Goal: Task Accomplishment & Management: Manage account settings

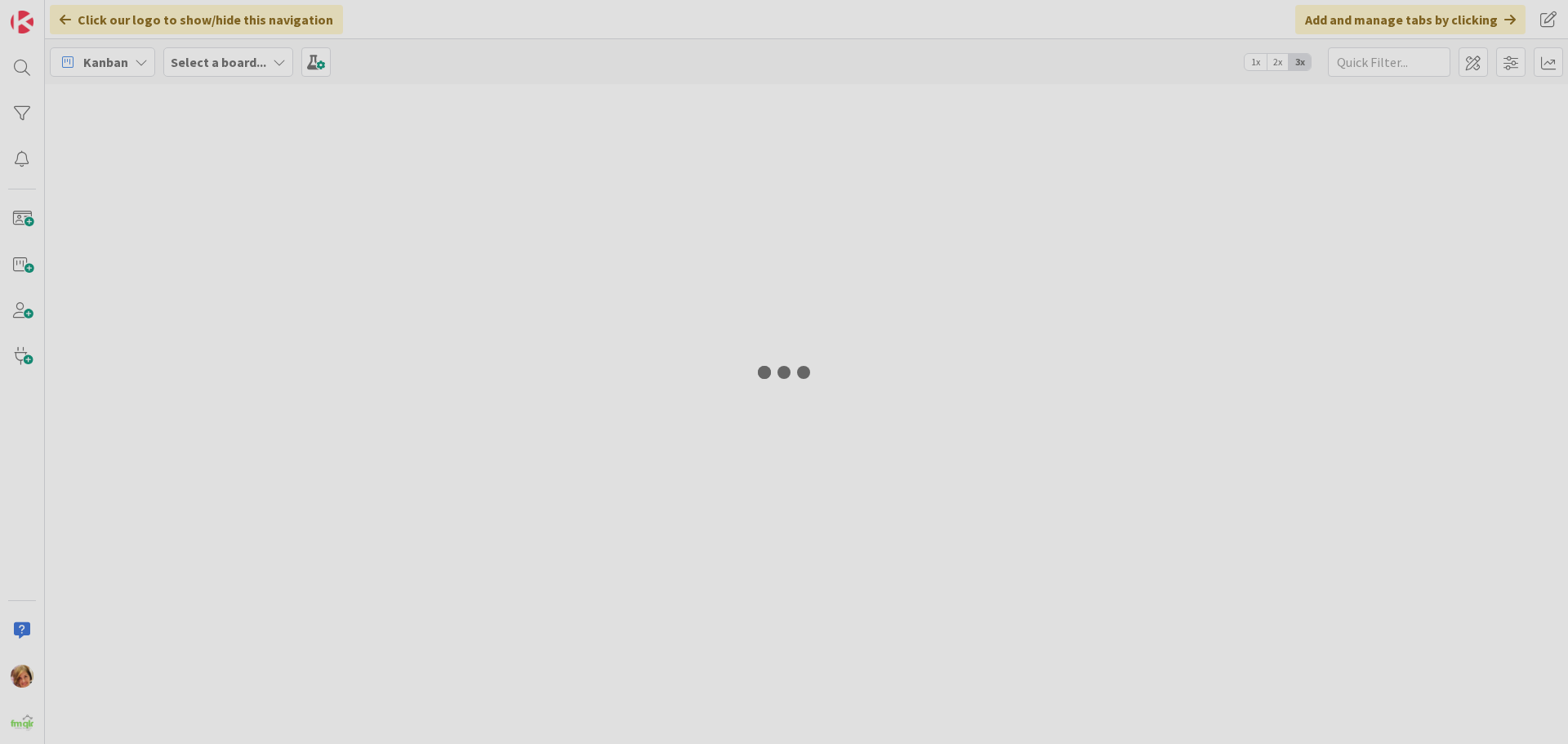
type input "716"
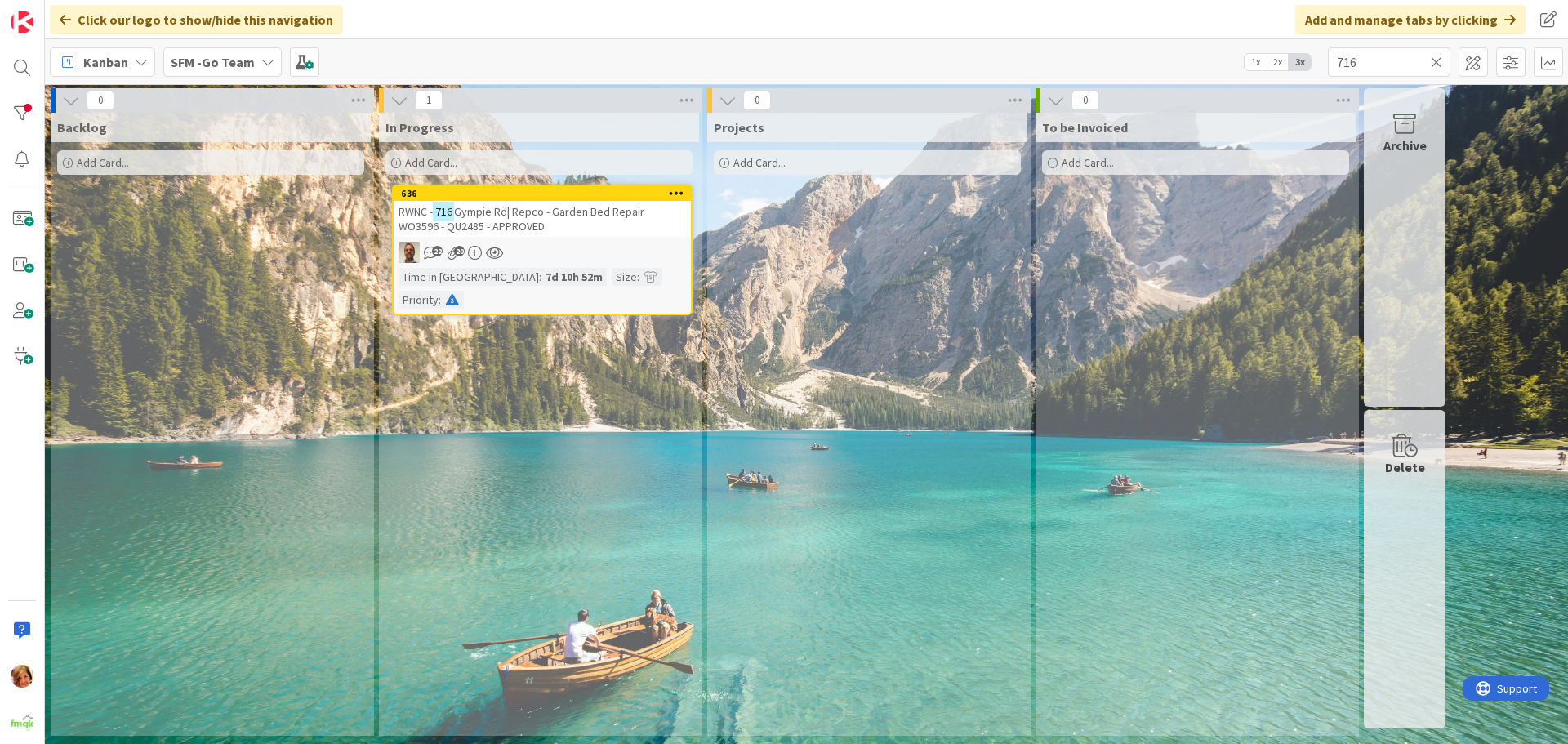
drag, startPoint x: 1434, startPoint y: 58, endPoint x: 1288, endPoint y: 87, distance: 148.9
click at [1434, 58] on icon at bounding box center [1437, 63] width 12 height 15
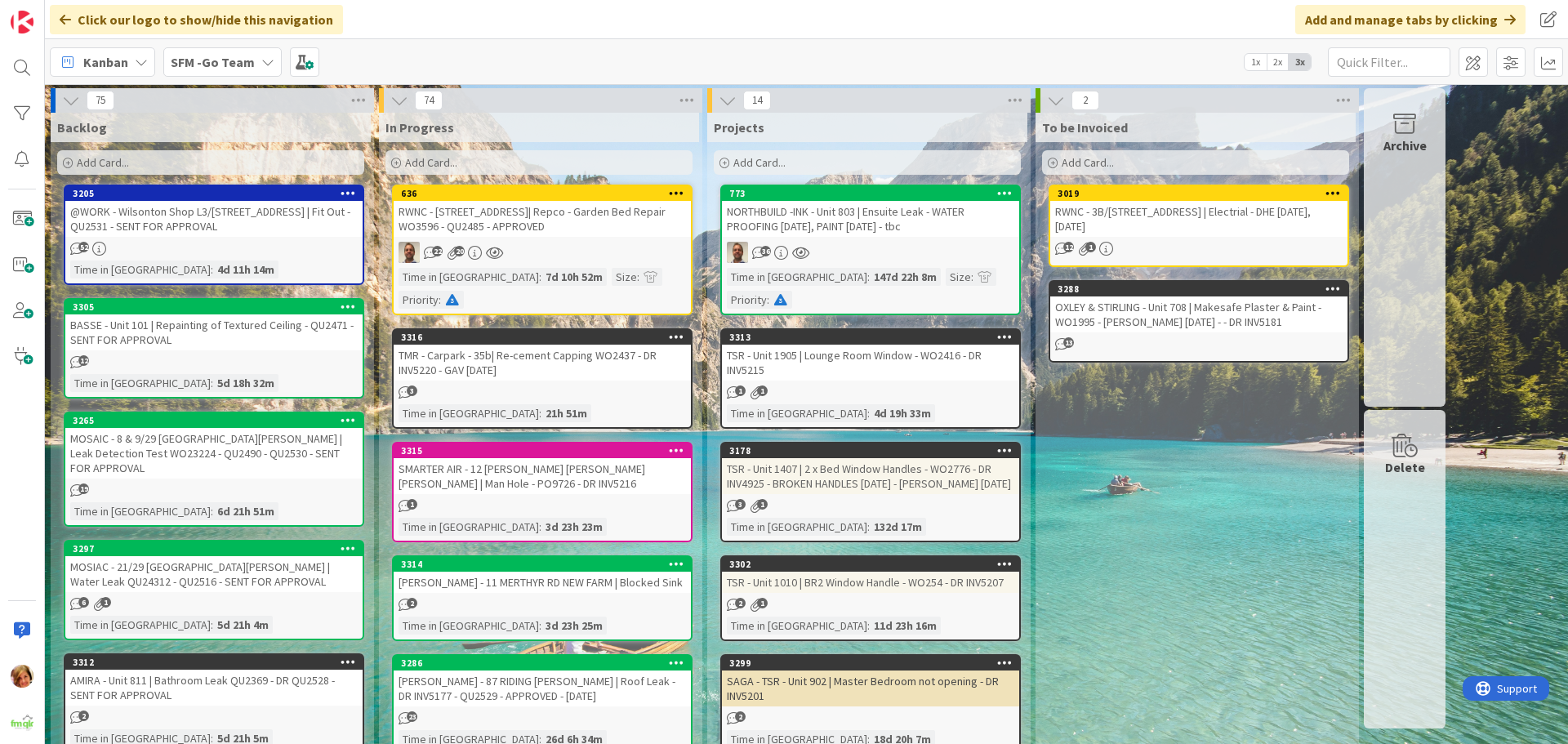
click at [507, 571] on div "[PERSON_NAME] - 11 MERTHYR RD NEW FARM | Blocked Sink" at bounding box center [542, 581] width 297 height 21
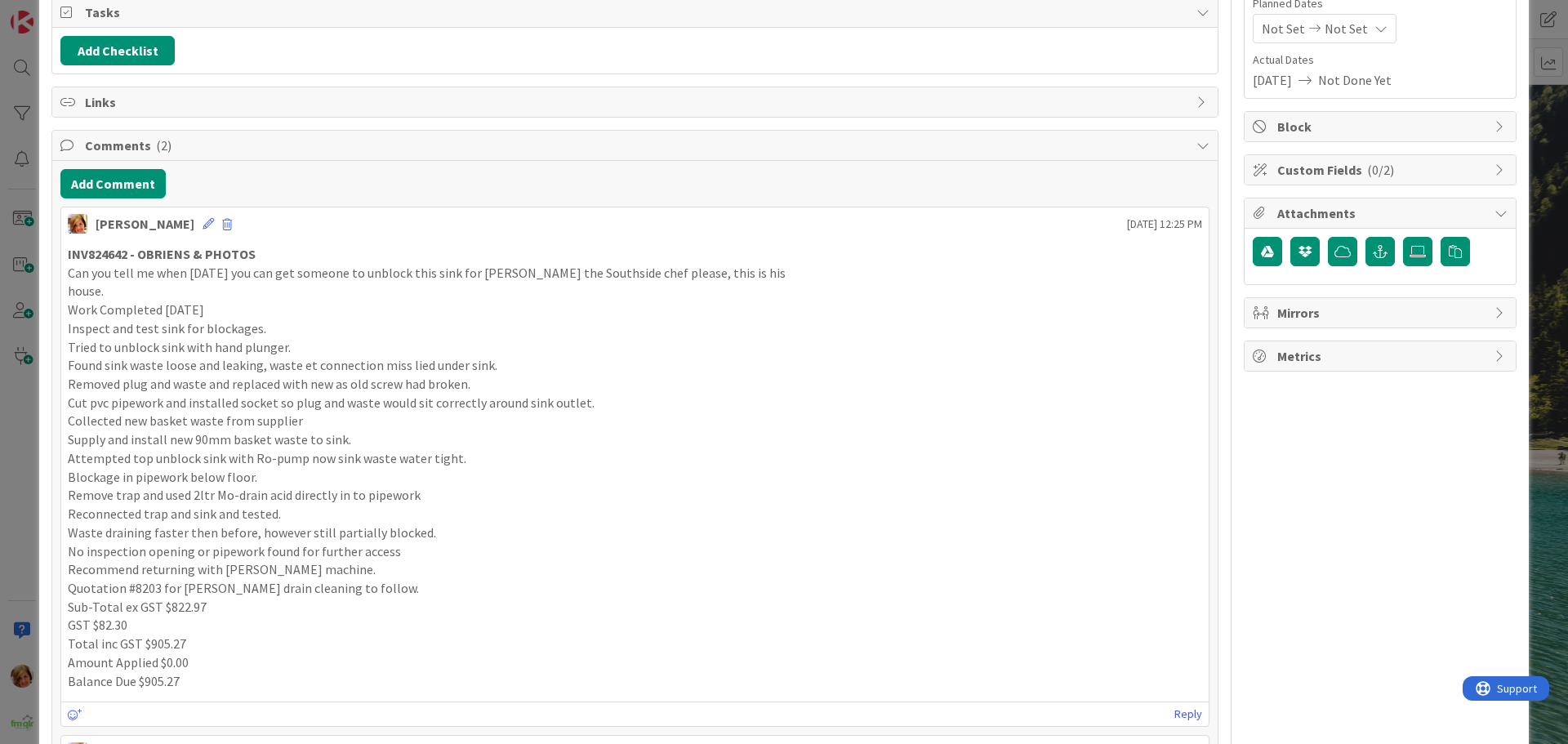
scroll to position [245, 0]
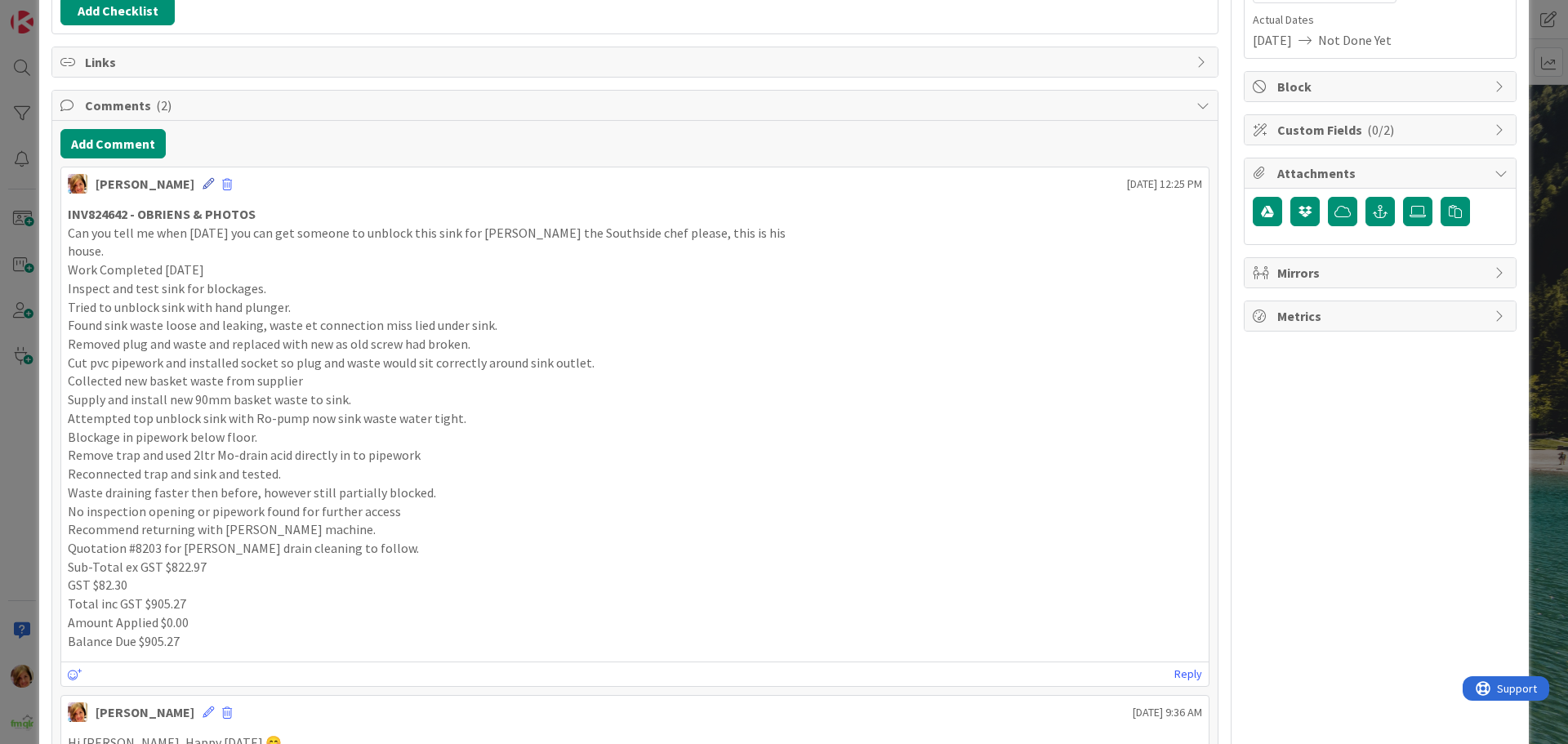
click at [203, 180] on icon at bounding box center [209, 183] width 12 height 12
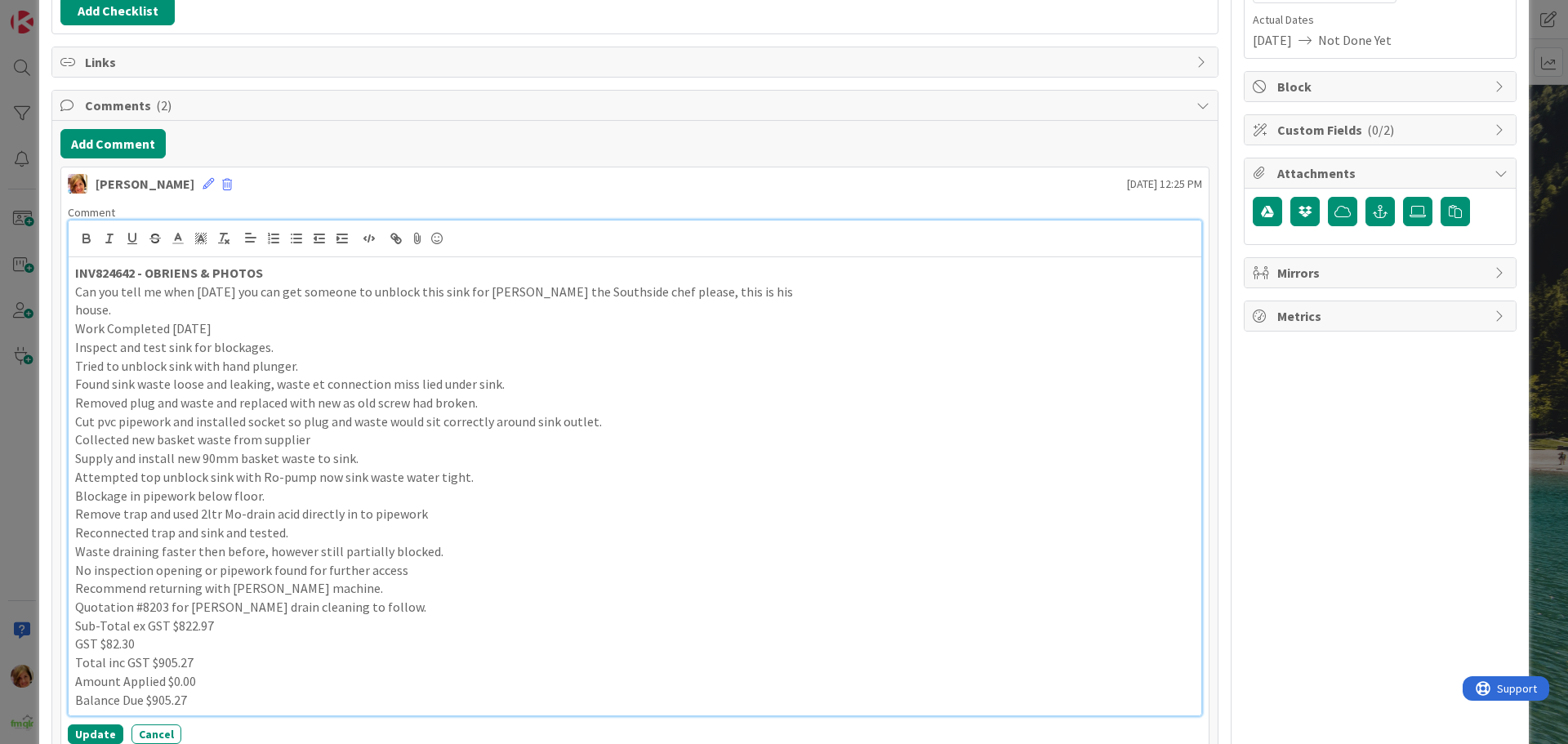
click at [123, 268] on strong "INV824642 - OBRIENS & PHOTOS" at bounding box center [169, 273] width 188 height 17
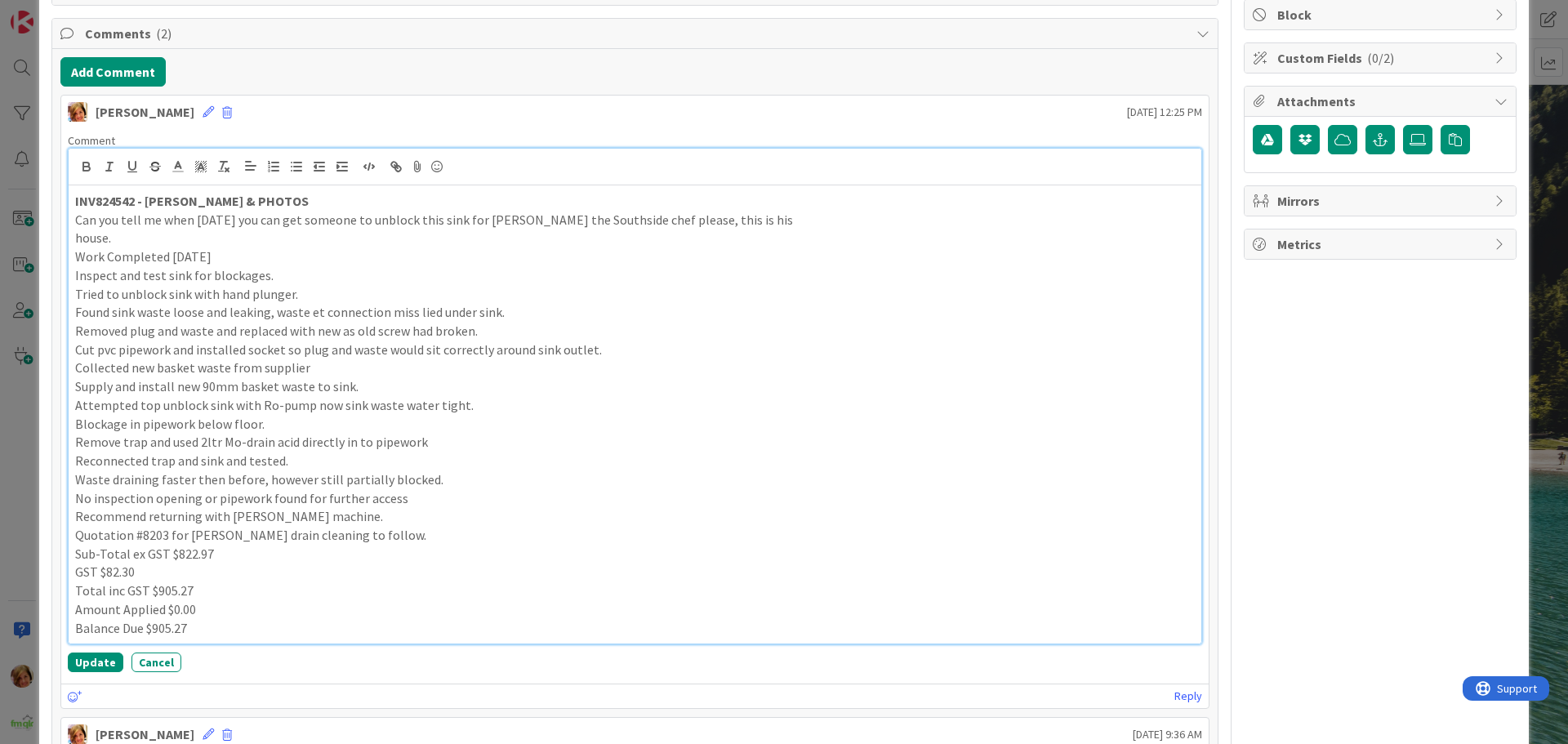
scroll to position [408, 0]
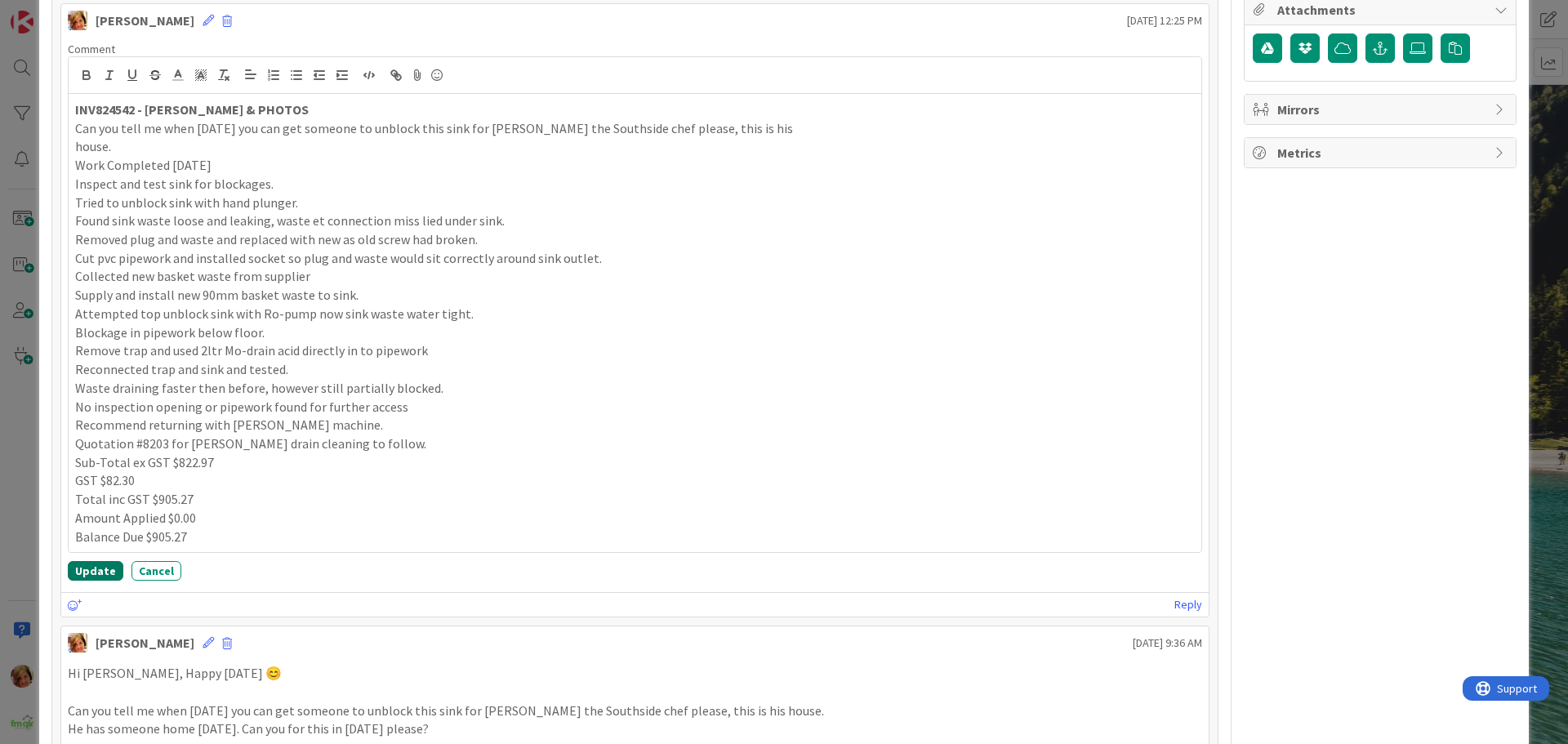
click at [90, 576] on button "Update" at bounding box center [95, 571] width 56 height 19
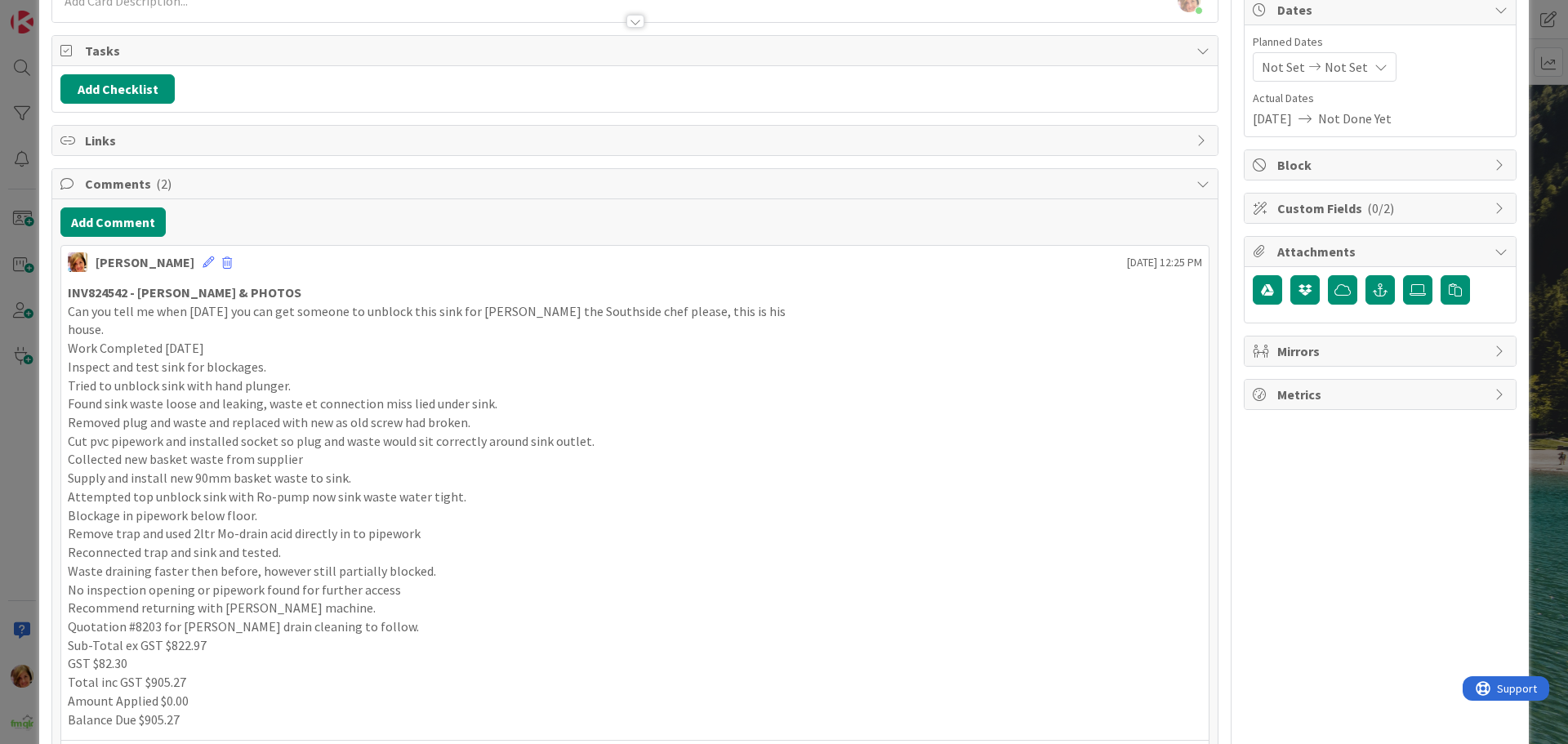
scroll to position [0, 0]
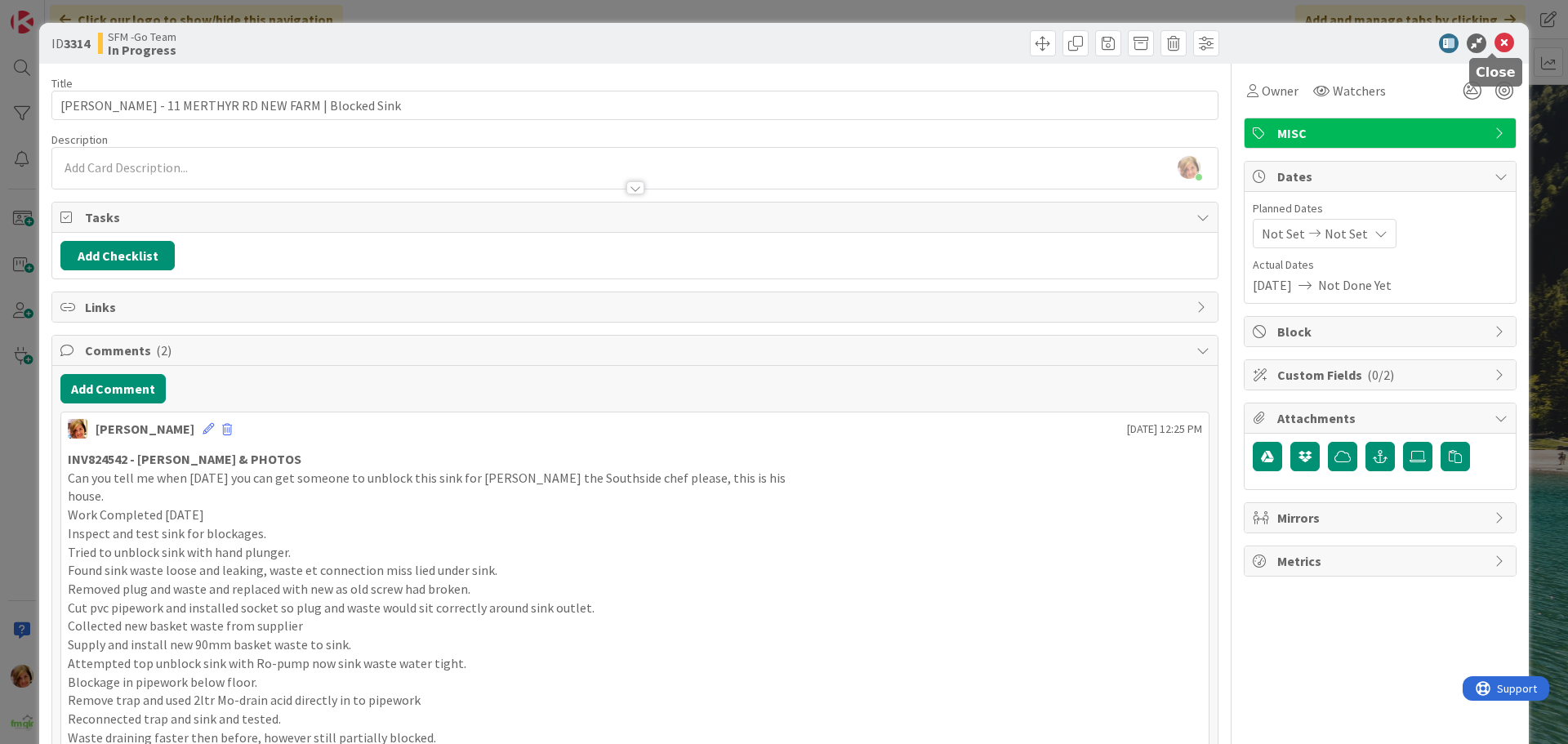
click at [1495, 40] on icon at bounding box center [1504, 43] width 19 height 19
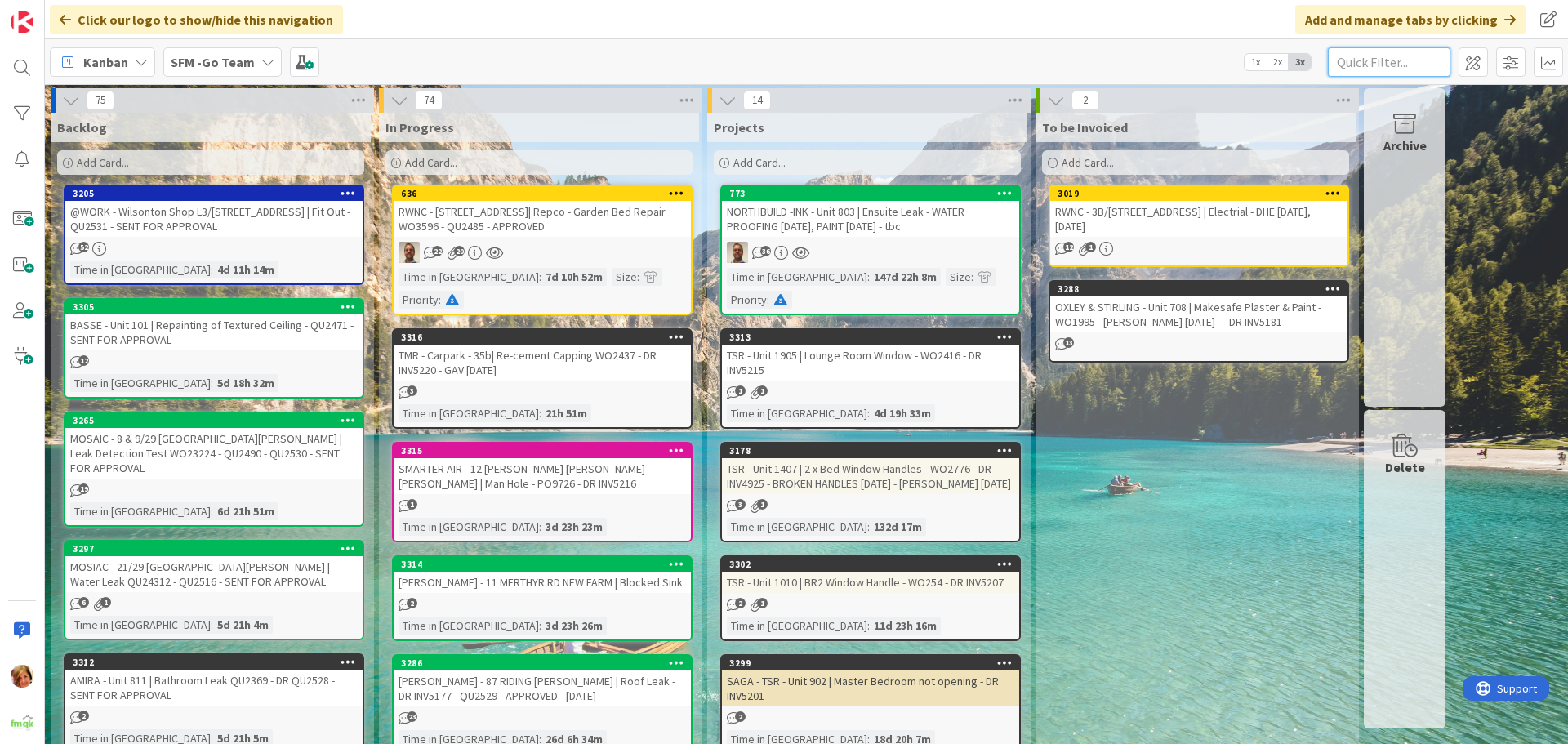
click at [1375, 63] on input "text" at bounding box center [1389, 62] width 123 height 29
type input "[PERSON_NAME]"
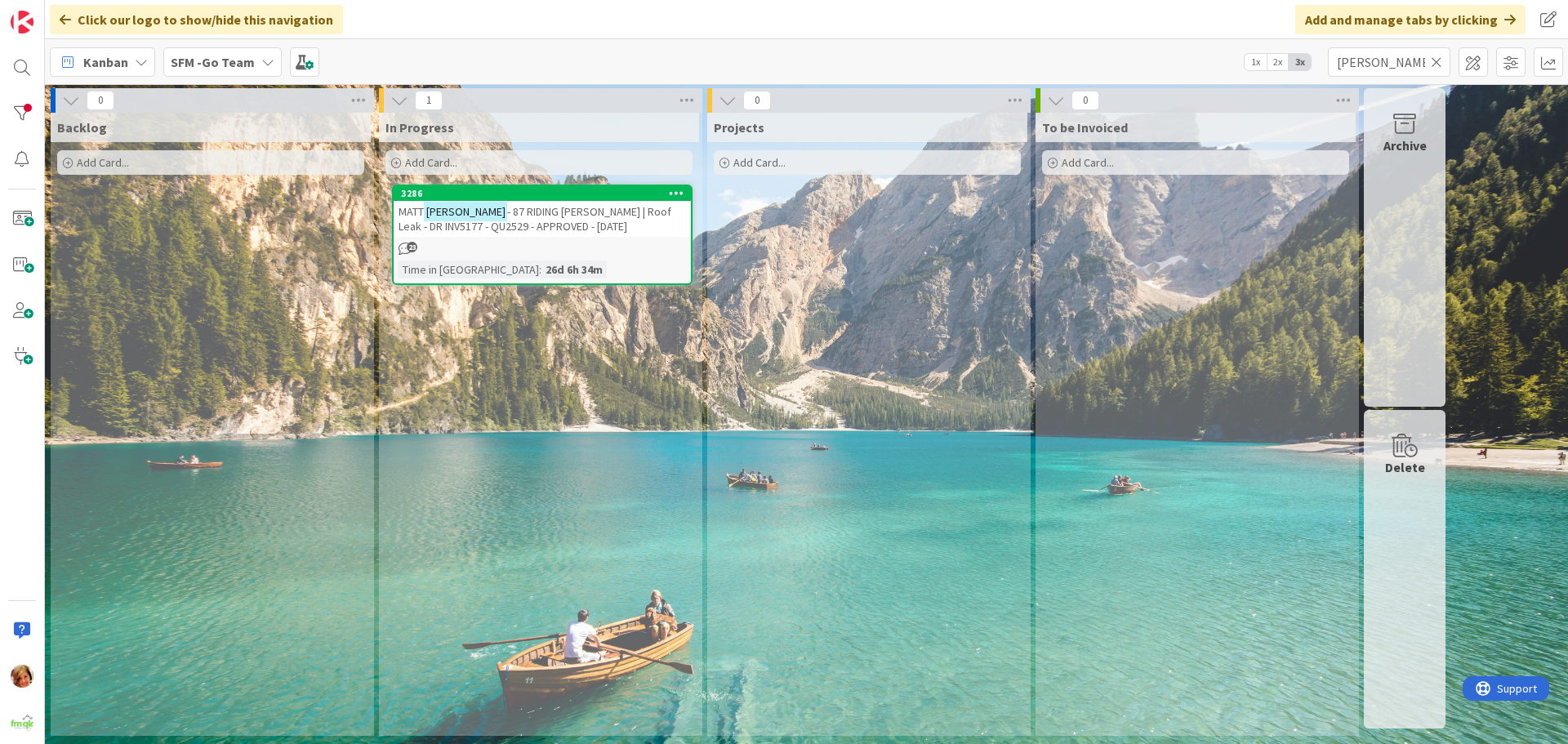
click at [528, 213] on span "- 87 RIDING [PERSON_NAME] | Roof Leak - DR INV5177 - QU2529 - APPROVED - [DATE]" at bounding box center [535, 219] width 273 height 29
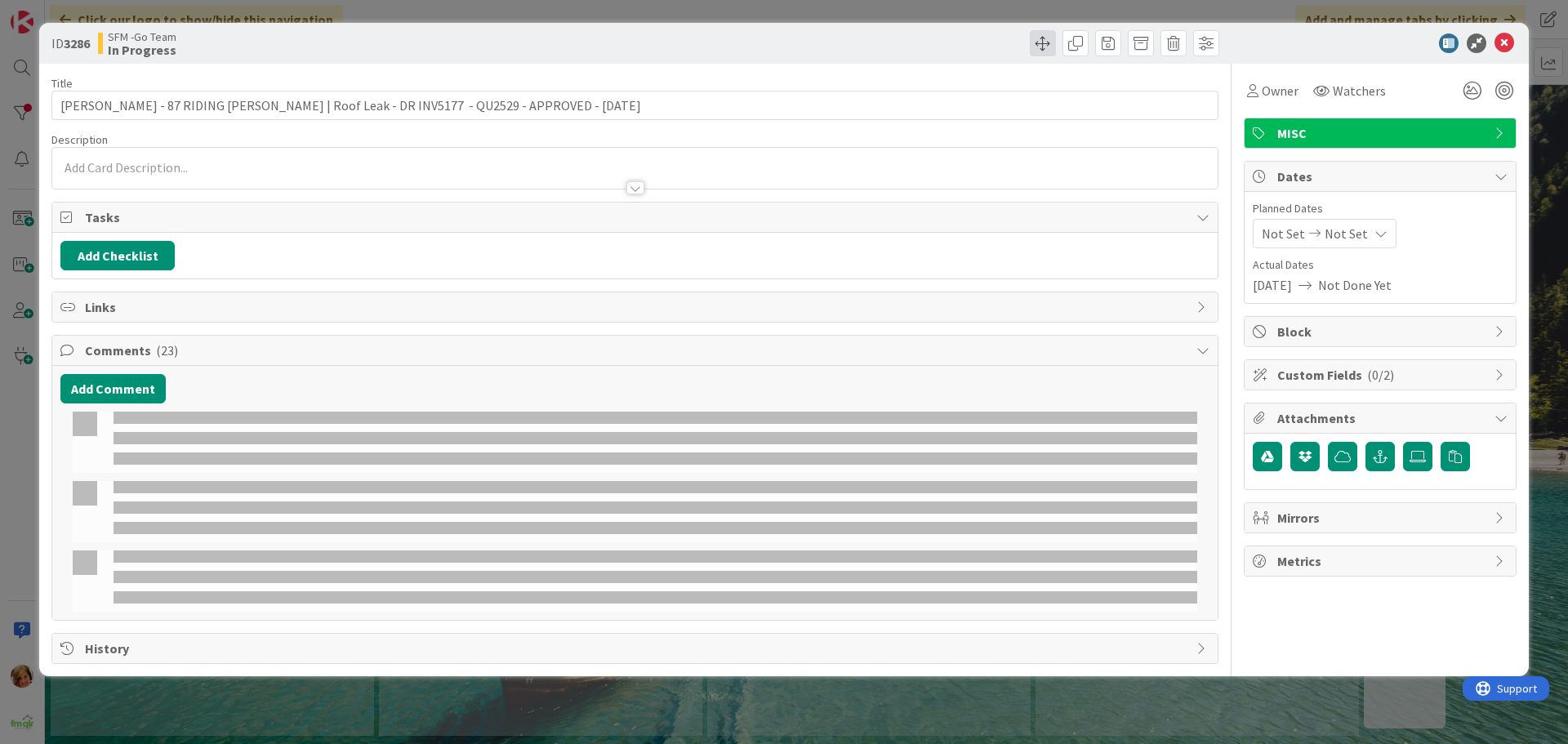
click at [1041, 44] on span at bounding box center [1042, 43] width 26 height 26
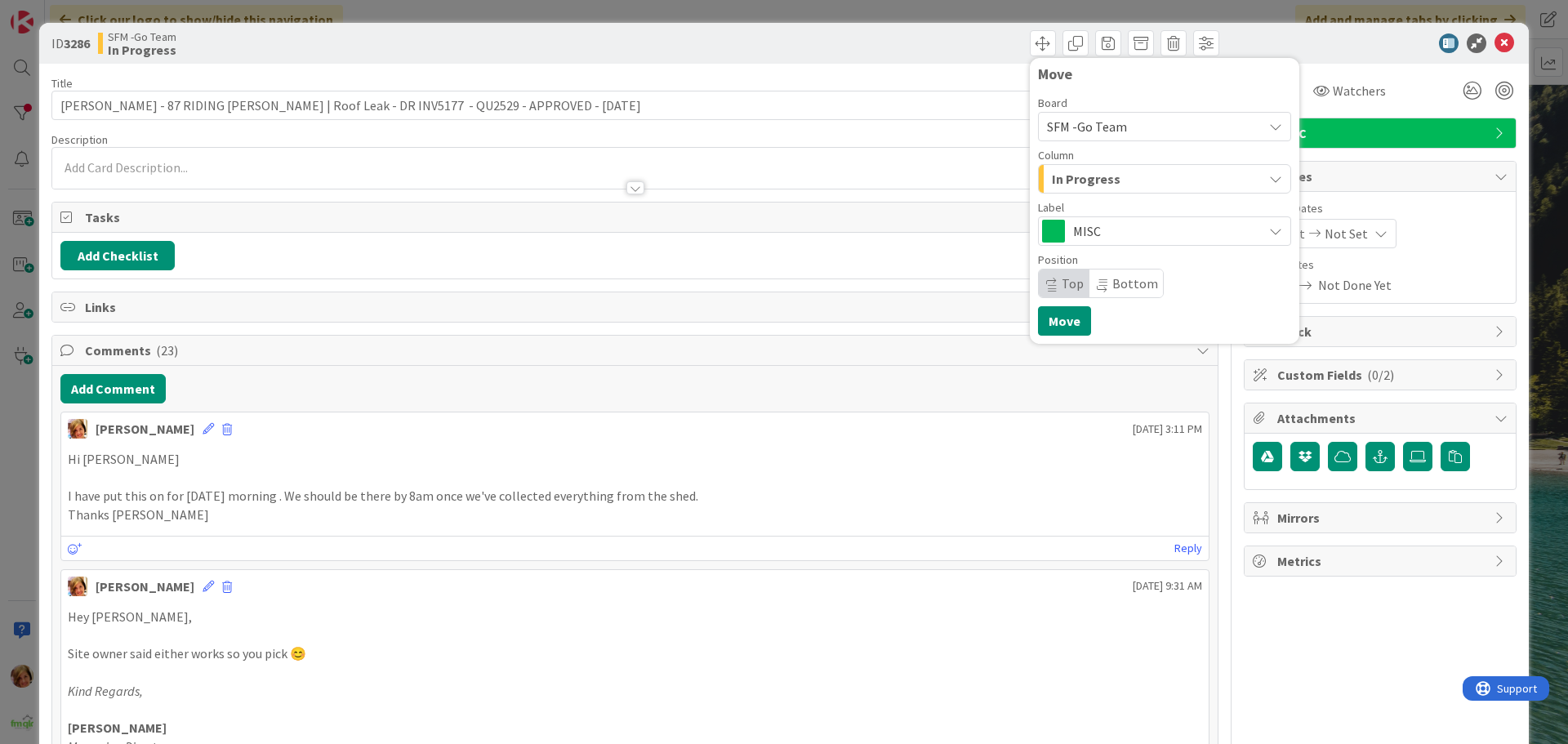
click at [1132, 178] on div "In Progress" at bounding box center [1155, 178] width 214 height 26
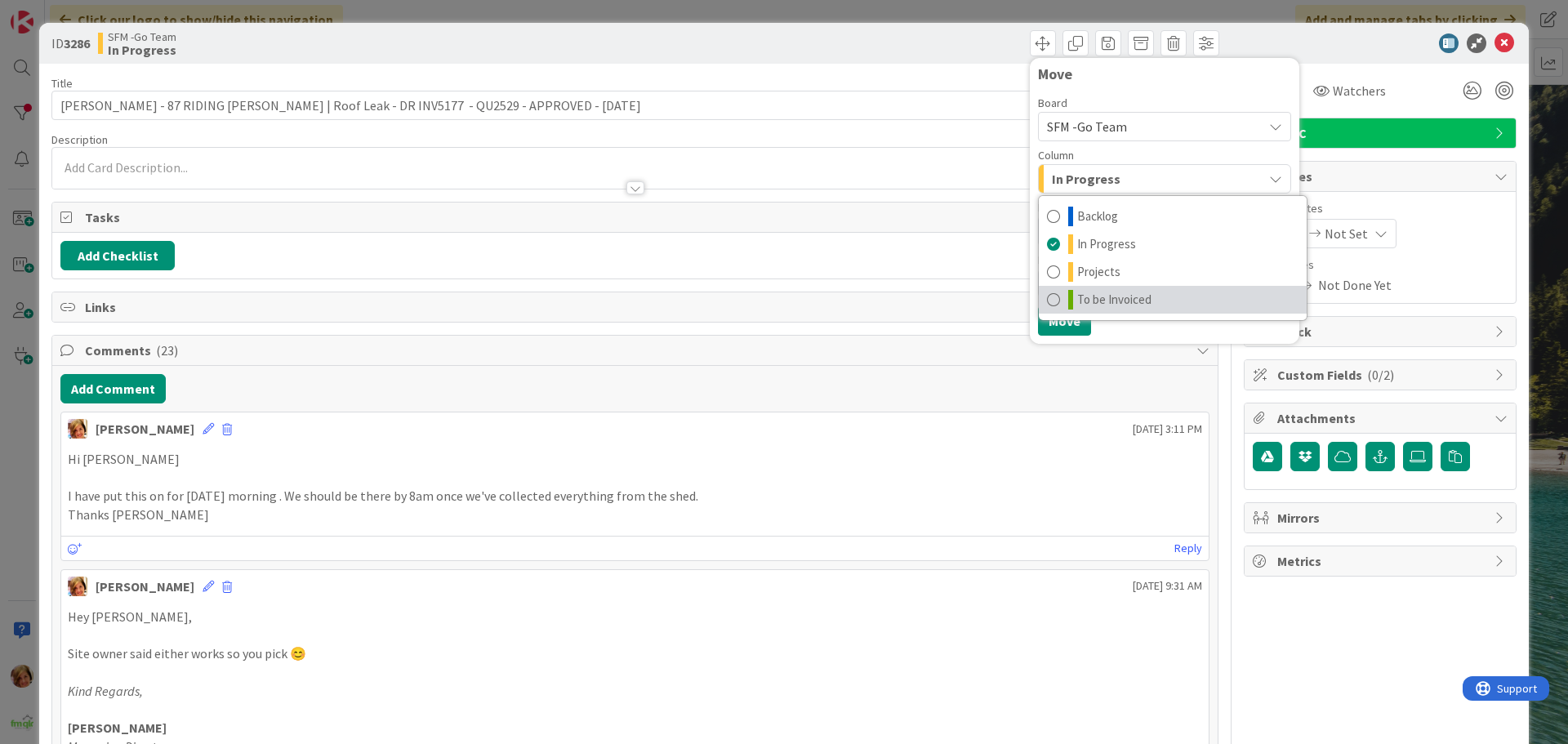
click at [1144, 292] on link "To be Invoiced" at bounding box center [1172, 299] width 268 height 28
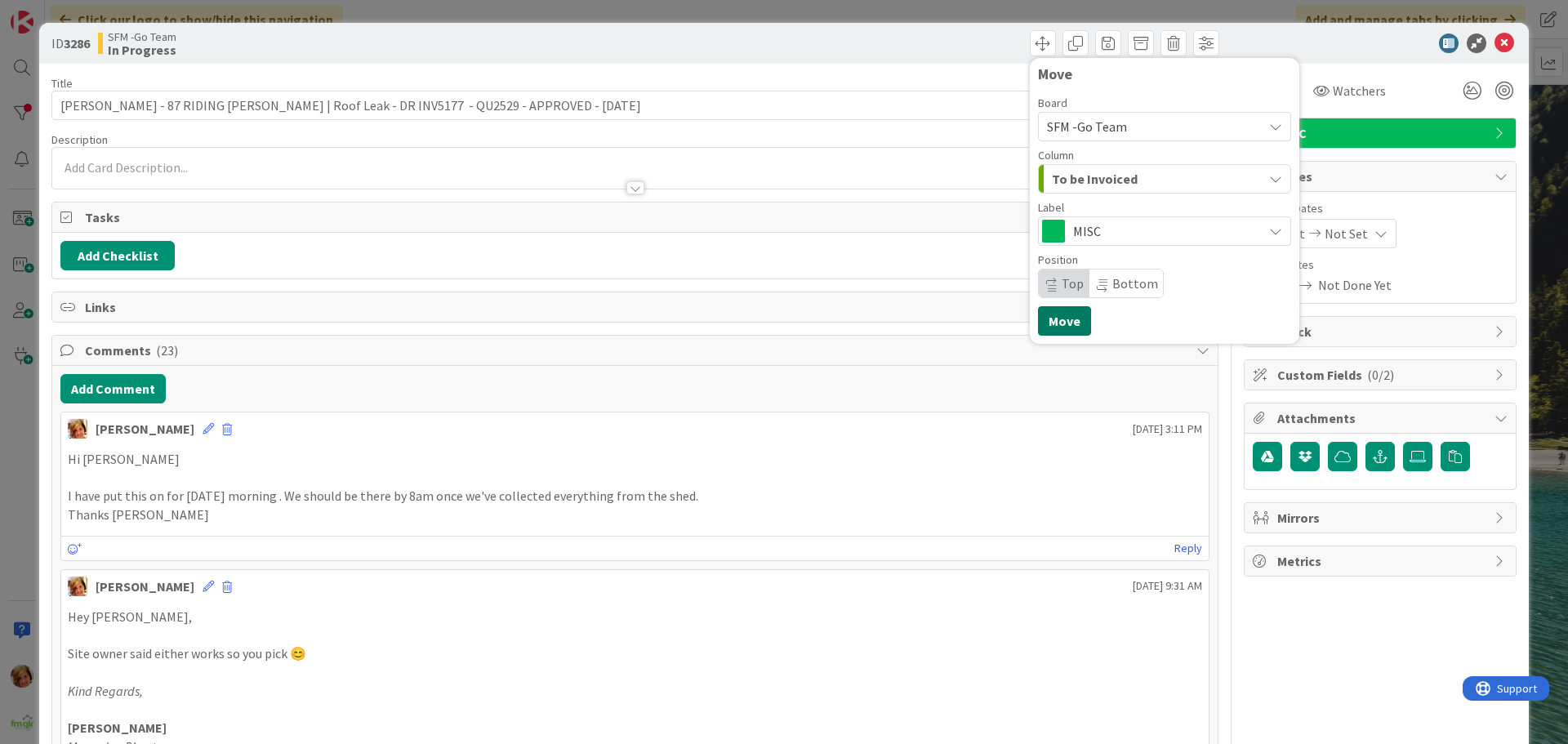
click at [1064, 315] on button "Move" at bounding box center [1065, 320] width 53 height 29
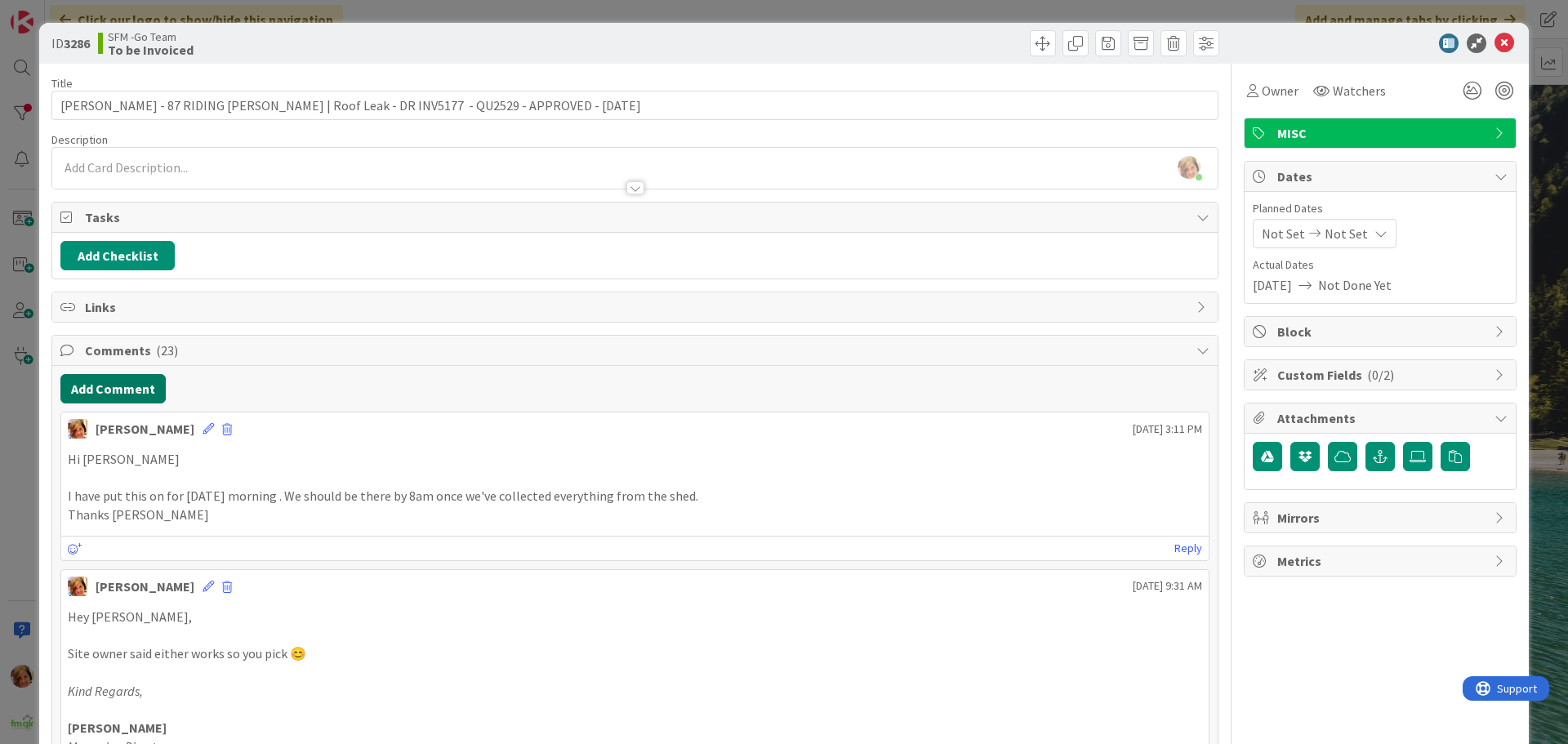
click at [113, 385] on button "Add Comment" at bounding box center [113, 388] width 105 height 29
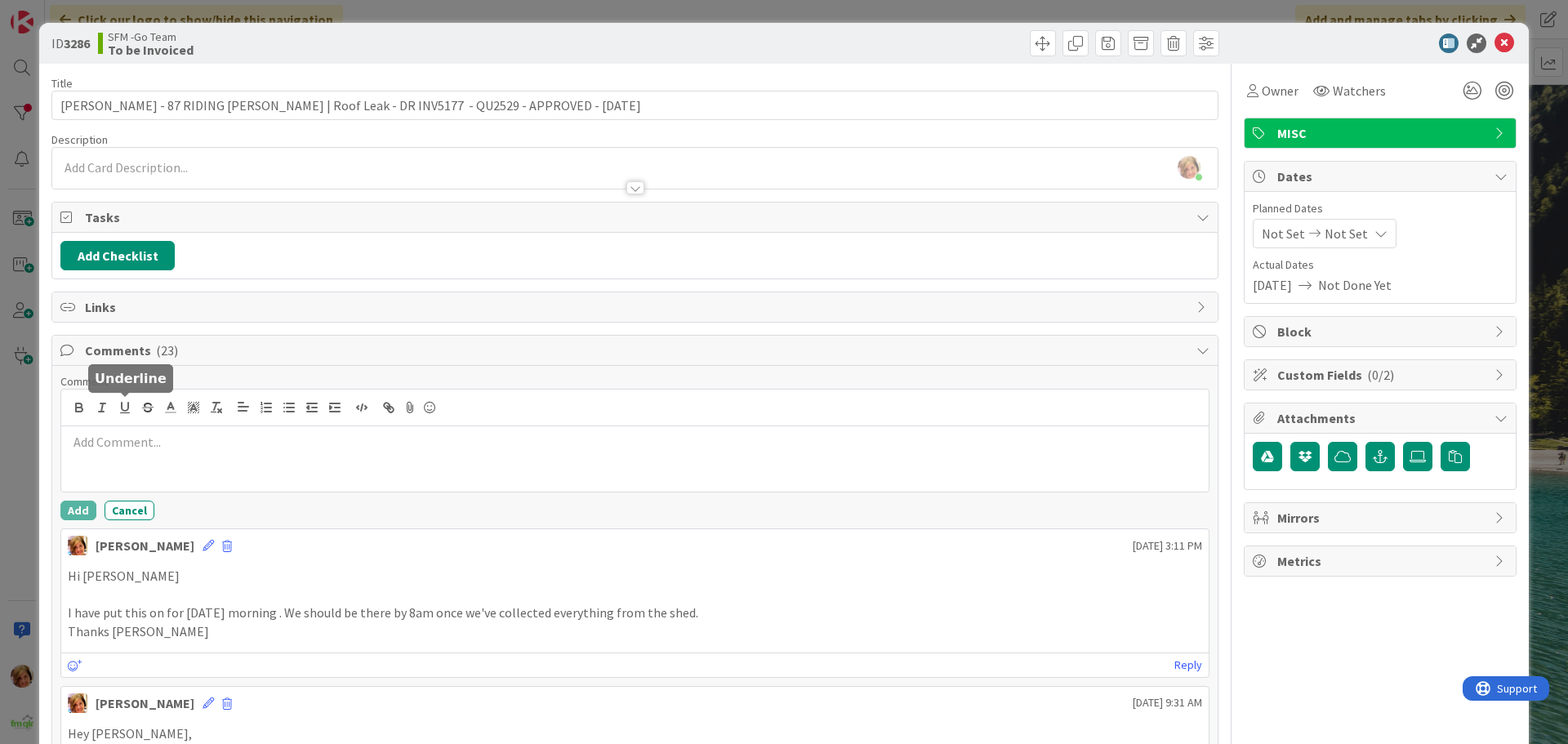
click at [172, 460] on div at bounding box center [634, 459] width 1147 height 65
click at [352, 443] on p "INV824543 - OBRIENS COMPLETED & PHOTOS" at bounding box center [635, 442] width 1135 height 19
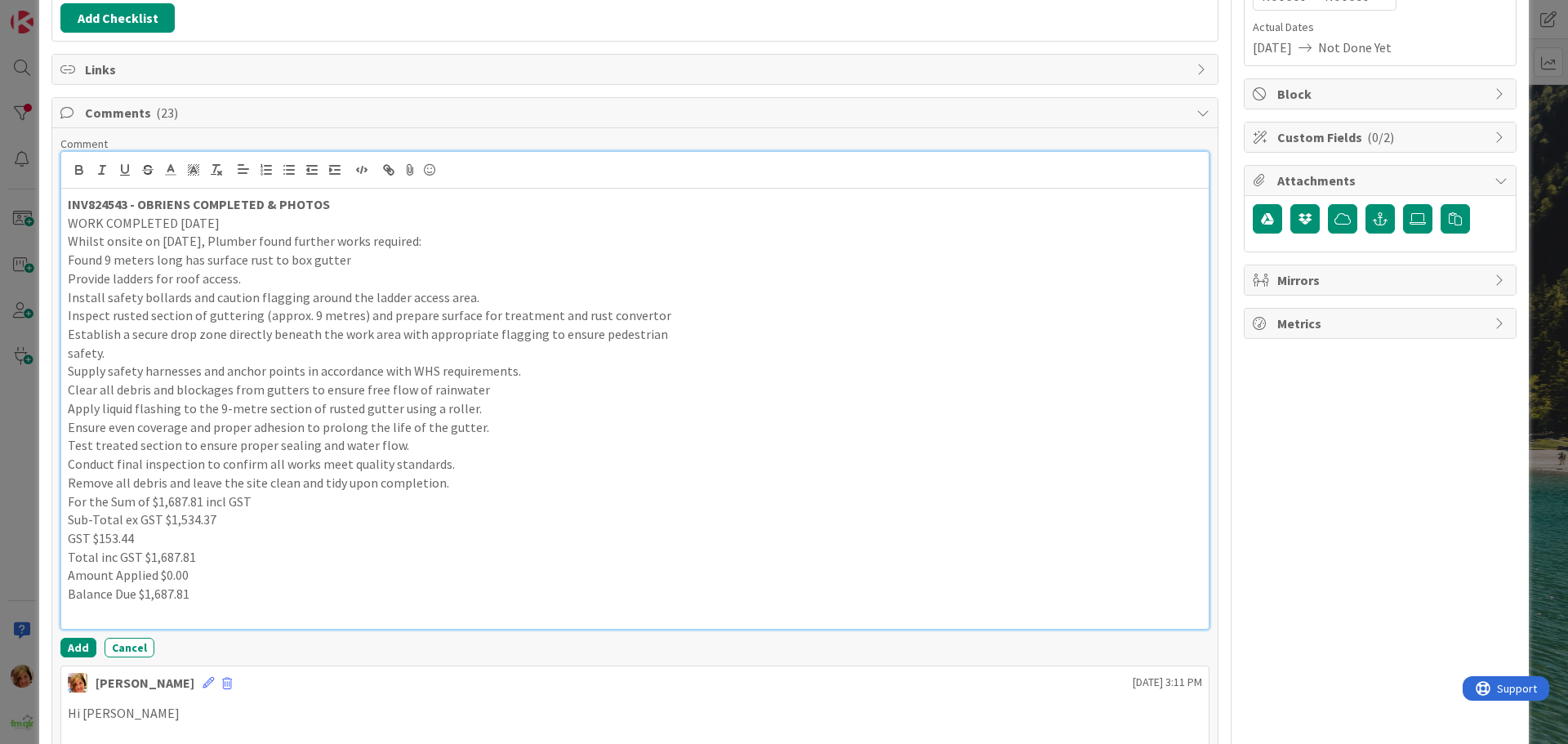
scroll to position [441, 0]
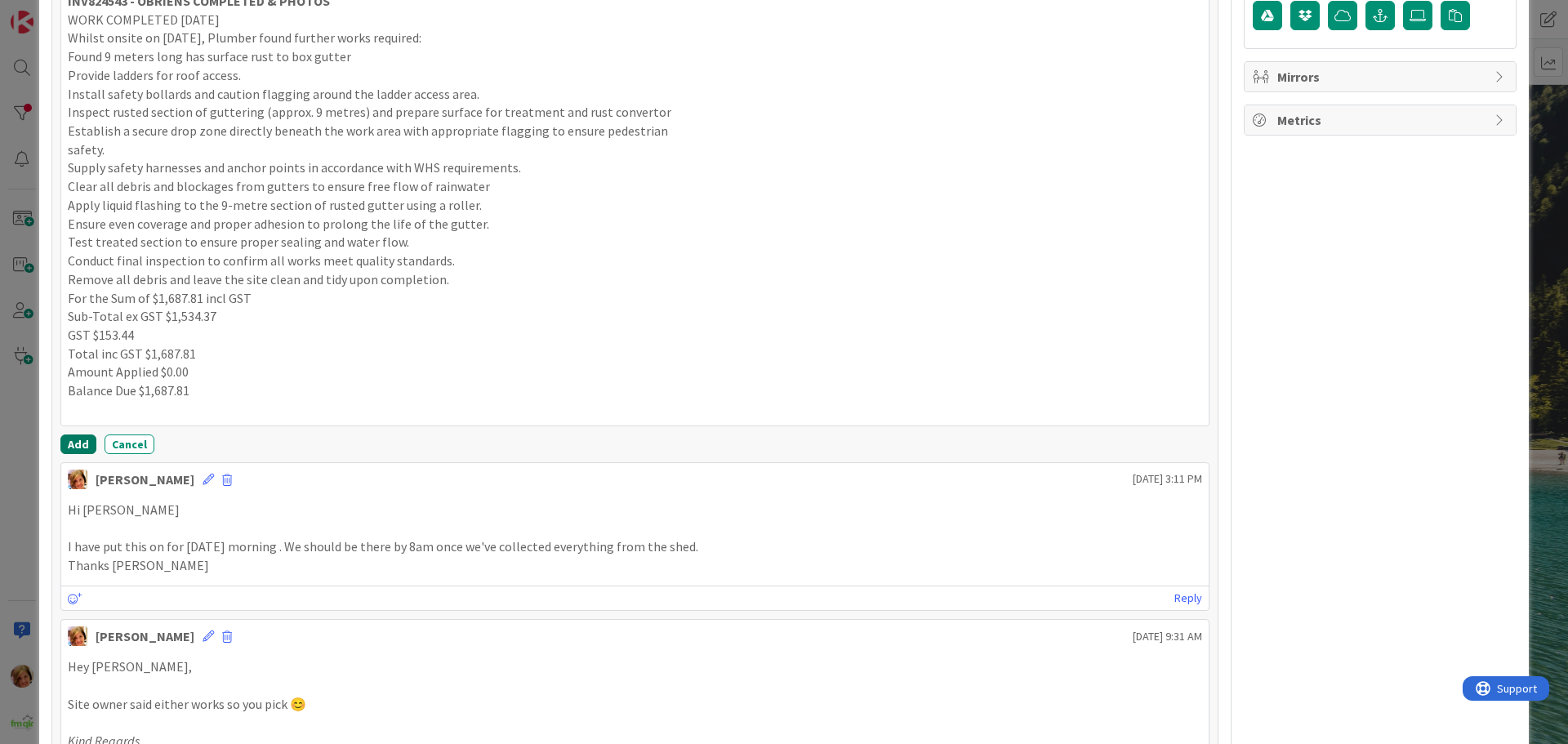
click at [76, 444] on button "Add" at bounding box center [78, 444] width 36 height 19
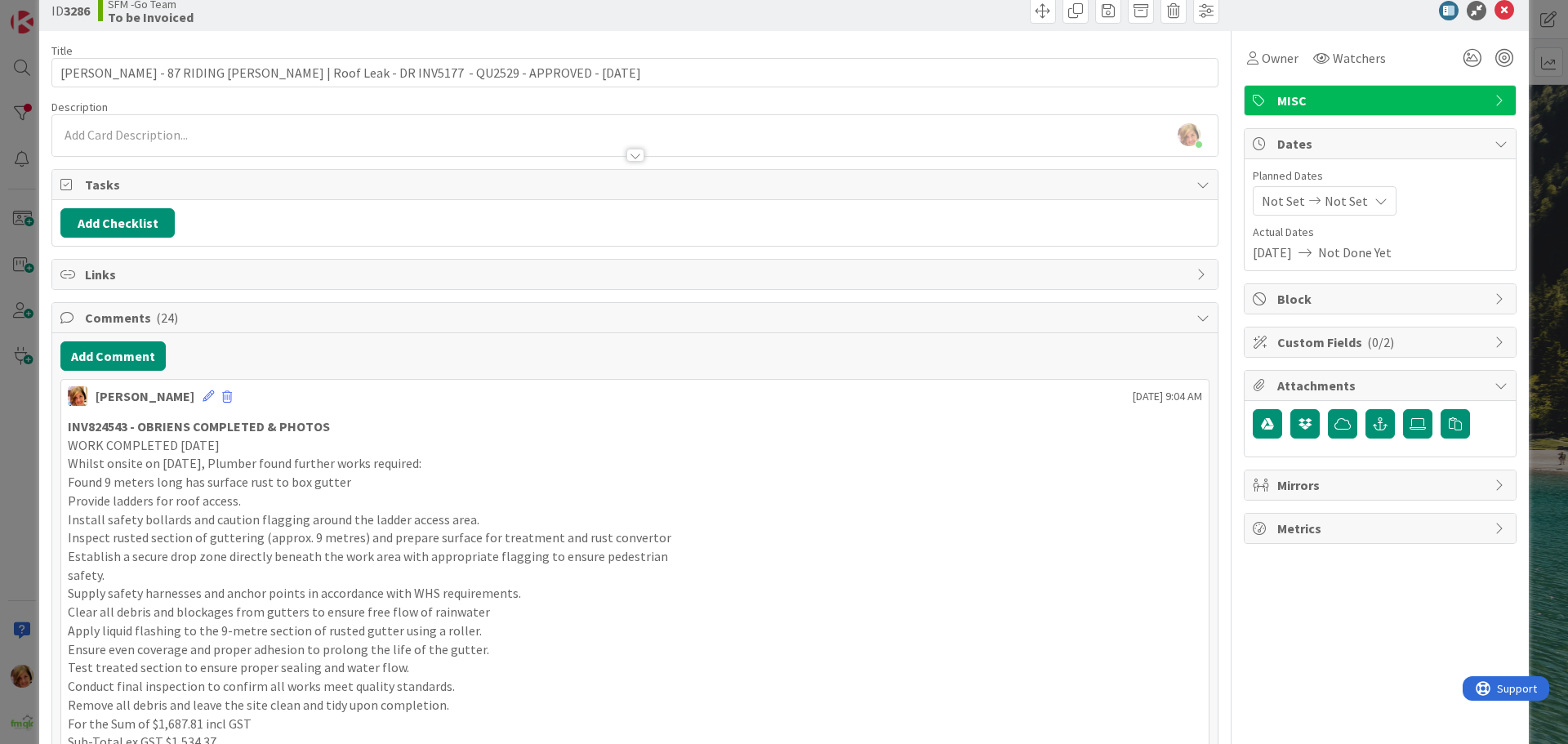
scroll to position [0, 0]
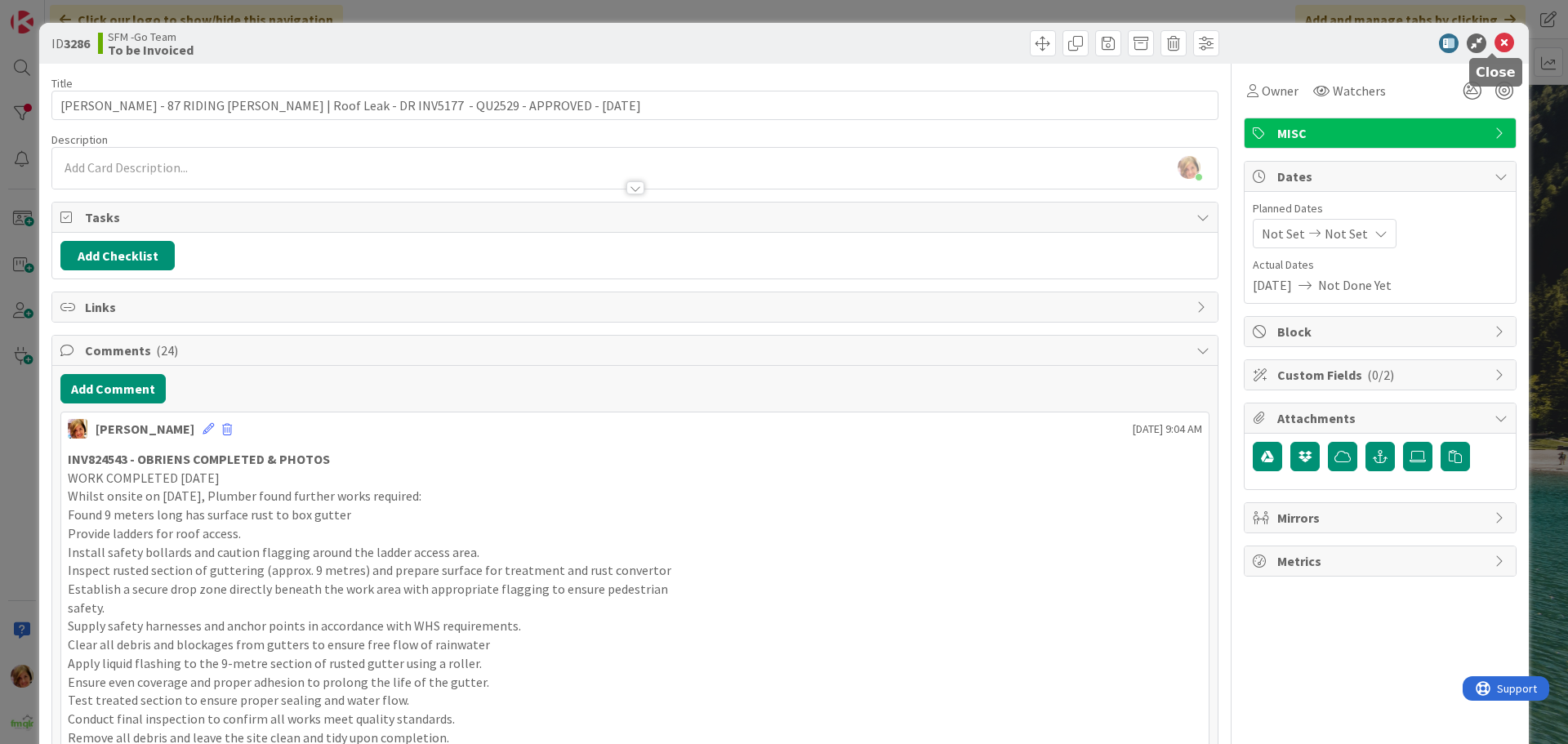
click at [1495, 44] on icon at bounding box center [1504, 43] width 19 height 19
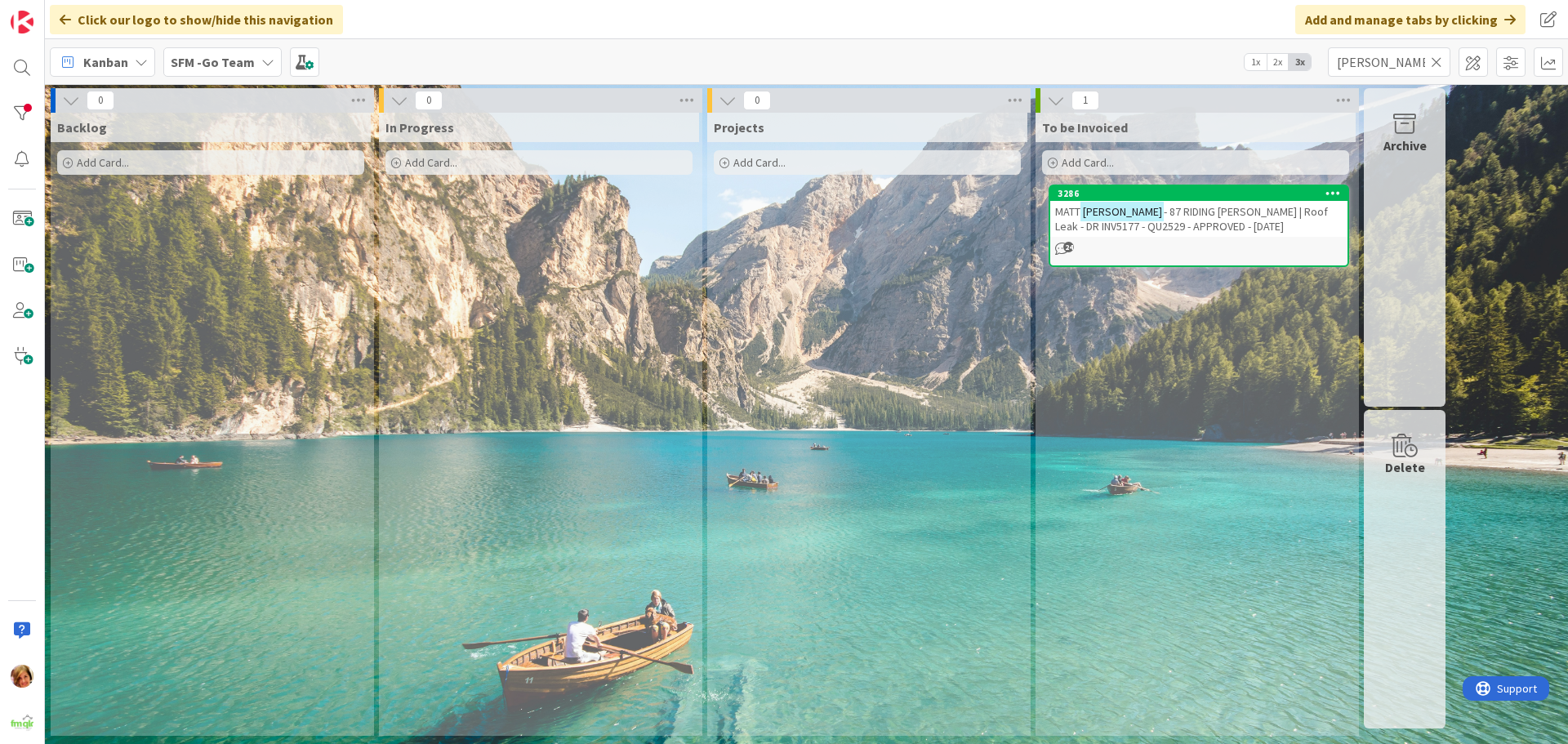
click at [1437, 62] on icon at bounding box center [1437, 63] width 12 height 15
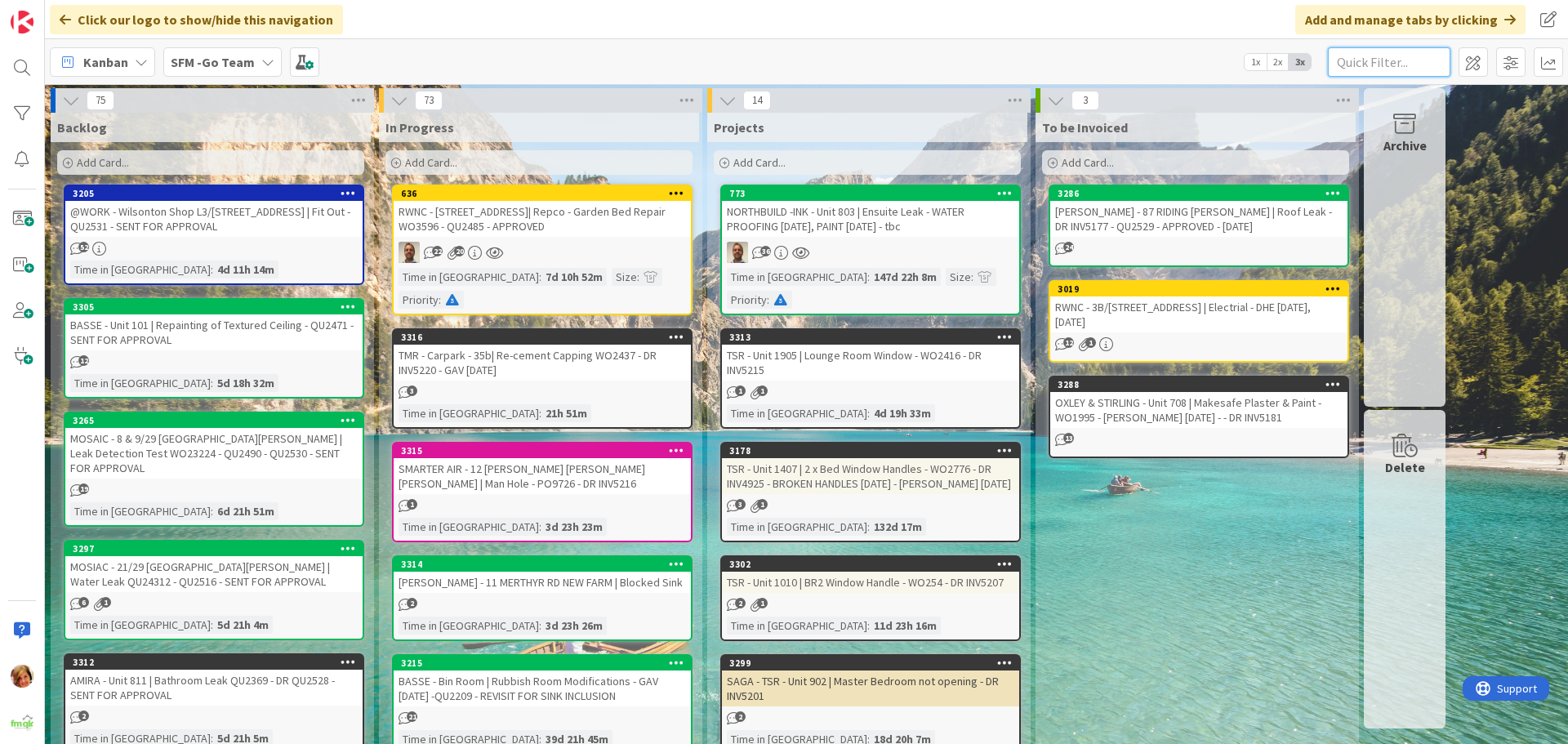
click at [1364, 59] on input "text" at bounding box center [1389, 62] width 123 height 29
type input "1513"
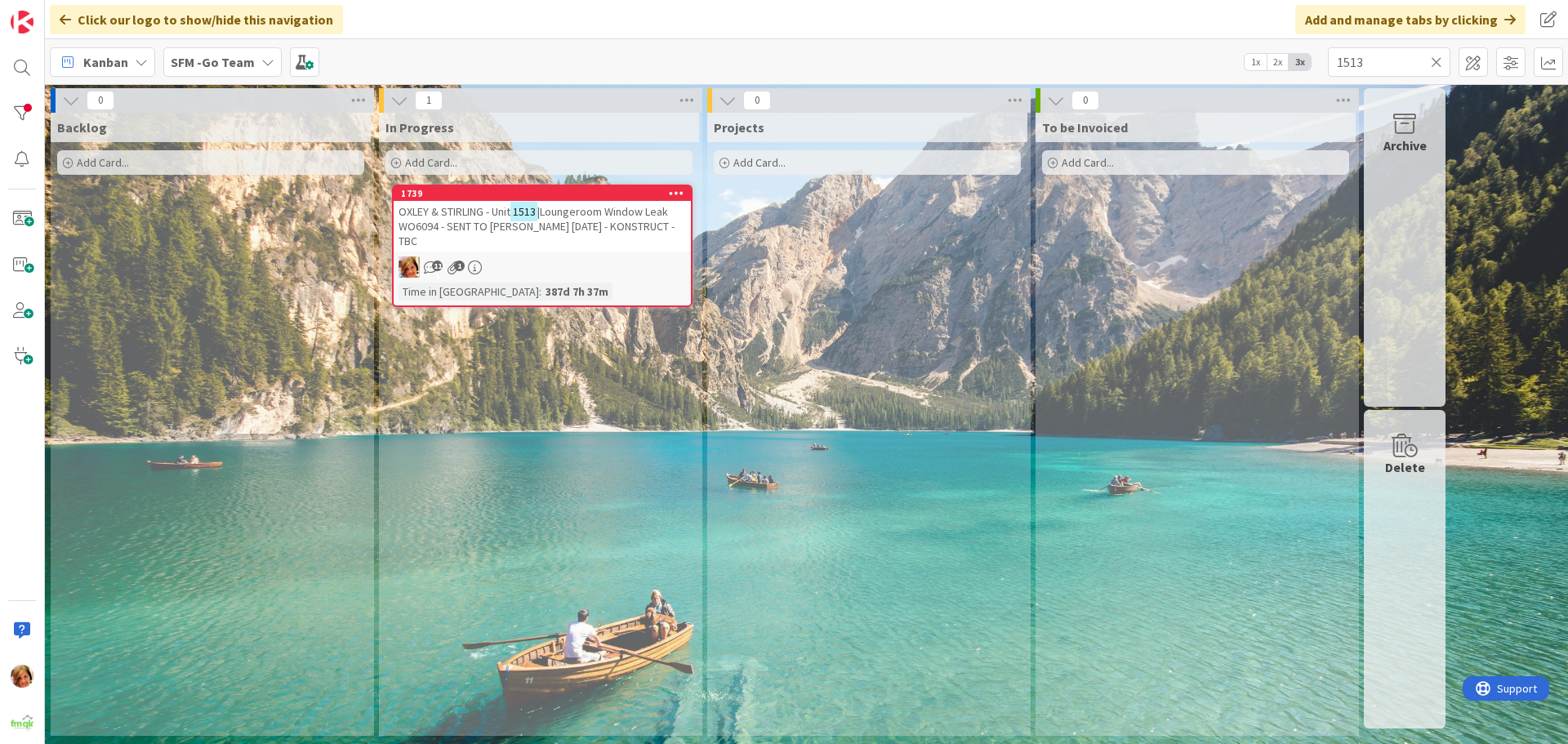
click at [598, 213] on span "|Loungeroom Window Leak WO6094 - SENT TO [PERSON_NAME] [DATE] - KONSTRUCT - TBC" at bounding box center [537, 226] width 276 height 44
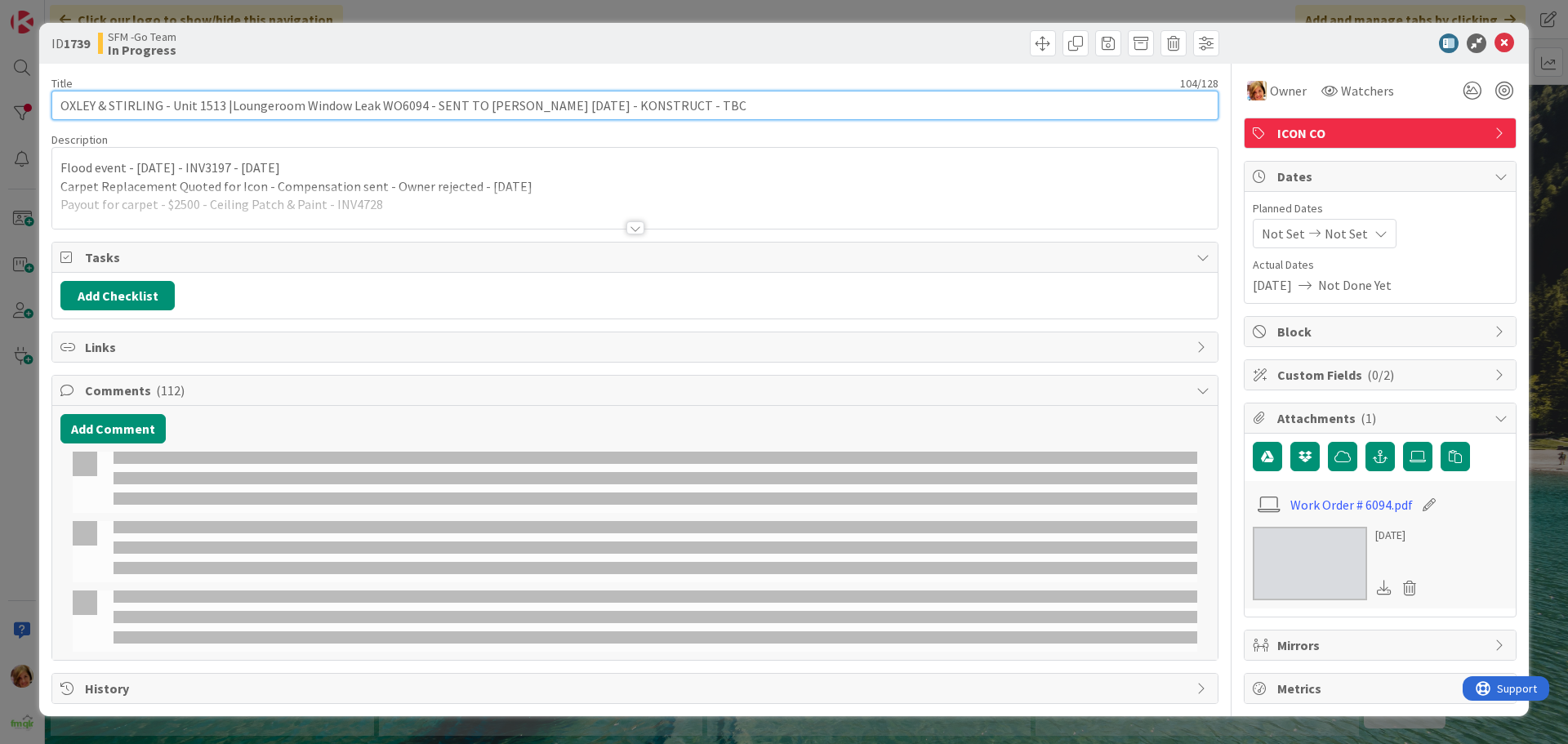
click at [734, 98] on input "OXLEY & STIRLING - Unit 1513 |Loungeroom Window Leak WO6094 - SENT TO [PERSON_N…" at bounding box center [635, 105] width 1167 height 29
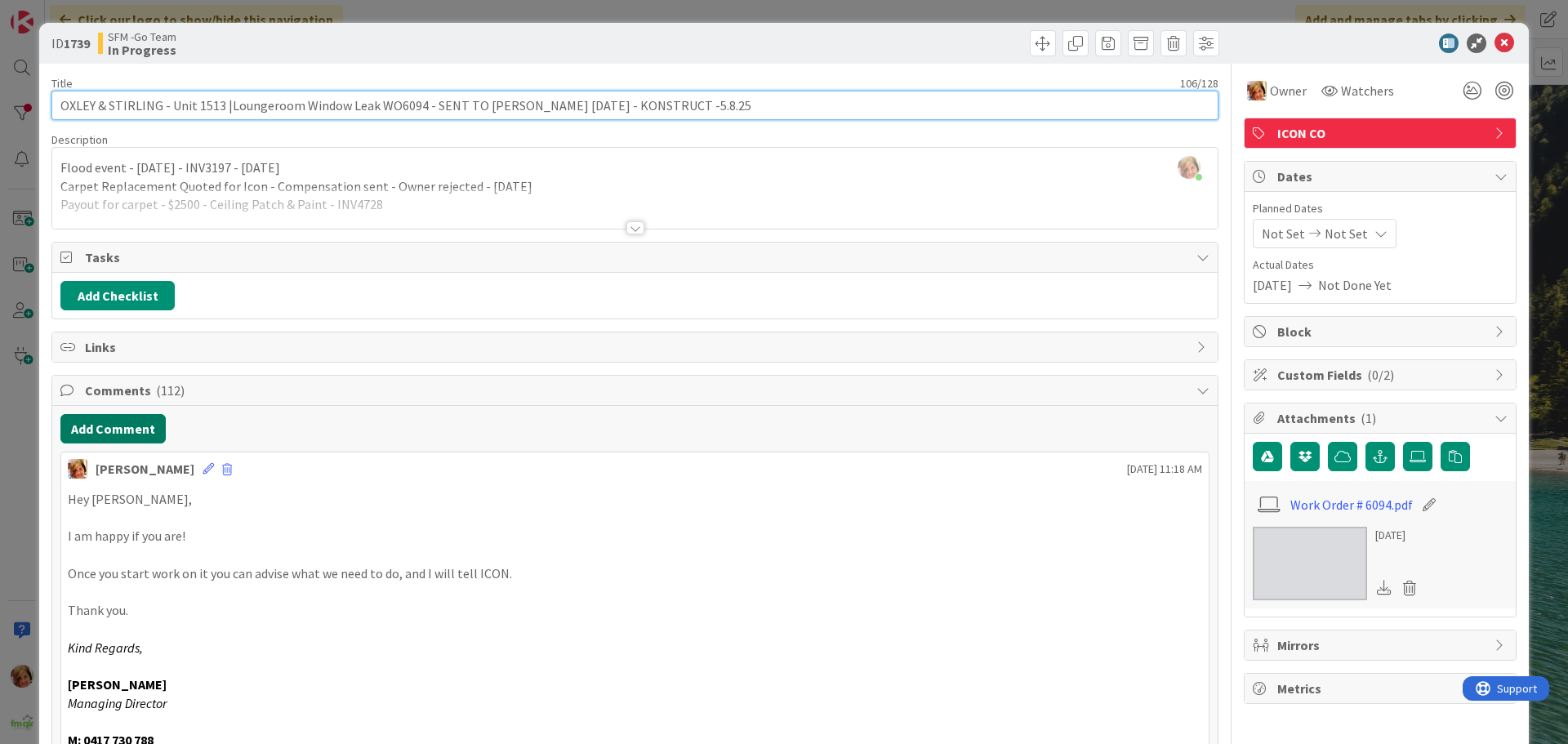
type input "OXLEY & STIRLING - Unit 1513 |Loungeroom Window Leak WO6094 - SENT TO [PERSON_N…"
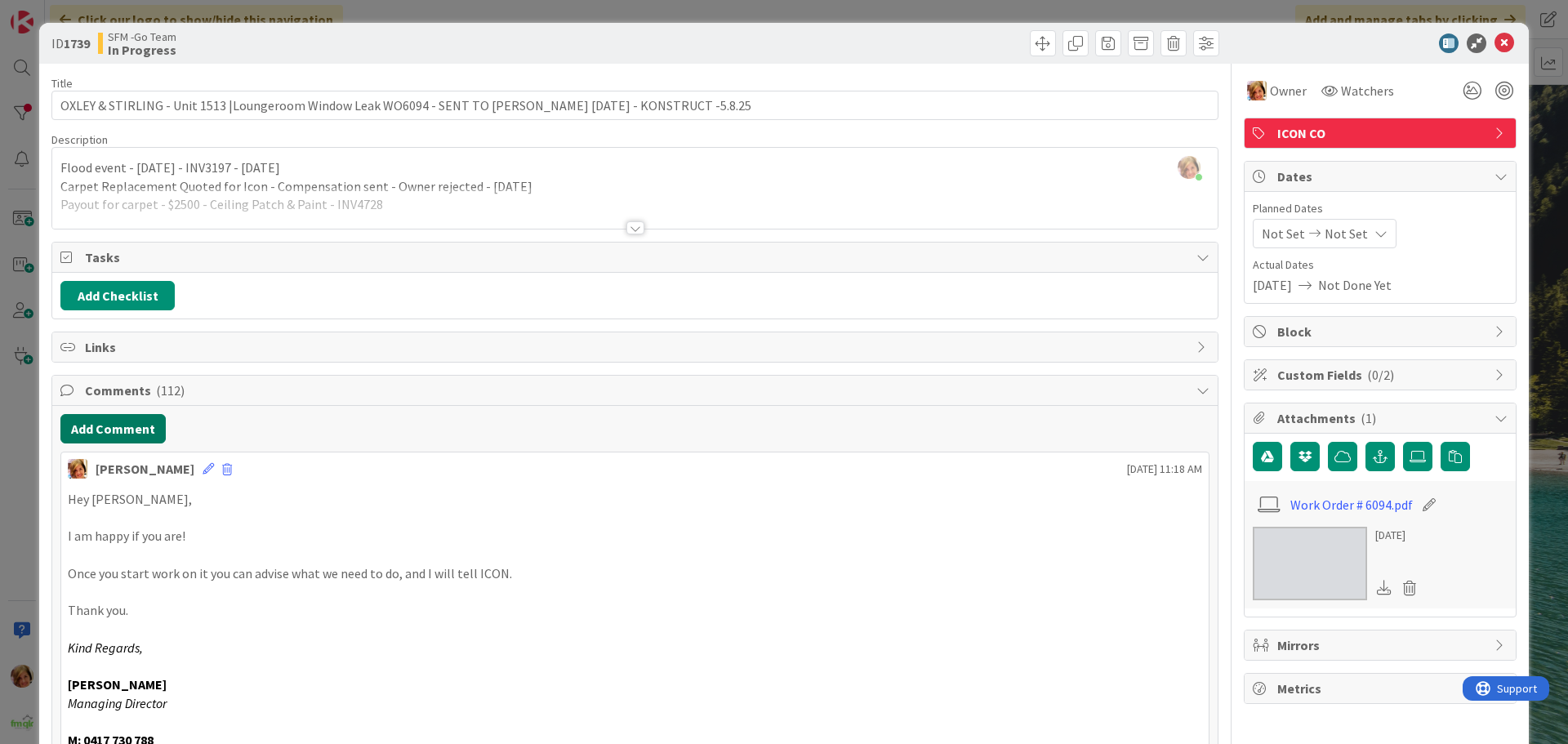
click at [103, 432] on button "Add Comment" at bounding box center [113, 428] width 105 height 29
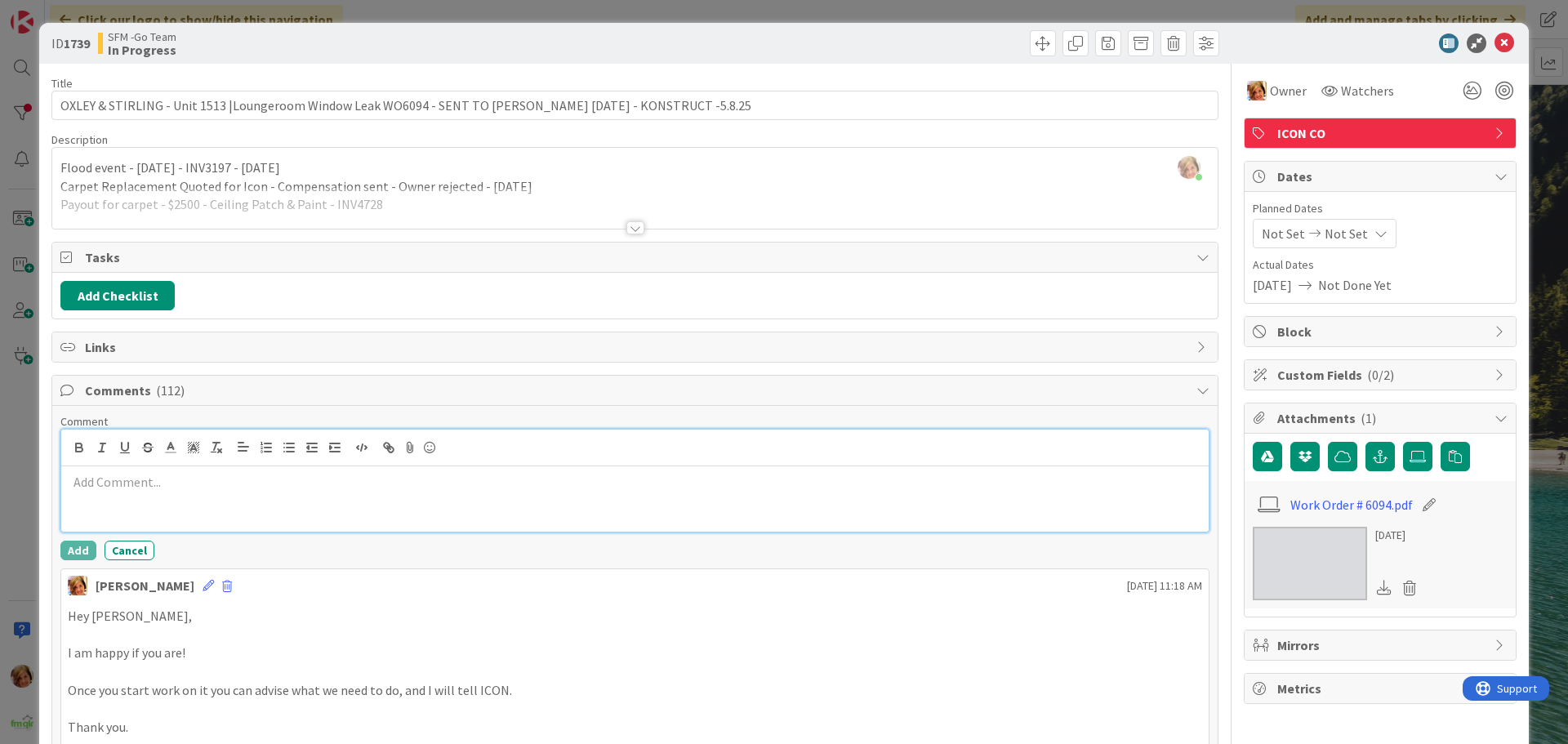
click at [134, 485] on p at bounding box center [635, 482] width 1135 height 19
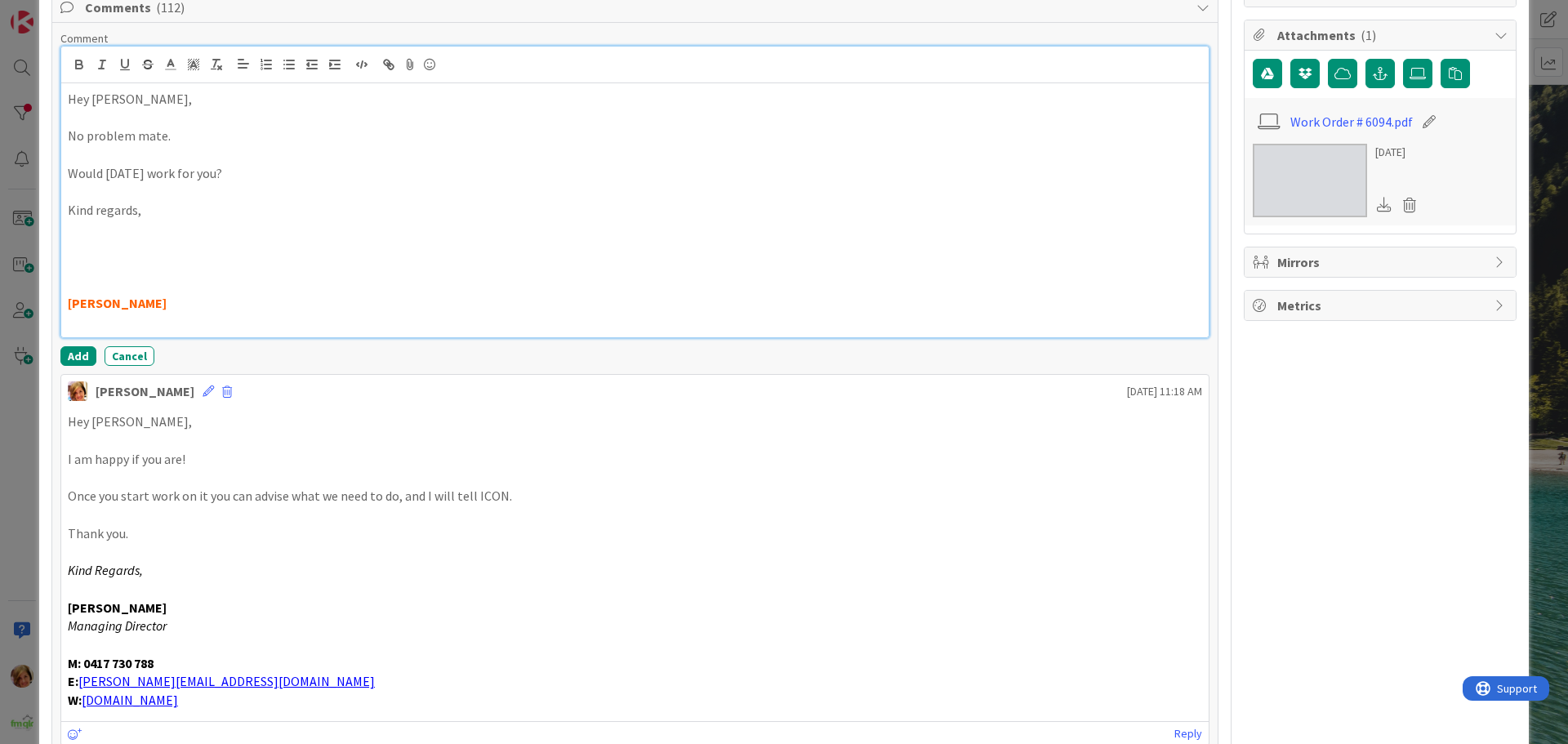
scroll to position [408, 0]
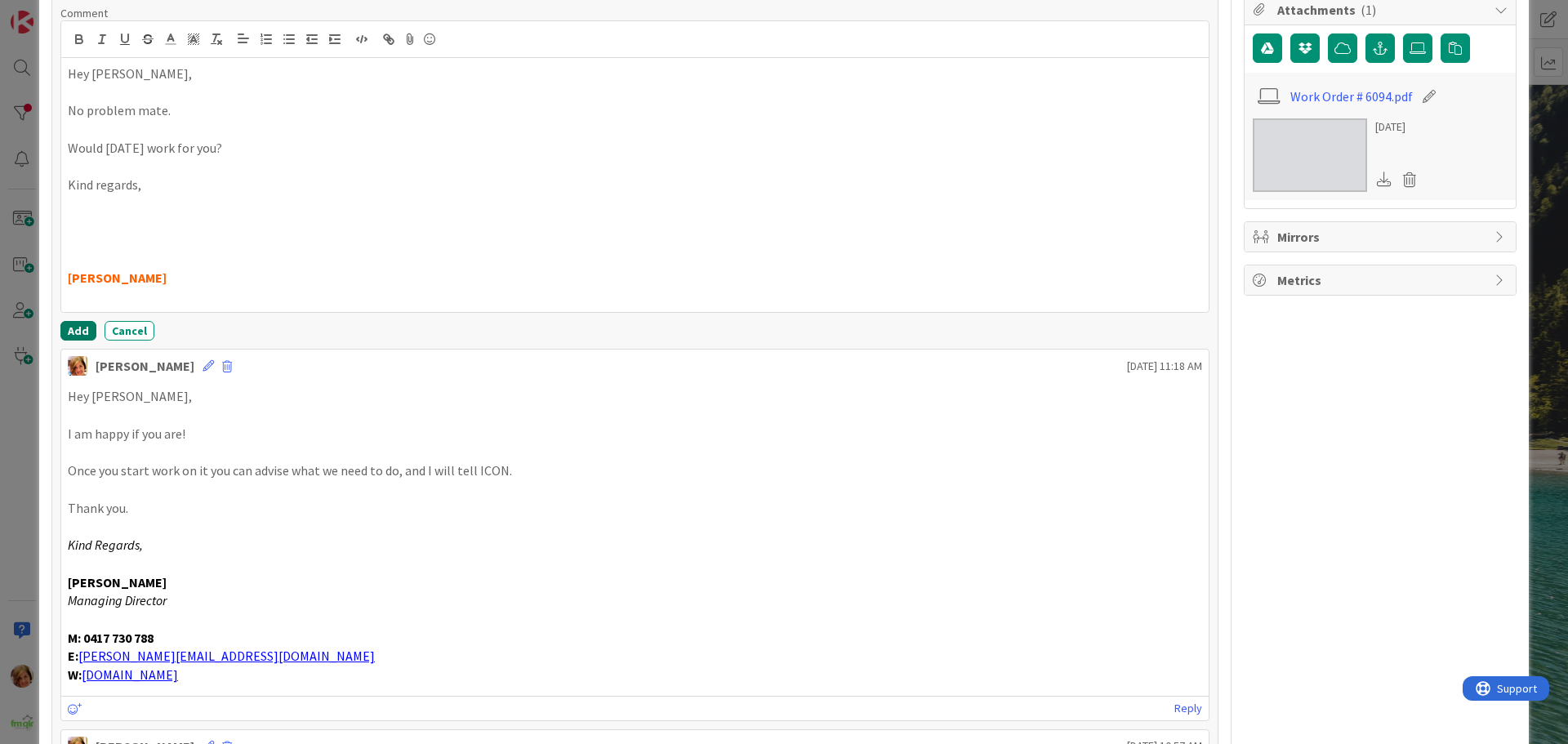
click at [78, 329] on button "Add" at bounding box center [78, 330] width 36 height 19
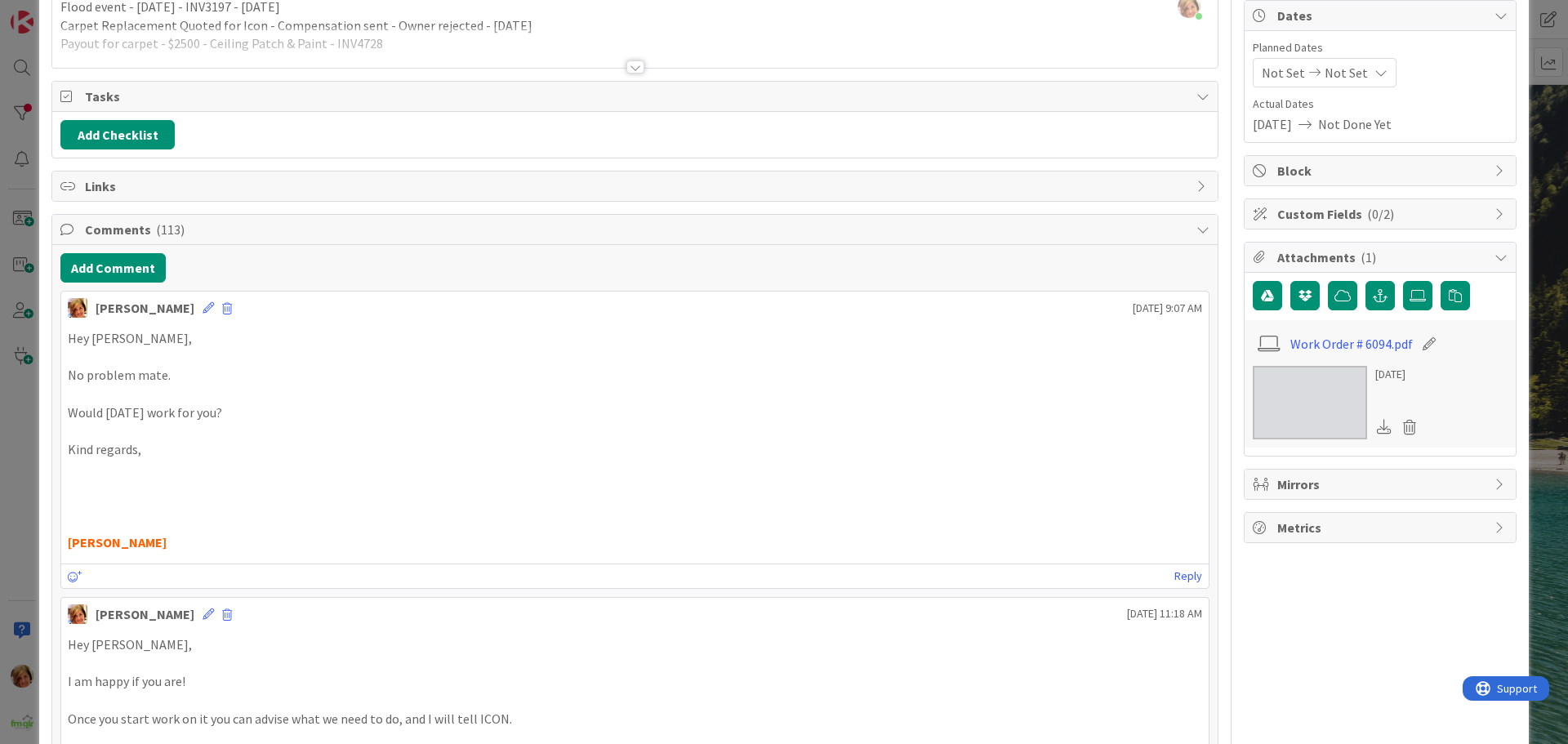
scroll to position [0, 0]
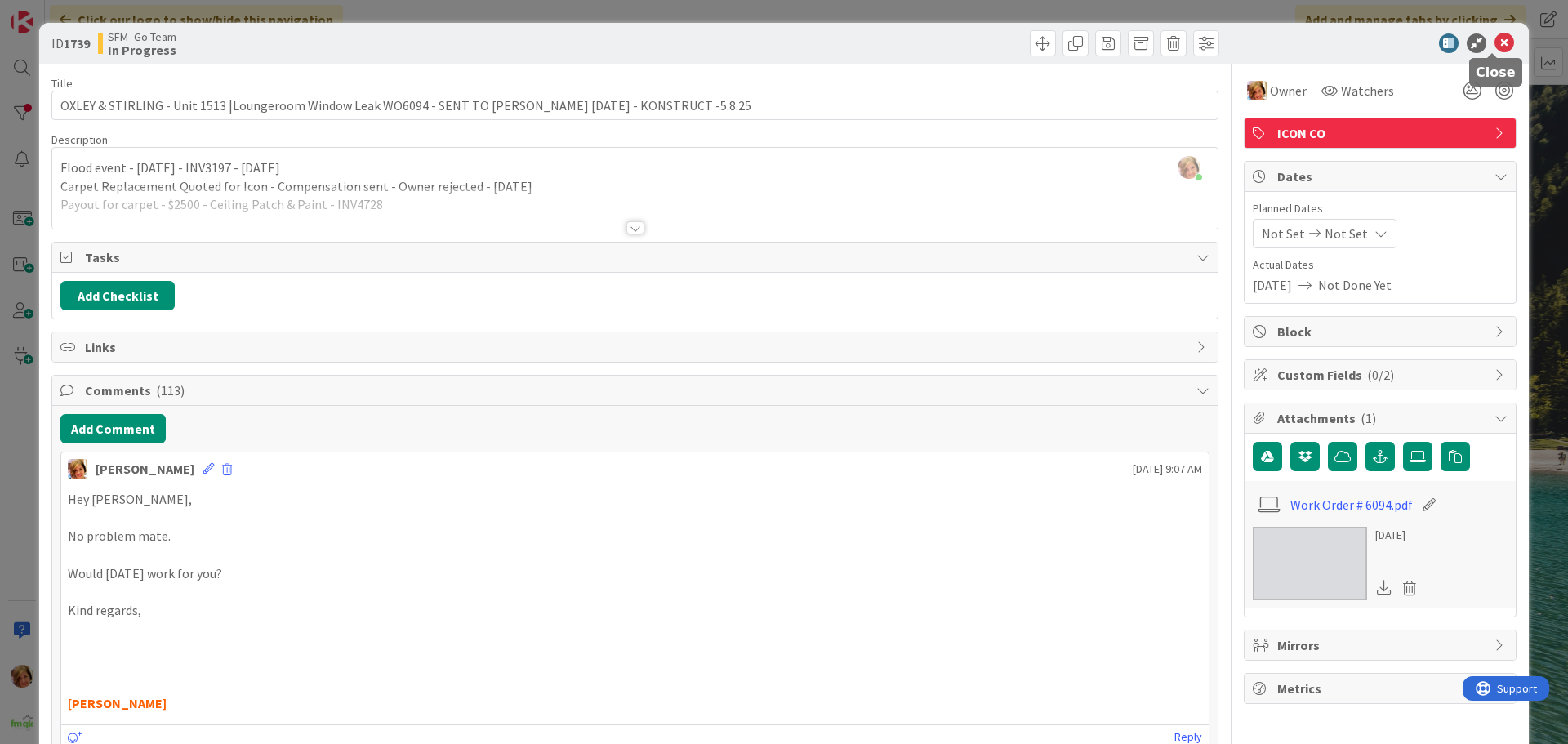
drag, startPoint x: 1491, startPoint y: 45, endPoint x: 761, endPoint y: 52, distance: 730.0
click at [1495, 45] on icon at bounding box center [1504, 43] width 19 height 19
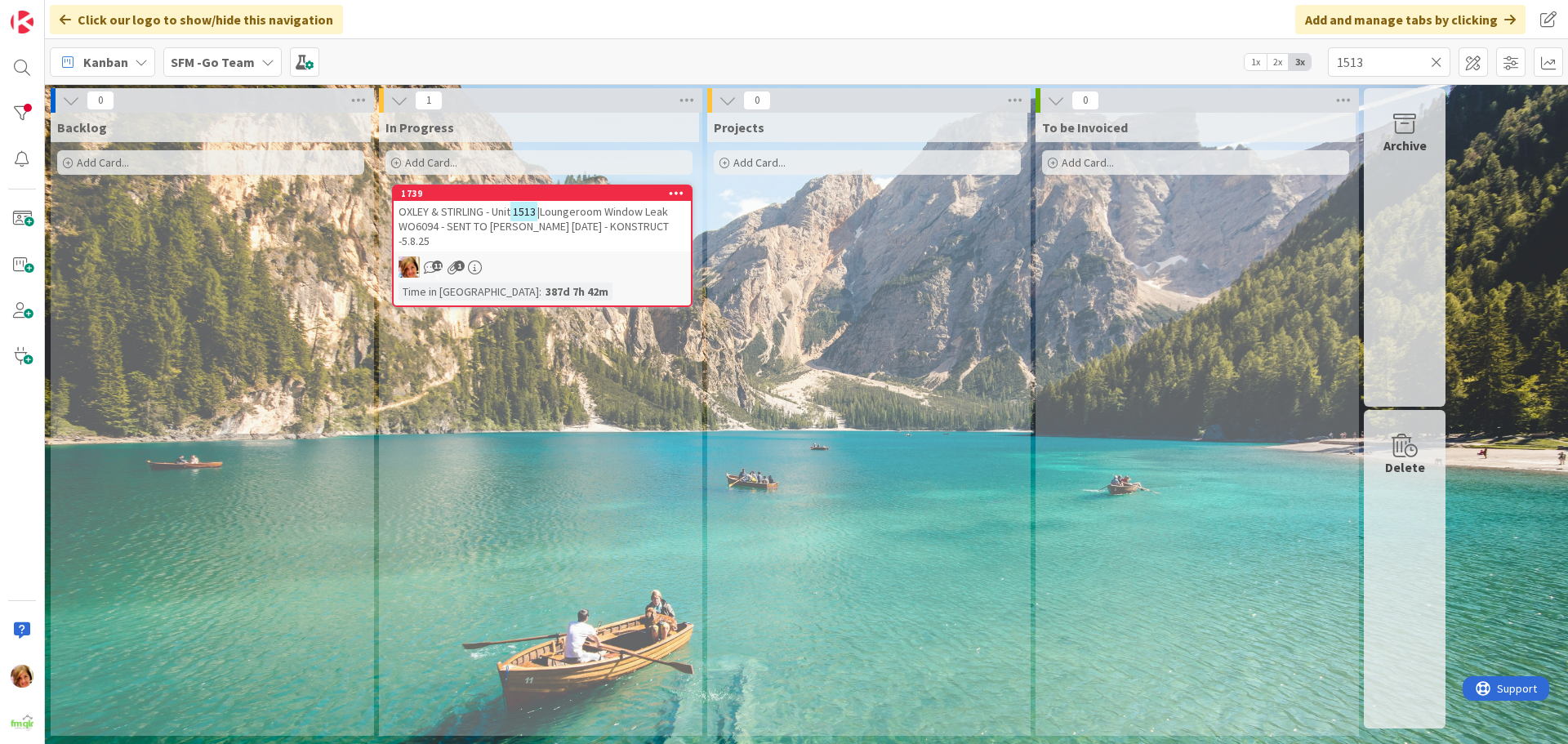
click at [1434, 61] on icon at bounding box center [1437, 63] width 12 height 15
click at [1434, 61] on input "text" at bounding box center [1389, 62] width 123 height 29
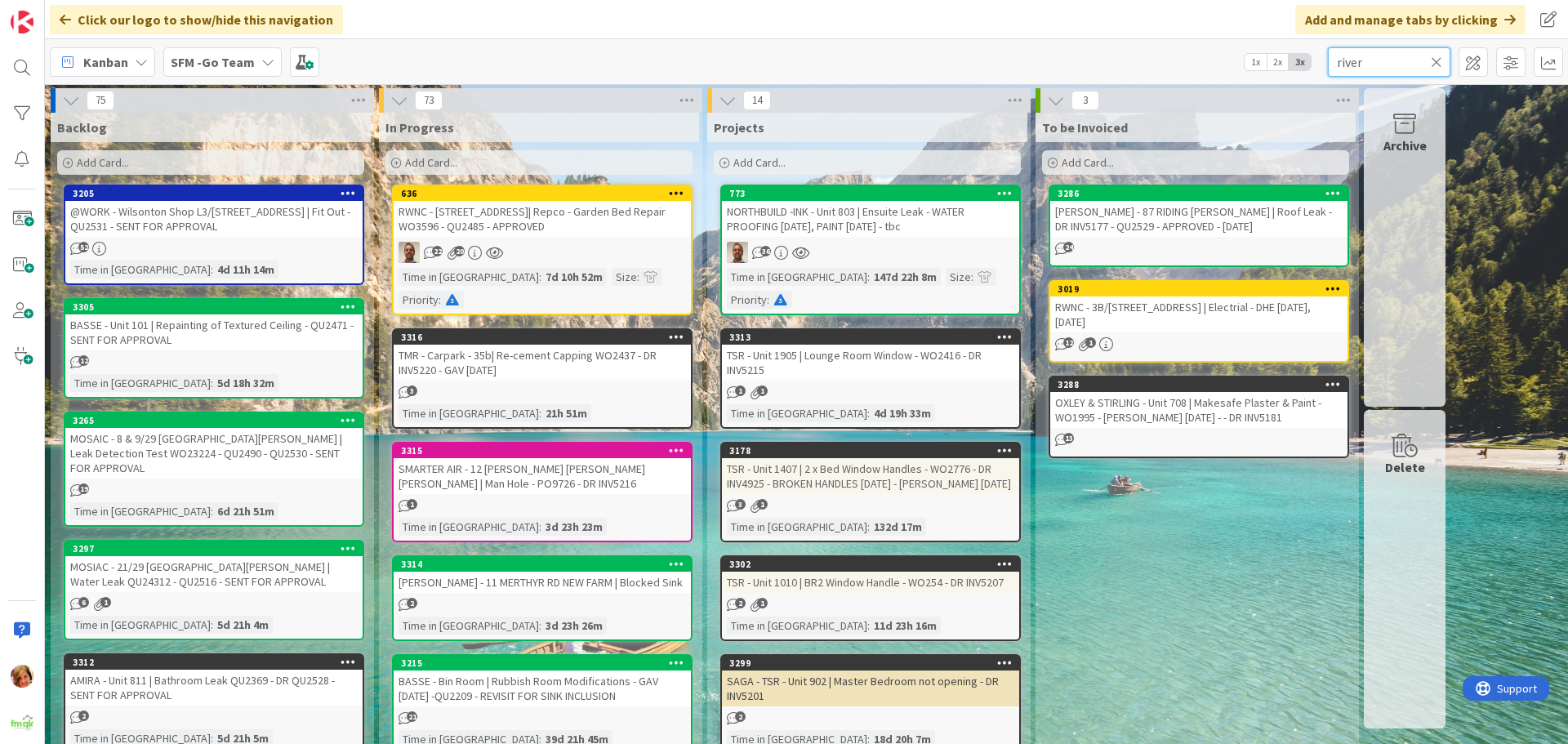
type input "river"
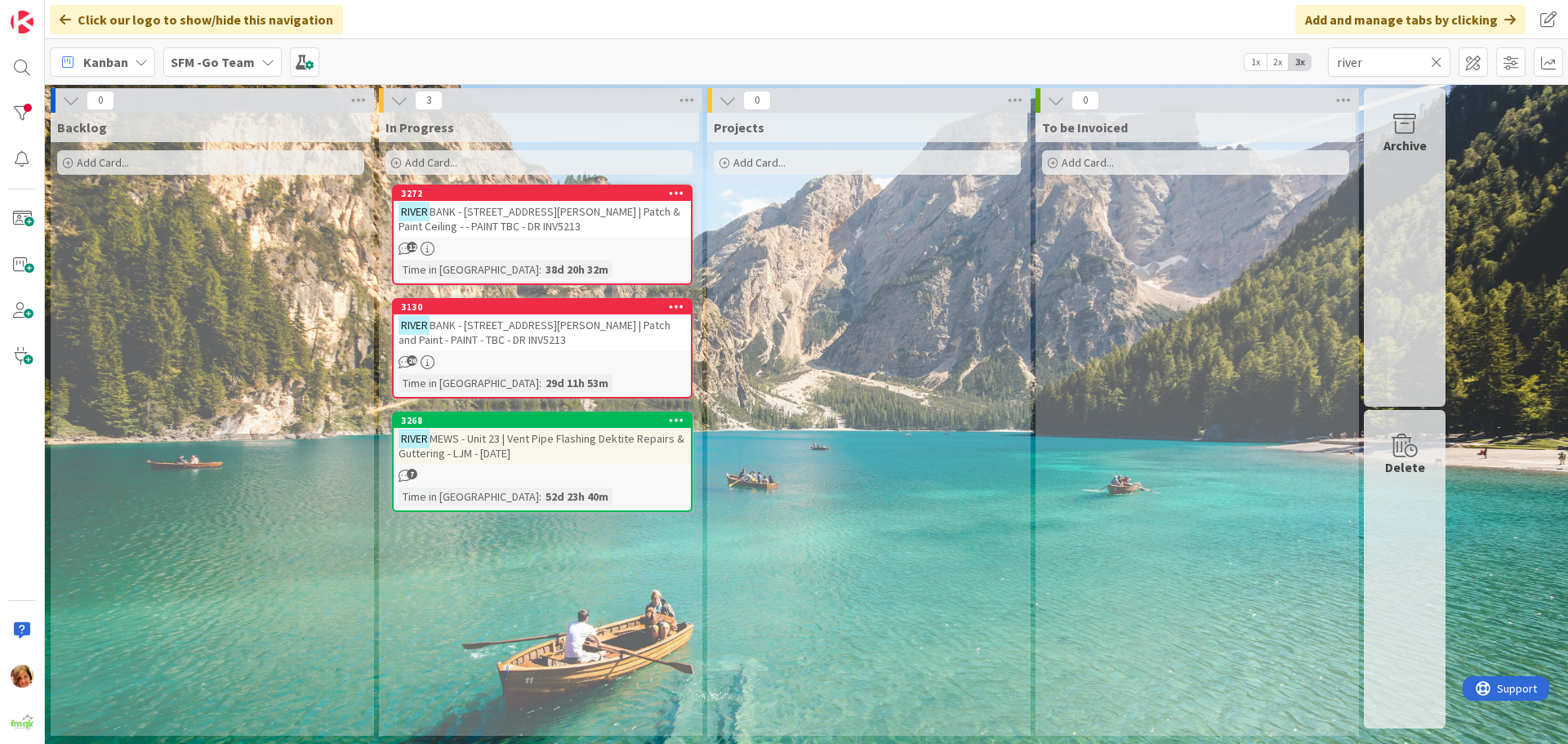
click at [564, 445] on div "RIVER MEWS - Unit 23 | Vent Pipe Flashing Dektite Repairs & Guttering - LJM - […" at bounding box center [542, 445] width 297 height 36
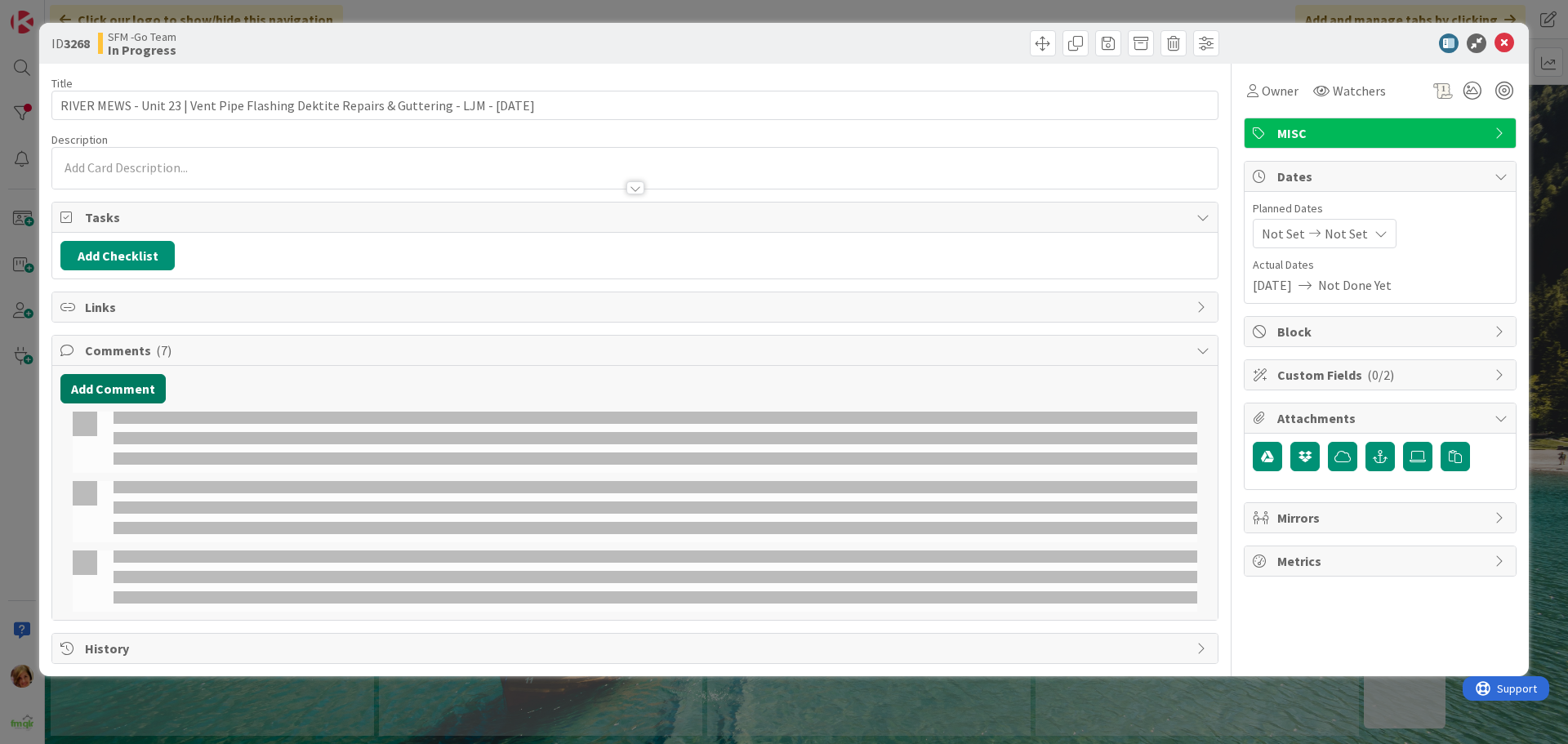
click at [103, 388] on button "Add Comment" at bounding box center [113, 388] width 105 height 29
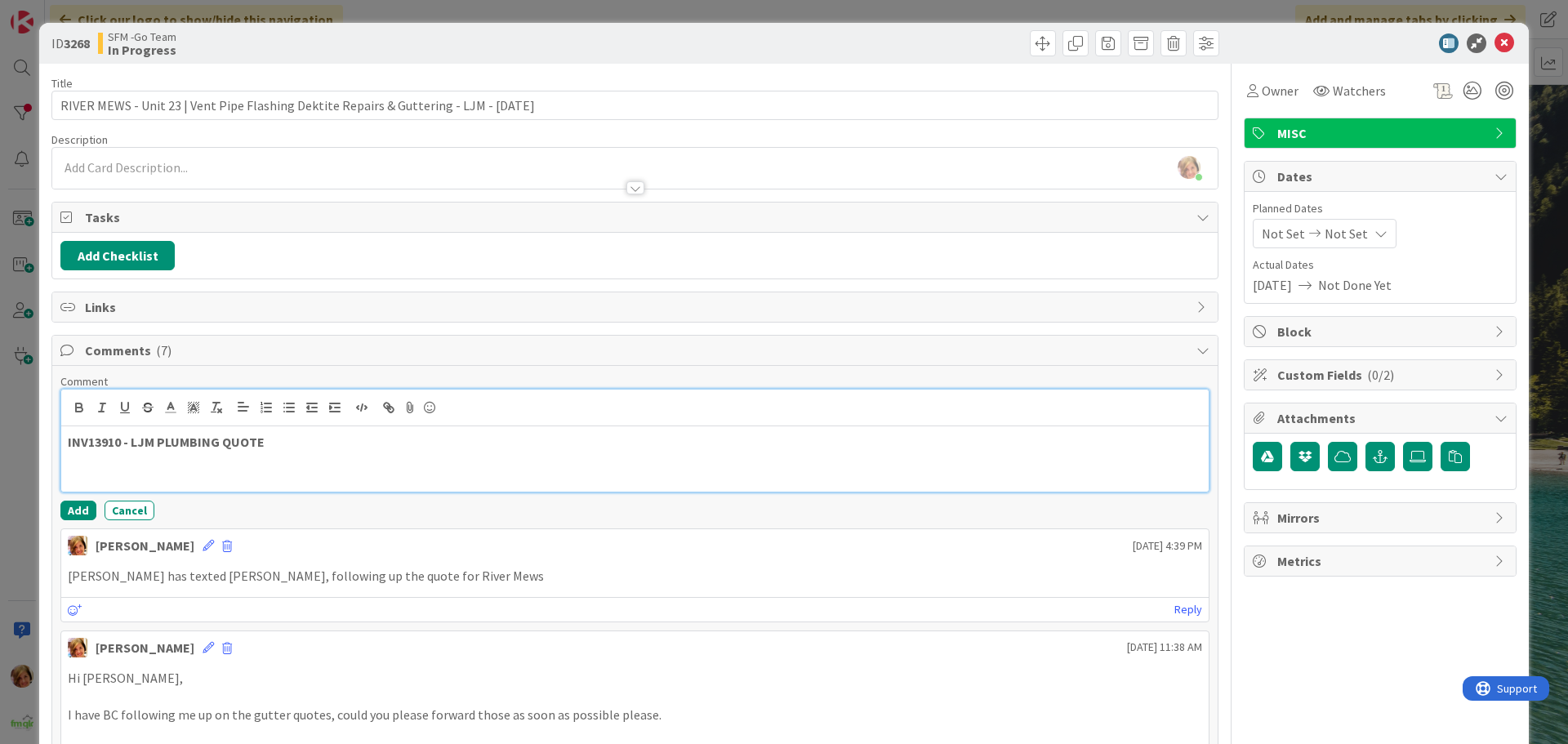
click at [386, 470] on div "INV13910 - LJM PLUMBING QUOTE" at bounding box center [634, 459] width 1147 height 65
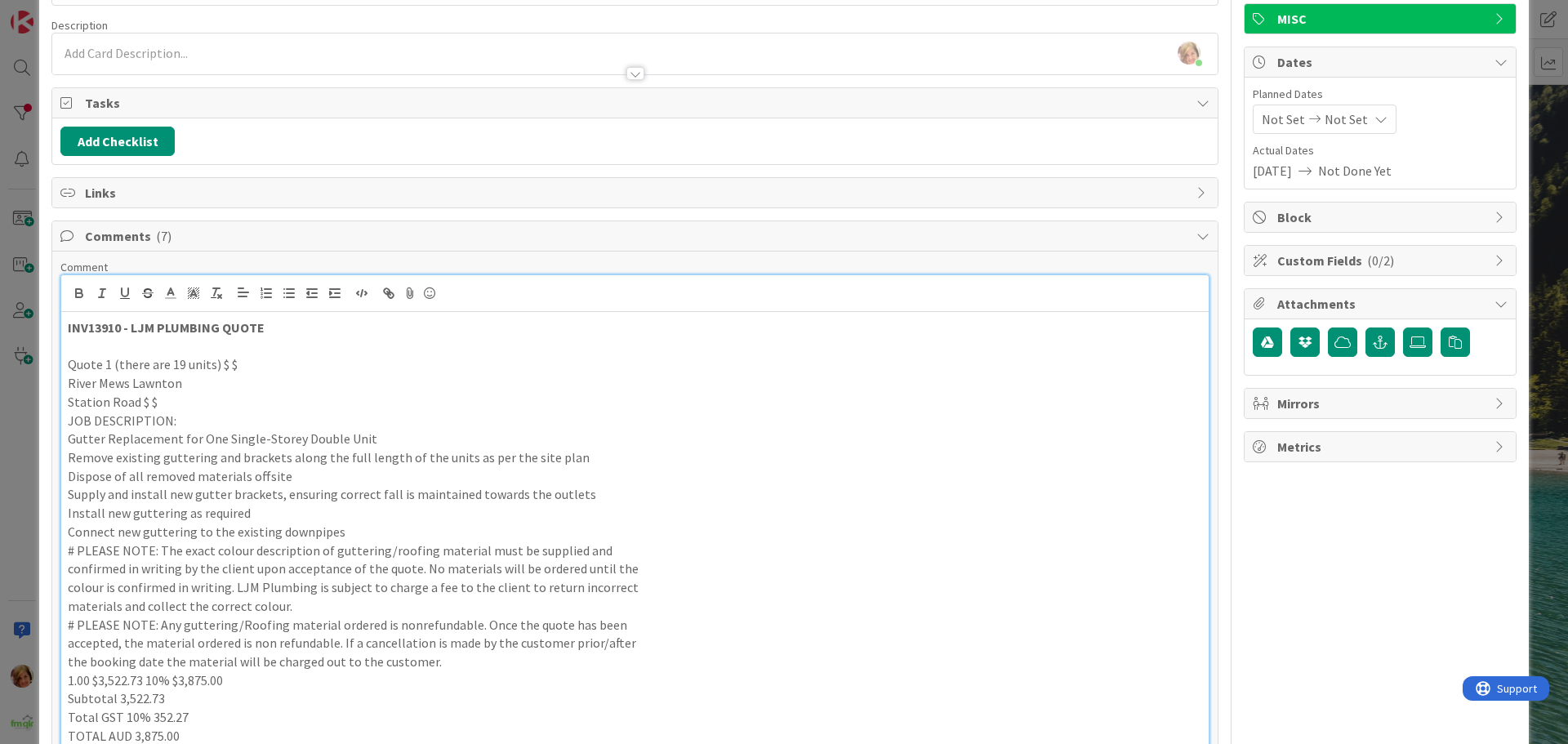
scroll to position [604, 0]
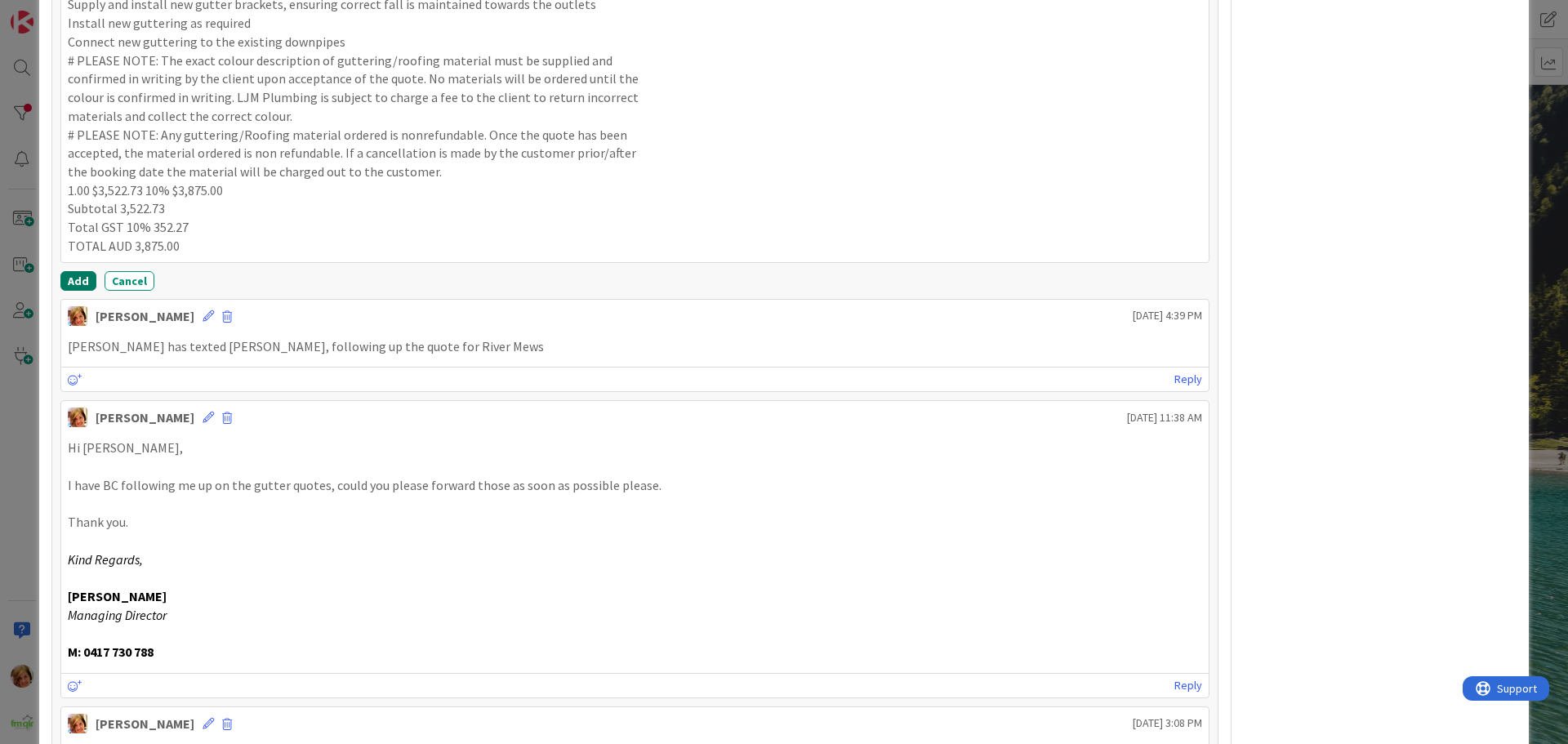
click at [83, 282] on button "Add" at bounding box center [78, 280] width 36 height 19
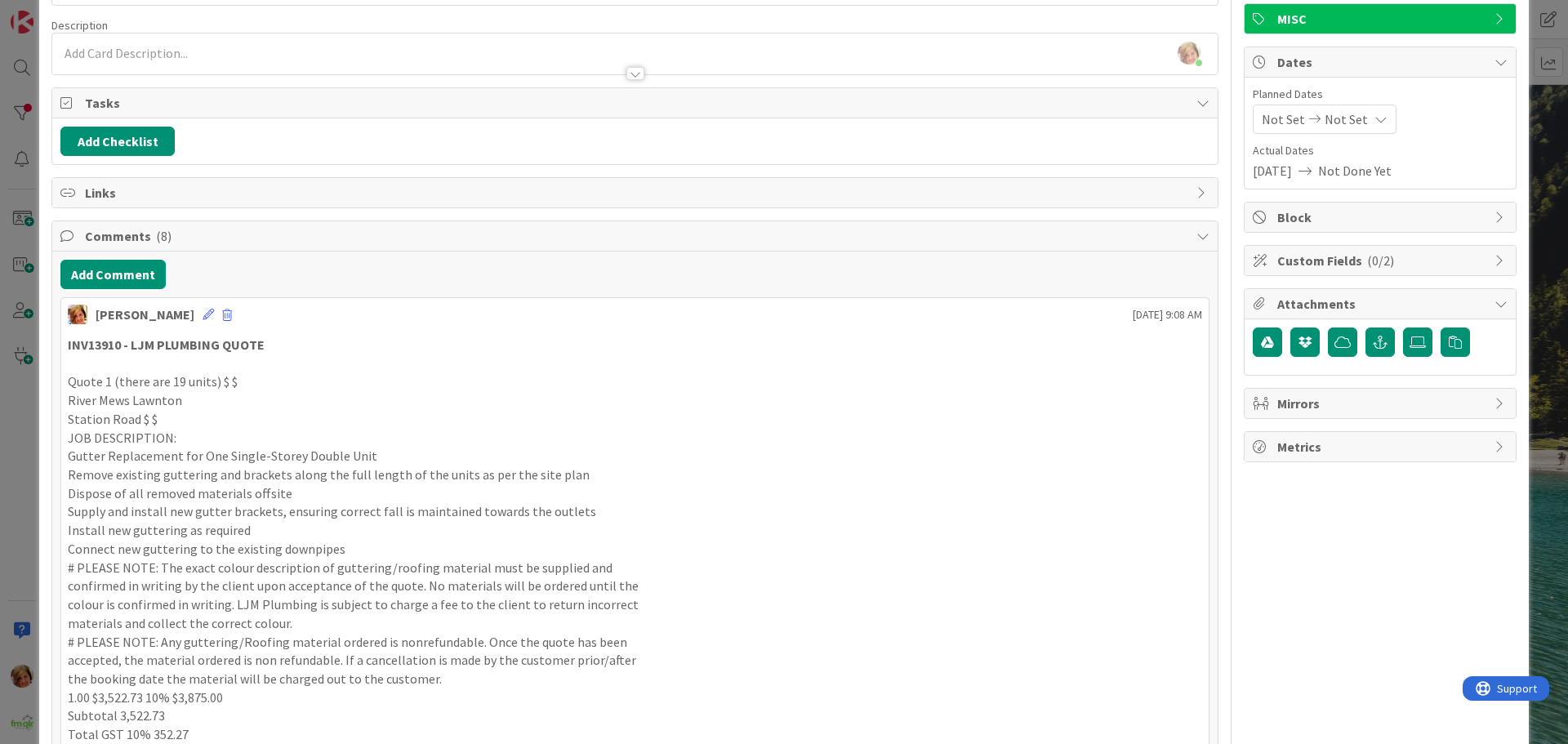
scroll to position [0, 0]
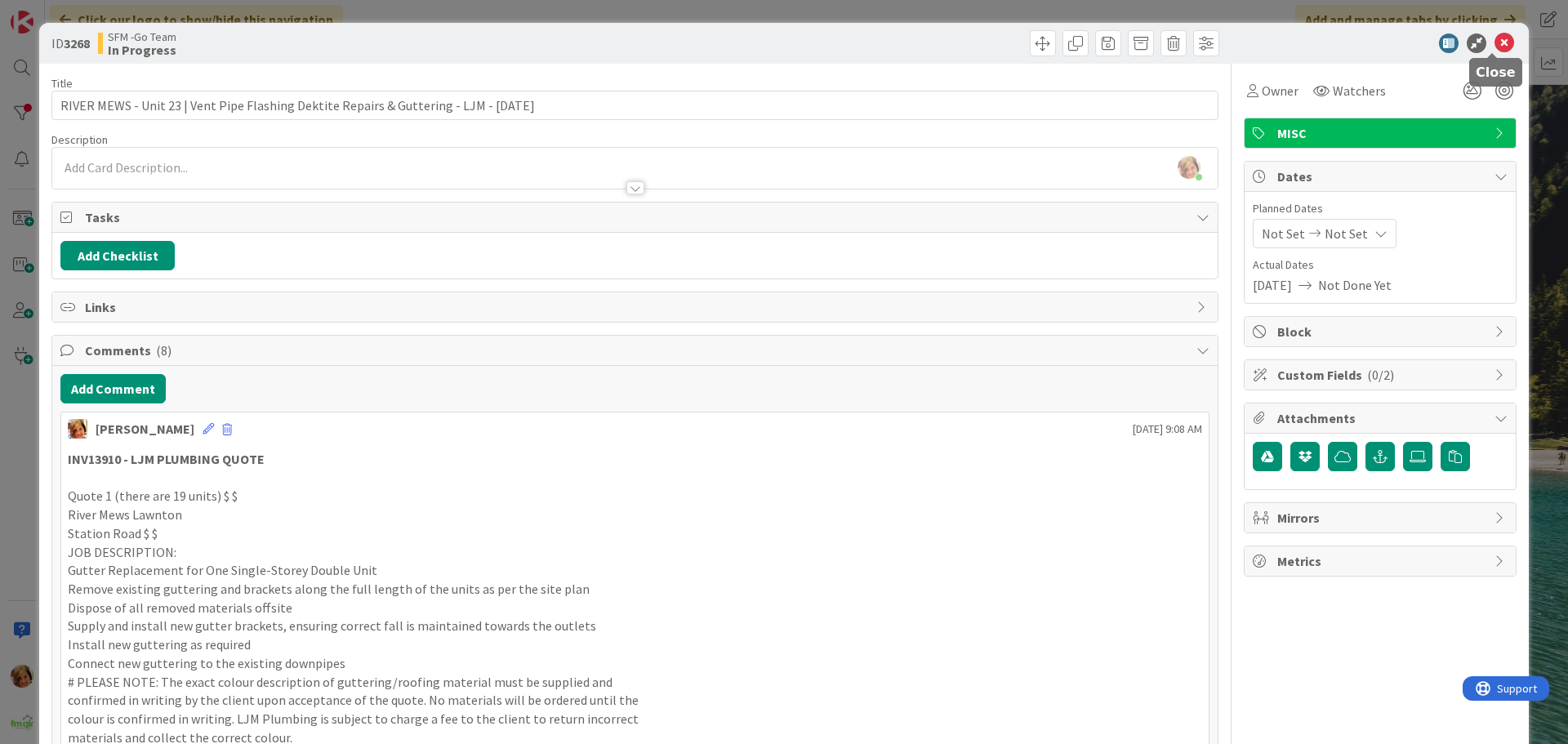
click at [1495, 43] on icon at bounding box center [1504, 43] width 19 height 19
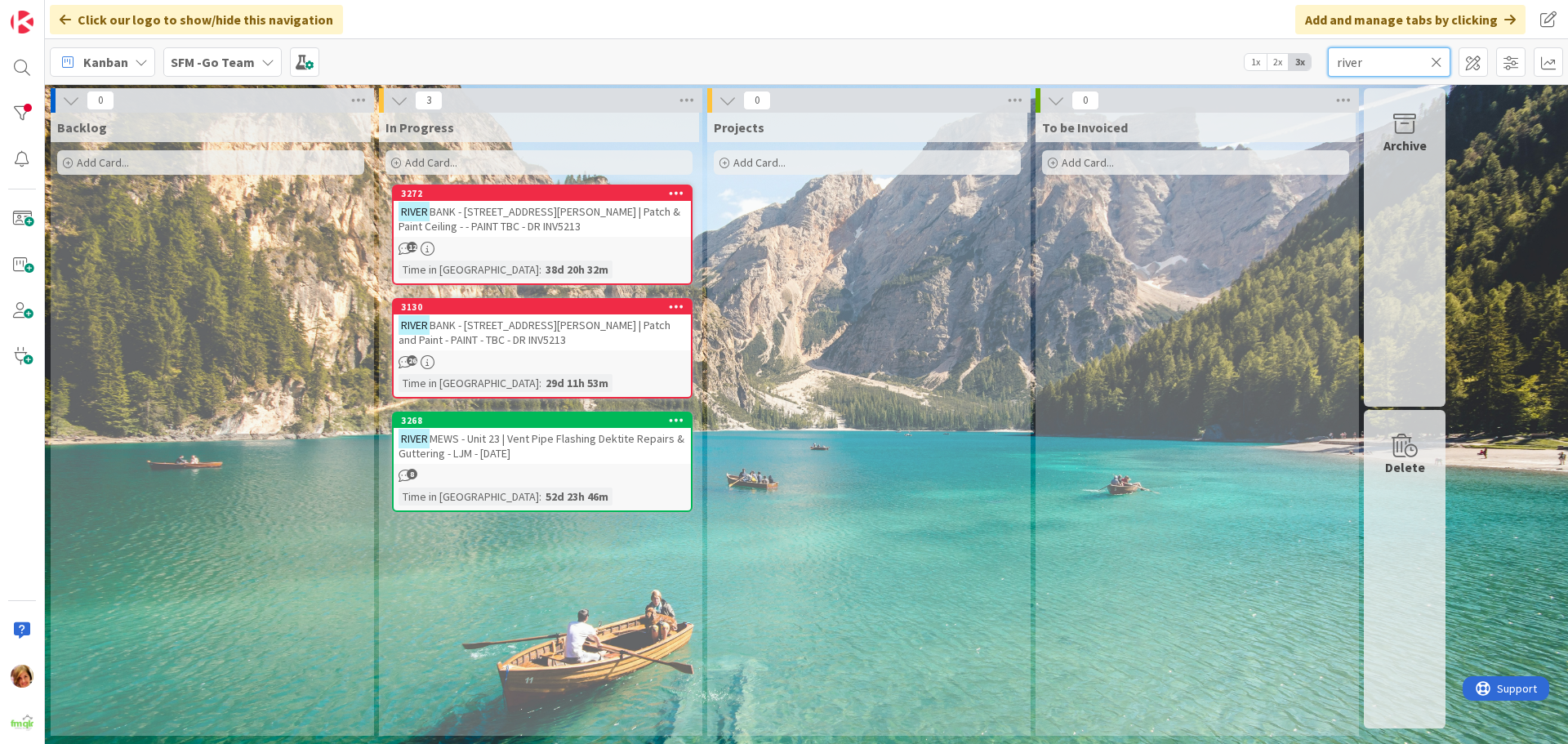
click at [1361, 62] on input "river" at bounding box center [1389, 62] width 123 height 29
click at [1372, 58] on input "river" at bounding box center [1389, 62] width 123 height 29
type input "rACEVIEW"
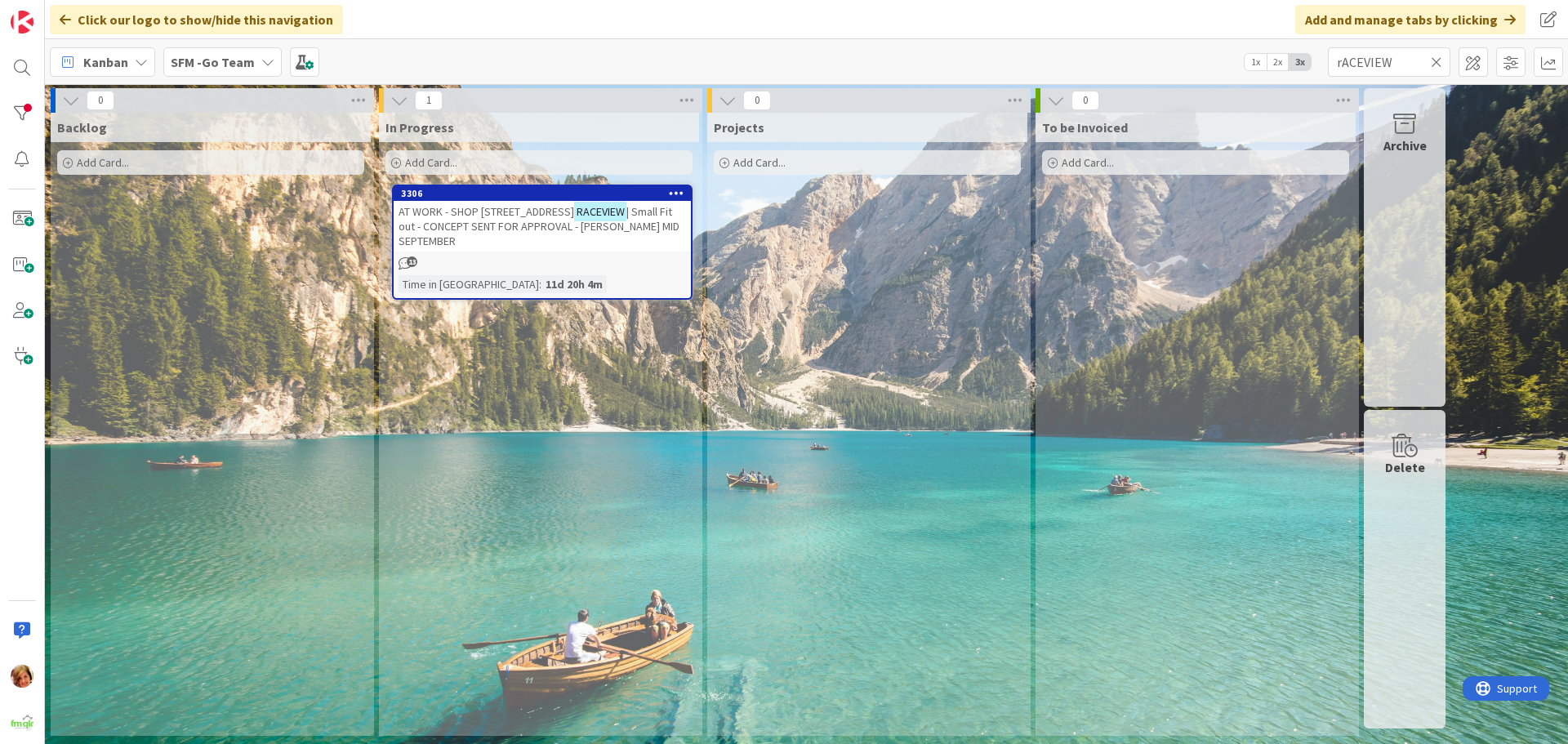
click at [497, 224] on span "| Small Fit out - CONCEPT SENT FOR APPROVAL - [PERSON_NAME] MID SEPTEMBER" at bounding box center [539, 226] width 281 height 44
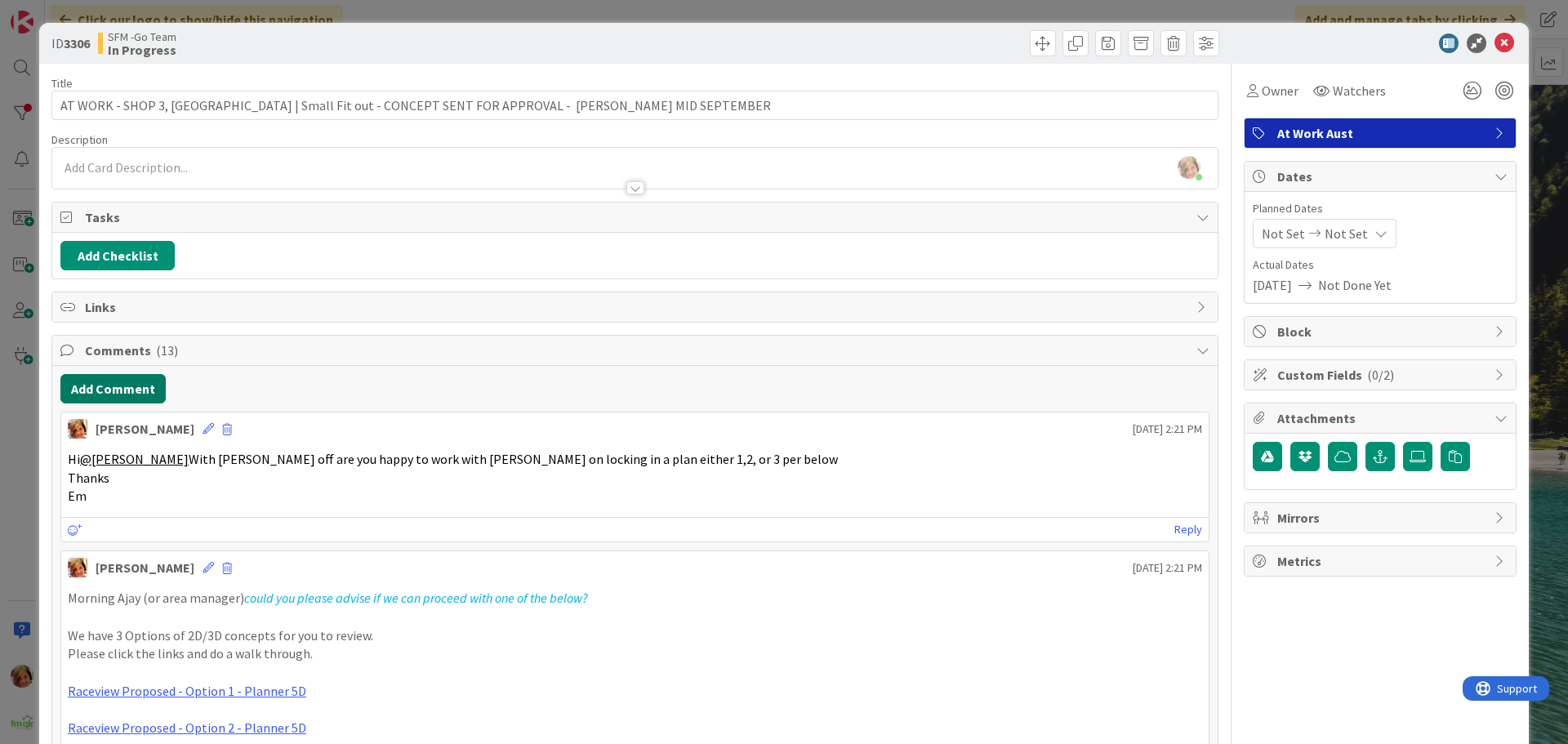
click at [130, 393] on button "Add Comment" at bounding box center [113, 388] width 105 height 29
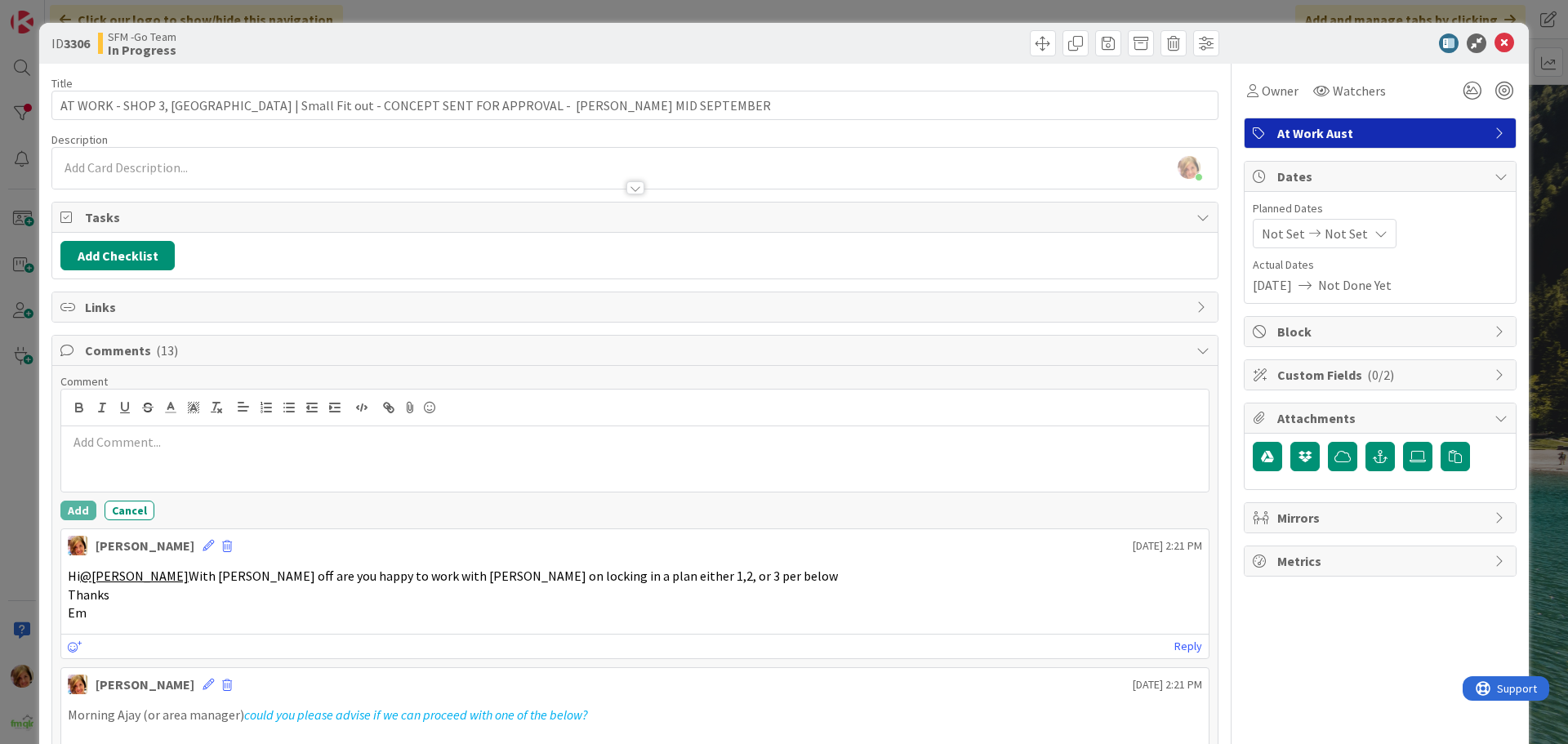
click at [152, 435] on div at bounding box center [634, 459] width 1147 height 65
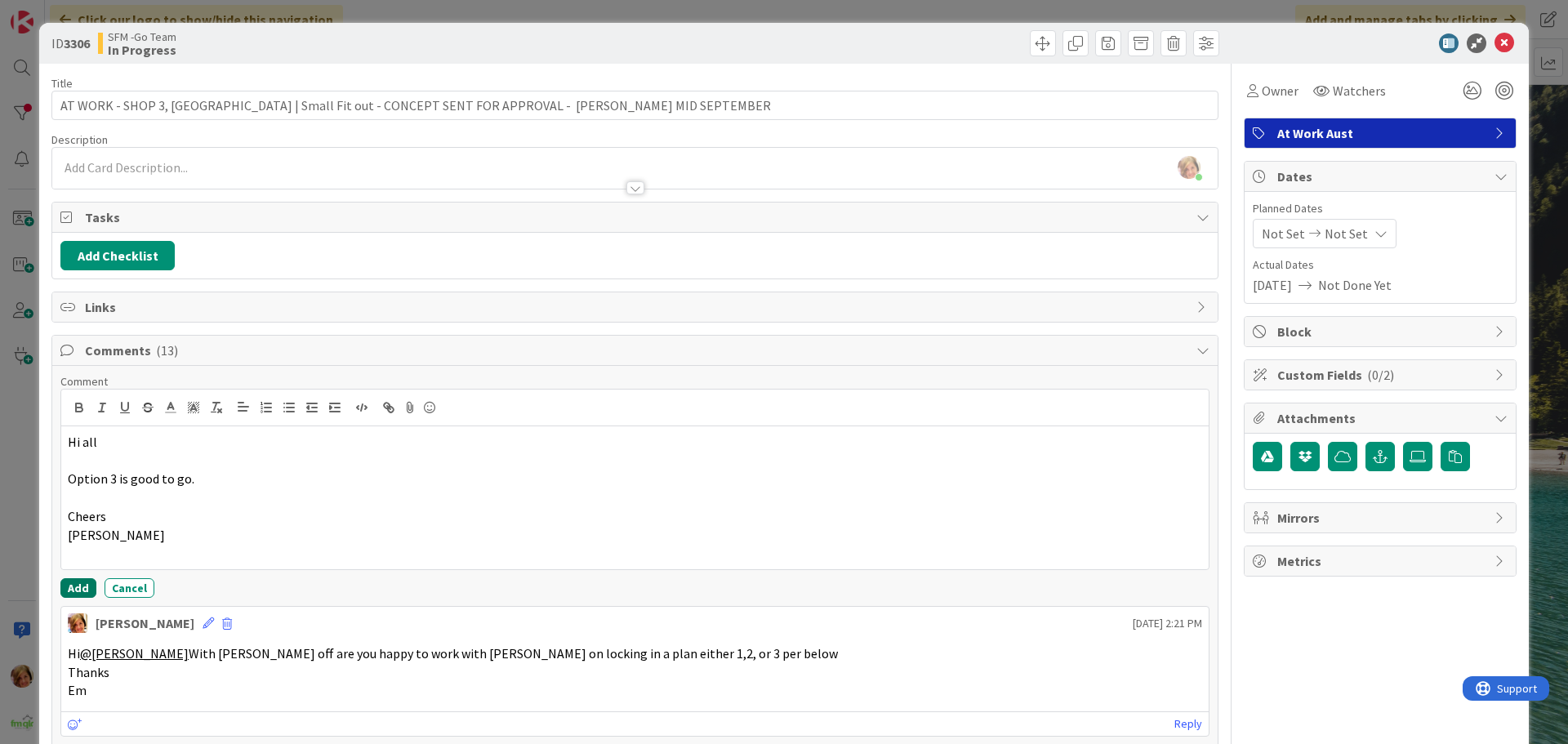
click at [78, 587] on button "Add" at bounding box center [78, 587] width 36 height 19
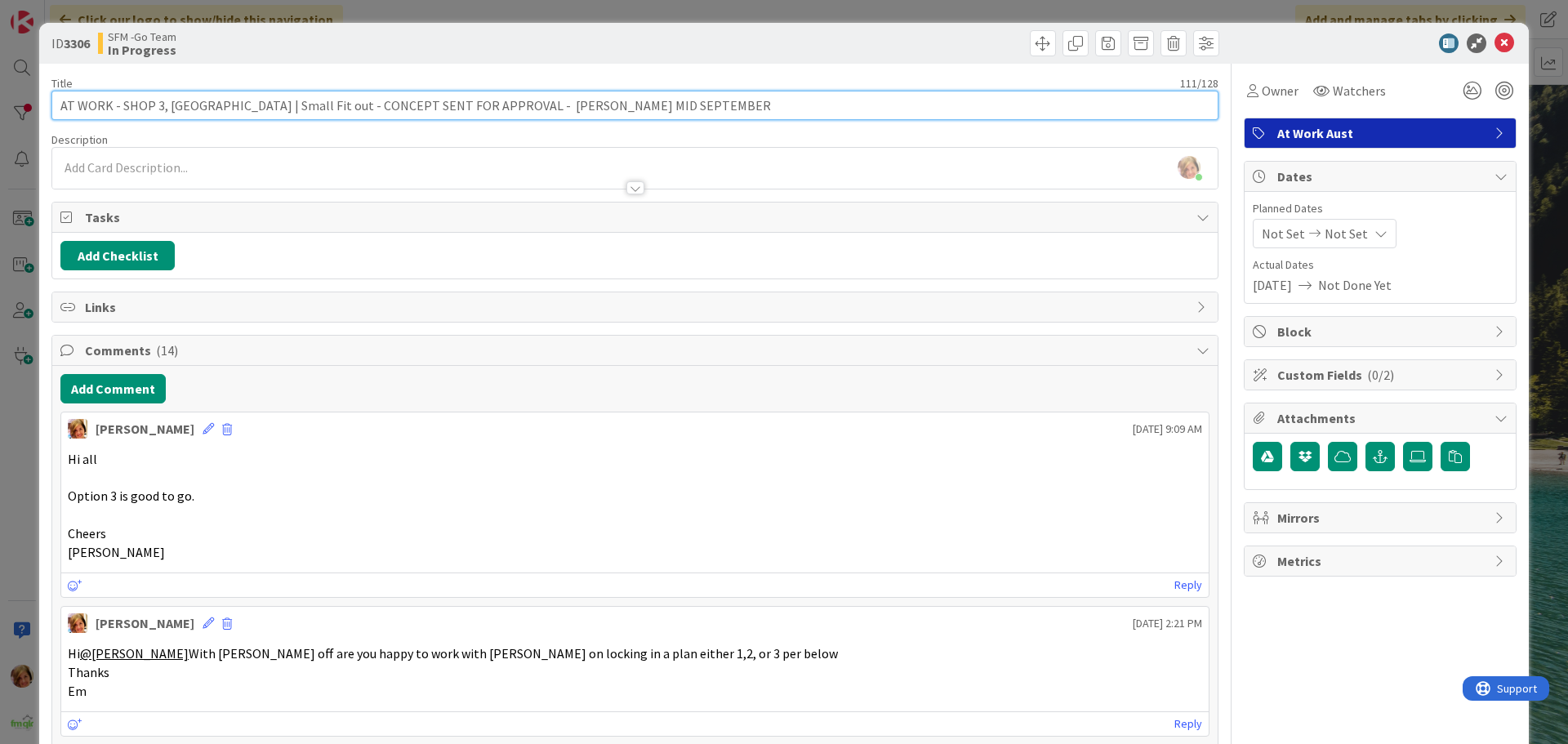
drag, startPoint x: 566, startPoint y: 104, endPoint x: 446, endPoint y: 106, distance: 120.0
click at [446, 106] on input "AT WORK - SHOP 3, [GEOGRAPHIC_DATA] | Small Fit out - CONCEPT SENT FOR APPROVAL…" at bounding box center [635, 105] width 1167 height 29
type input "AT WORK - SHOP 3, [GEOGRAPHIC_DATA] | Small Fit out - CONCEPT APPROVED- [PERSON…"
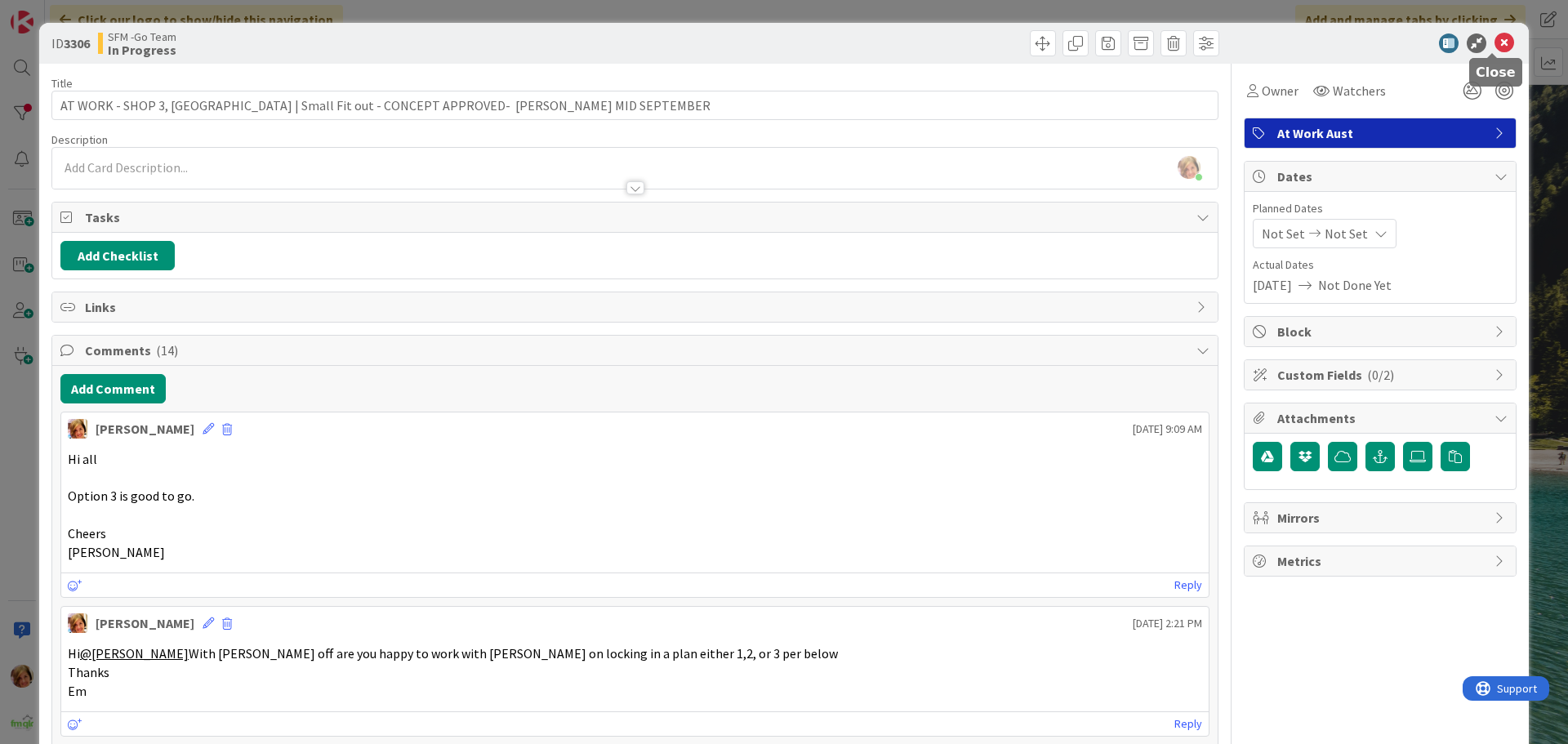
click at [1495, 41] on icon at bounding box center [1504, 43] width 19 height 19
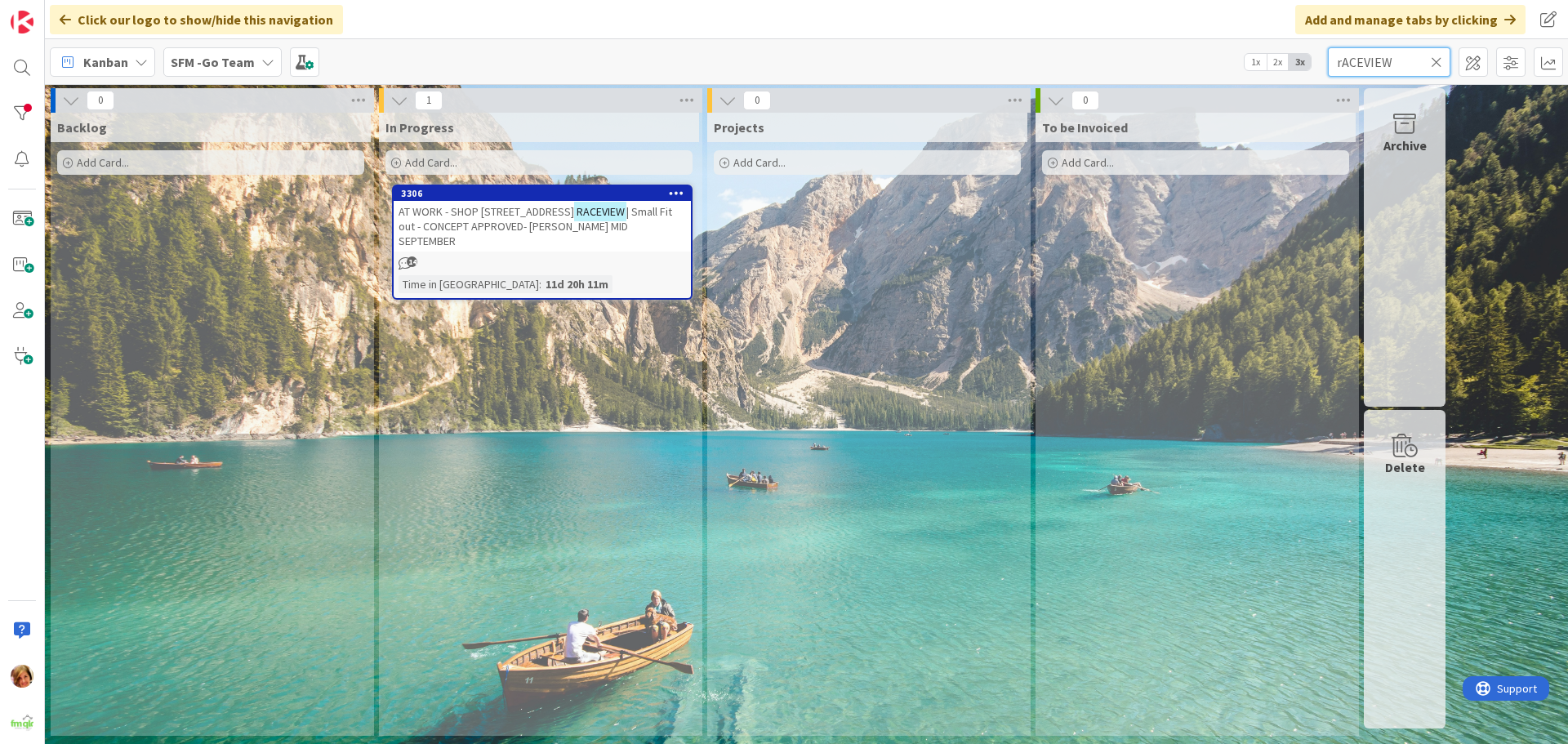
click at [1399, 63] on input "rACEVIEW" at bounding box center [1389, 62] width 123 height 29
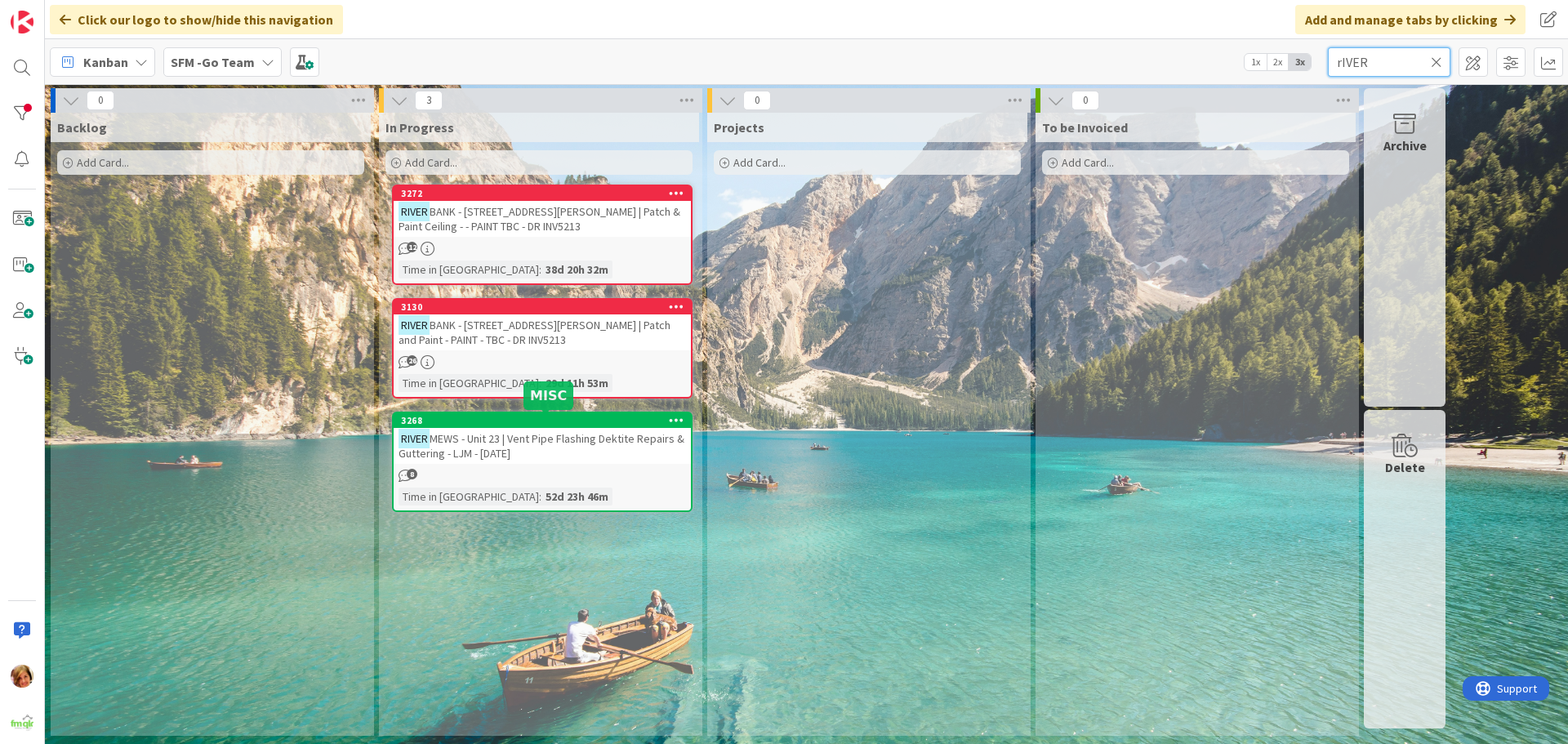
type input "rIVER"
click at [527, 437] on span "MEWS - Unit 23 | Vent Pipe Flashing Dektite Repairs & Guttering - LJM - [DATE]" at bounding box center [542, 445] width 286 height 29
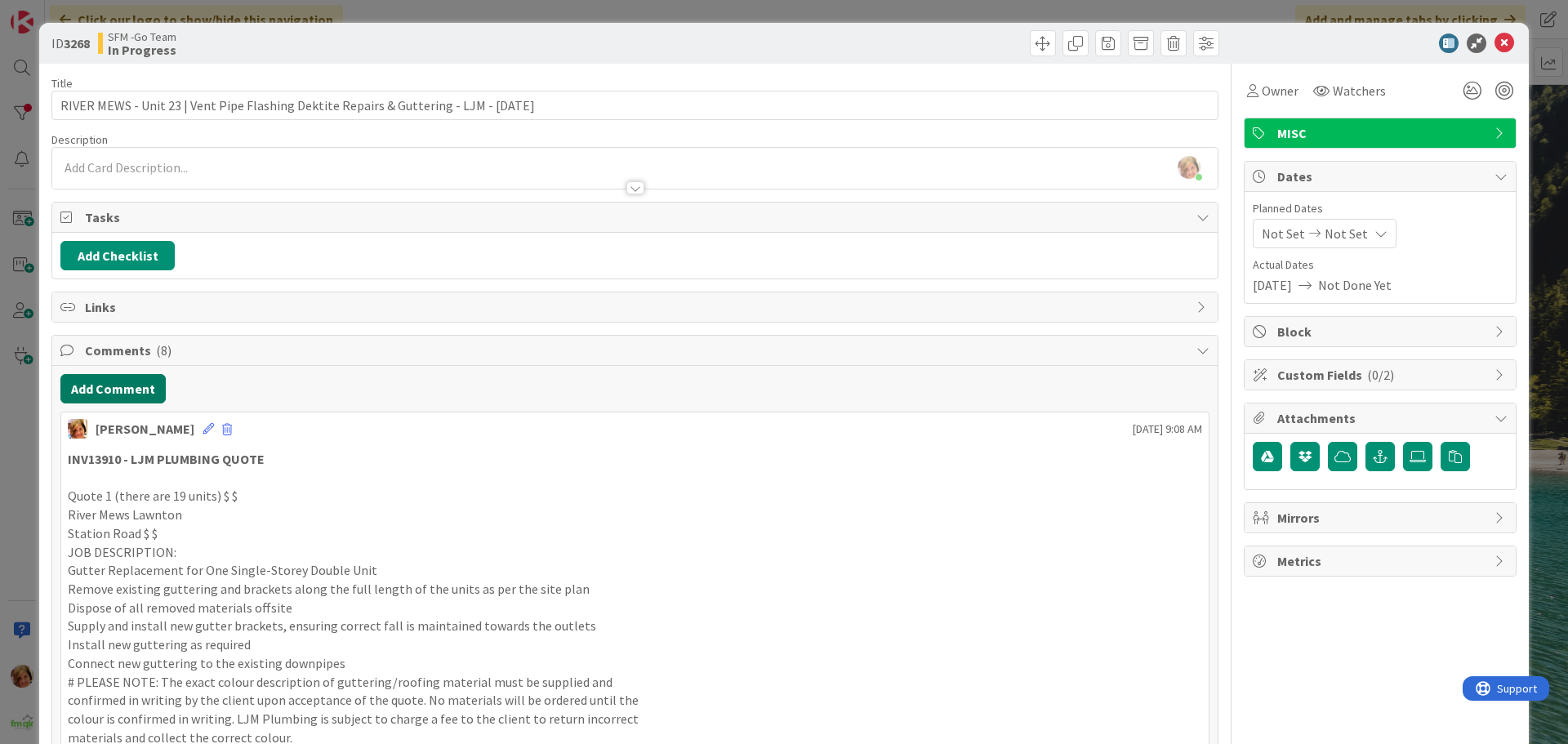
click at [120, 385] on button "Add Comment" at bounding box center [113, 388] width 105 height 29
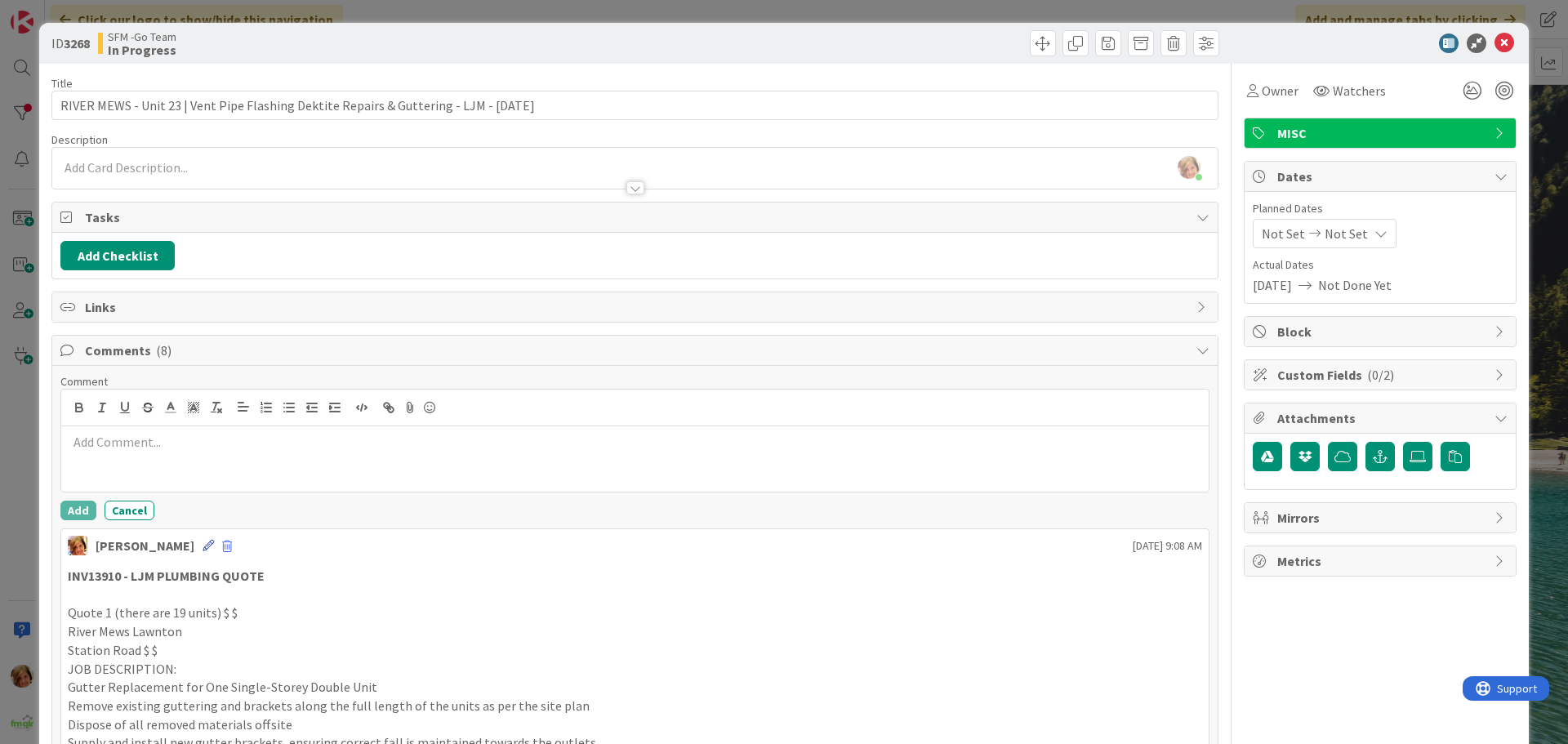
click at [203, 542] on icon at bounding box center [209, 545] width 12 height 12
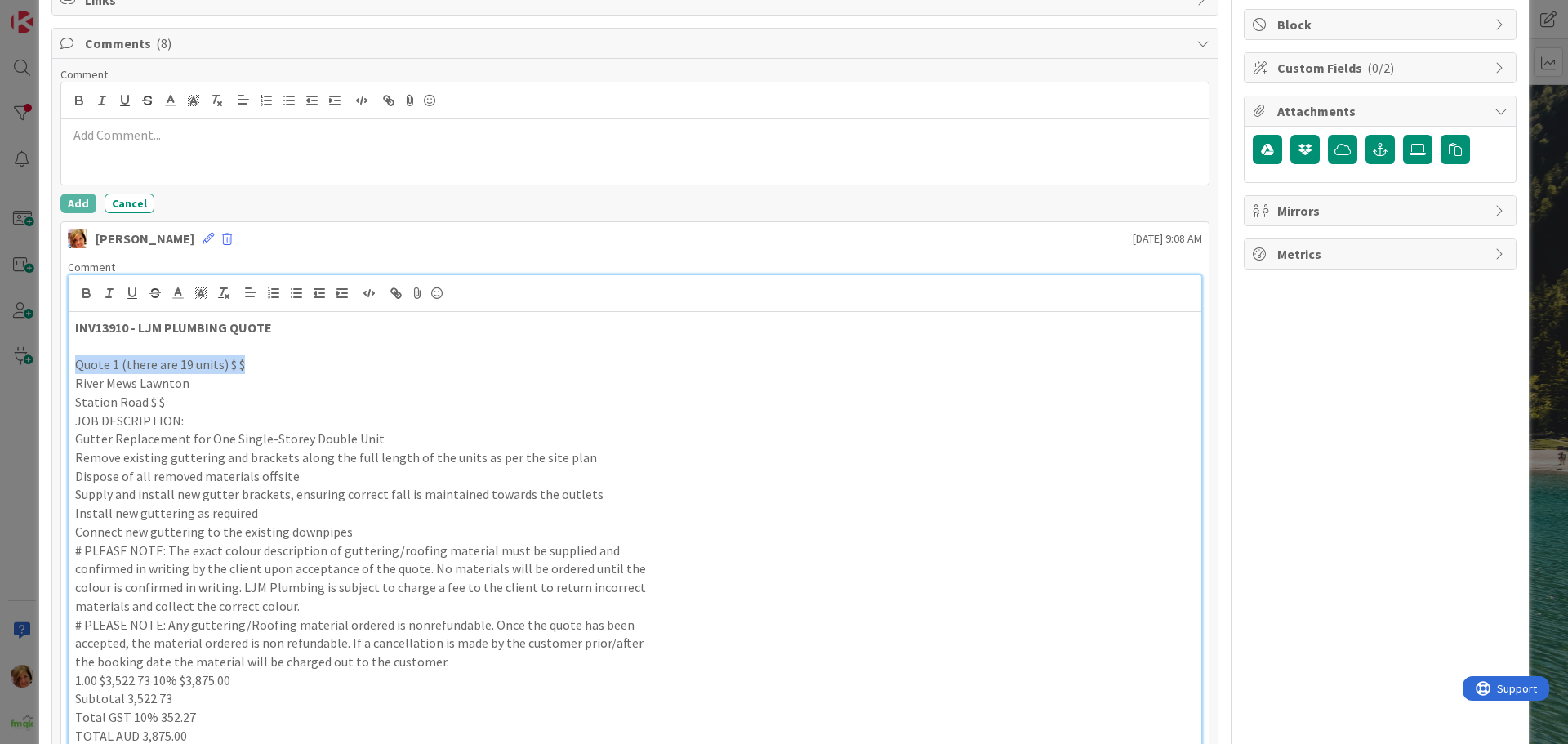
drag, startPoint x: 252, startPoint y: 368, endPoint x: 76, endPoint y: 368, distance: 176.0
click at [76, 368] on p "Quote 1 (there are 19 units) $ $" at bounding box center [635, 364] width 1120 height 19
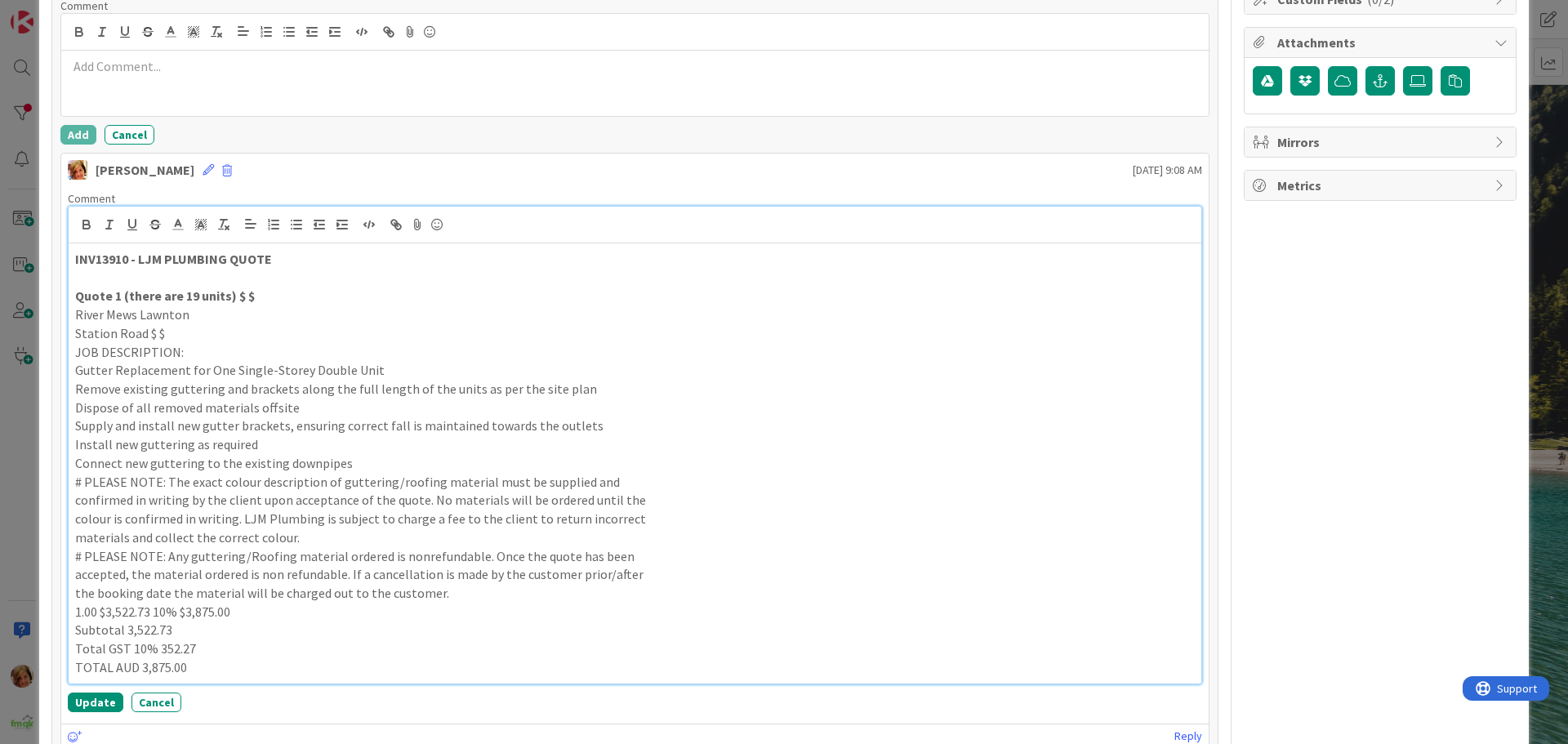
scroll to position [470, 0]
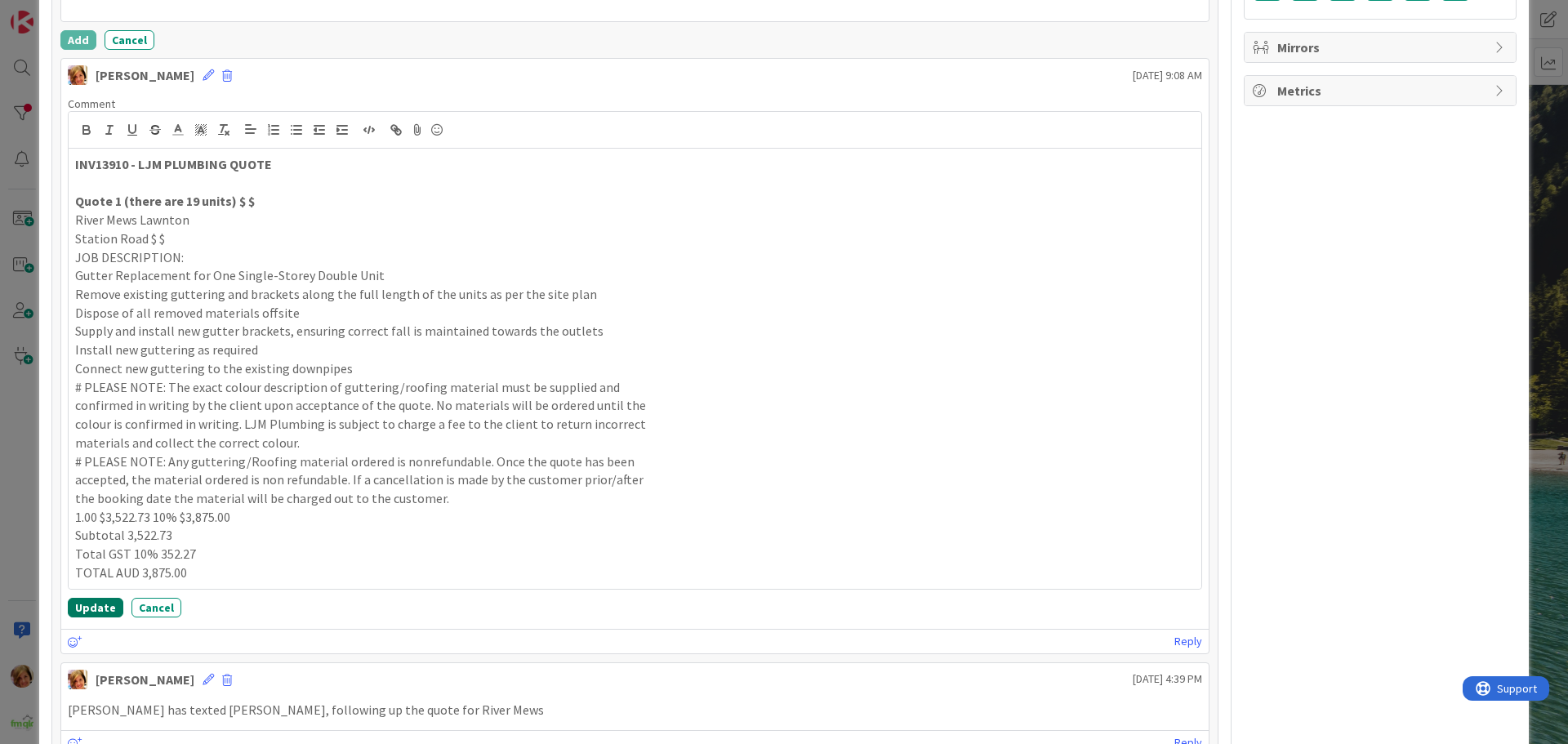
click at [82, 601] on button "Update" at bounding box center [95, 607] width 56 height 19
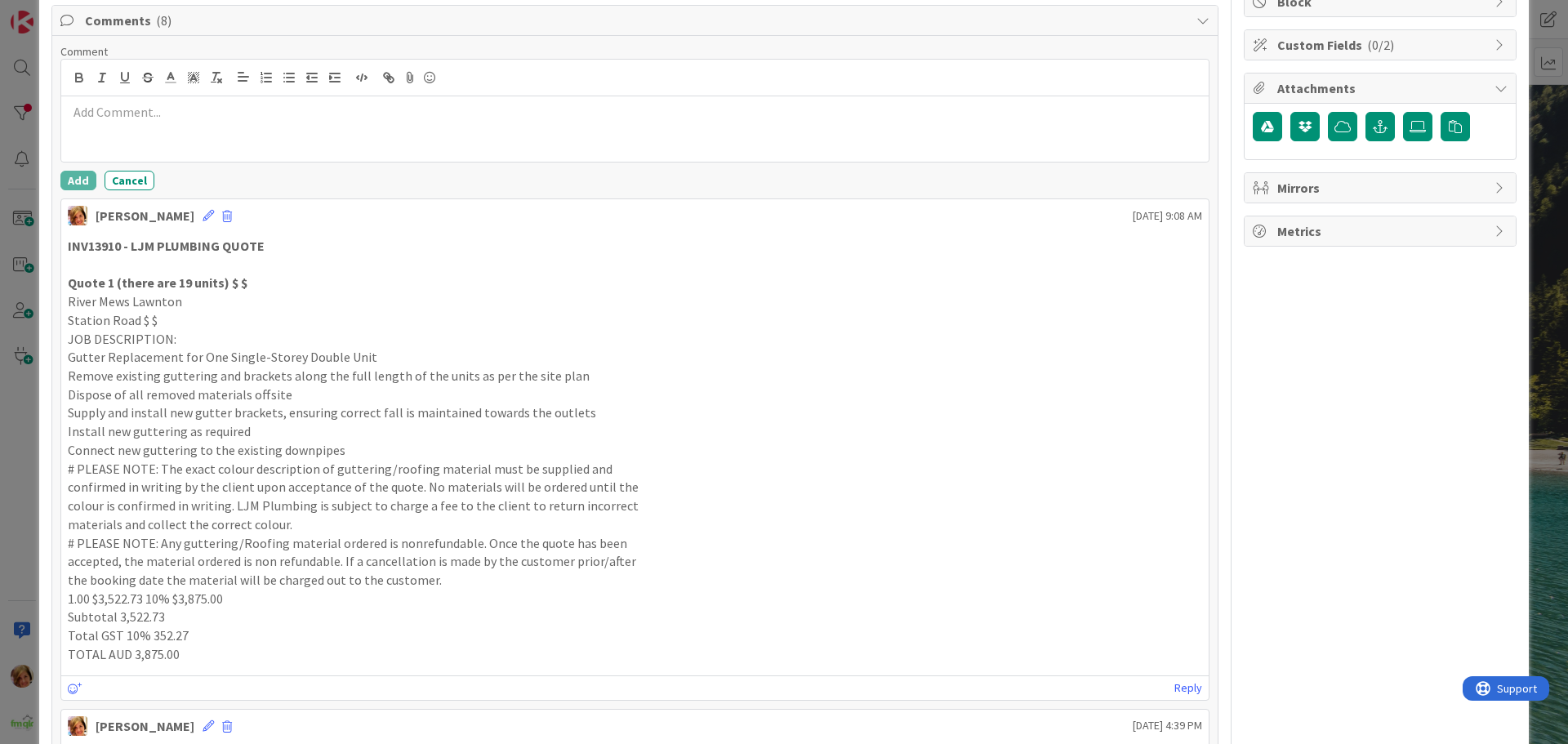
scroll to position [143, 0]
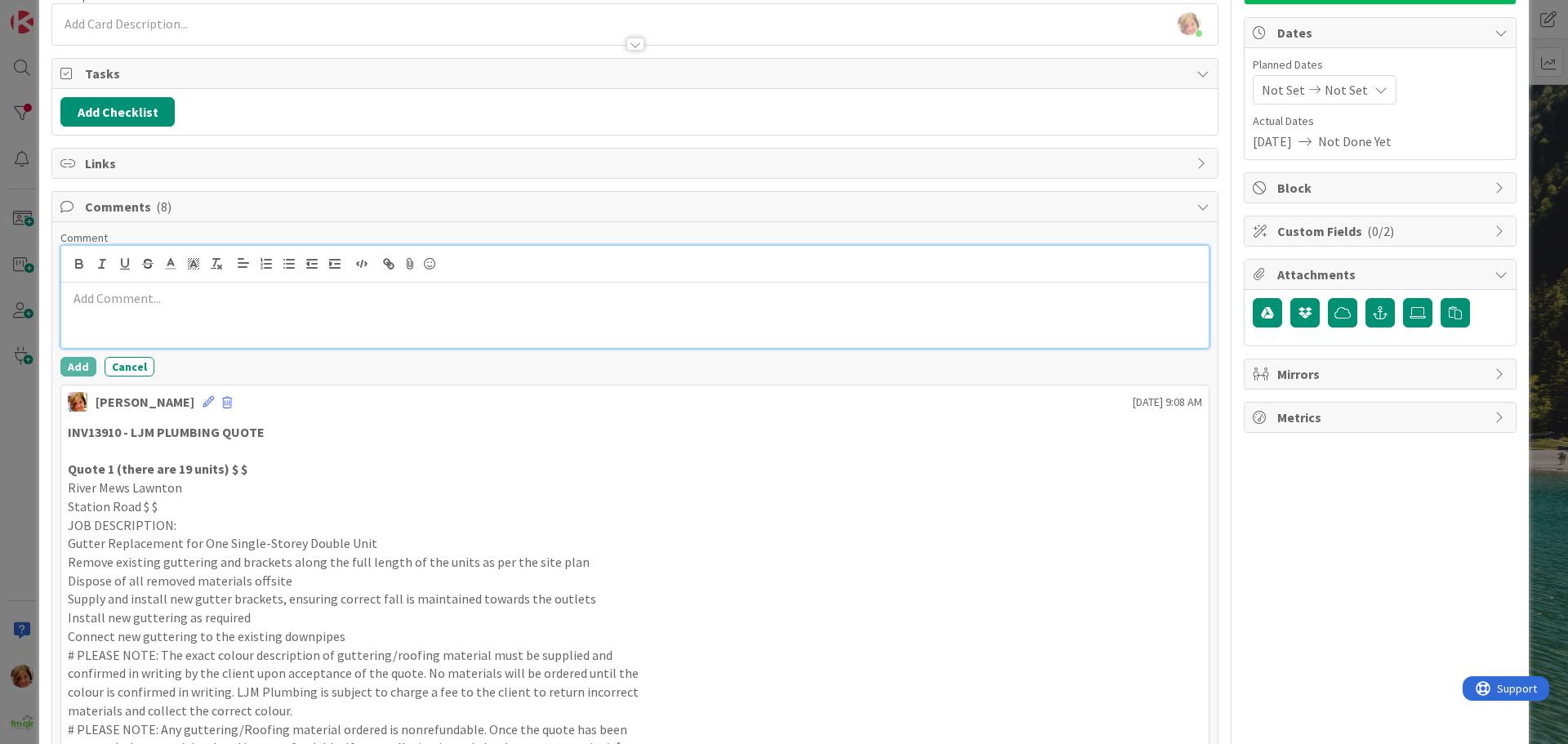
click at [103, 302] on p at bounding box center [635, 299] width 1135 height 19
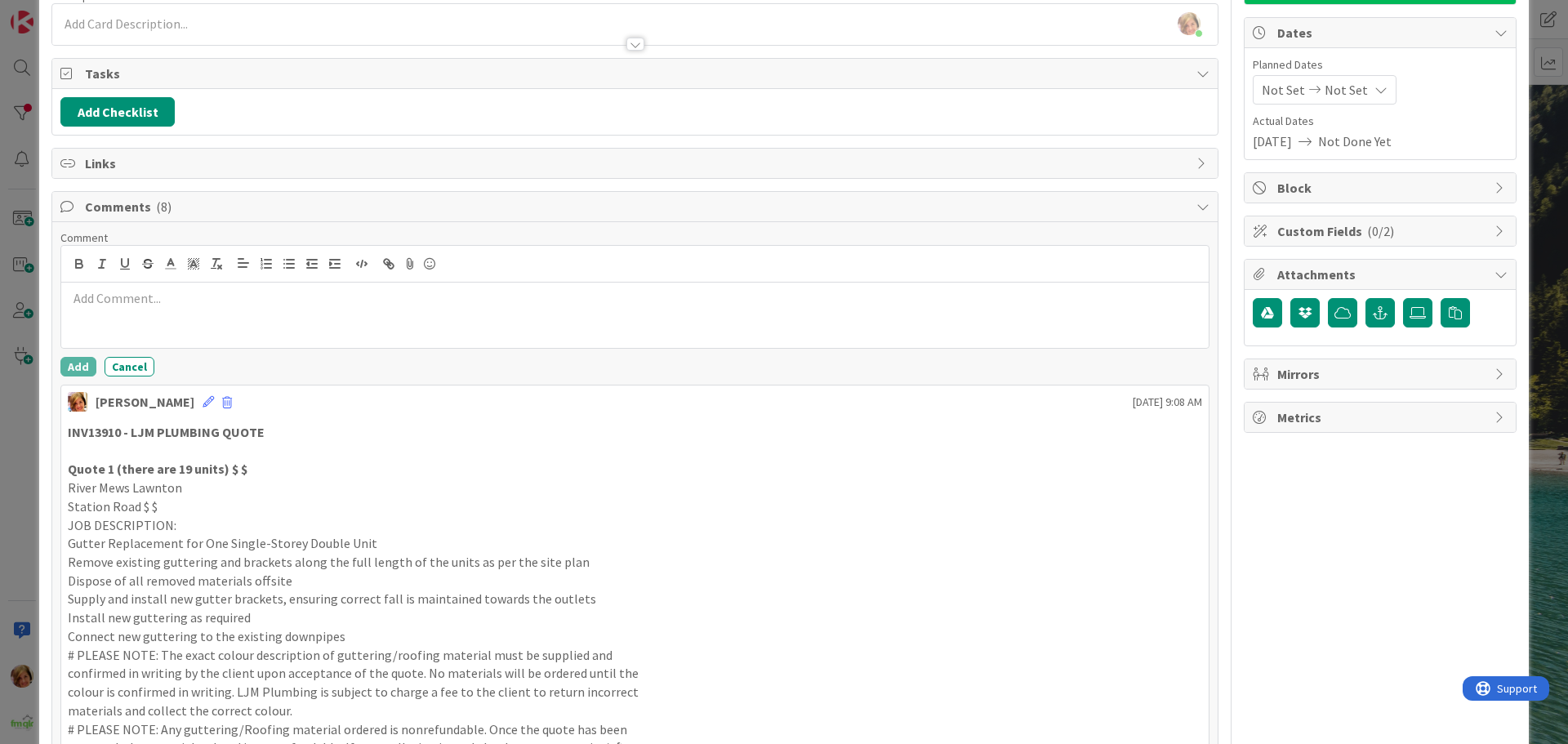
click at [162, 393] on div "[PERSON_NAME] [DATE] 9:08 AM" at bounding box center [634, 398] width 1147 height 26
click at [203, 404] on icon at bounding box center [209, 402] width 12 height 12
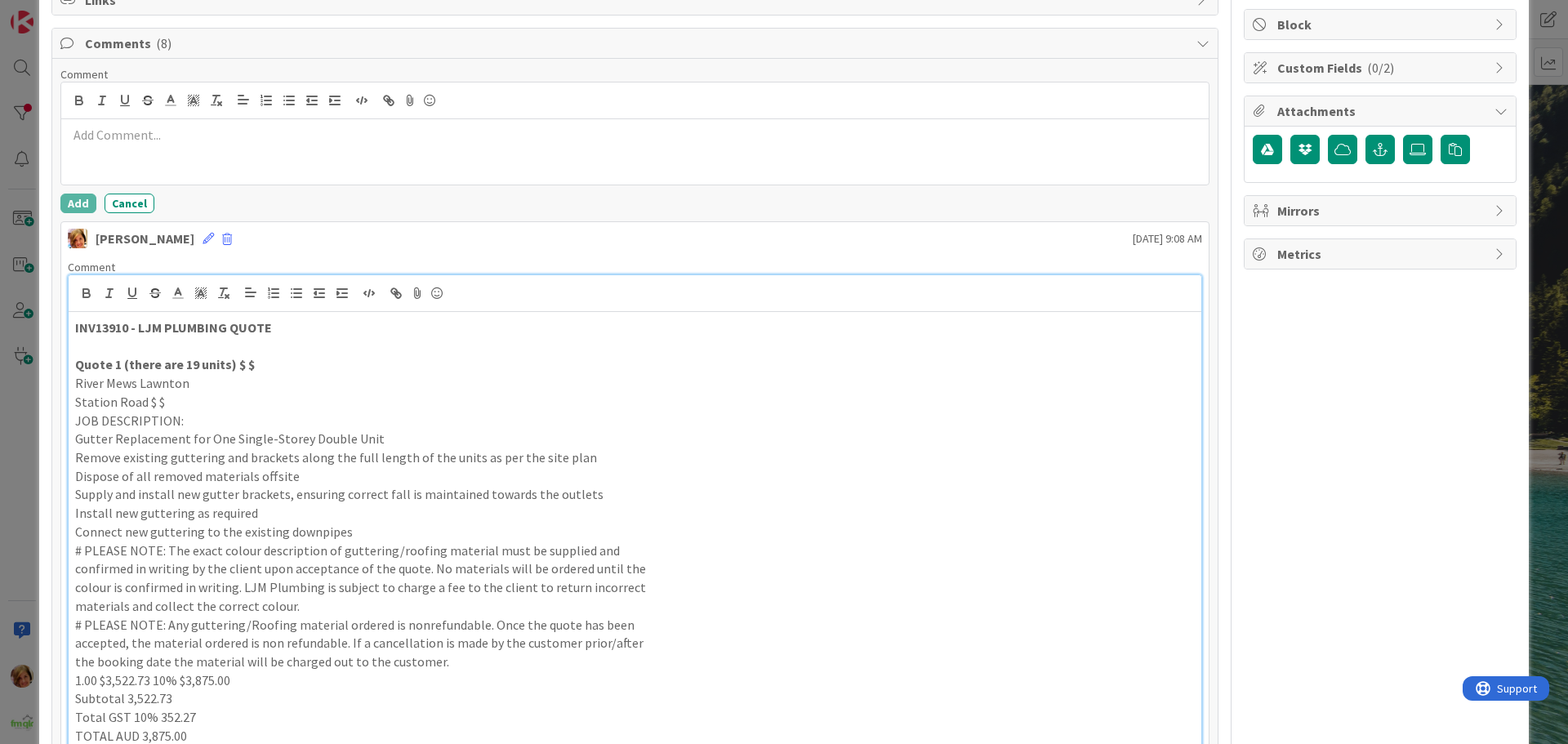
click at [96, 327] on strong "INV13910 - LJM PLUMBING QUOTE" at bounding box center [174, 328] width 197 height 17
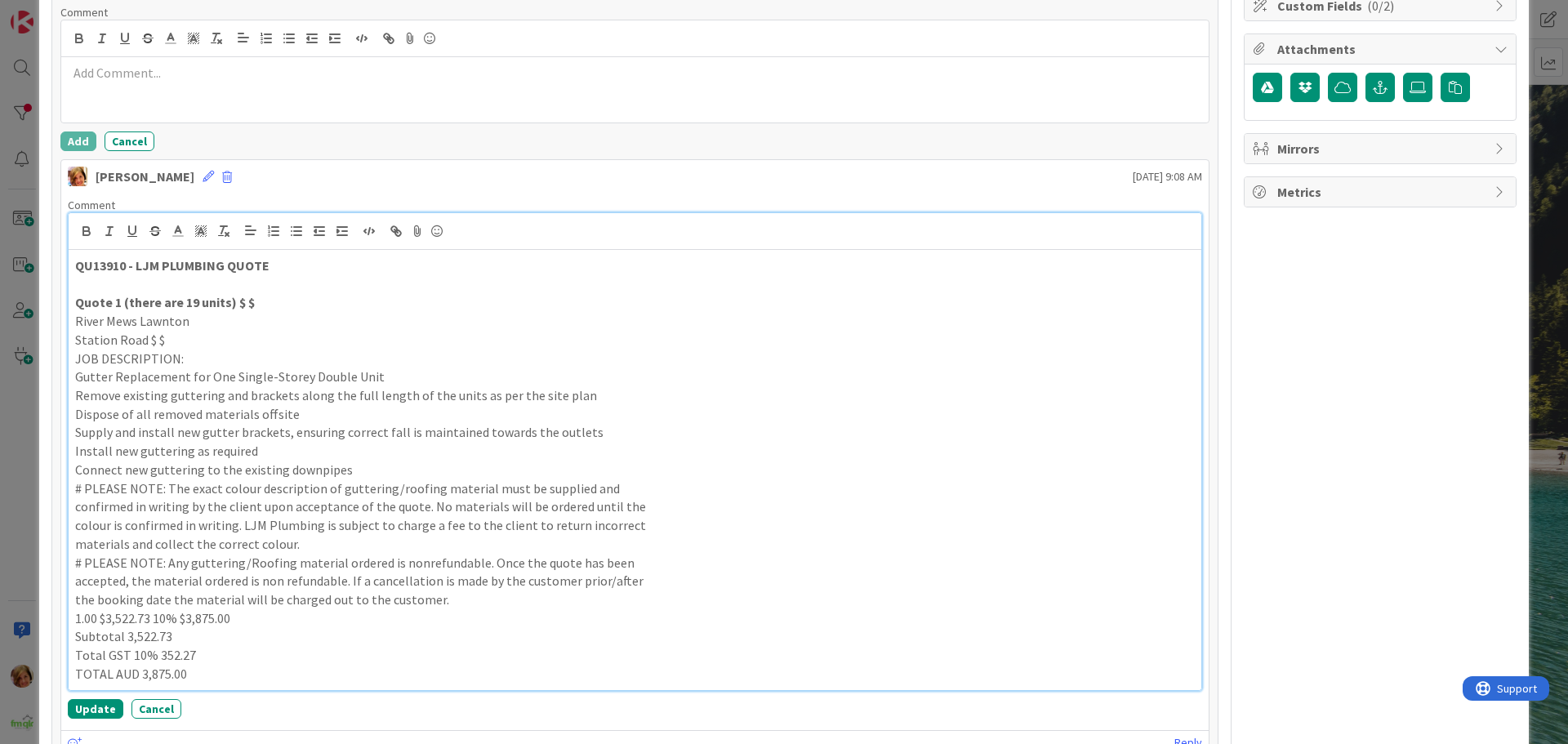
scroll to position [552, 0]
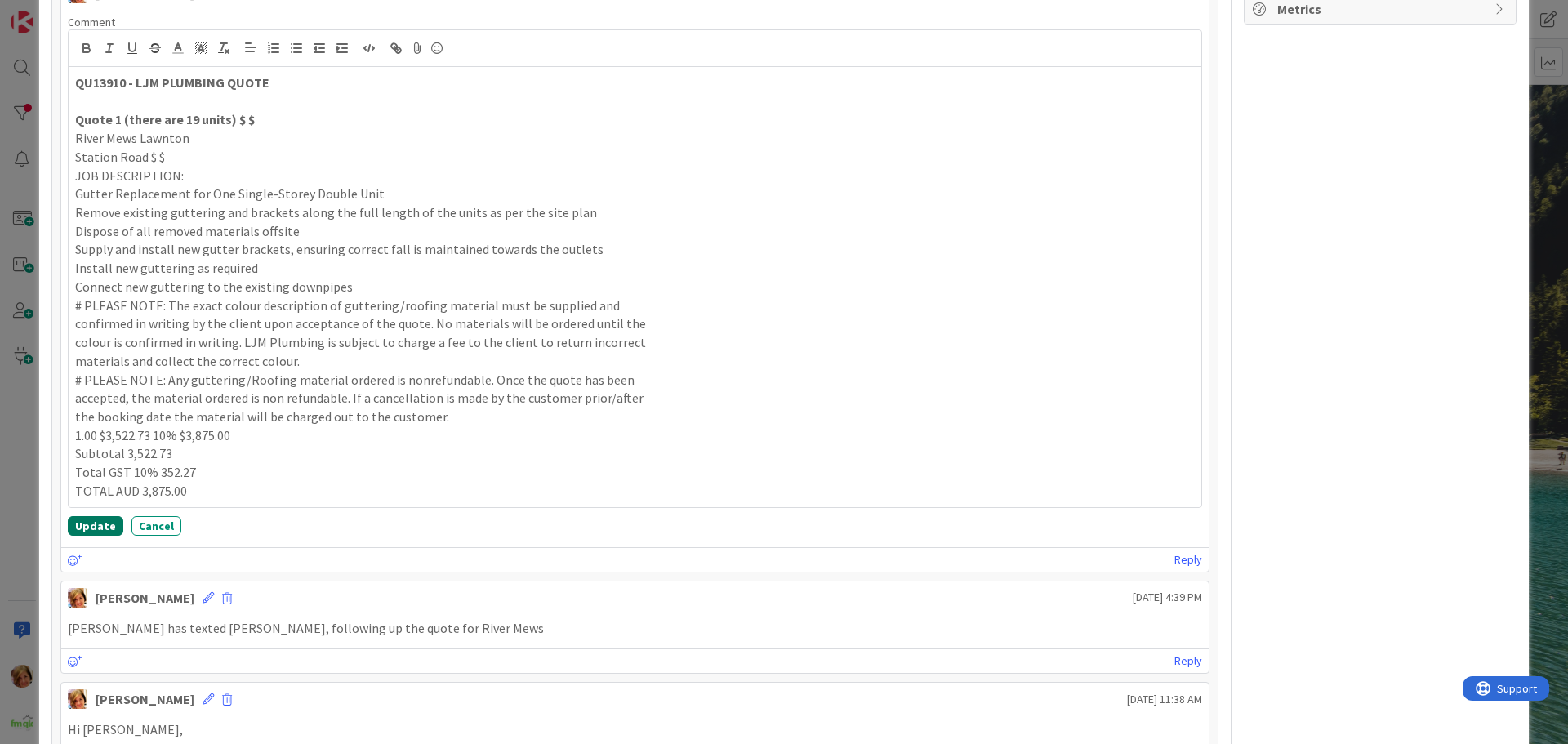
click at [96, 520] on button "Update" at bounding box center [95, 525] width 56 height 19
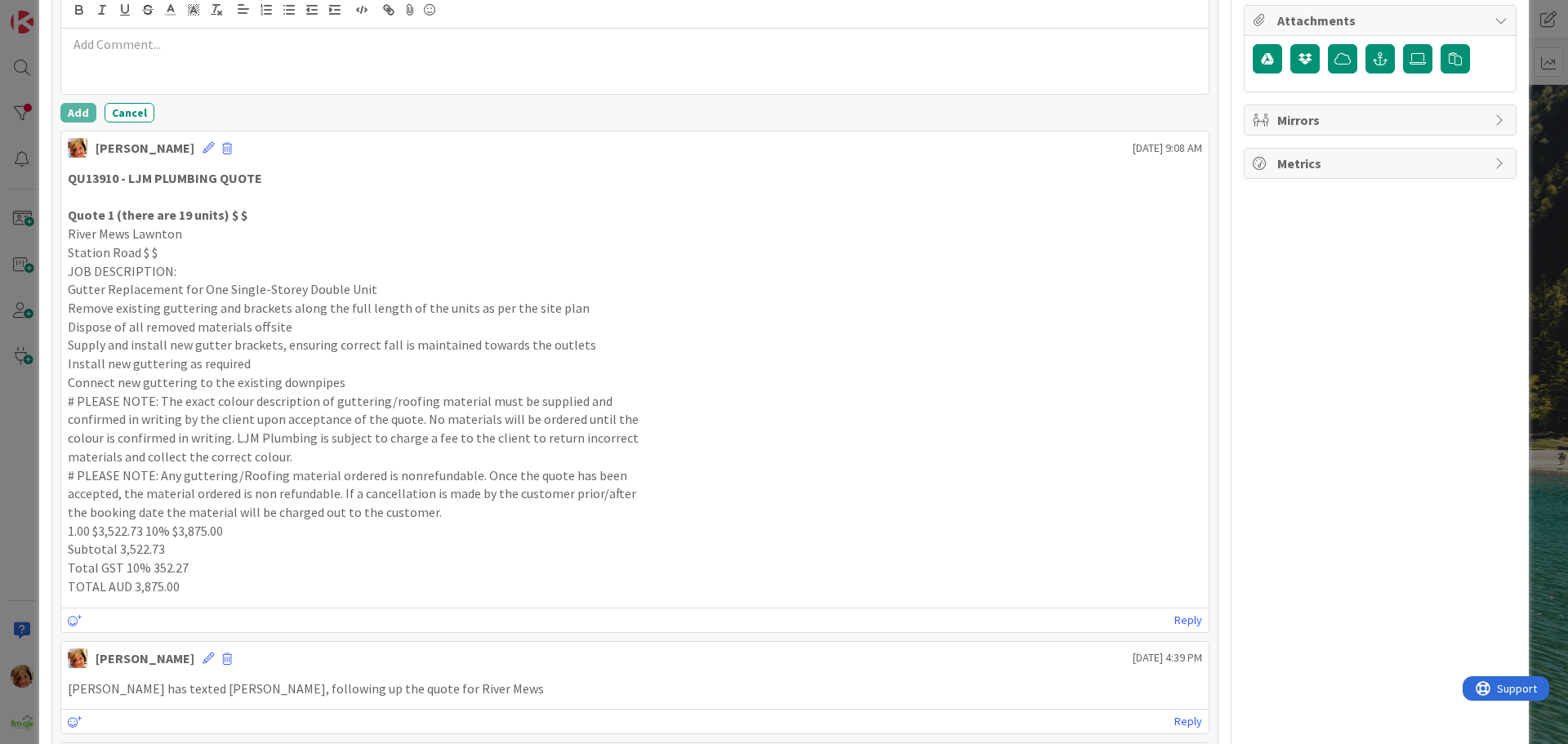
scroll to position [143, 0]
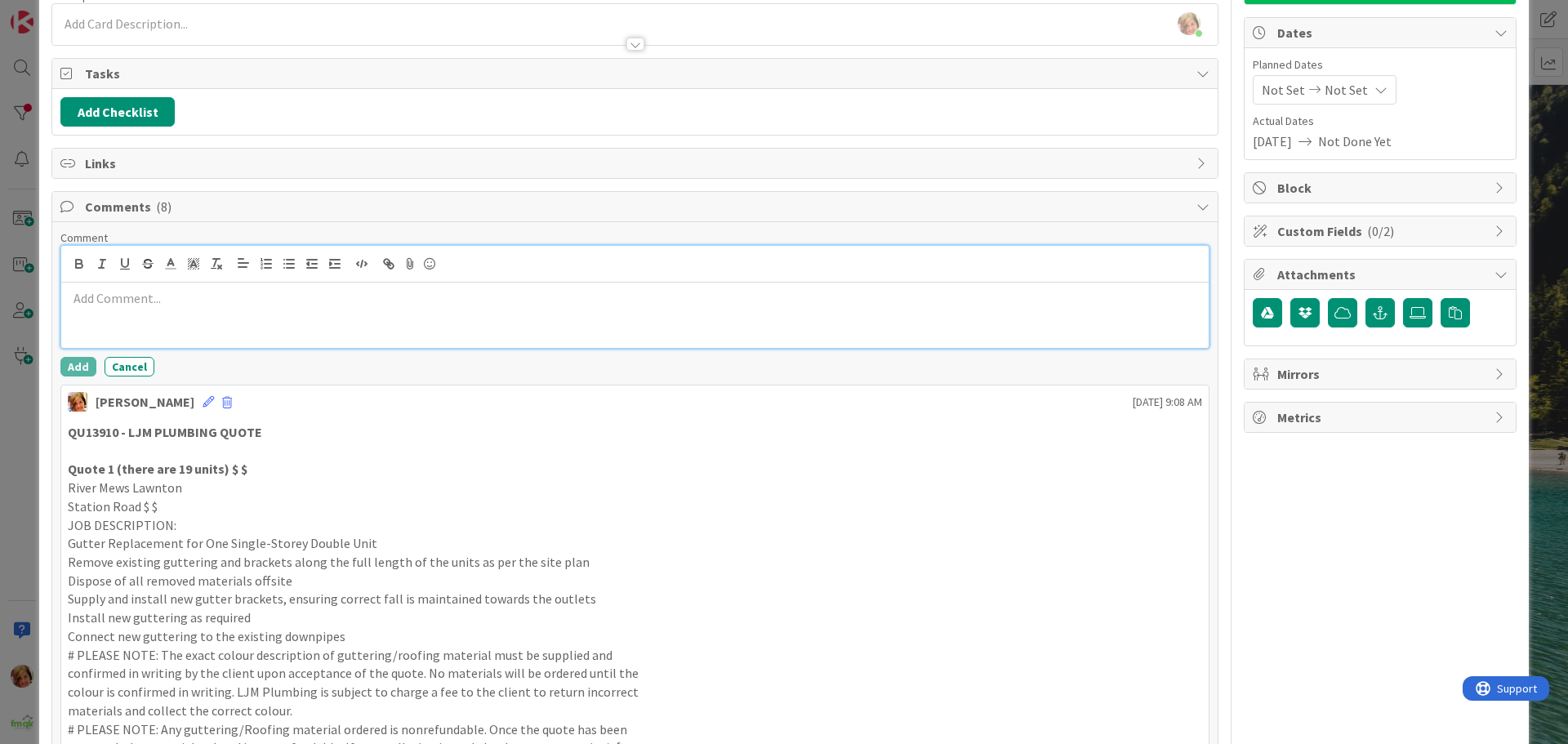
click at [110, 299] on p at bounding box center [635, 299] width 1135 height 19
click at [307, 303] on p "QU13911 - LJM PLUMBIKNG QUOTE" at bounding box center [635, 299] width 1135 height 19
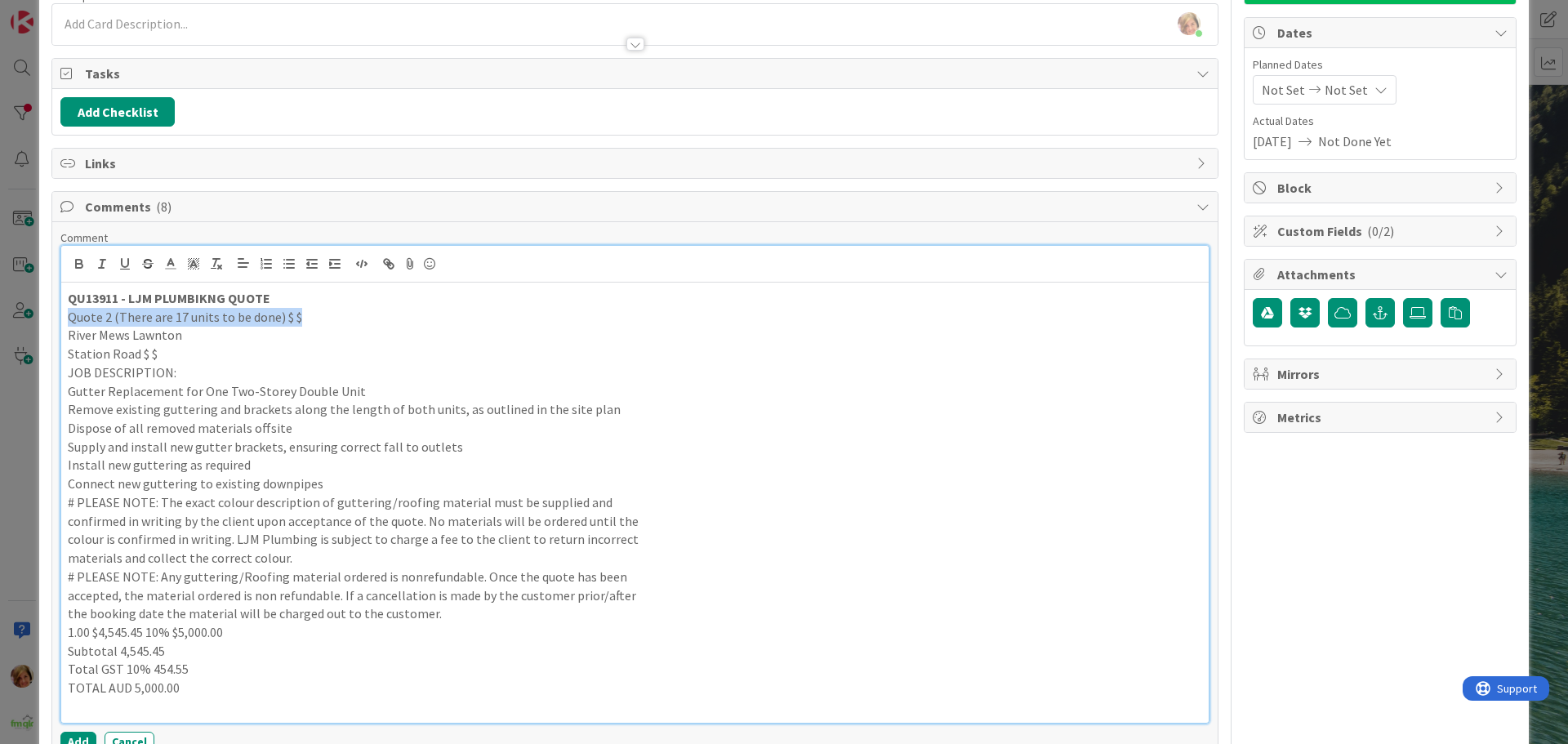
drag, startPoint x: 300, startPoint y: 316, endPoint x: 52, endPoint y: 316, distance: 248.0
click at [577, 346] on p "Station Road $ $" at bounding box center [635, 354] width 1135 height 19
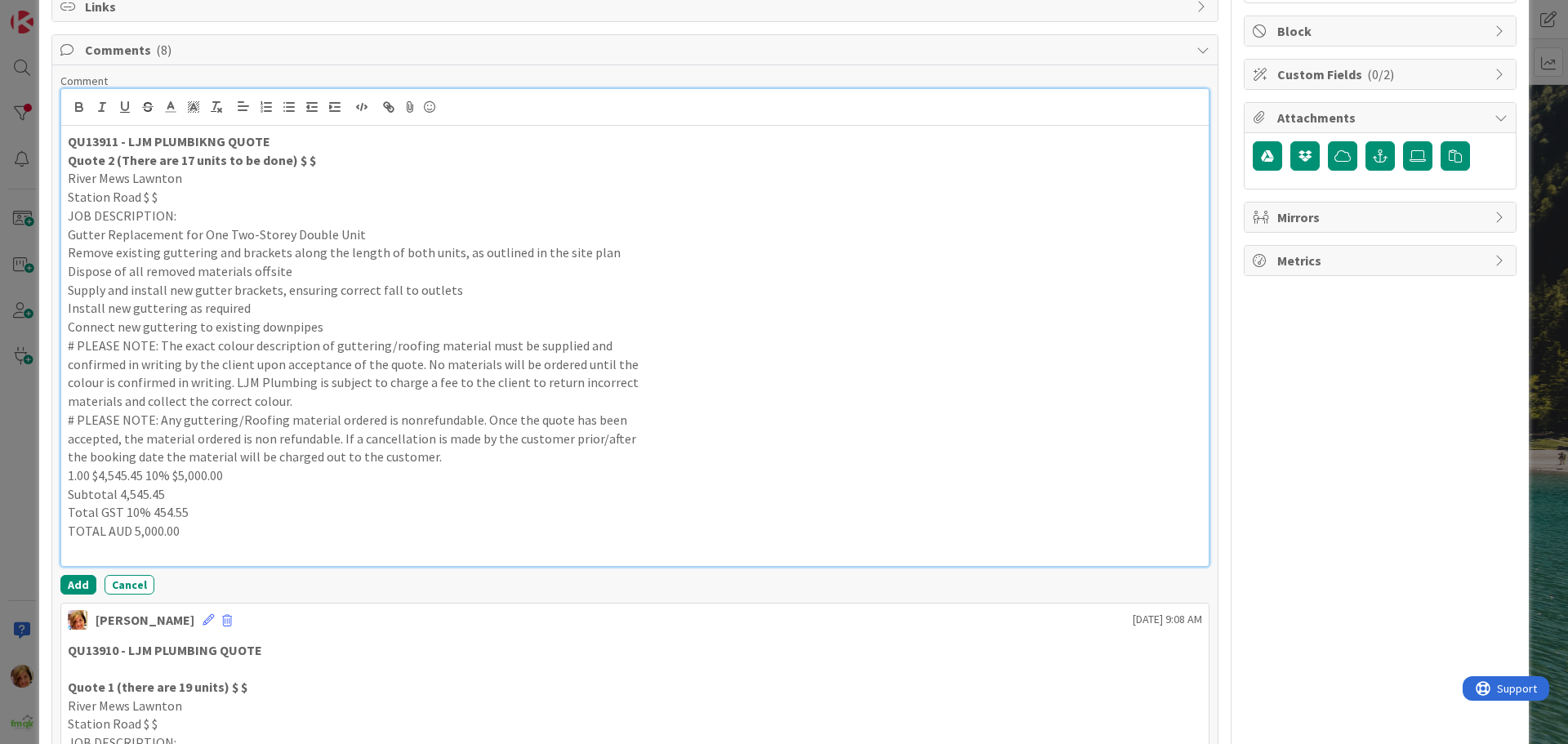
scroll to position [307, 0]
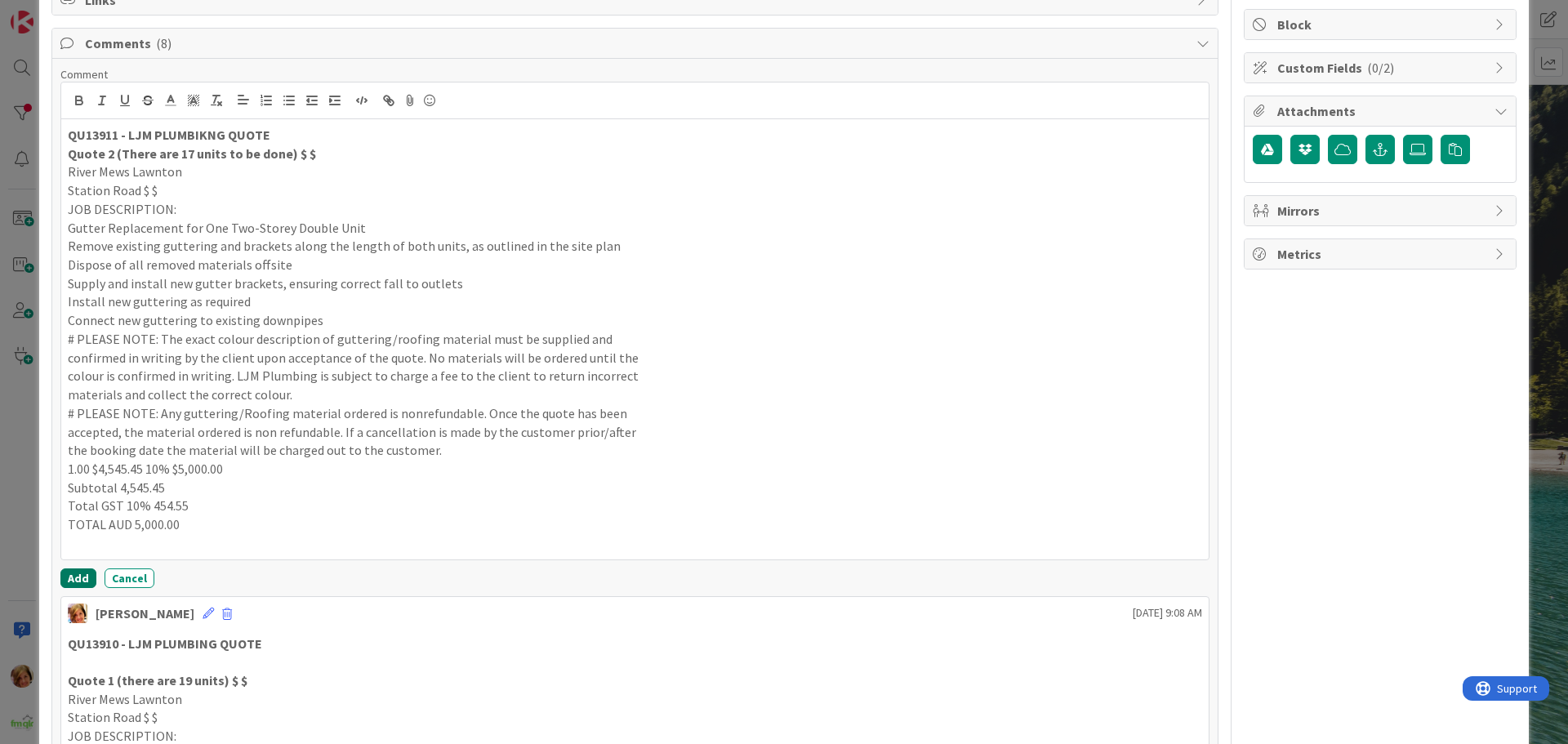
click at [82, 575] on button "Add" at bounding box center [78, 577] width 36 height 19
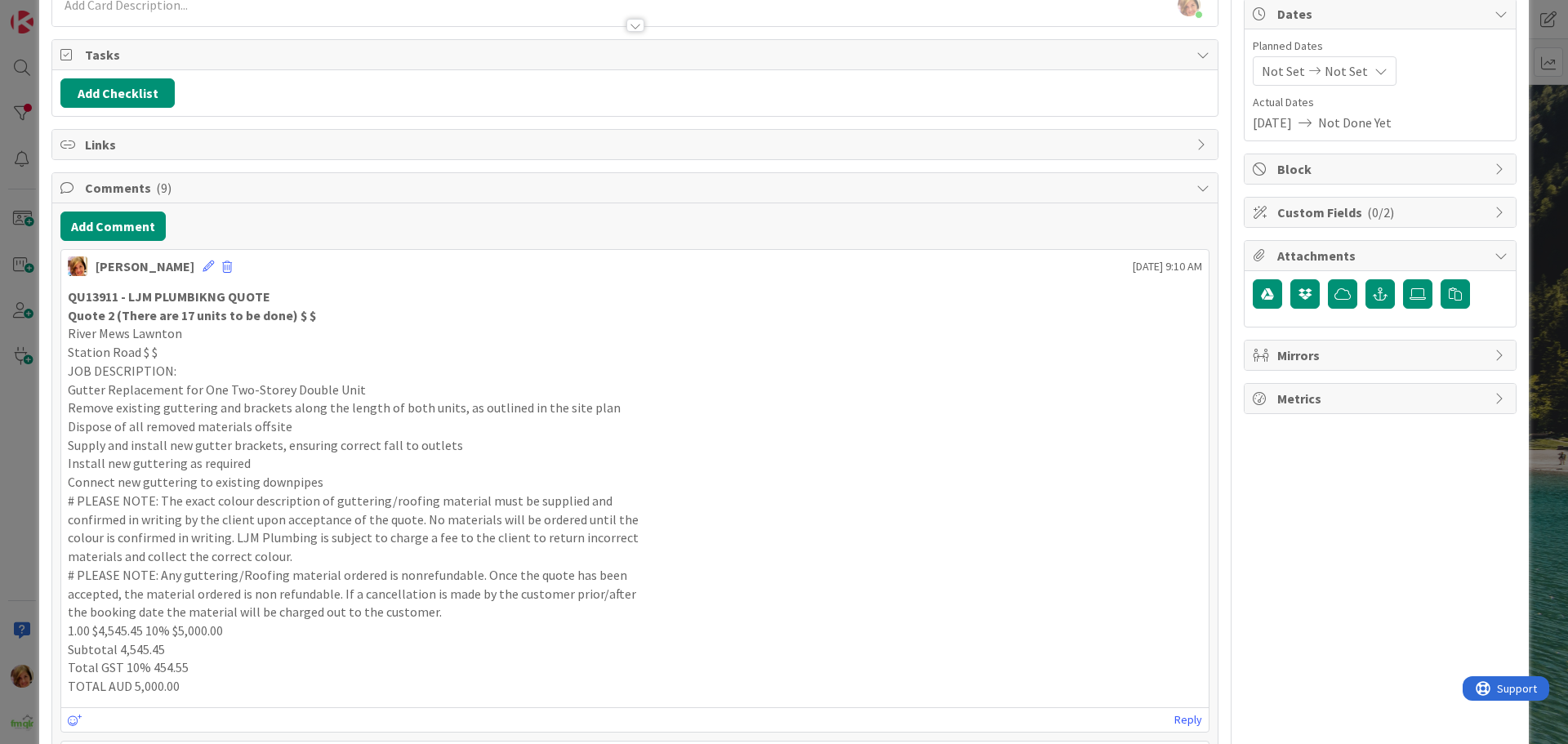
scroll to position [0, 0]
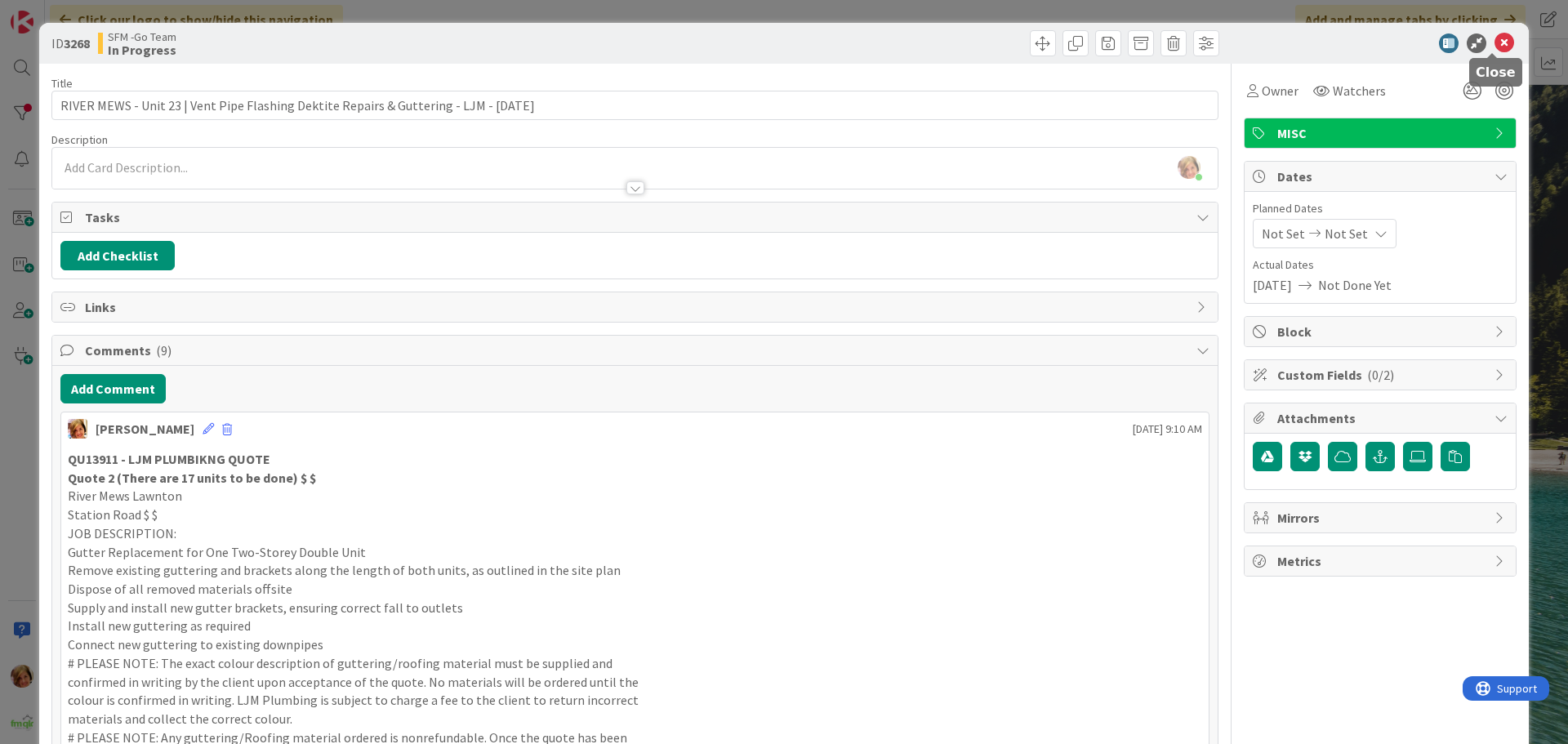
click at [1495, 37] on icon at bounding box center [1504, 43] width 19 height 19
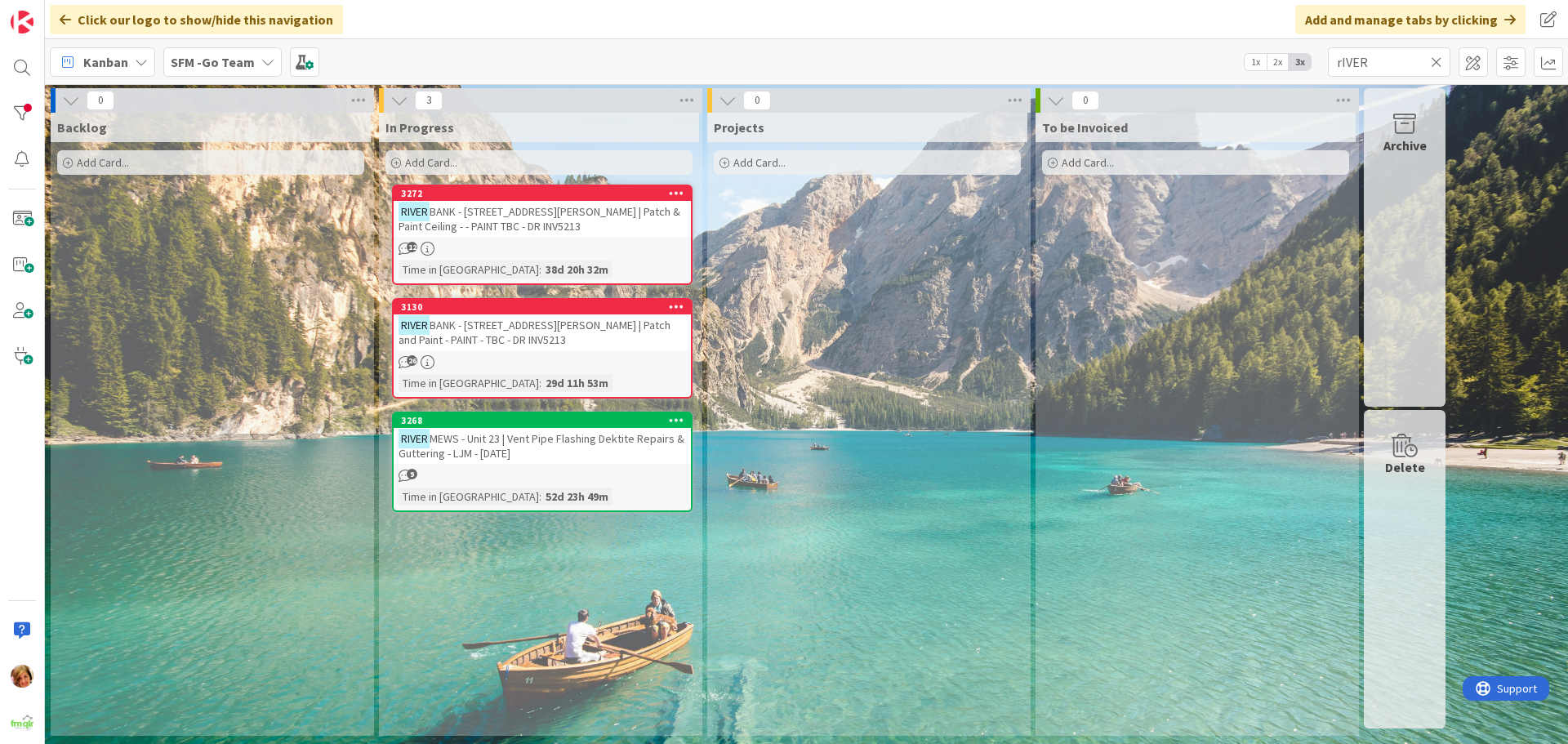
click at [1437, 61] on icon at bounding box center [1437, 63] width 12 height 15
click at [1435, 61] on input "text" at bounding box center [1389, 62] width 123 height 29
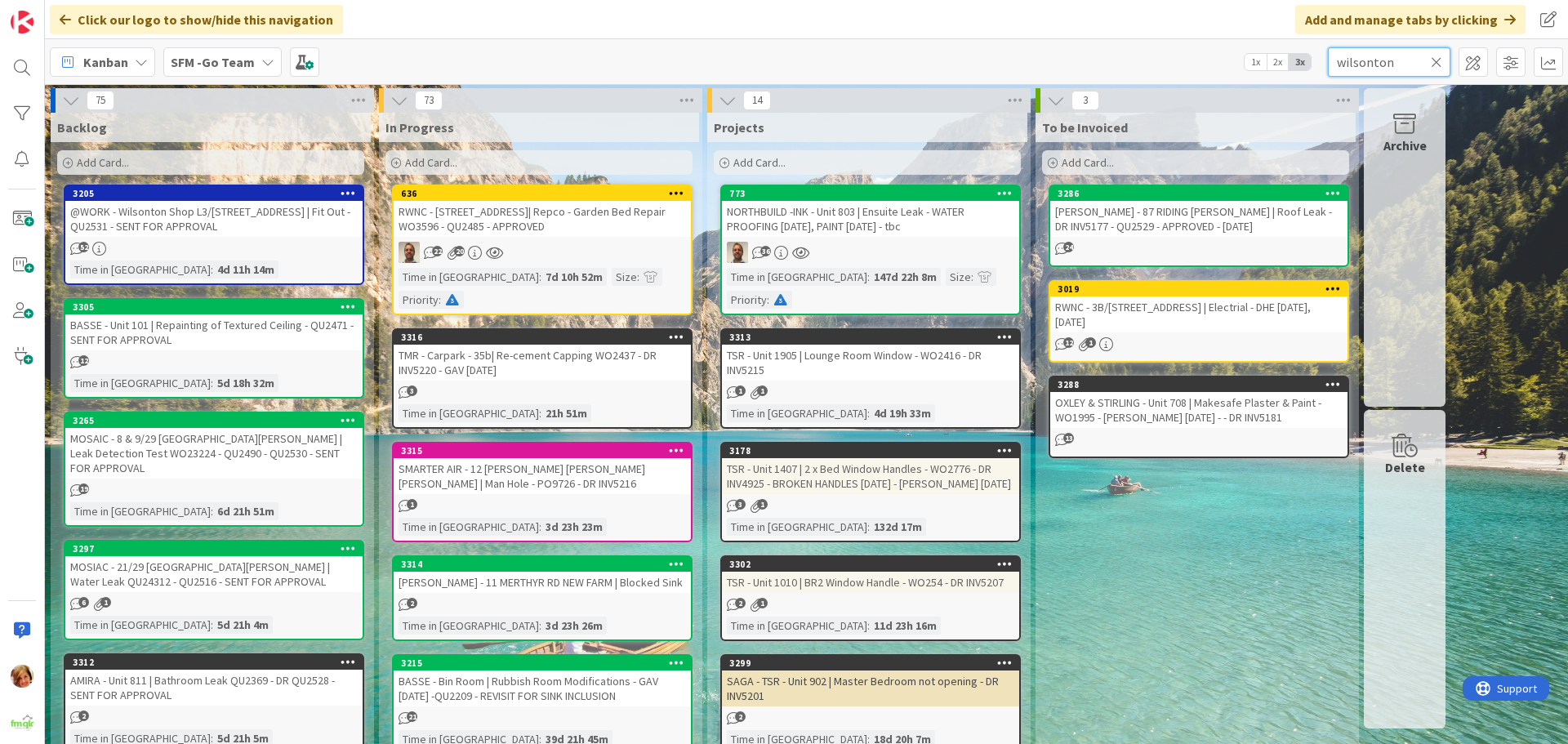
type input "wilsonton"
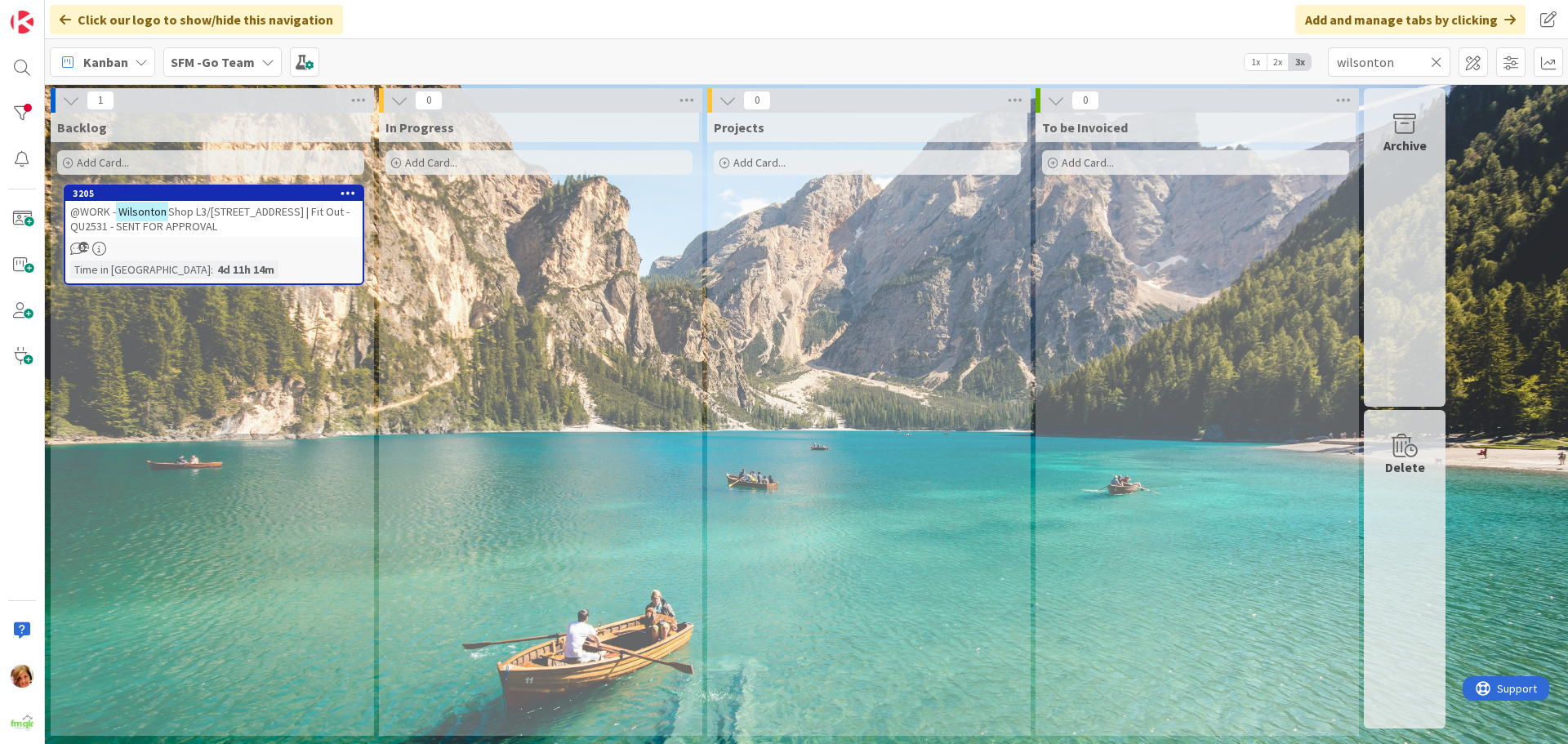
click at [202, 216] on span "Shop L3/[STREET_ADDRESS] | Fit Out - QU2531 - SENT FOR APPROVAL" at bounding box center [209, 219] width 280 height 29
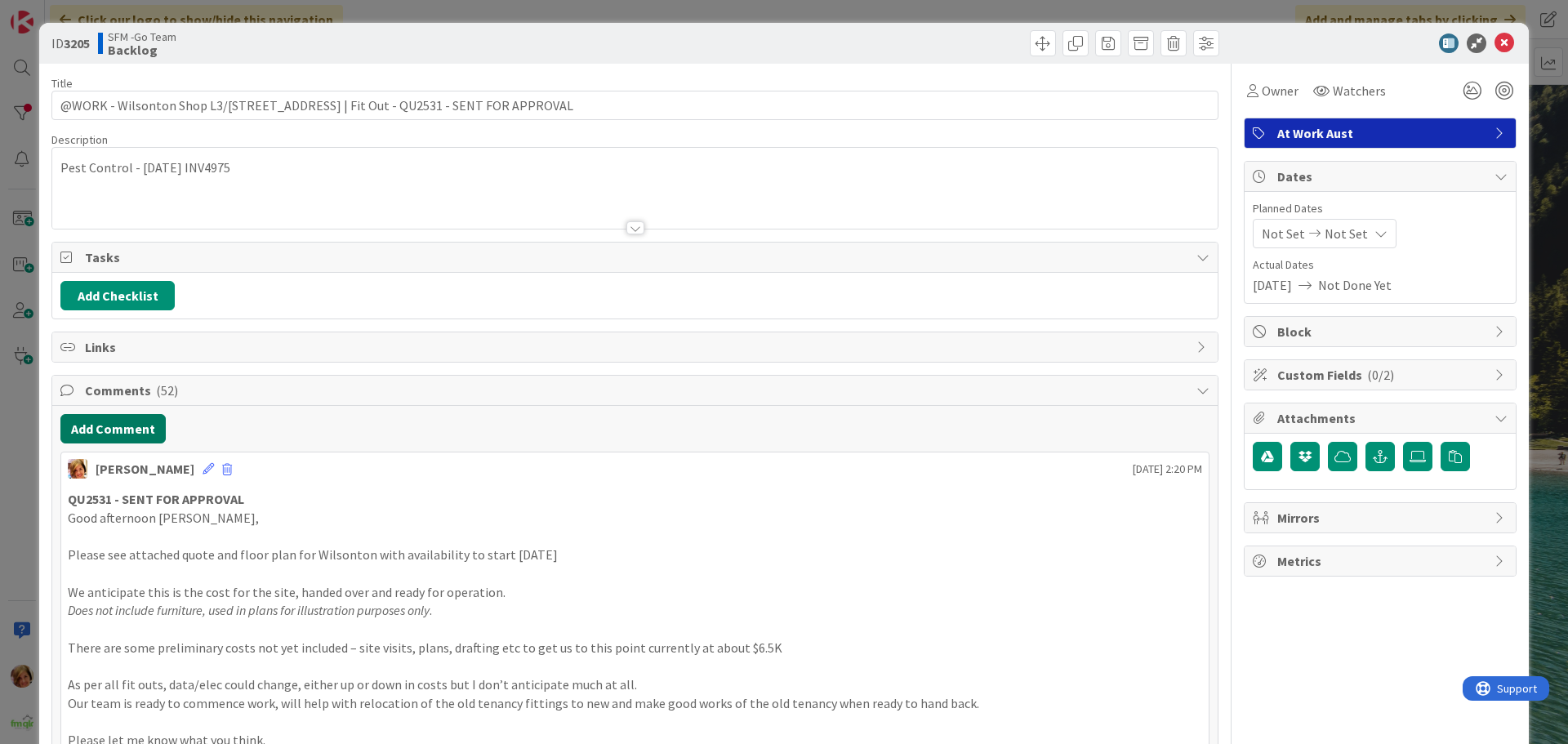
click at [101, 430] on button "Add Comment" at bounding box center [113, 428] width 105 height 29
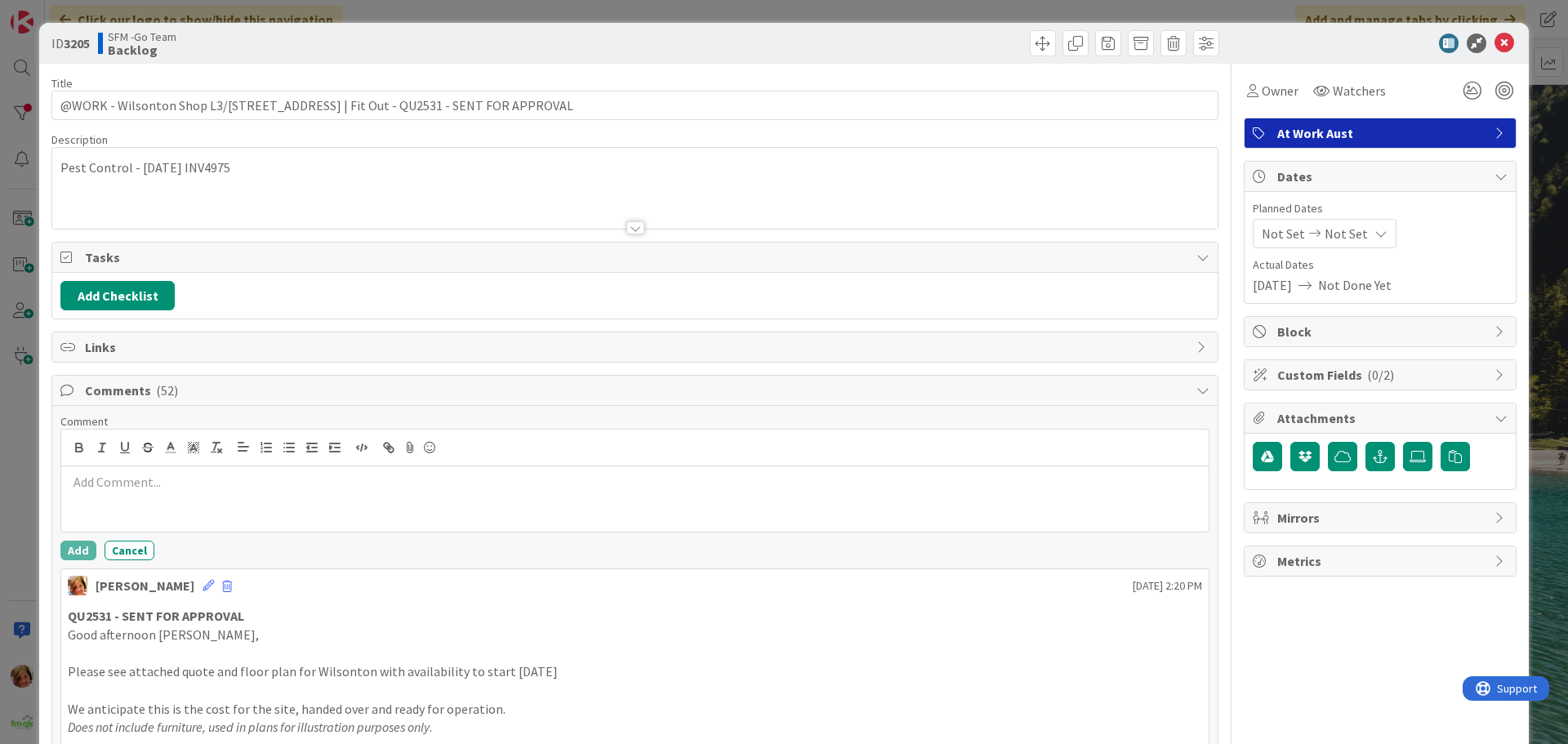
click at [111, 471] on div at bounding box center [634, 499] width 1147 height 65
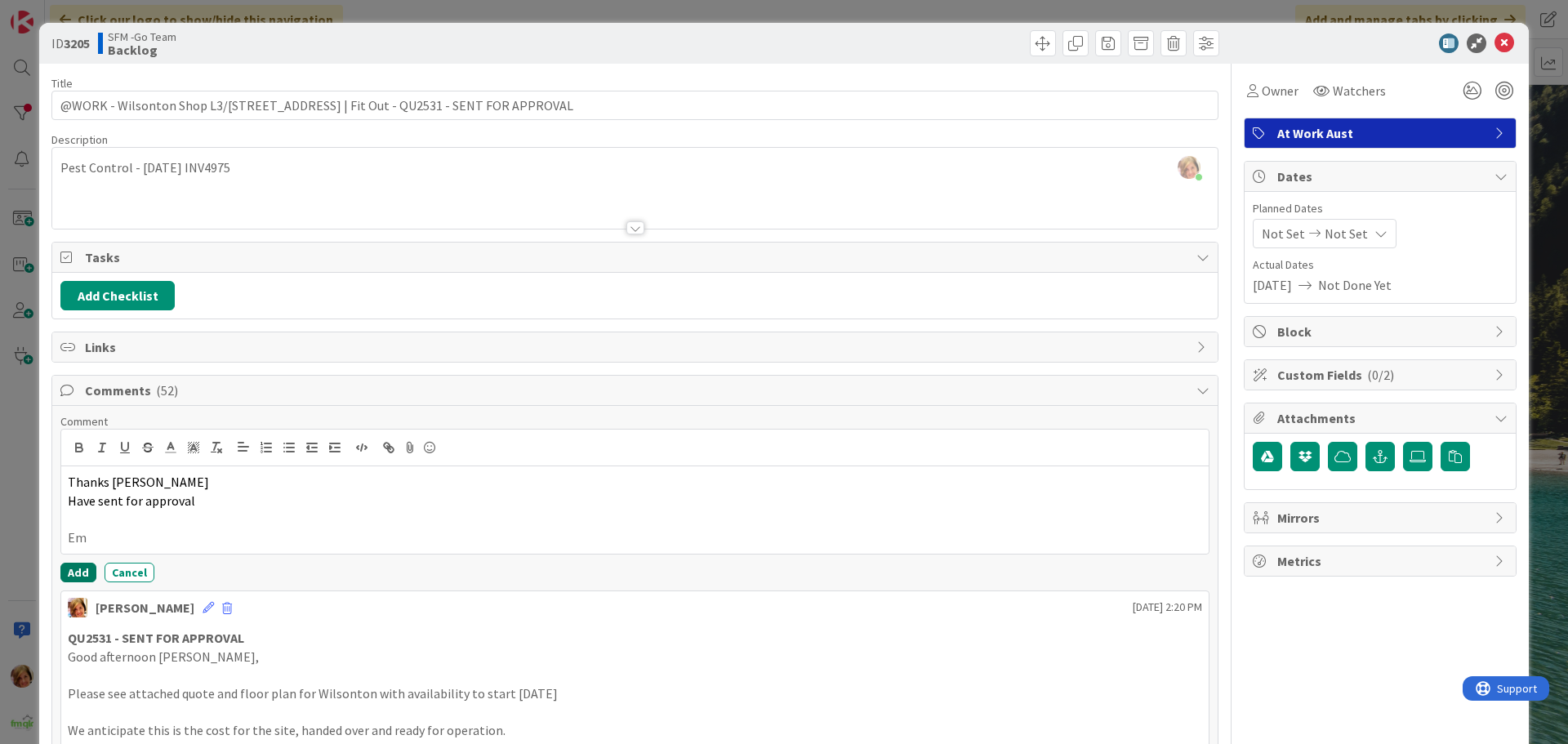
click at [74, 566] on button "Add" at bounding box center [78, 571] width 36 height 19
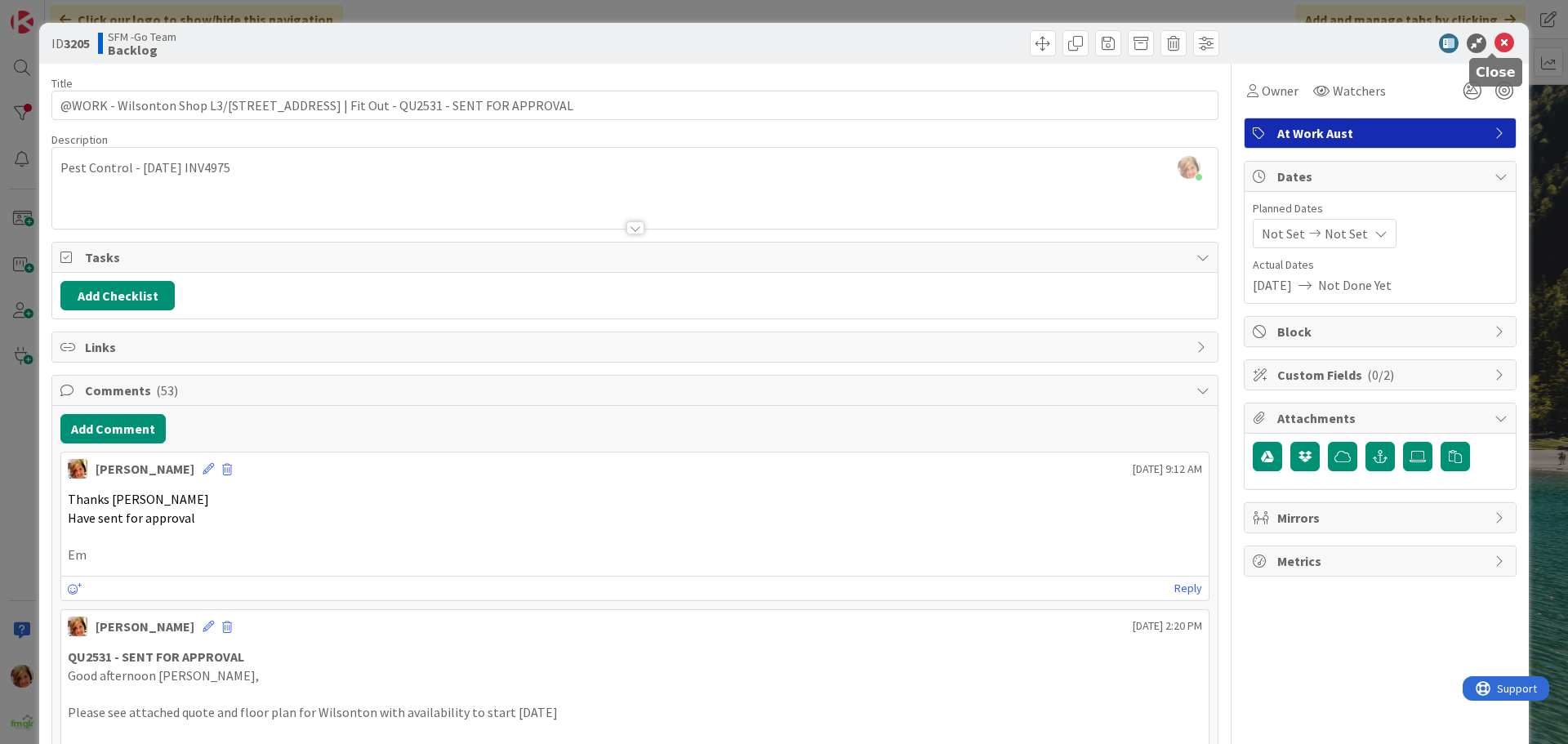
click at [1495, 42] on icon at bounding box center [1504, 43] width 19 height 19
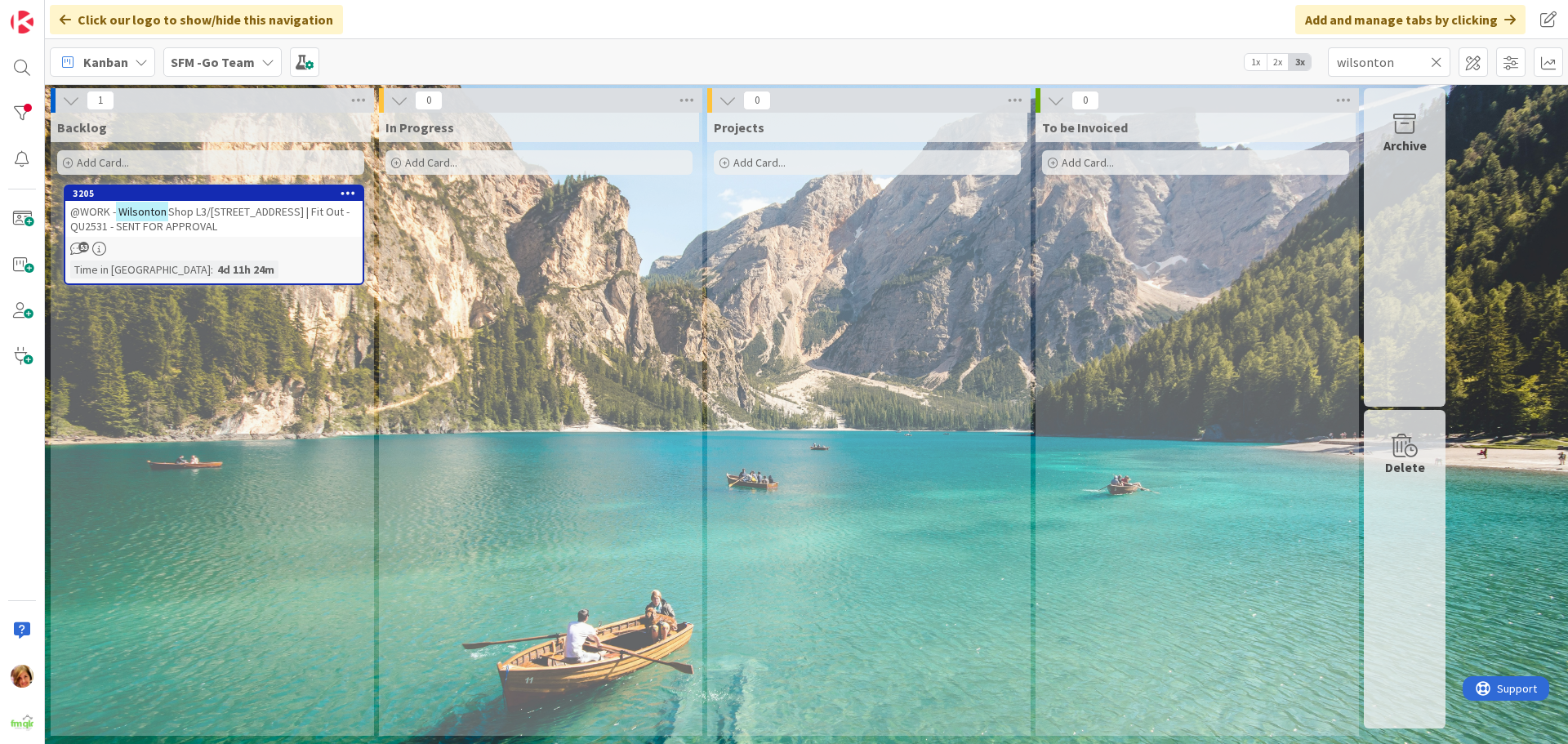
click at [1438, 63] on icon at bounding box center [1437, 63] width 12 height 15
click at [1438, 63] on input "text" at bounding box center [1389, 62] width 123 height 29
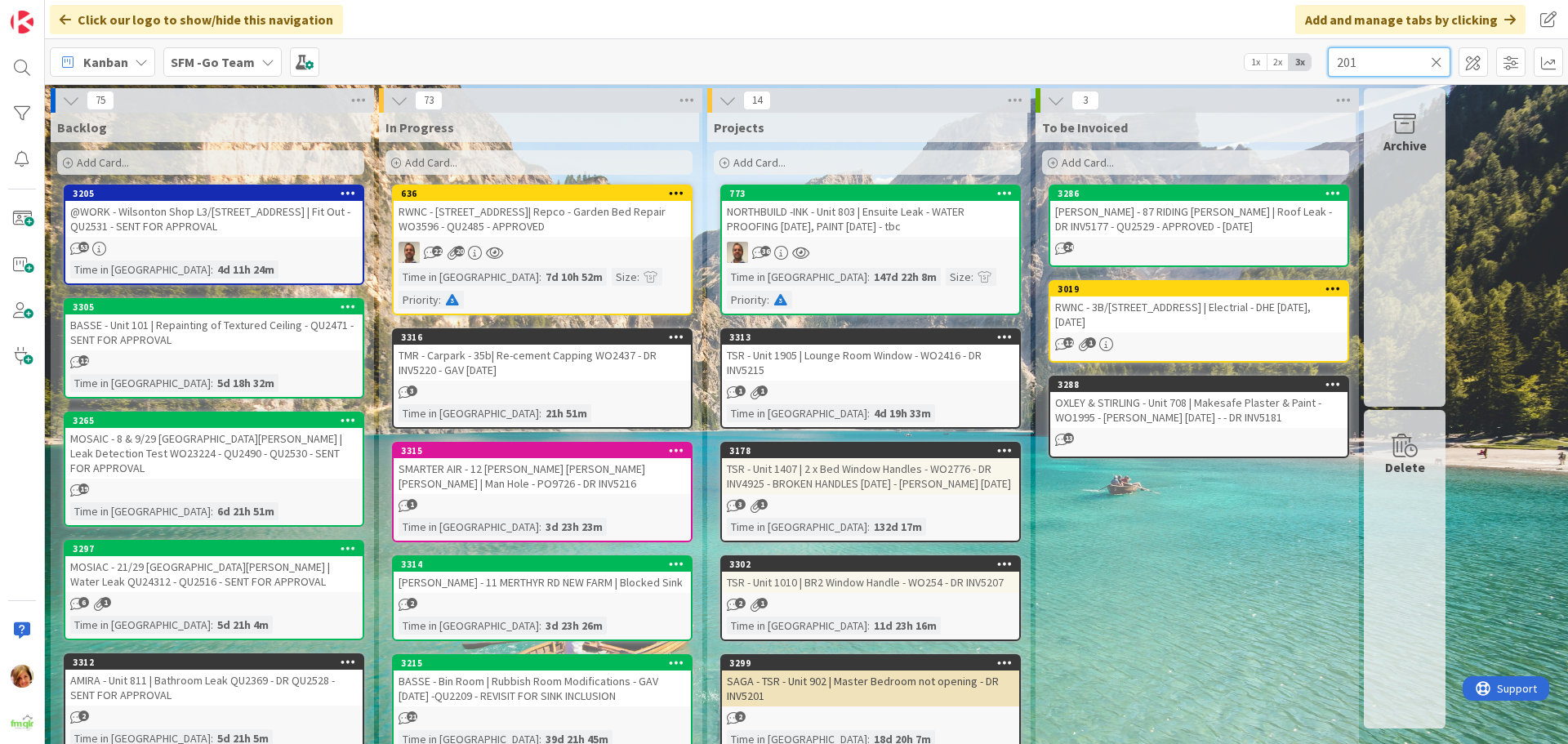
type input "201"
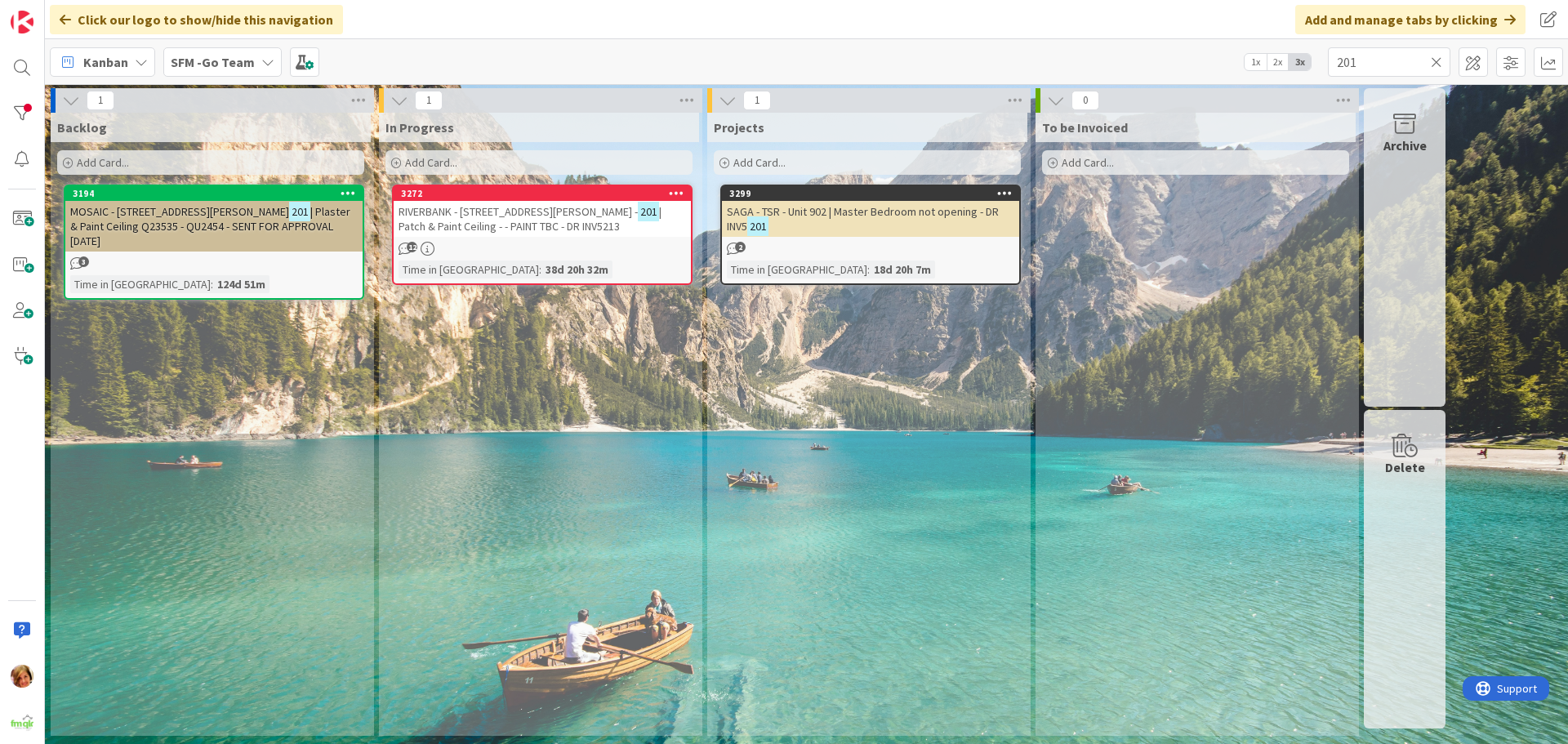
click at [486, 208] on span "RIVERBANK - [STREET_ADDRESS][PERSON_NAME] -" at bounding box center [518, 212] width 239 height 15
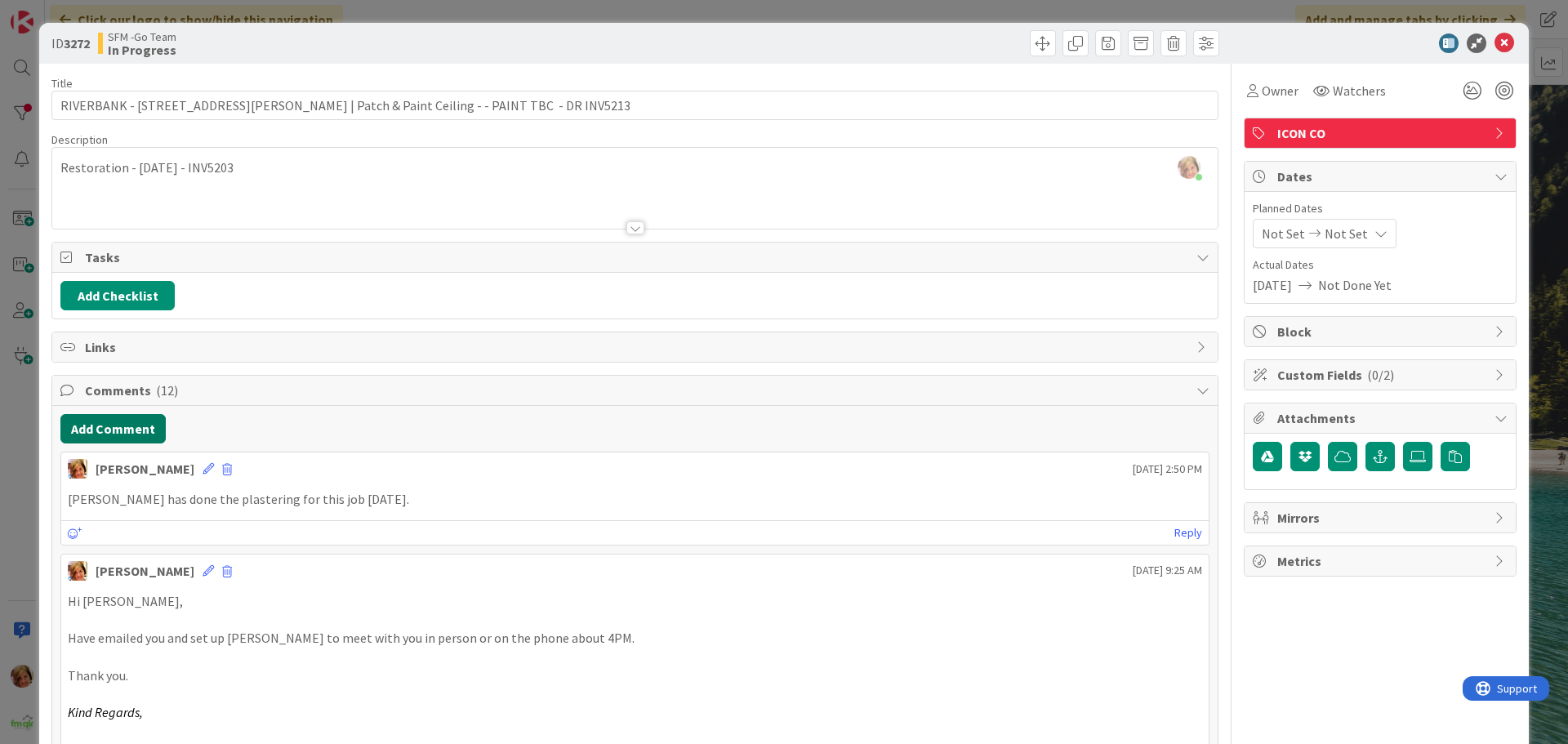
click at [105, 421] on button "Add Comment" at bounding box center [113, 428] width 105 height 29
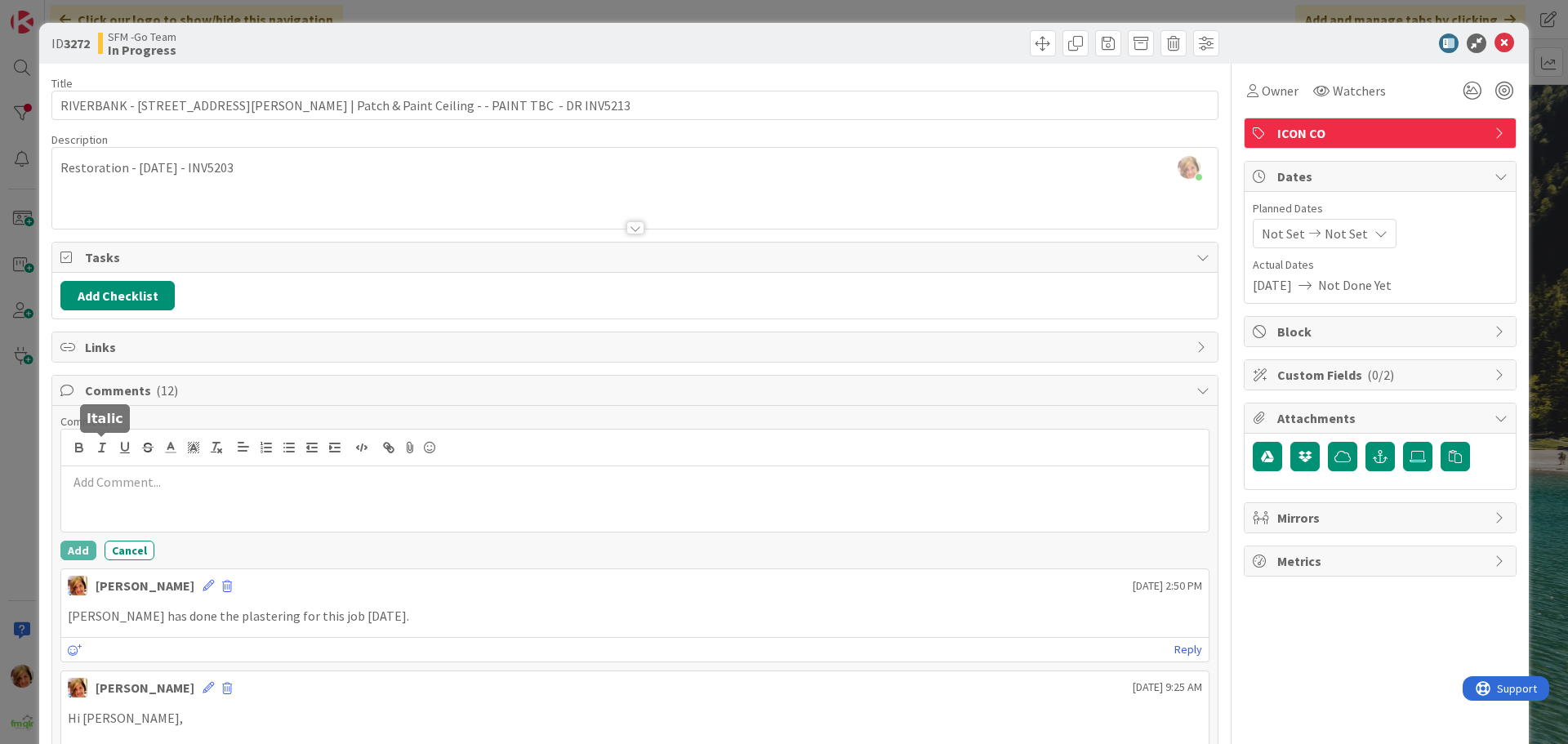
click at [185, 480] on p at bounding box center [635, 482] width 1135 height 19
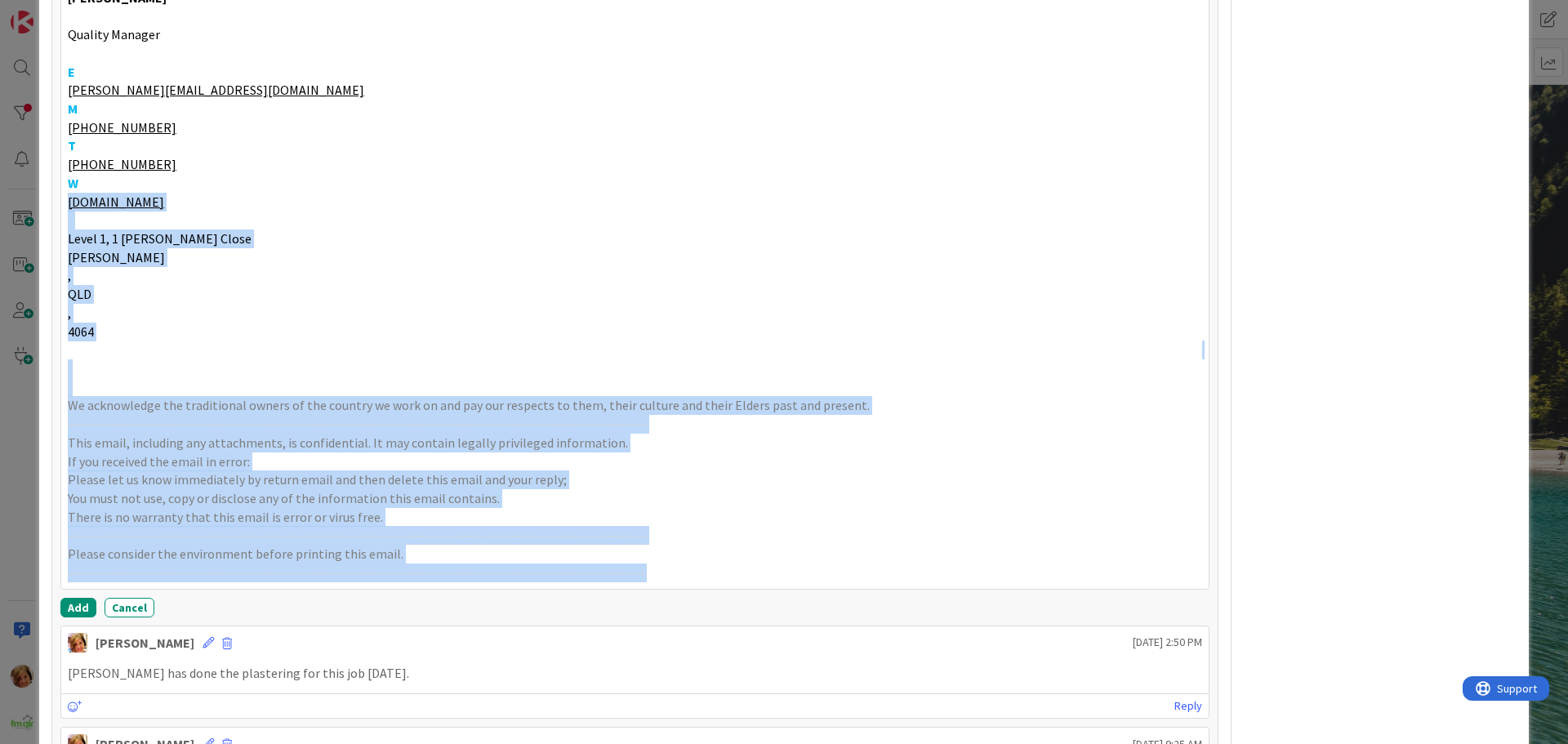
scroll to position [706, 0]
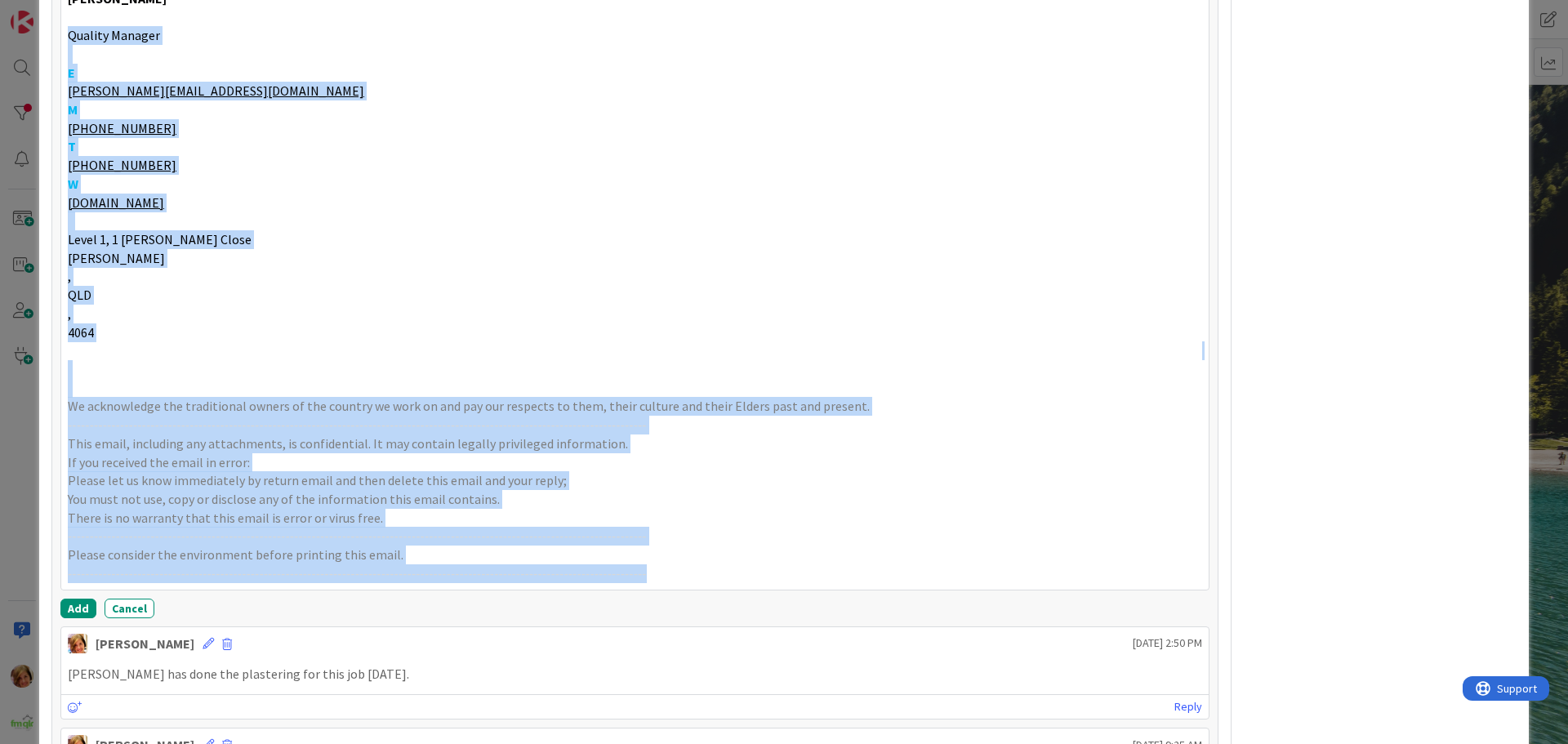
drag, startPoint x: 725, startPoint y: 571, endPoint x: 66, endPoint y: 33, distance: 850.7
click at [66, 33] on div "[PERSON_NAME], Please see below update for these works. Testing and confirmatio…" at bounding box center [634, 174] width 1147 height 830
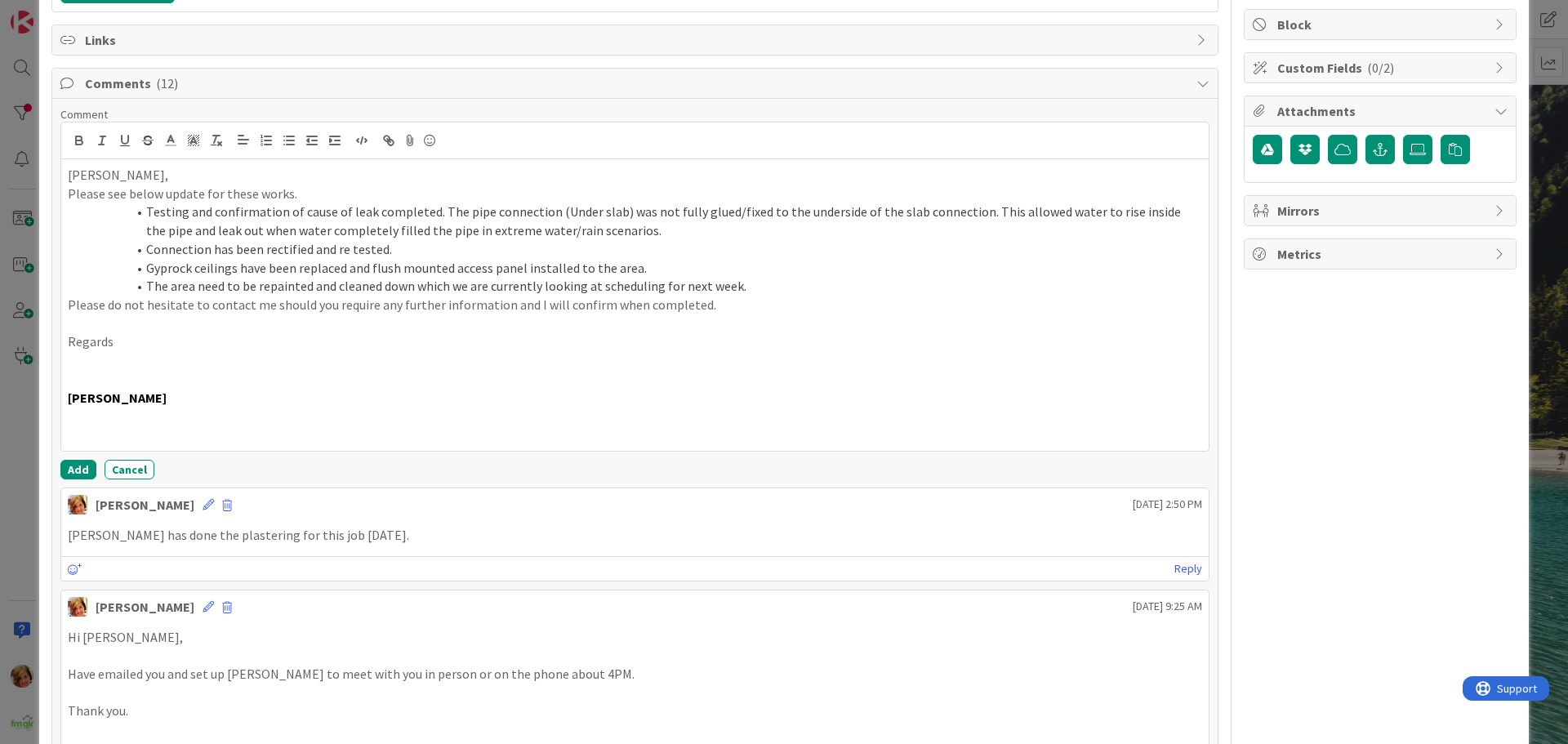
scroll to position [298, 0]
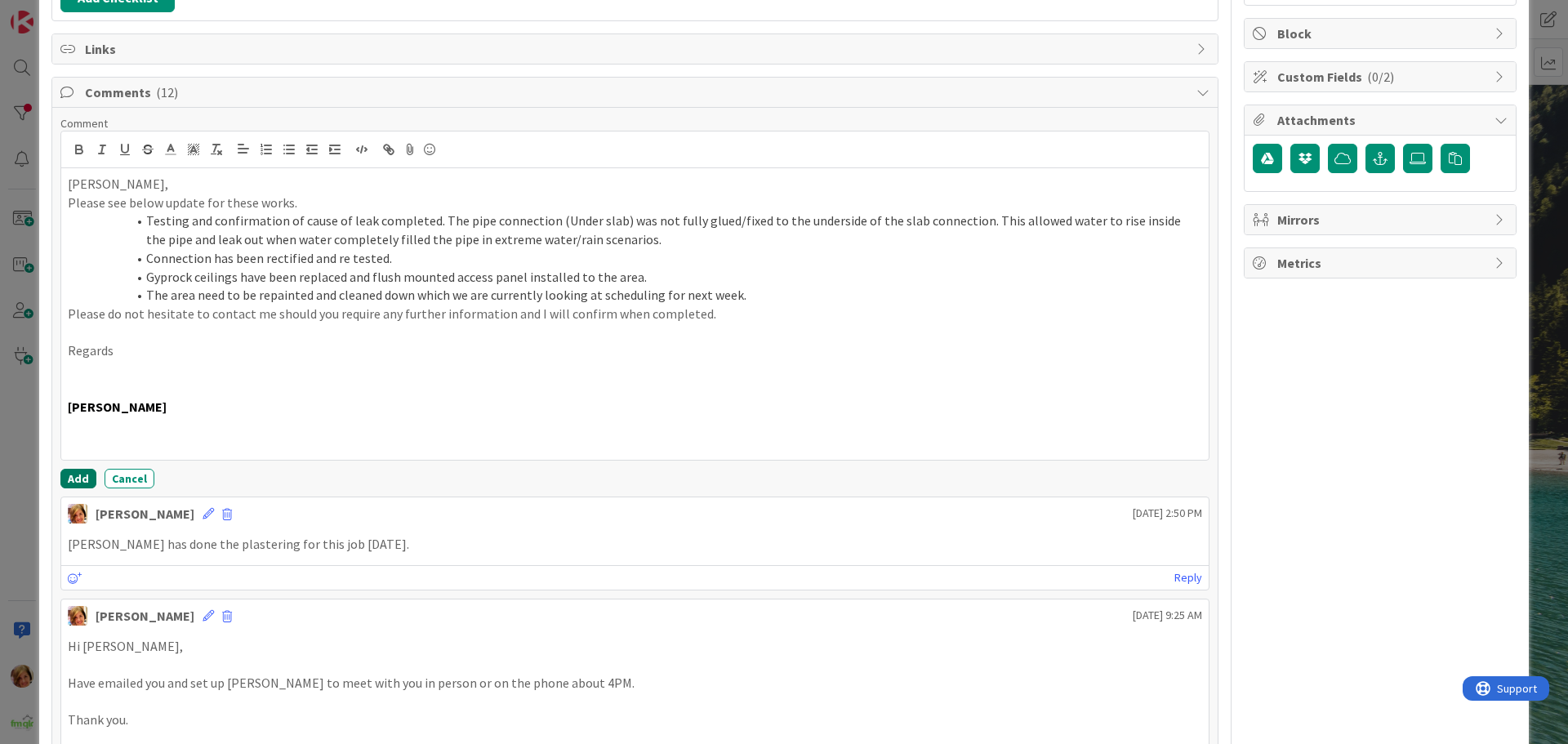
click at [76, 473] on button "Add" at bounding box center [78, 478] width 36 height 19
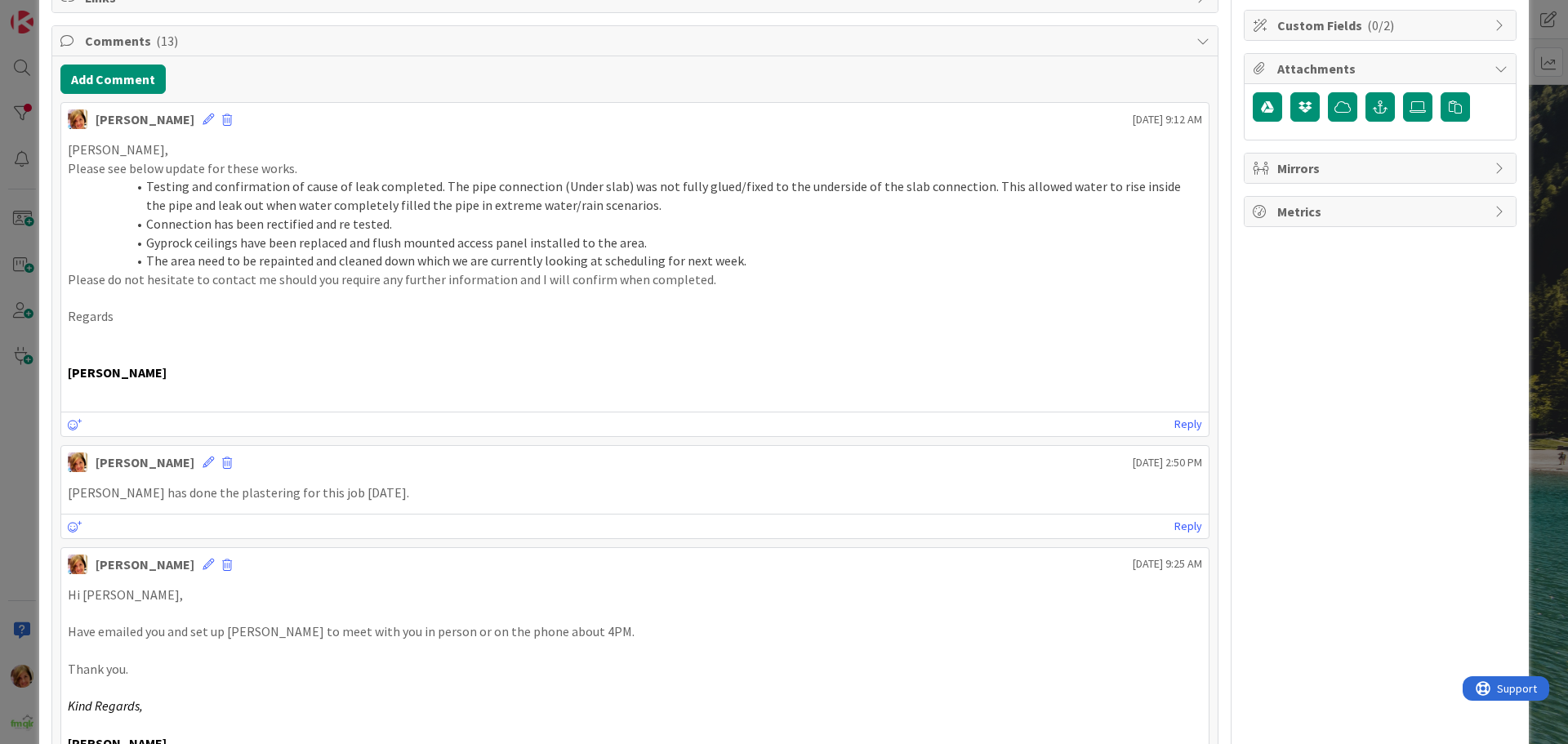
scroll to position [82, 0]
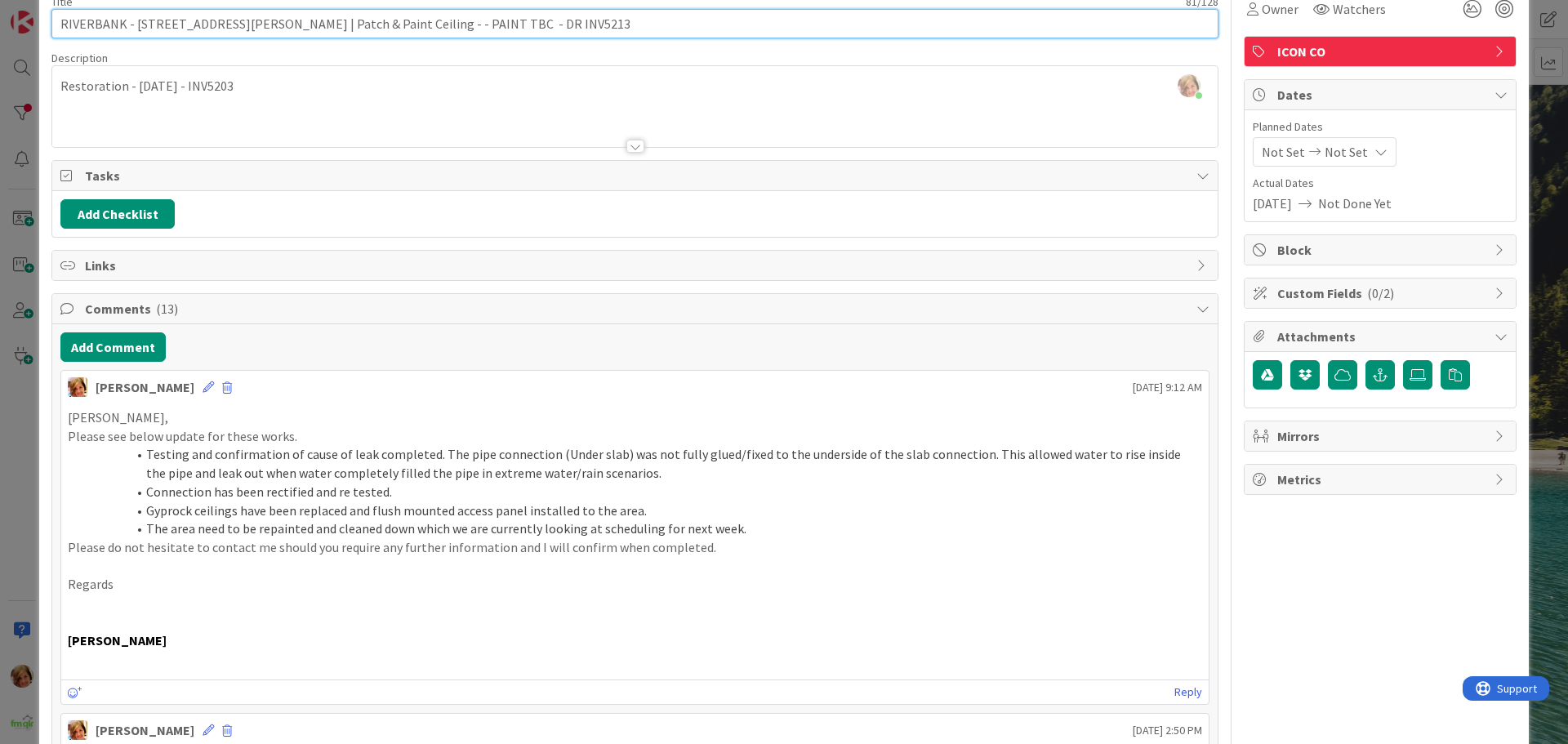
click at [416, 23] on input "RIVERBANK - [STREET_ADDRESS][PERSON_NAME] | Patch & Paint Ceiling - - PAINT TBC…" at bounding box center [635, 23] width 1167 height 29
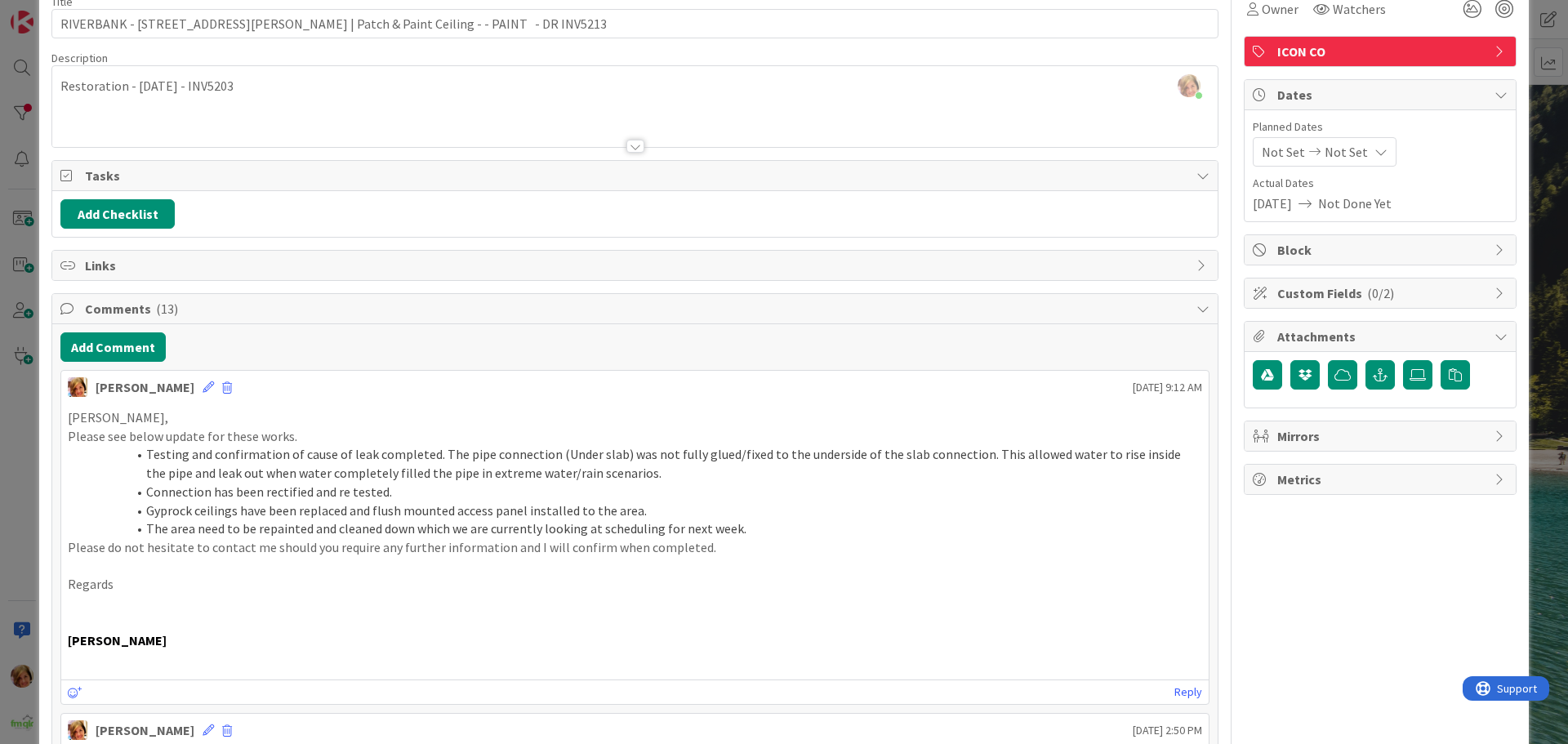
drag, startPoint x: 395, startPoint y: 23, endPoint x: 739, endPoint y: 105, distance: 353.6
click at [739, 105] on div at bounding box center [635, 126] width 1166 height 42
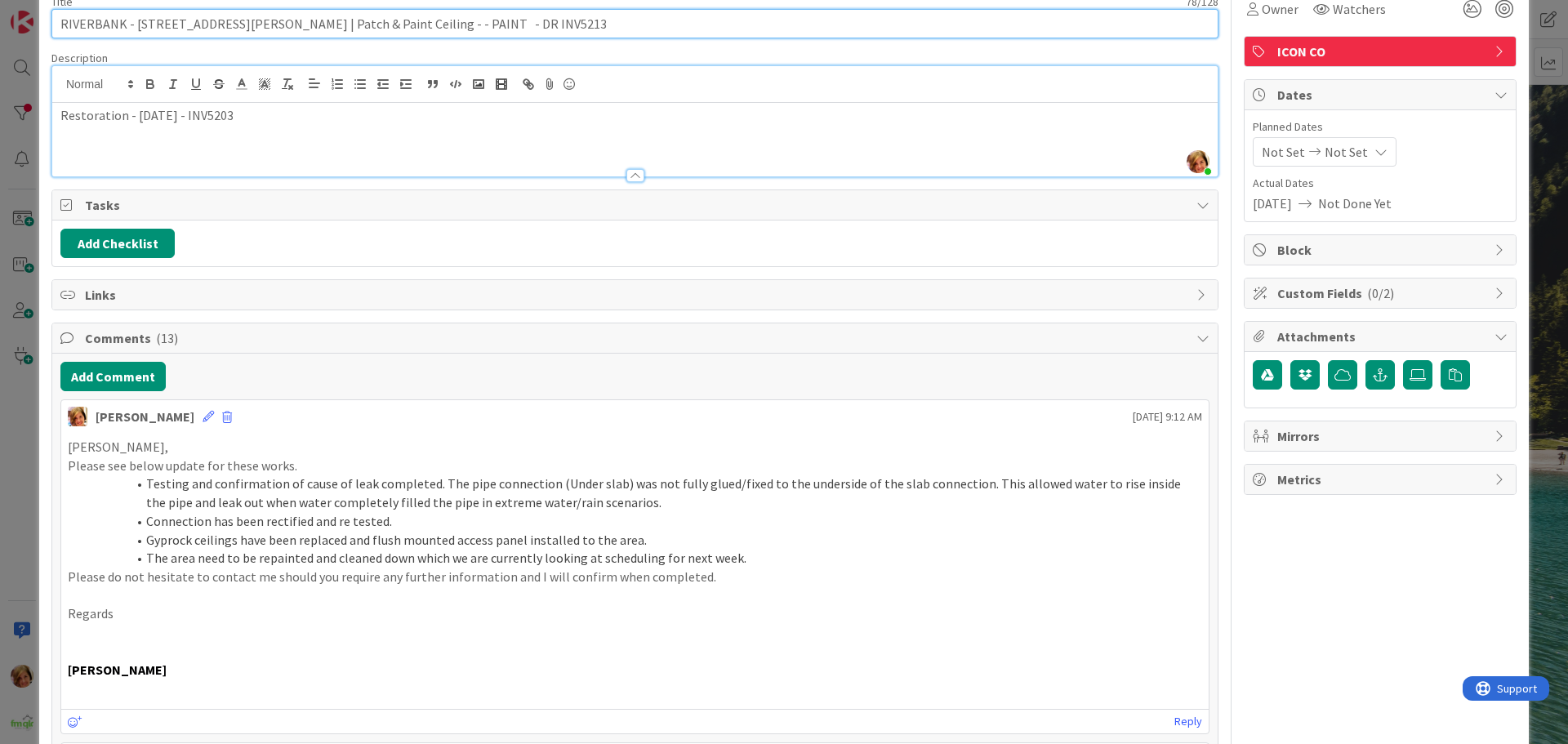
click at [396, 23] on input "RIVERBANK - [STREET_ADDRESS][PERSON_NAME] | Patch & Paint Ceiling - - PAINT - D…" at bounding box center [635, 23] width 1167 height 29
click at [389, 24] on input "RIVERBANK - [STREET_ADDRESS][PERSON_NAME] | Patch & Paint Ceiling - paint vliff…" at bounding box center [635, 23] width 1167 height 29
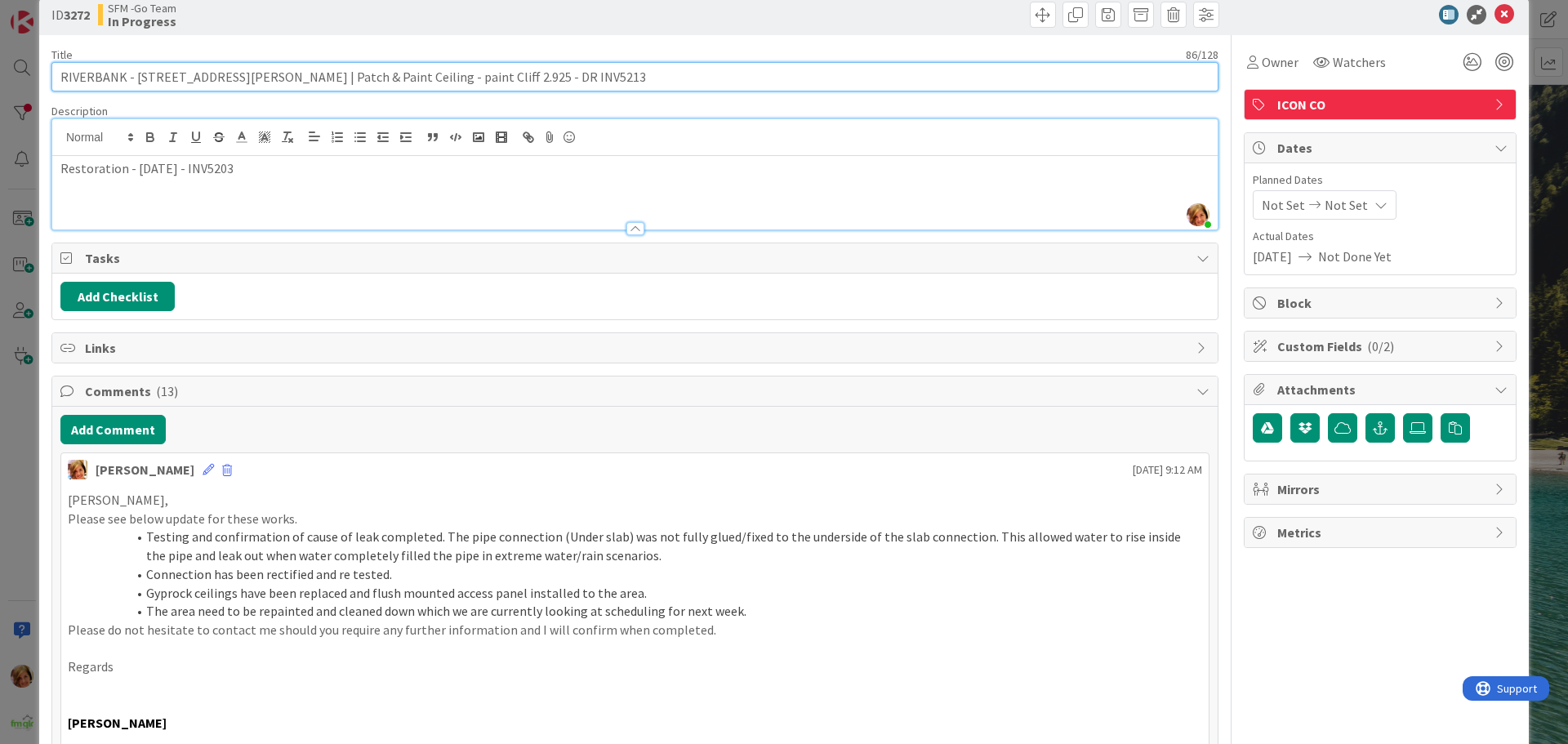
scroll to position [0, 0]
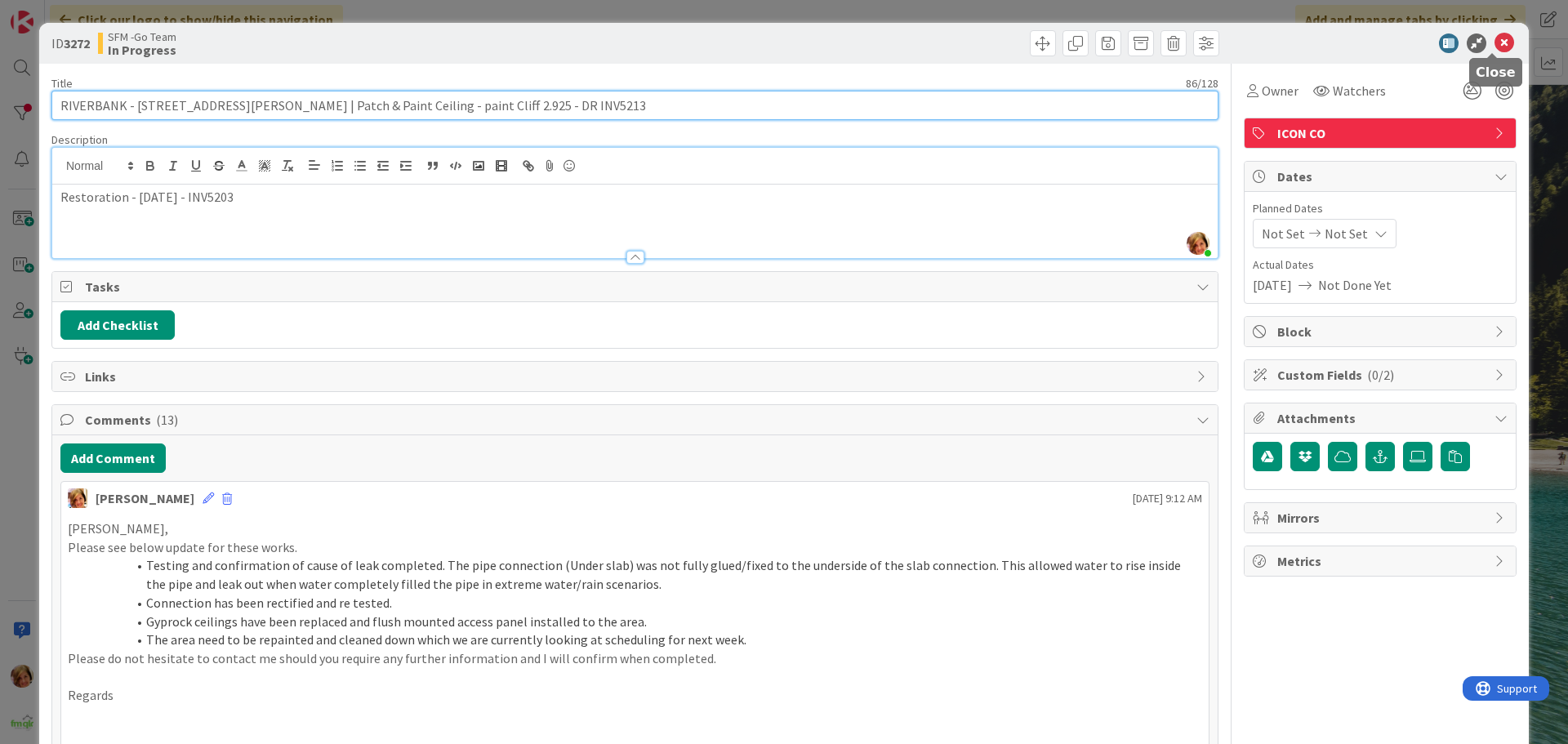
type input "RIVERBANK - [STREET_ADDRESS][PERSON_NAME] | Patch & Paint Ceiling - paint Cliff…"
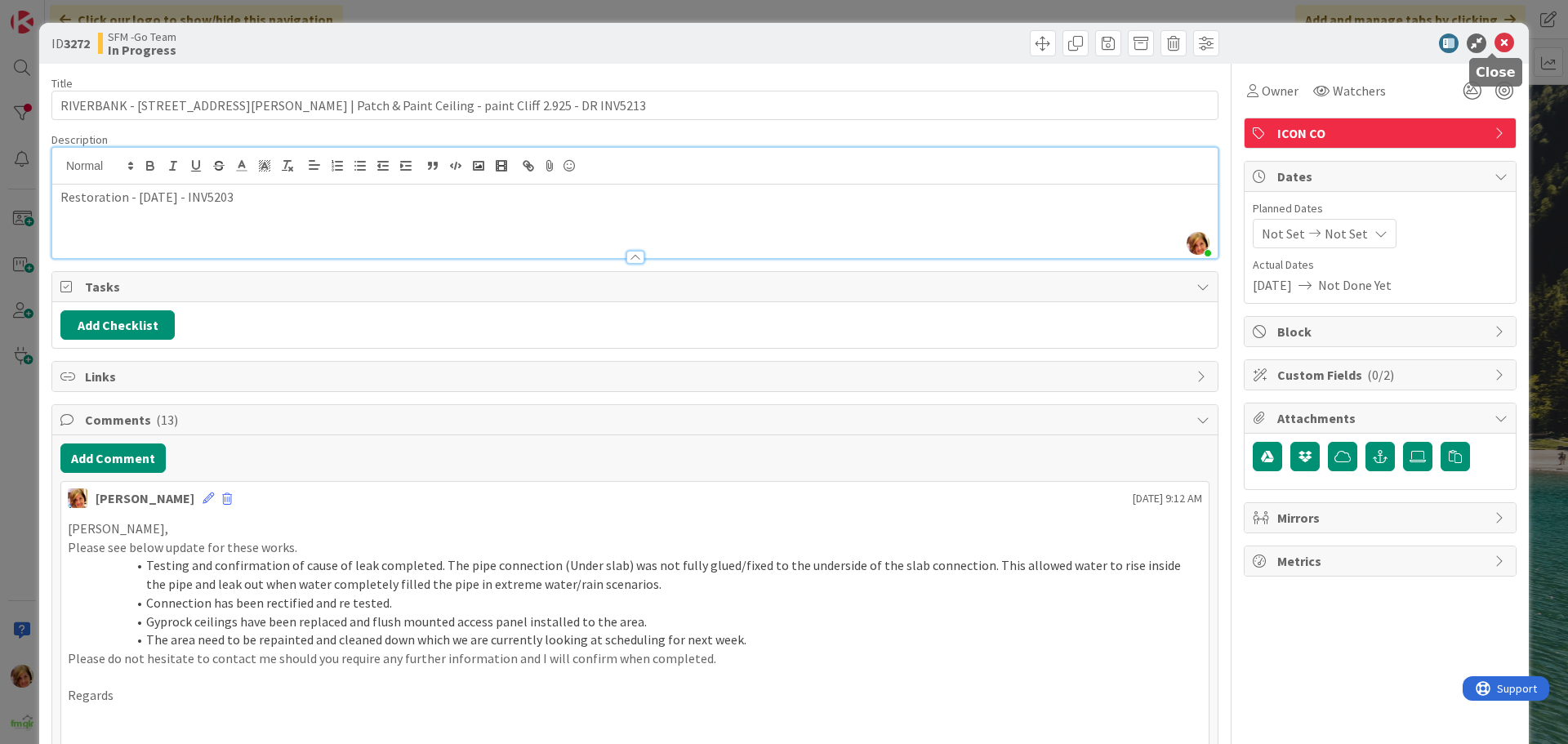
click at [1495, 38] on icon at bounding box center [1504, 43] width 19 height 19
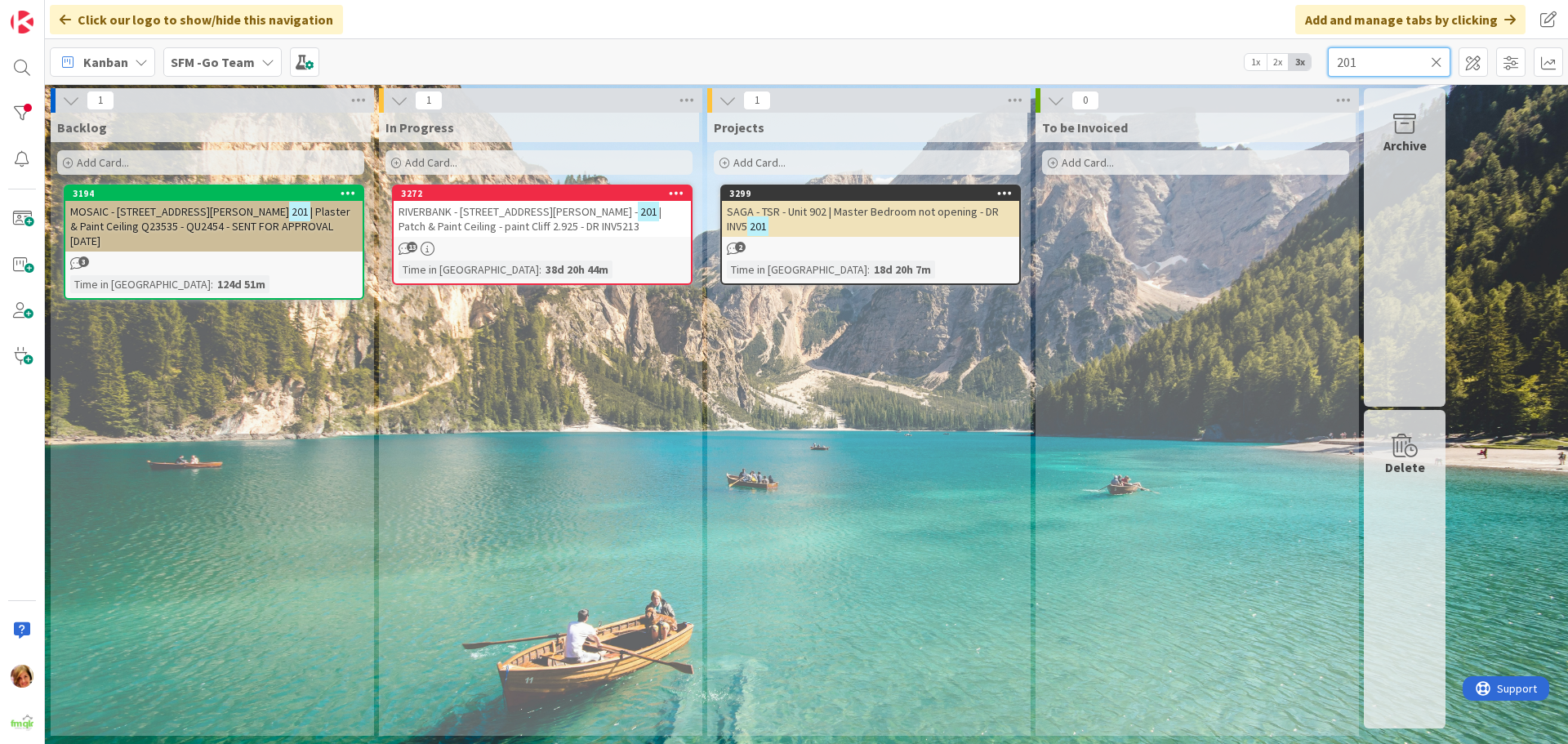
click at [1409, 58] on input "201" at bounding box center [1389, 62] width 123 height 29
type input "203"
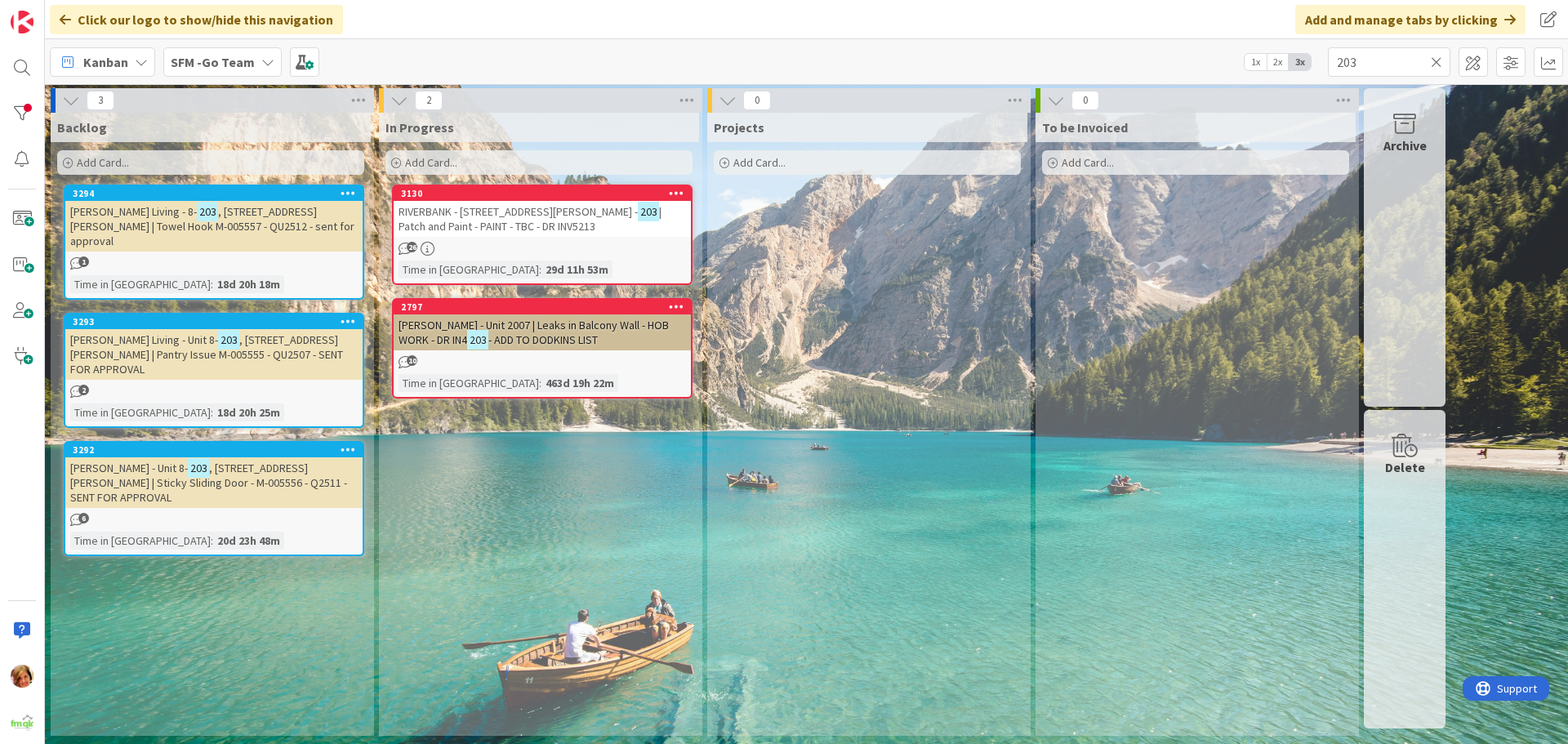
click at [572, 217] on span "| Patch and Paint - PAINT - TBC - DR INV5213" at bounding box center [530, 219] width 263 height 29
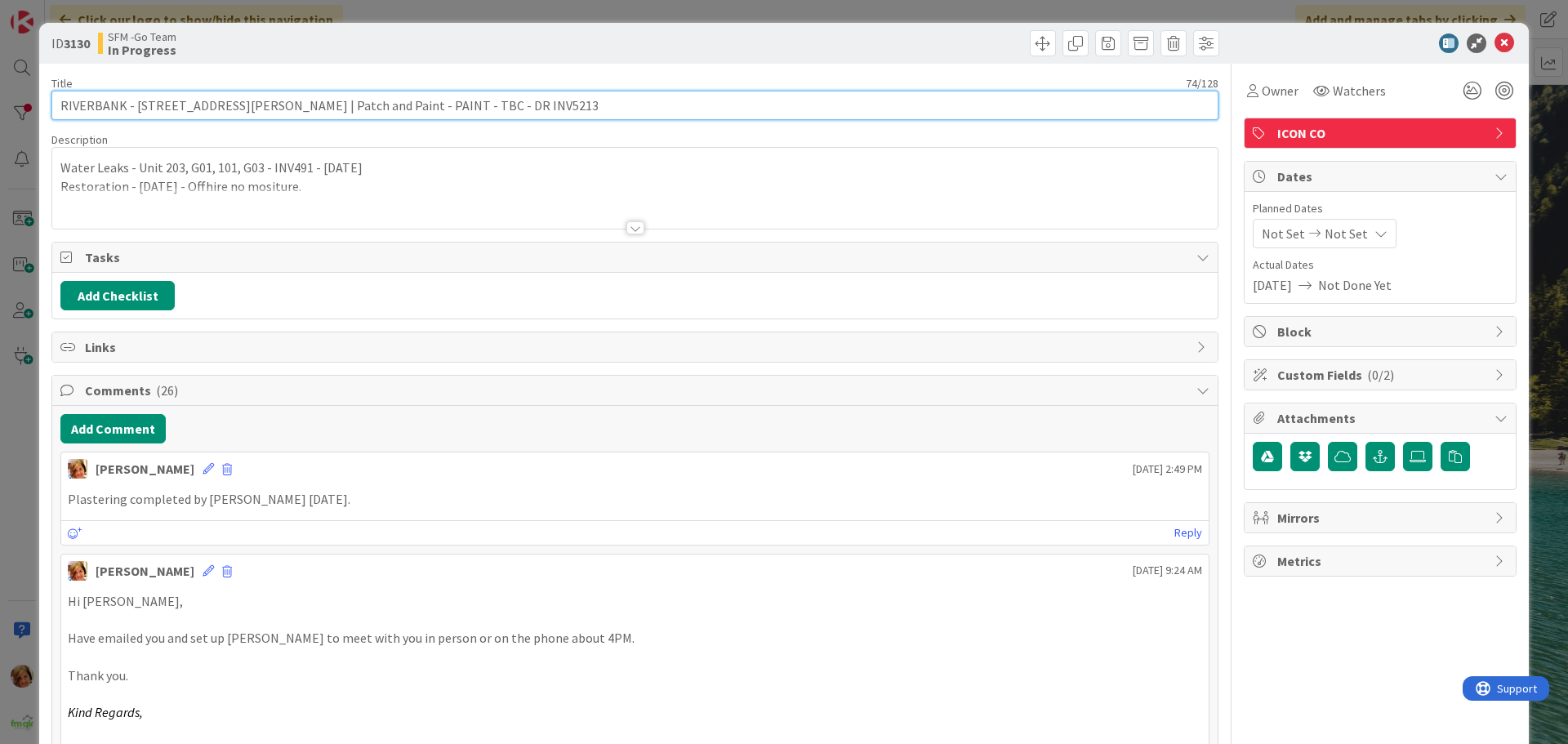
click at [404, 105] on input "RIVERBANK - [STREET_ADDRESS][PERSON_NAME] | Patch and Paint - PAINT - TBC - DR …" at bounding box center [635, 105] width 1167 height 29
type input "RIVERBANK - [STREET_ADDRESS][PERSON_NAME] | Patch and Paint - PAINT - Cliff [DA…"
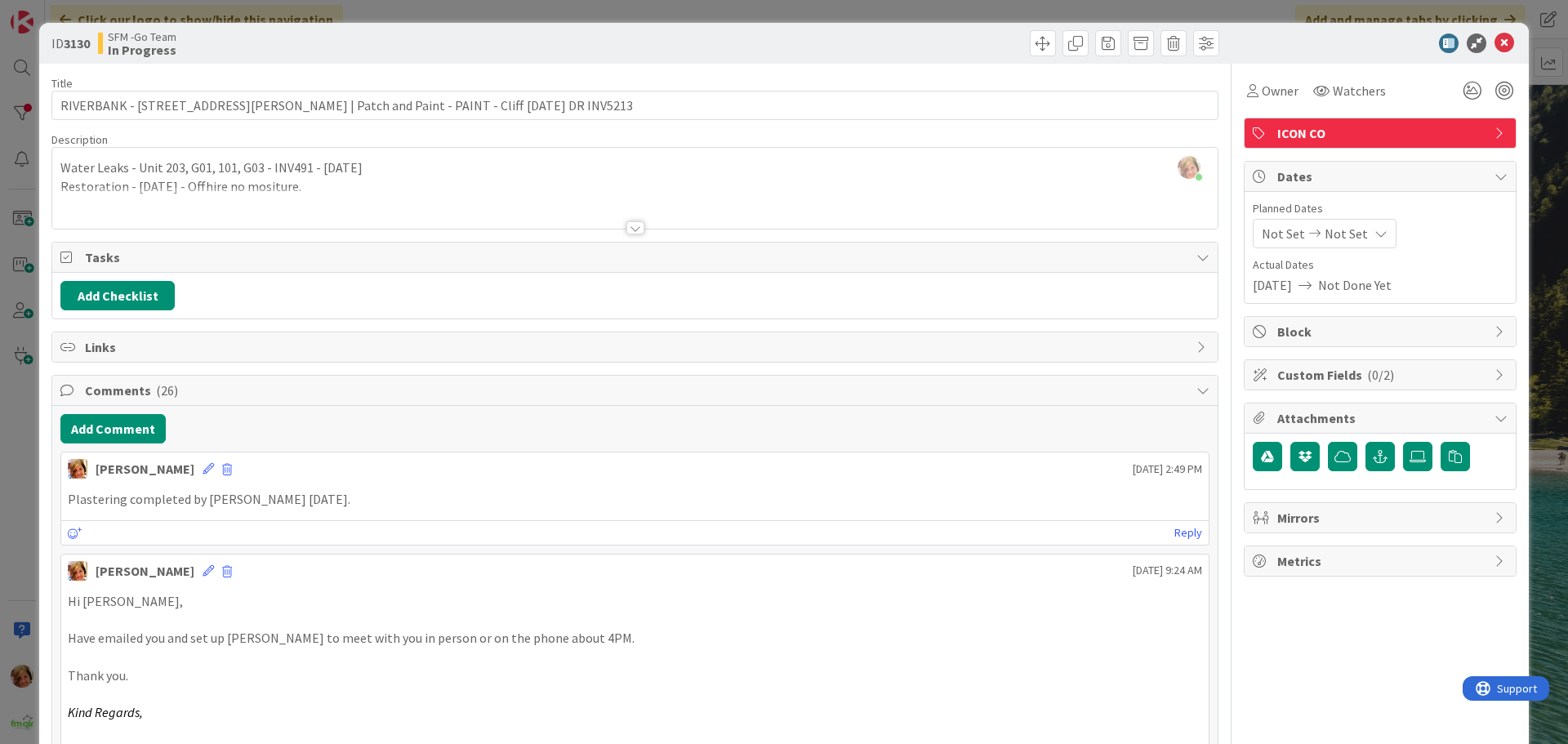
click at [490, 40] on div "SFM -Go Team In Progress" at bounding box center [364, 43] width 533 height 26
click at [1497, 41] on icon at bounding box center [1504, 43] width 19 height 19
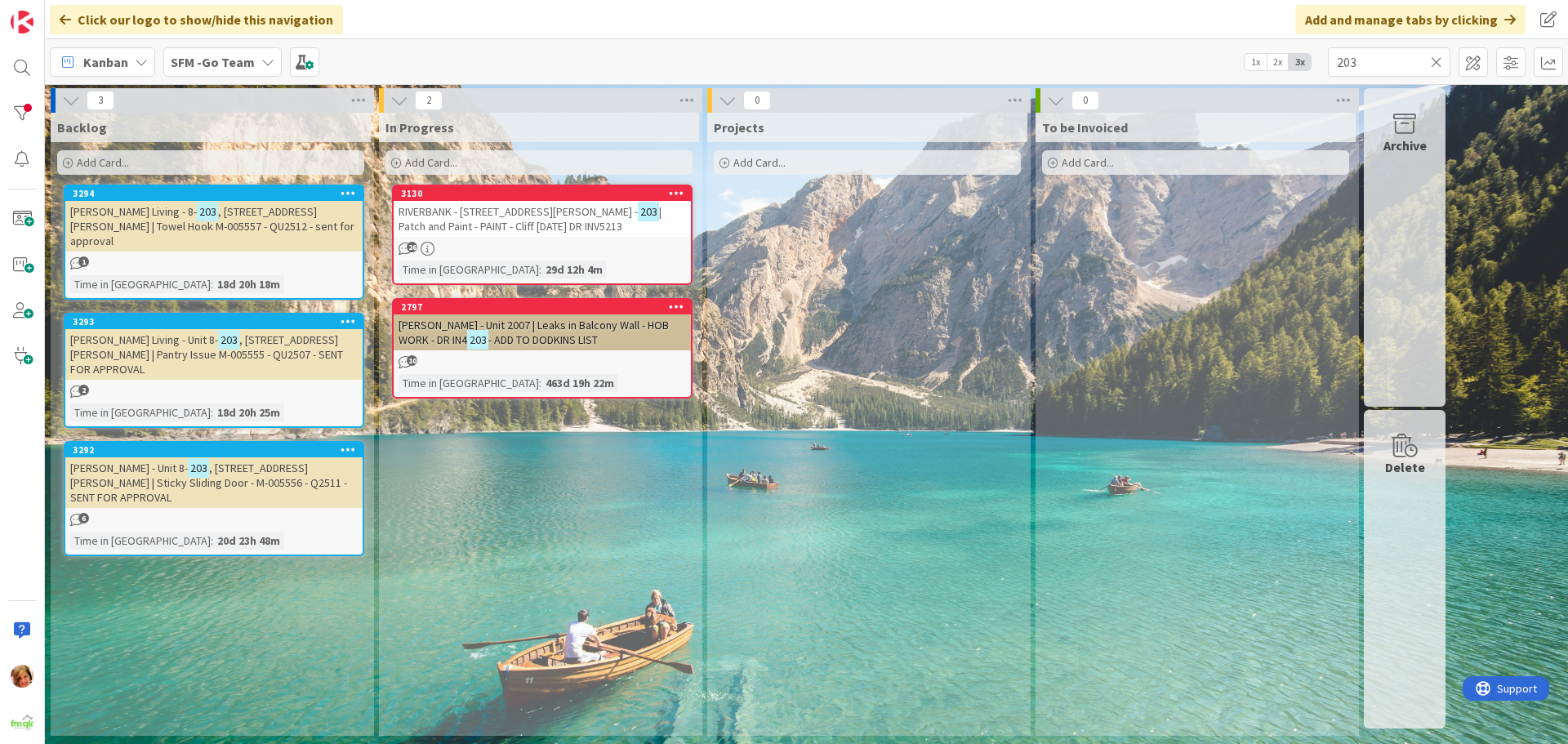
click at [1434, 61] on icon at bounding box center [1437, 63] width 12 height 15
click at [1434, 61] on input "text" at bounding box center [1389, 62] width 123 height 29
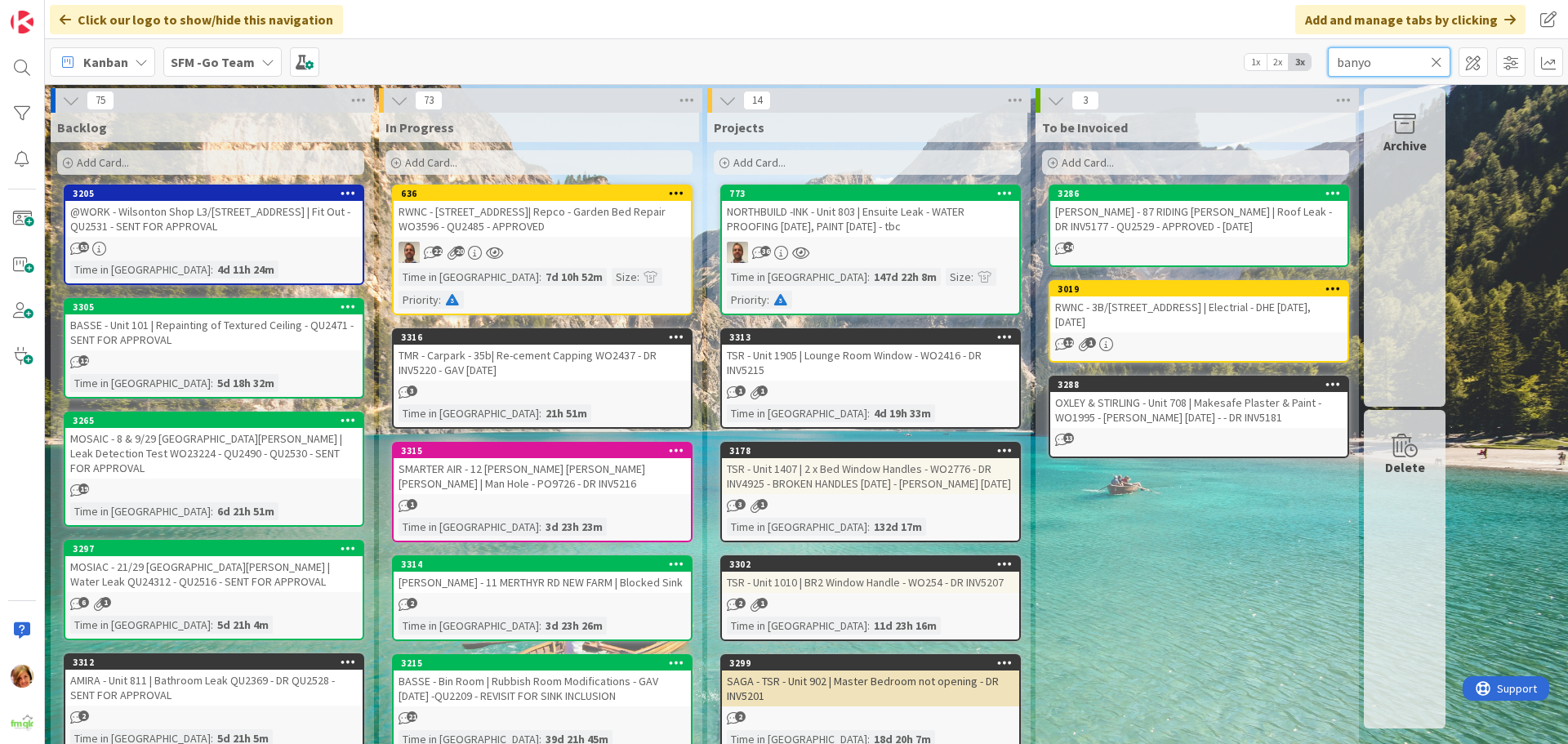
type input "banyo"
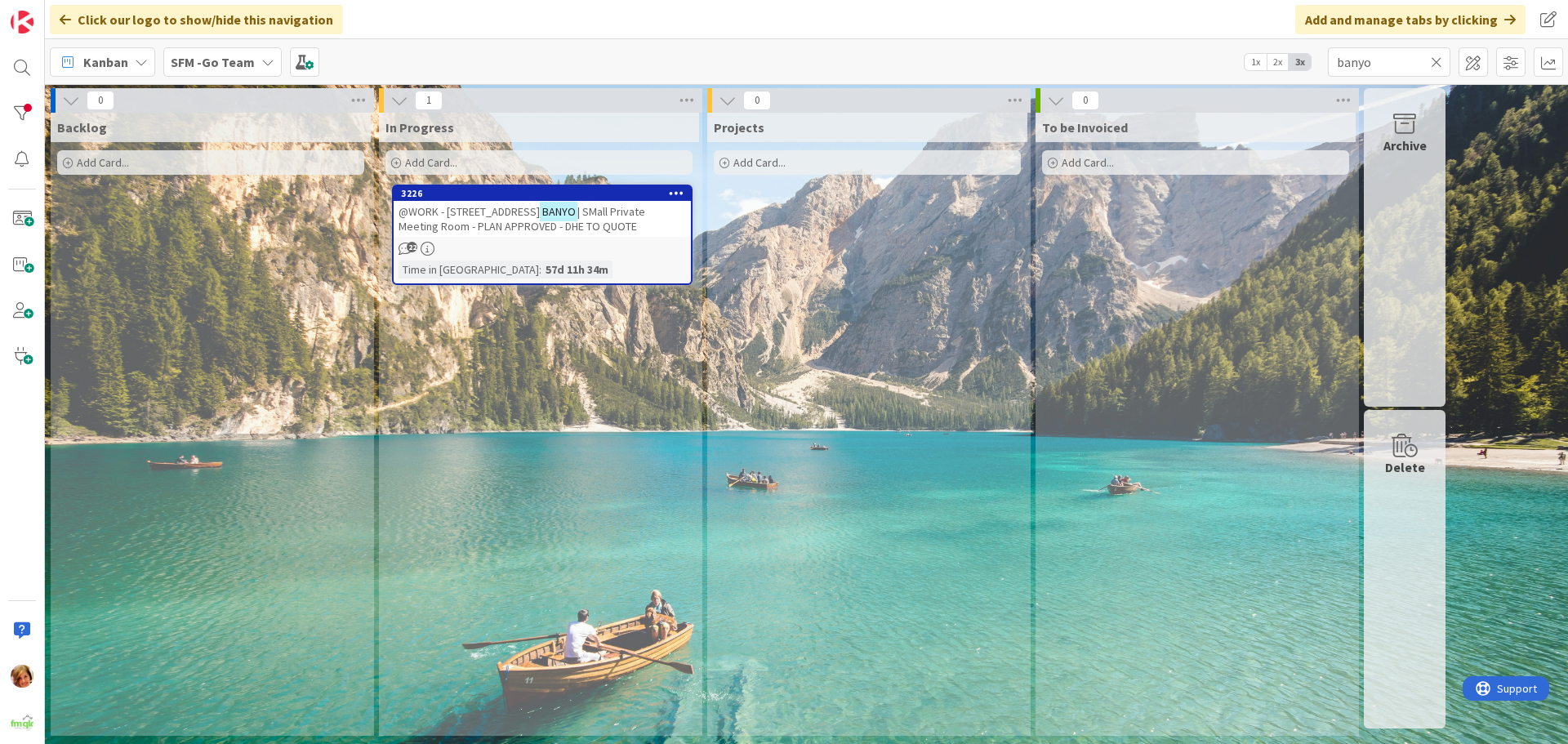
click at [474, 213] on span "@WORK - [STREET_ADDRESS]" at bounding box center [469, 212] width 141 height 15
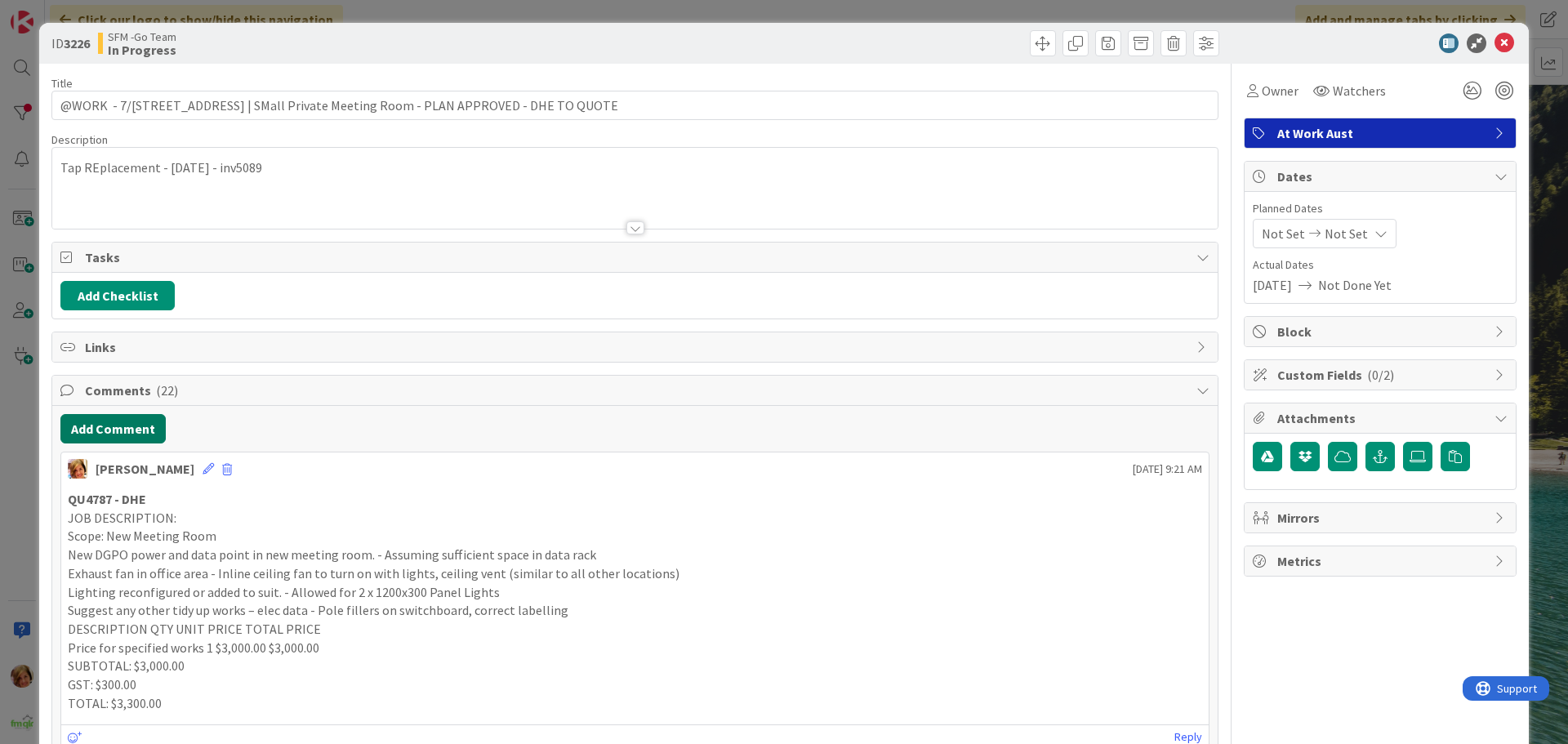
click at [109, 427] on button "Add Comment" at bounding box center [113, 428] width 105 height 29
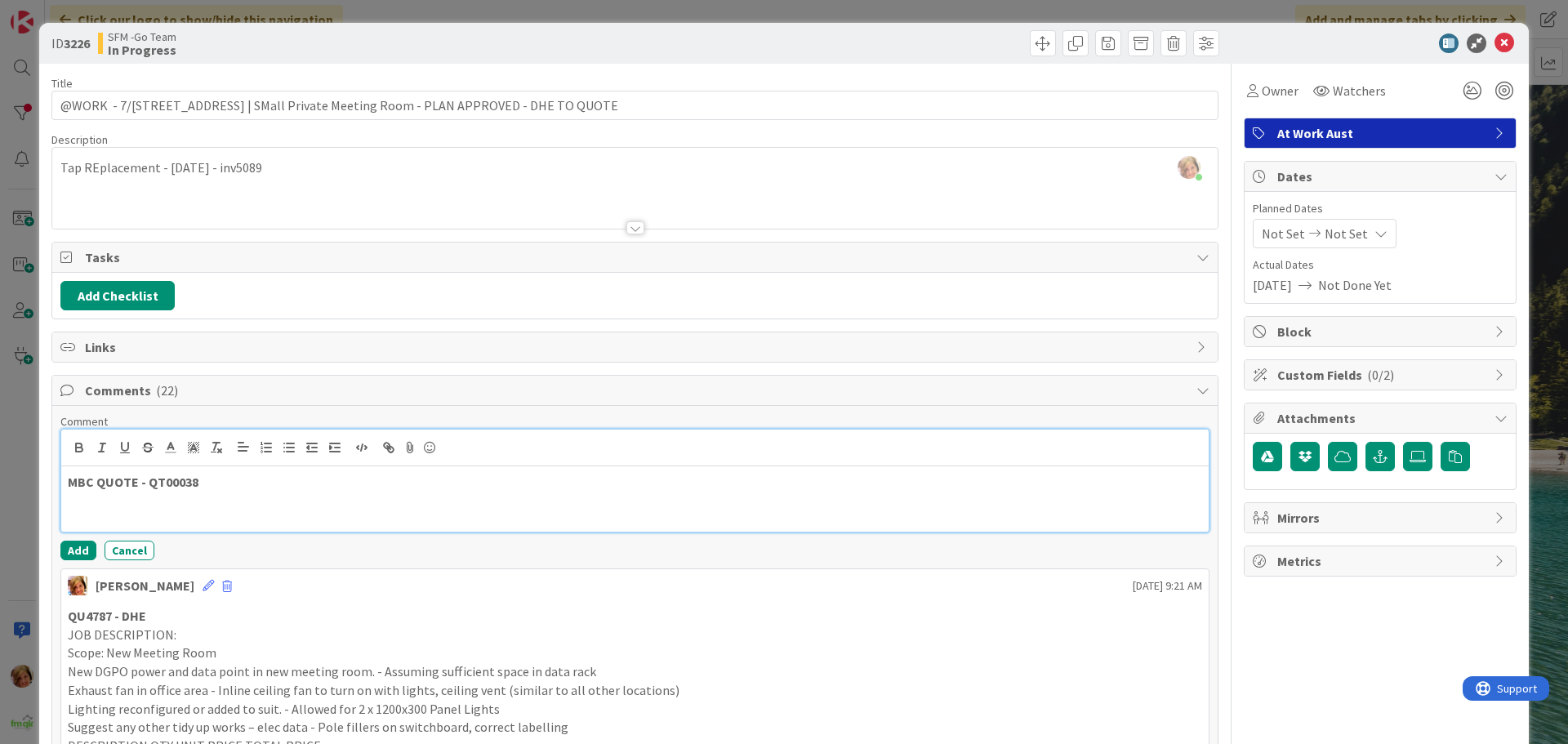
click at [230, 482] on p "MBC QUOTE - QT00038" at bounding box center [635, 482] width 1135 height 19
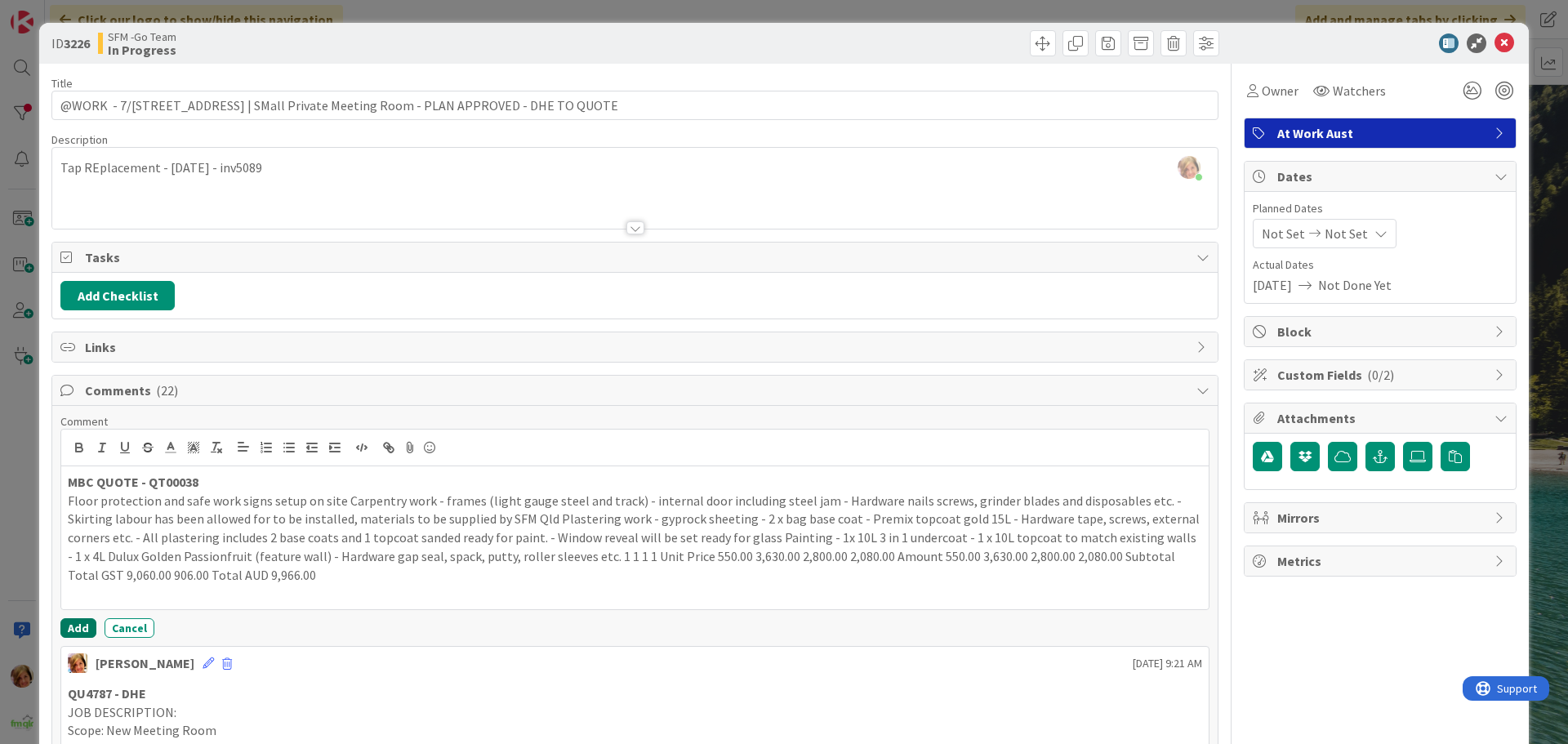
click at [74, 631] on button "Add" at bounding box center [78, 627] width 36 height 19
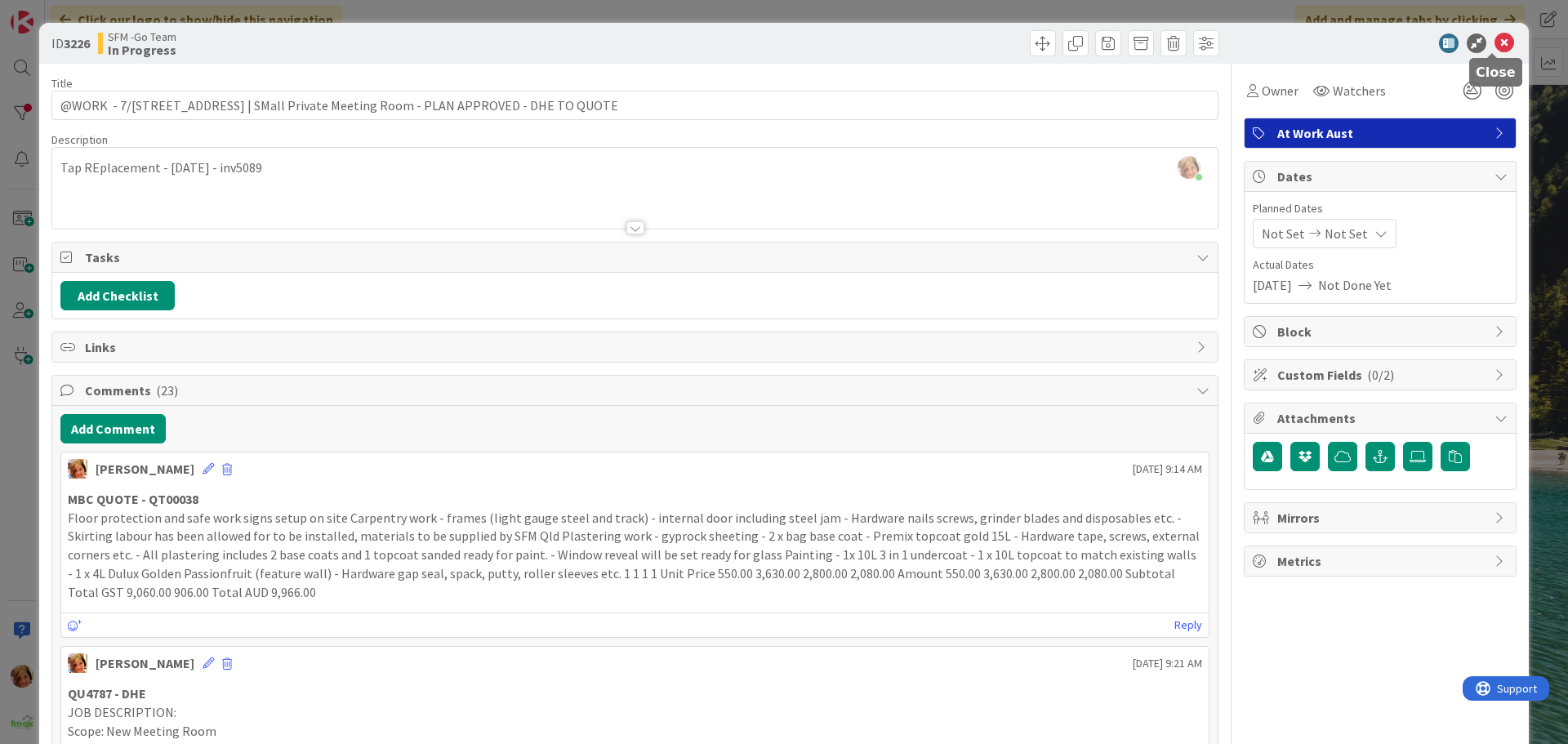
click at [1495, 42] on icon at bounding box center [1504, 43] width 19 height 19
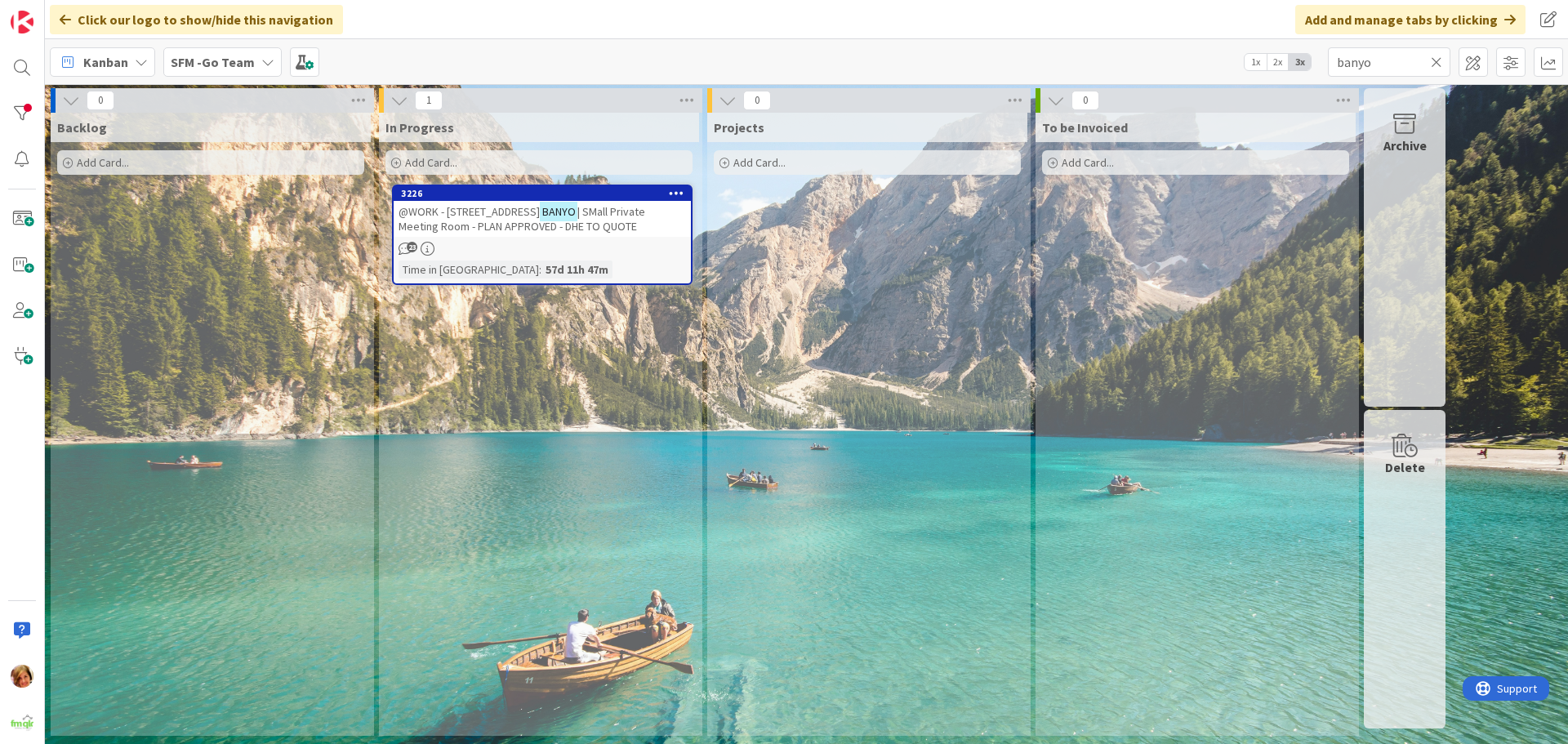
click at [1440, 58] on icon at bounding box center [1437, 63] width 12 height 15
click at [1432, 58] on input "text" at bounding box center [1389, 62] width 123 height 29
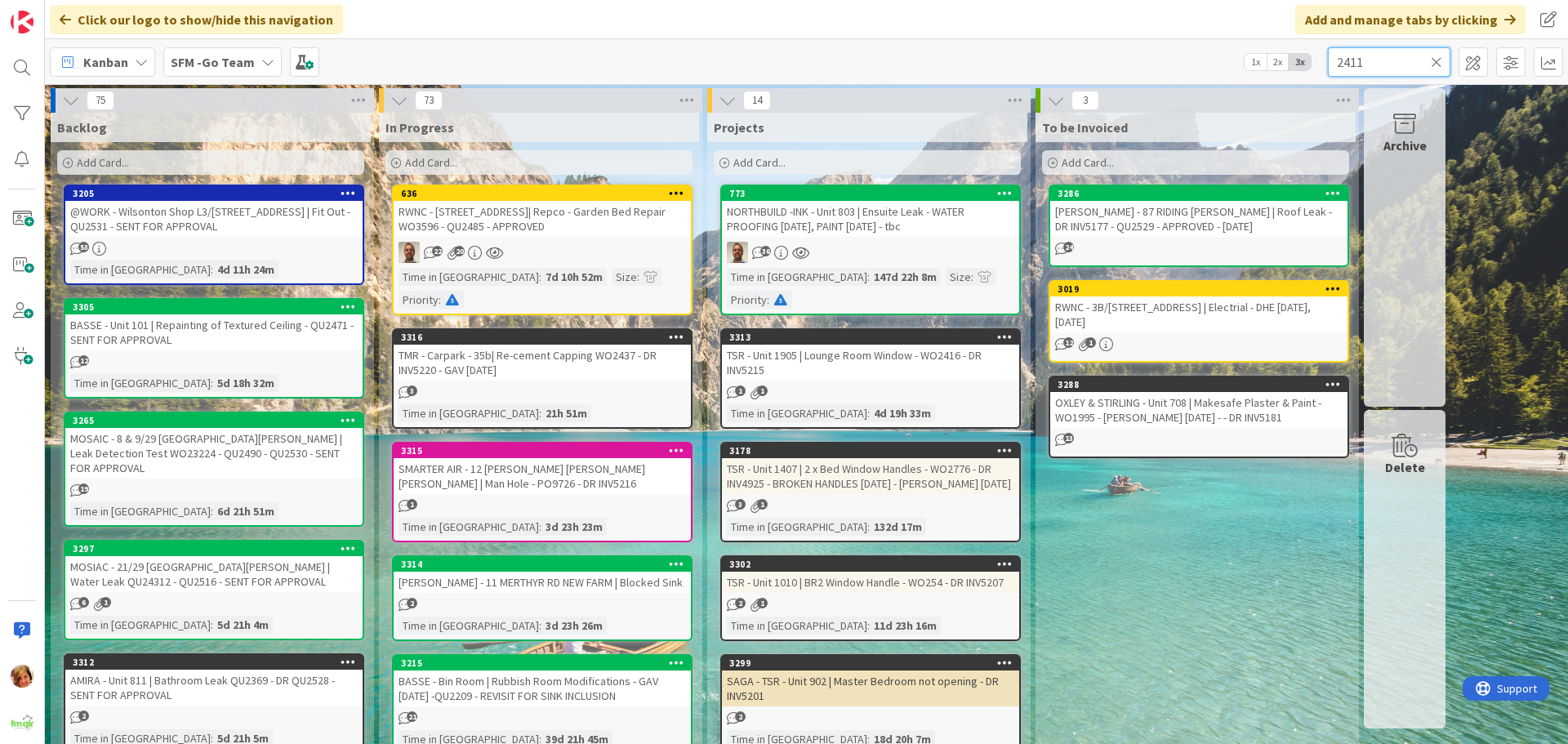
type input "2411"
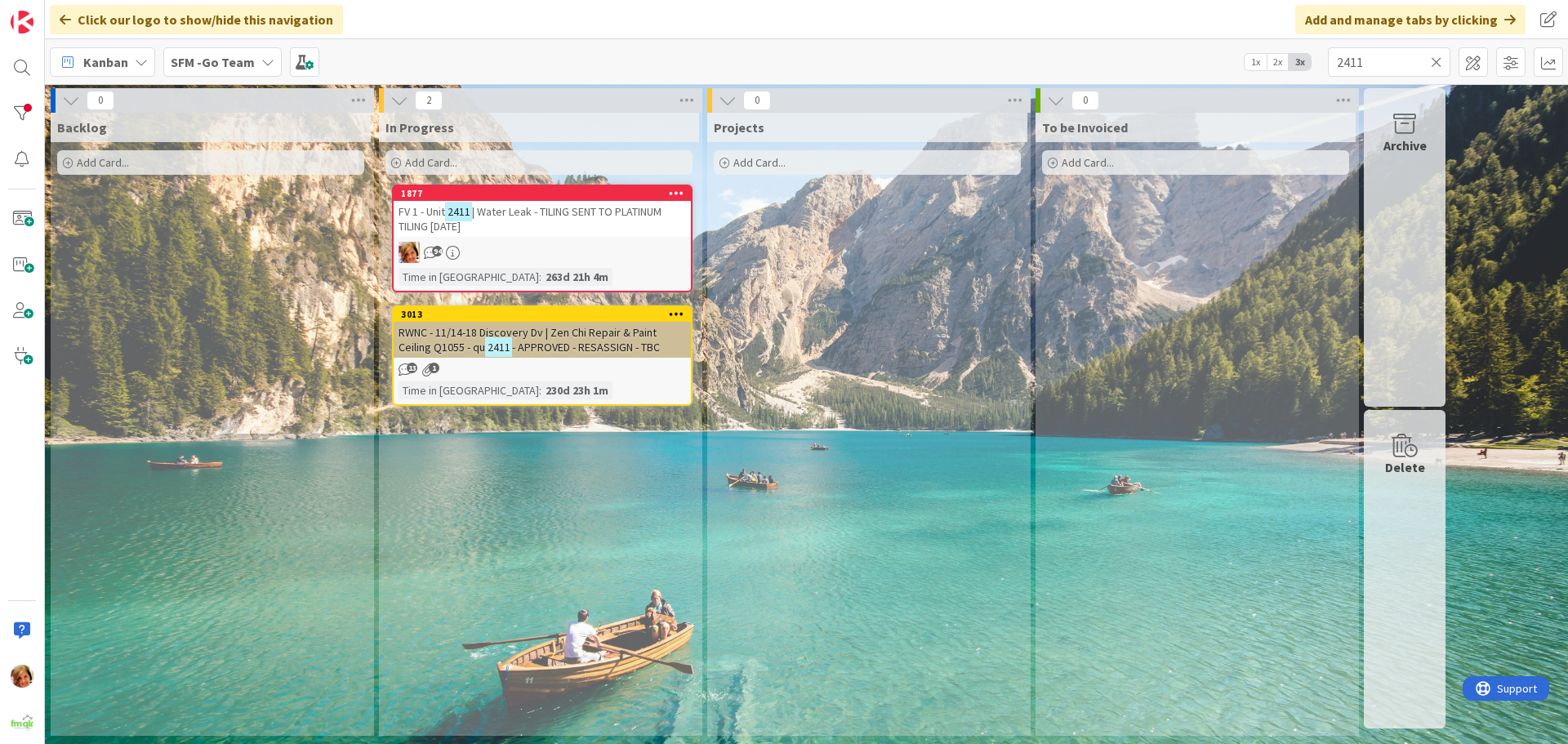
click at [546, 220] on div "FV 1 - Unit 2411 | Water Leak - TILING SENT TO PLATINUM TILING [DATE]" at bounding box center [542, 219] width 297 height 36
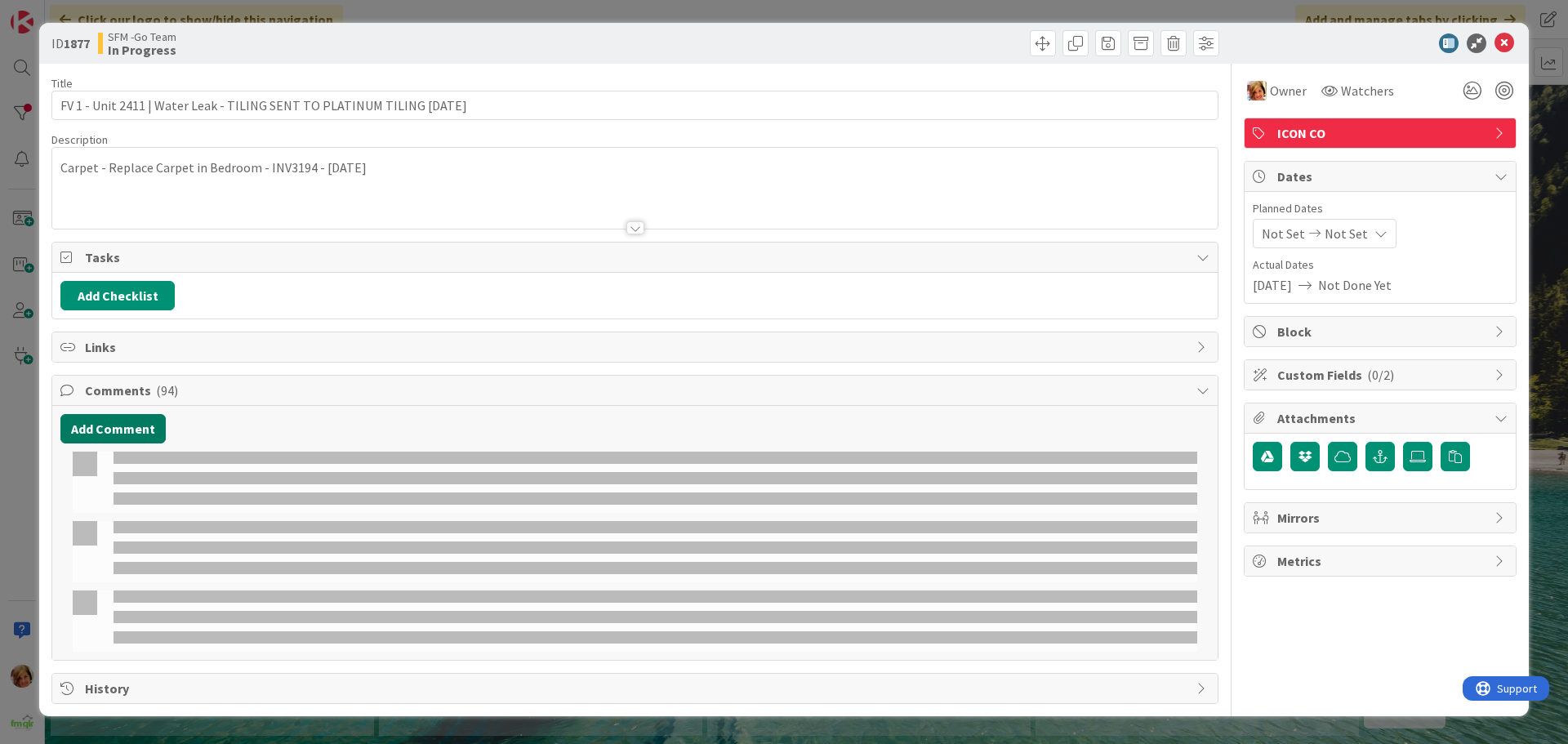
click at [121, 427] on button "Add Comment" at bounding box center [113, 428] width 105 height 29
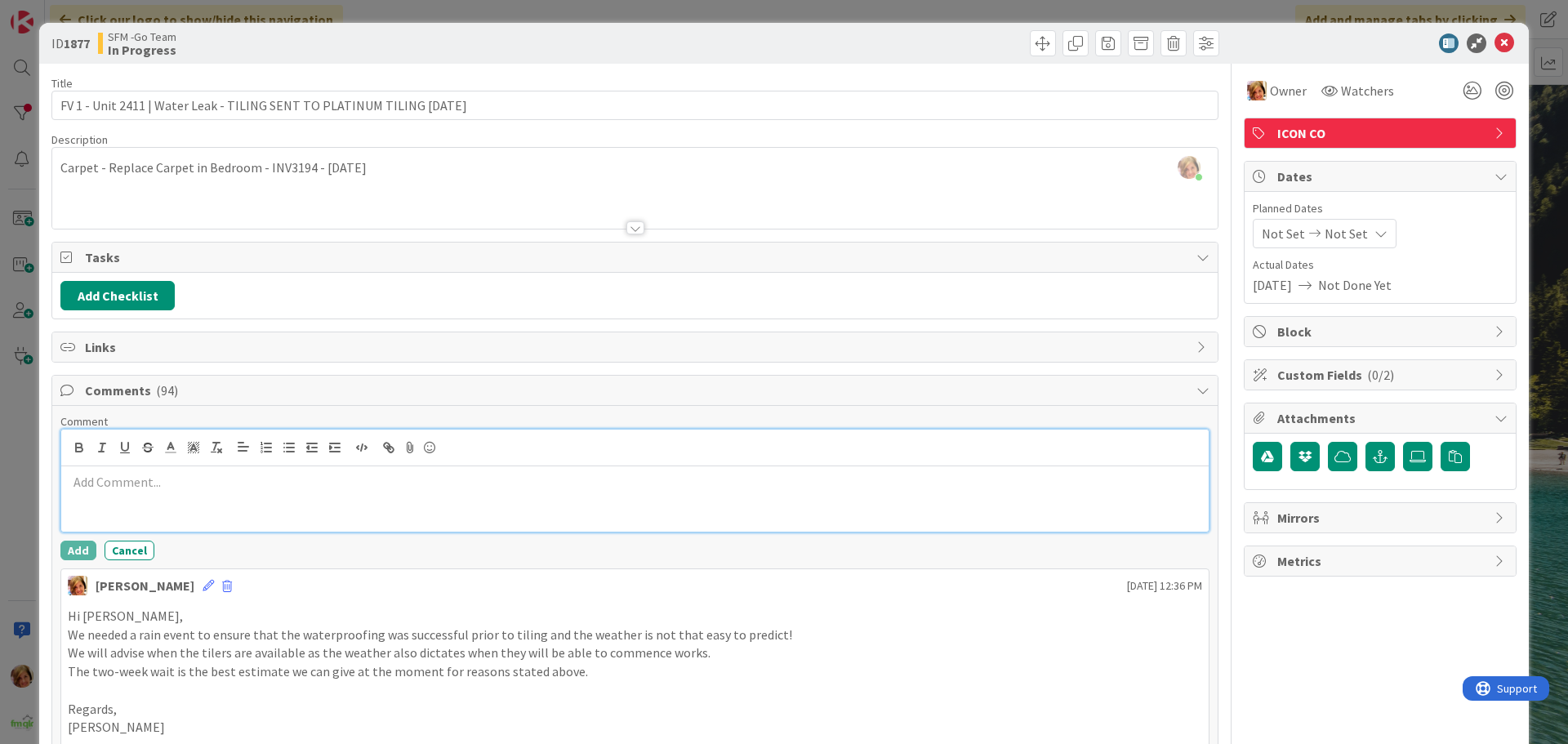
click at [245, 517] on div at bounding box center [634, 499] width 1147 height 65
paste div
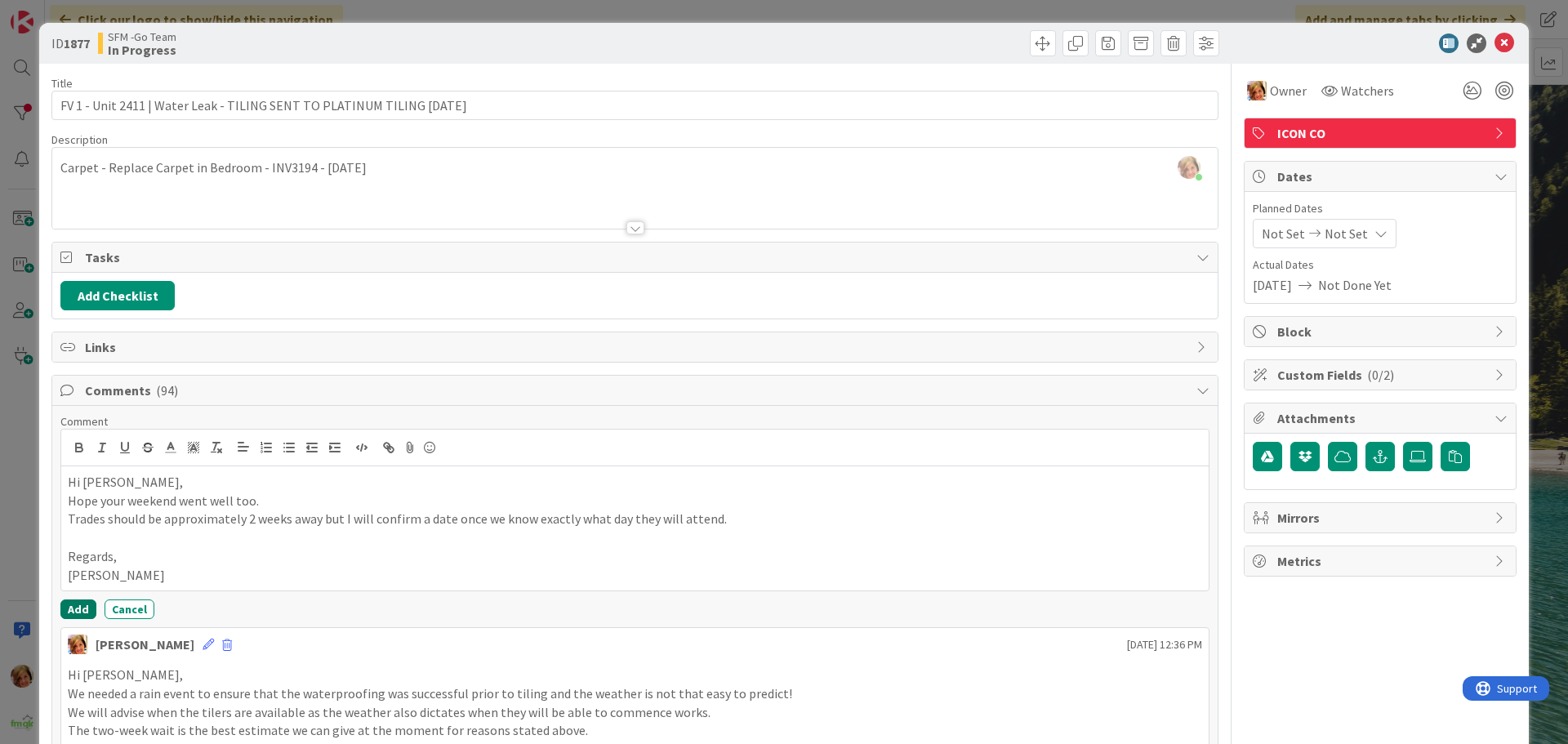
click at [73, 611] on button "Add" at bounding box center [78, 609] width 36 height 19
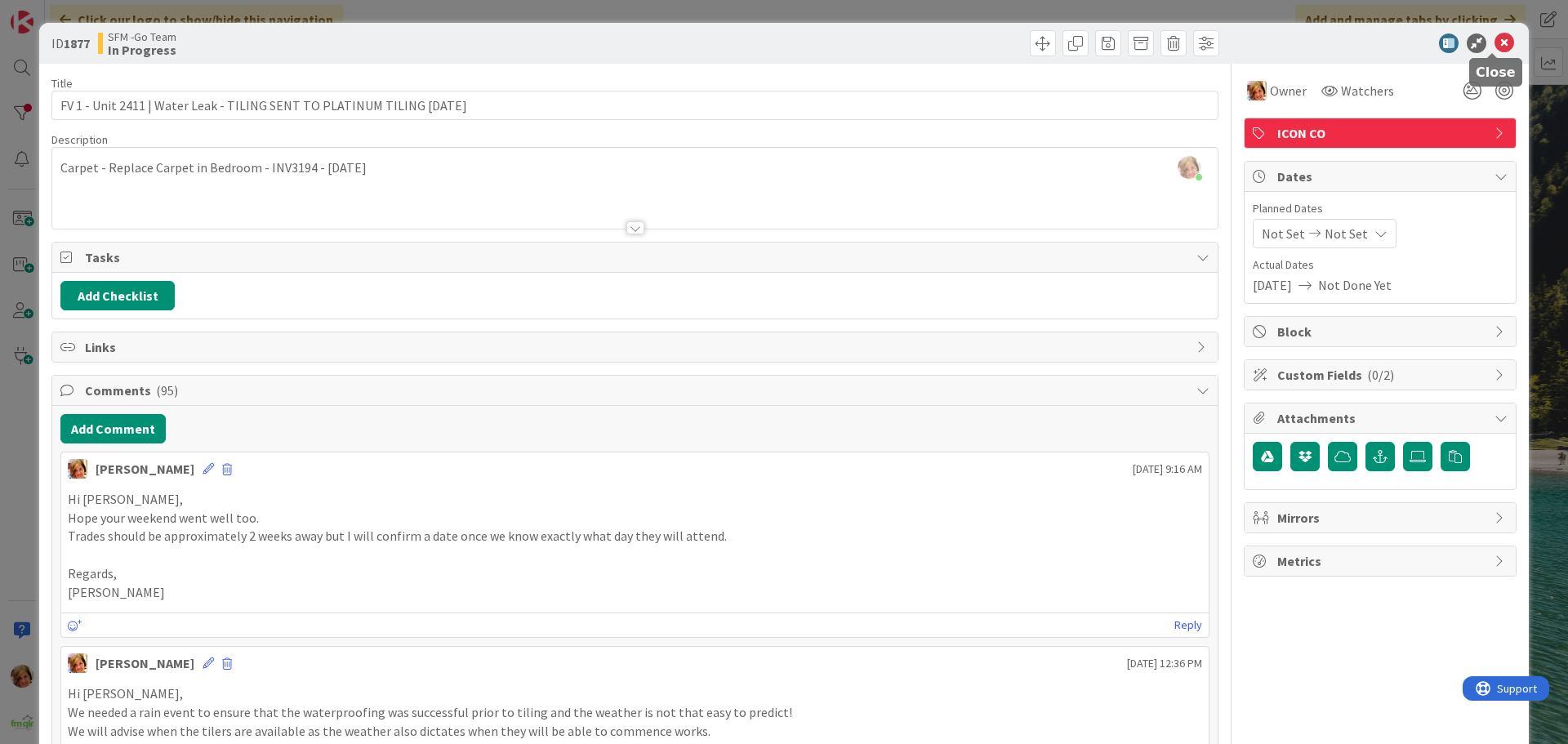
click at [1495, 43] on icon at bounding box center [1504, 43] width 19 height 19
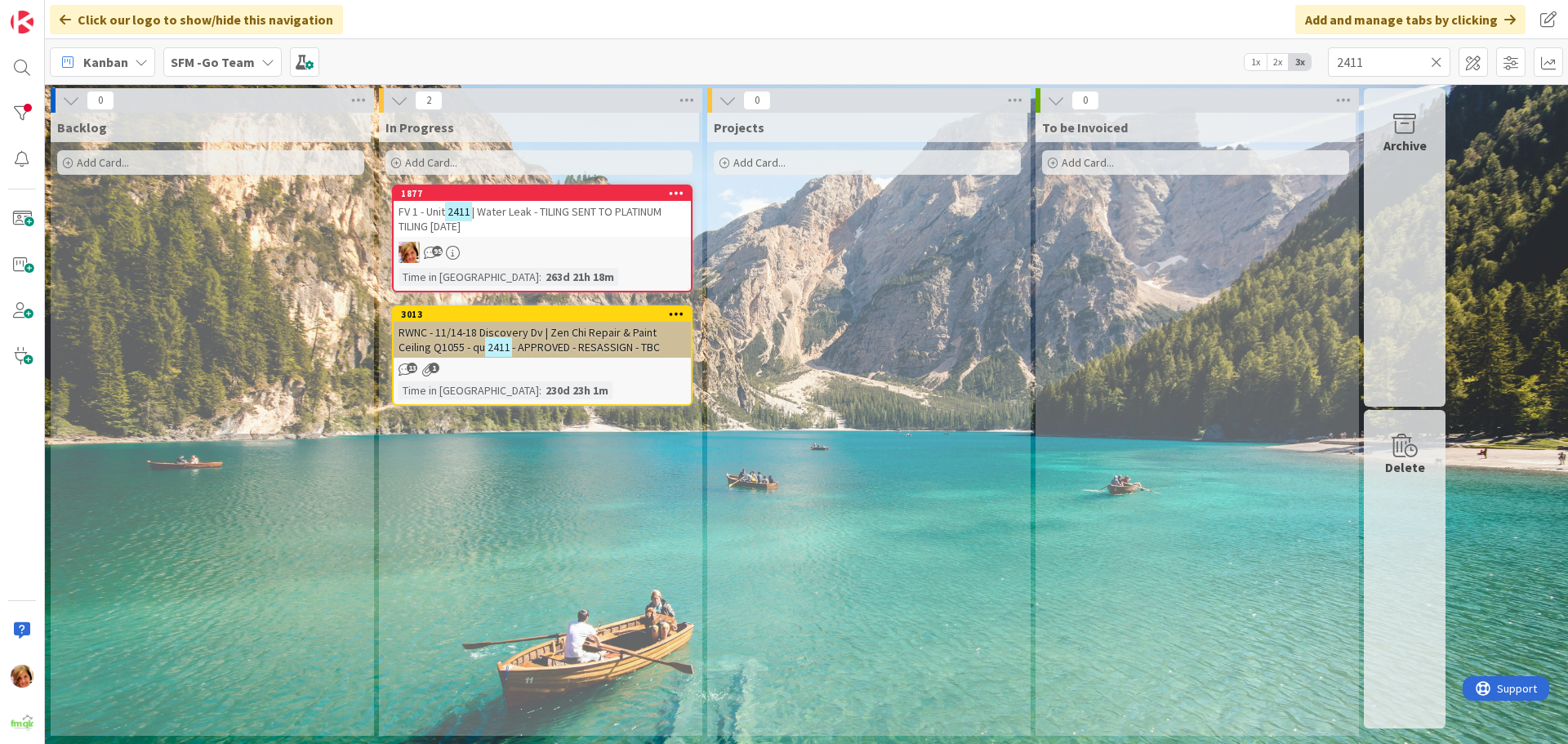
click at [1436, 60] on icon at bounding box center [1437, 63] width 12 height 15
click at [1436, 60] on input "text" at bounding box center [1389, 62] width 123 height 29
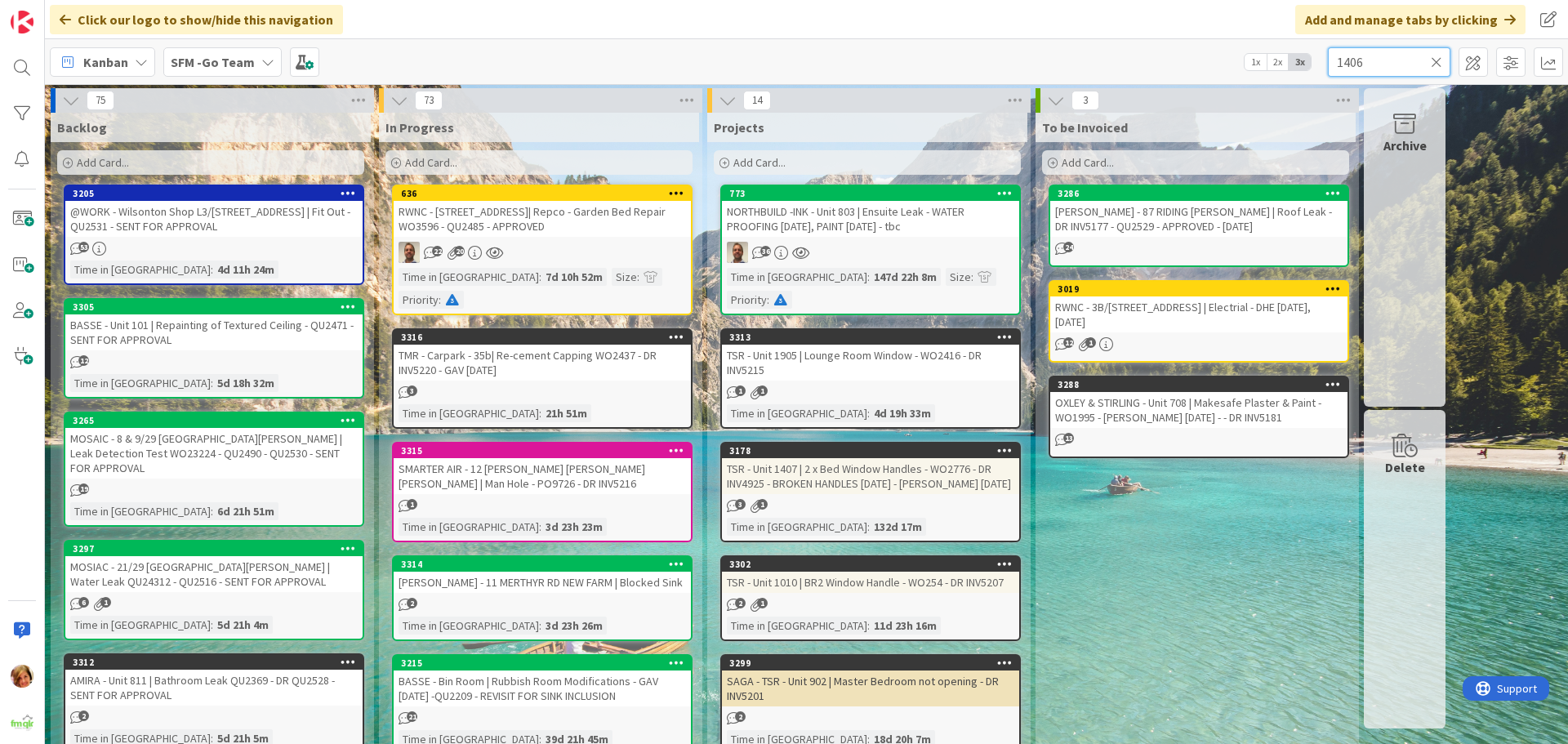
type input "1406"
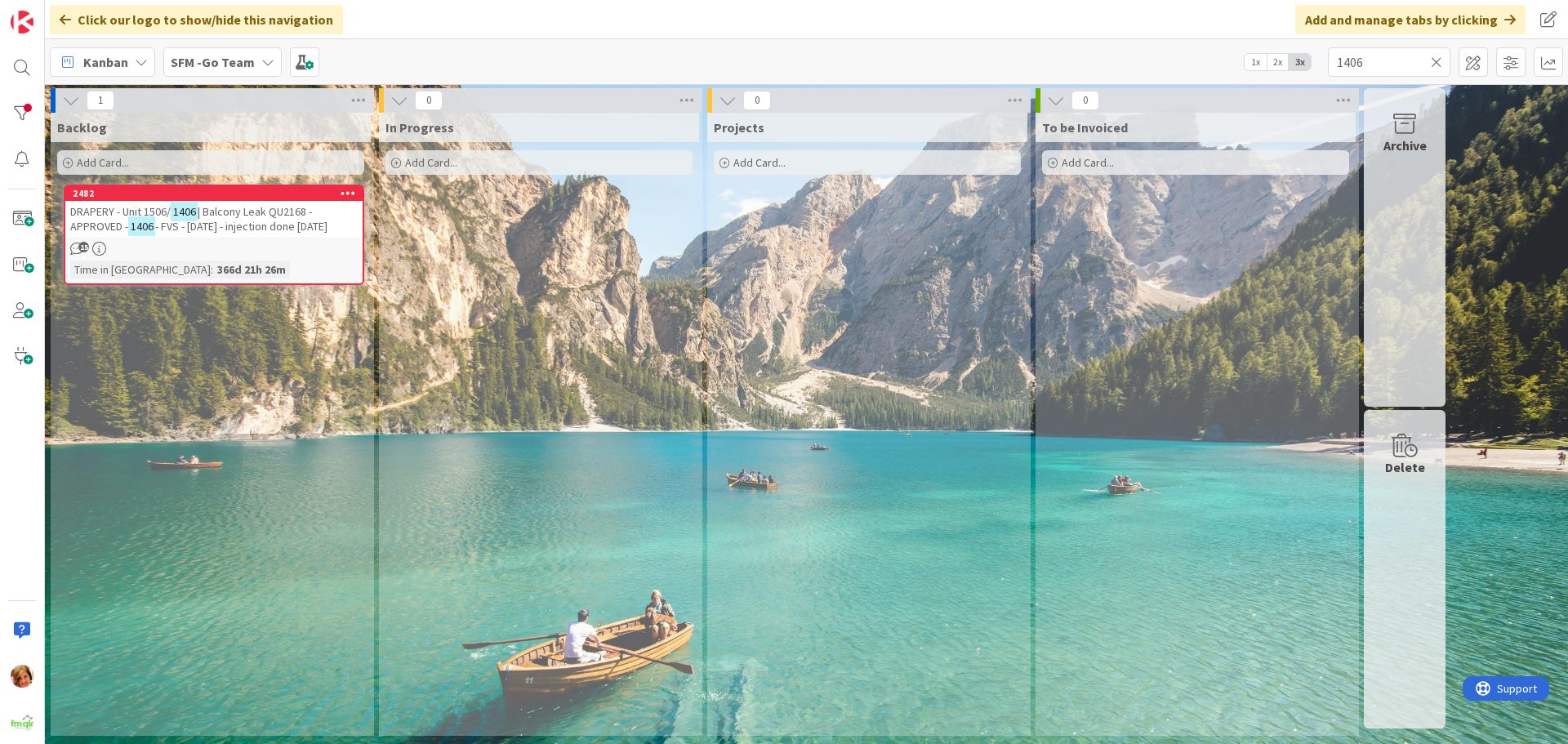
click at [235, 217] on span "| Balcony Leak QU2168 - APPROVED -" at bounding box center [191, 219] width 242 height 29
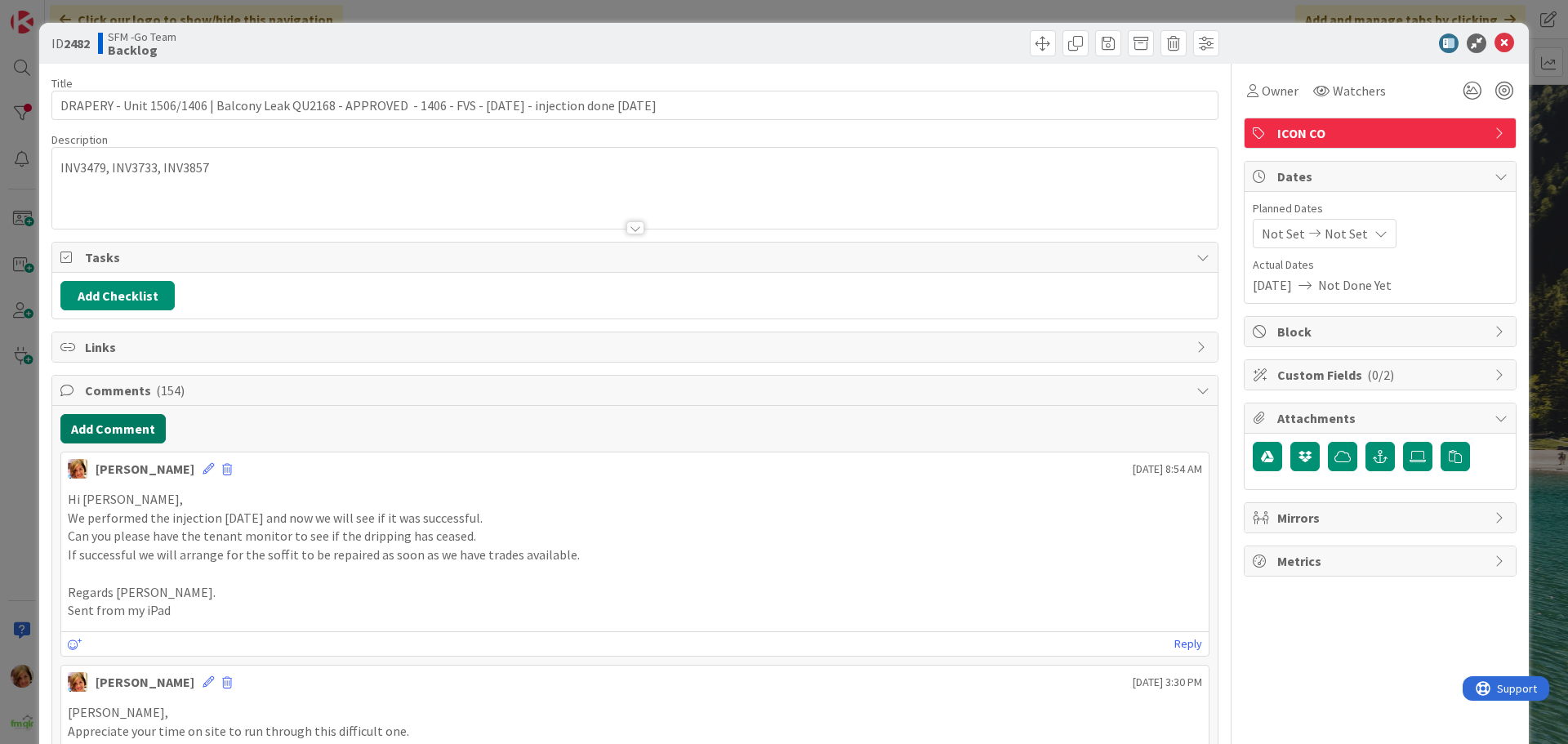
click at [100, 425] on button "Add Comment" at bounding box center [113, 428] width 105 height 29
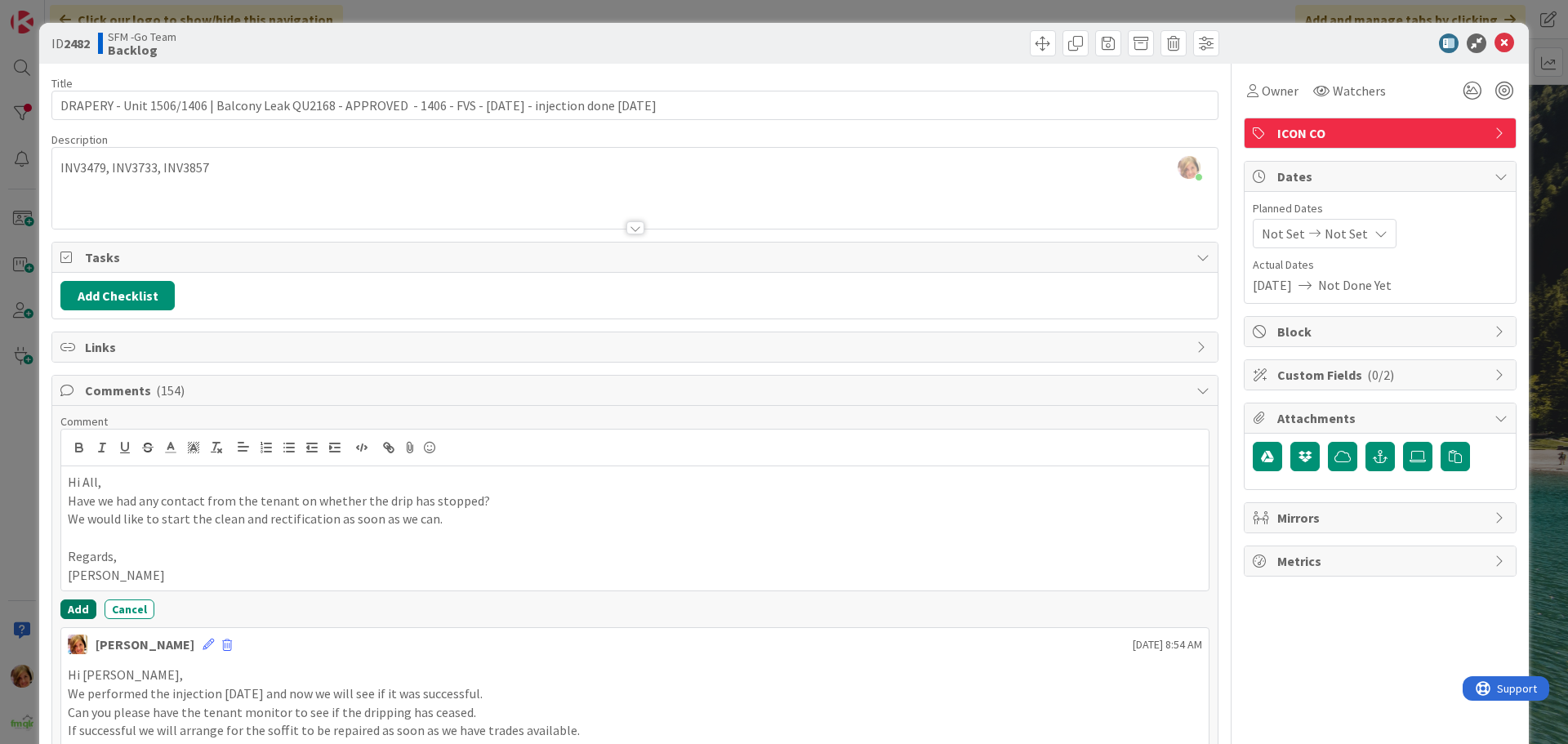
click at [75, 606] on button "Add" at bounding box center [78, 609] width 36 height 19
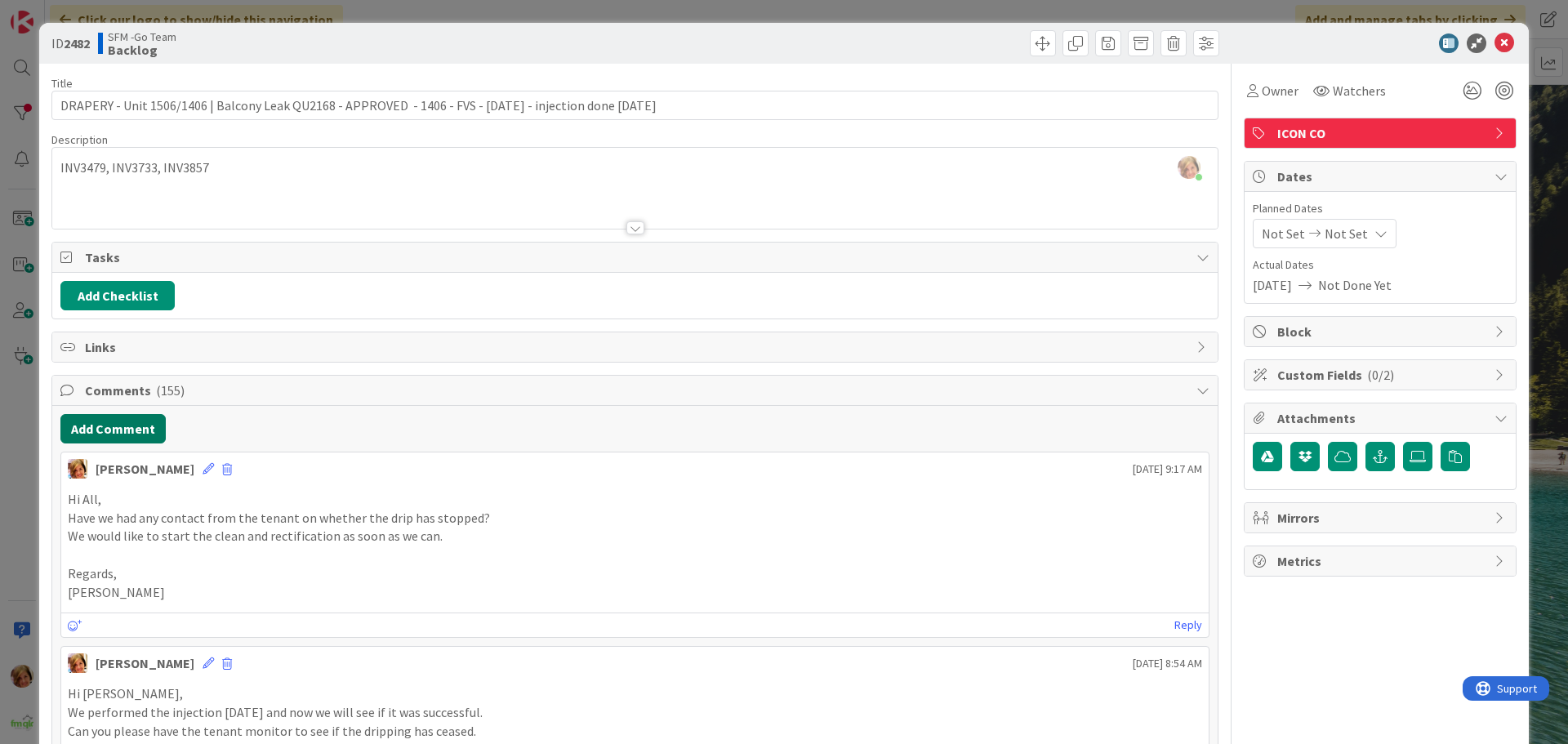
click at [123, 425] on button "Add Comment" at bounding box center [113, 428] width 105 height 29
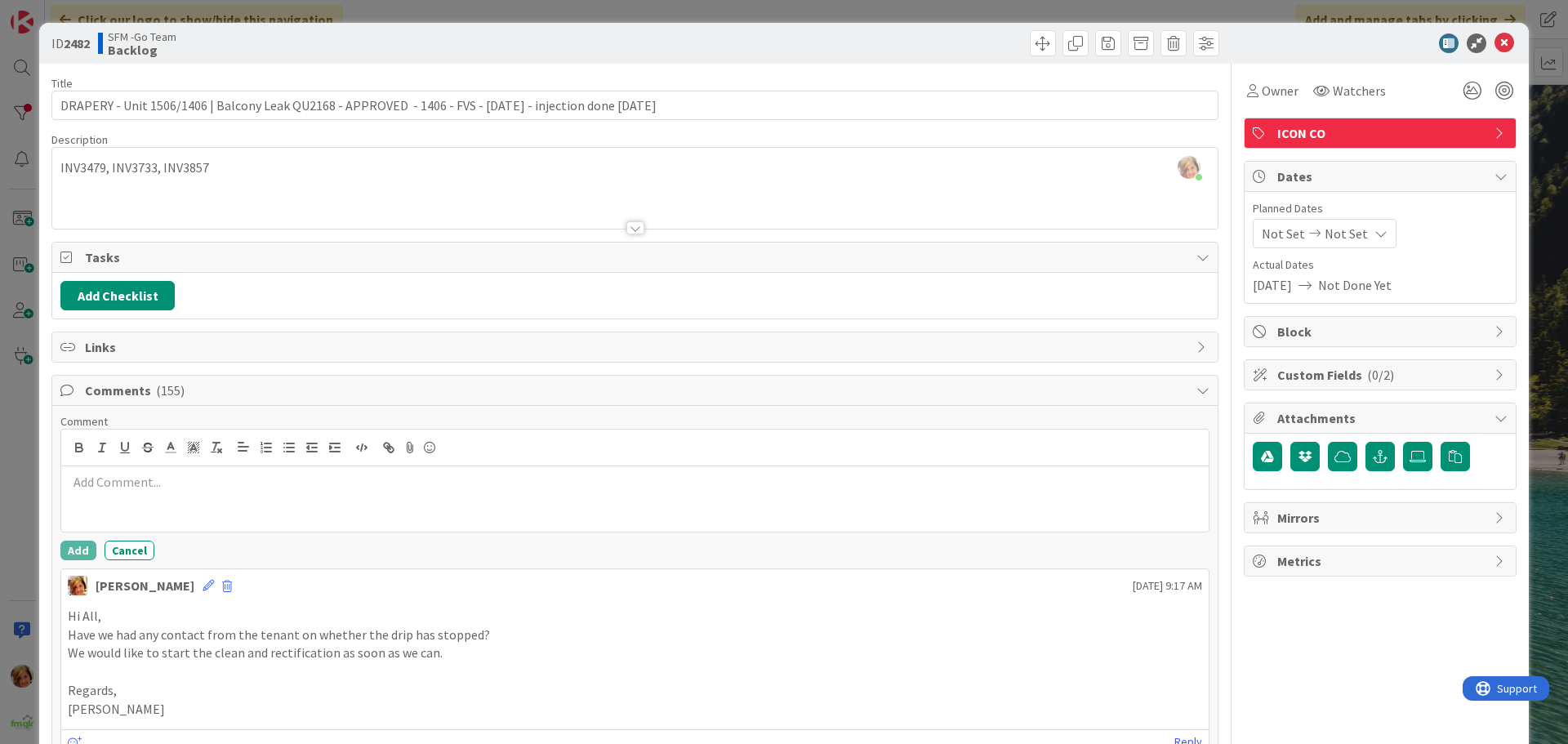
click at [121, 477] on p at bounding box center [635, 482] width 1135 height 19
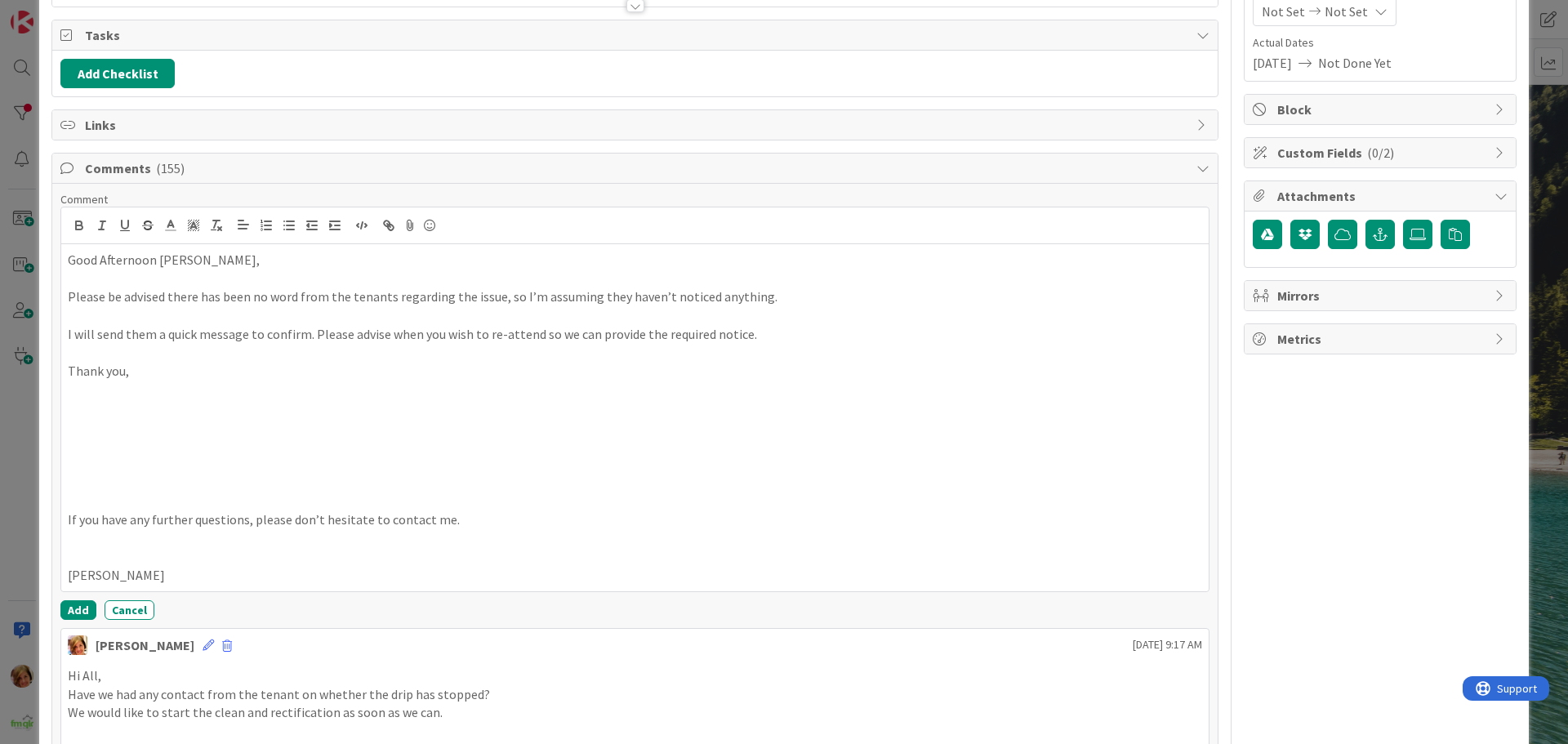
scroll to position [225, 0]
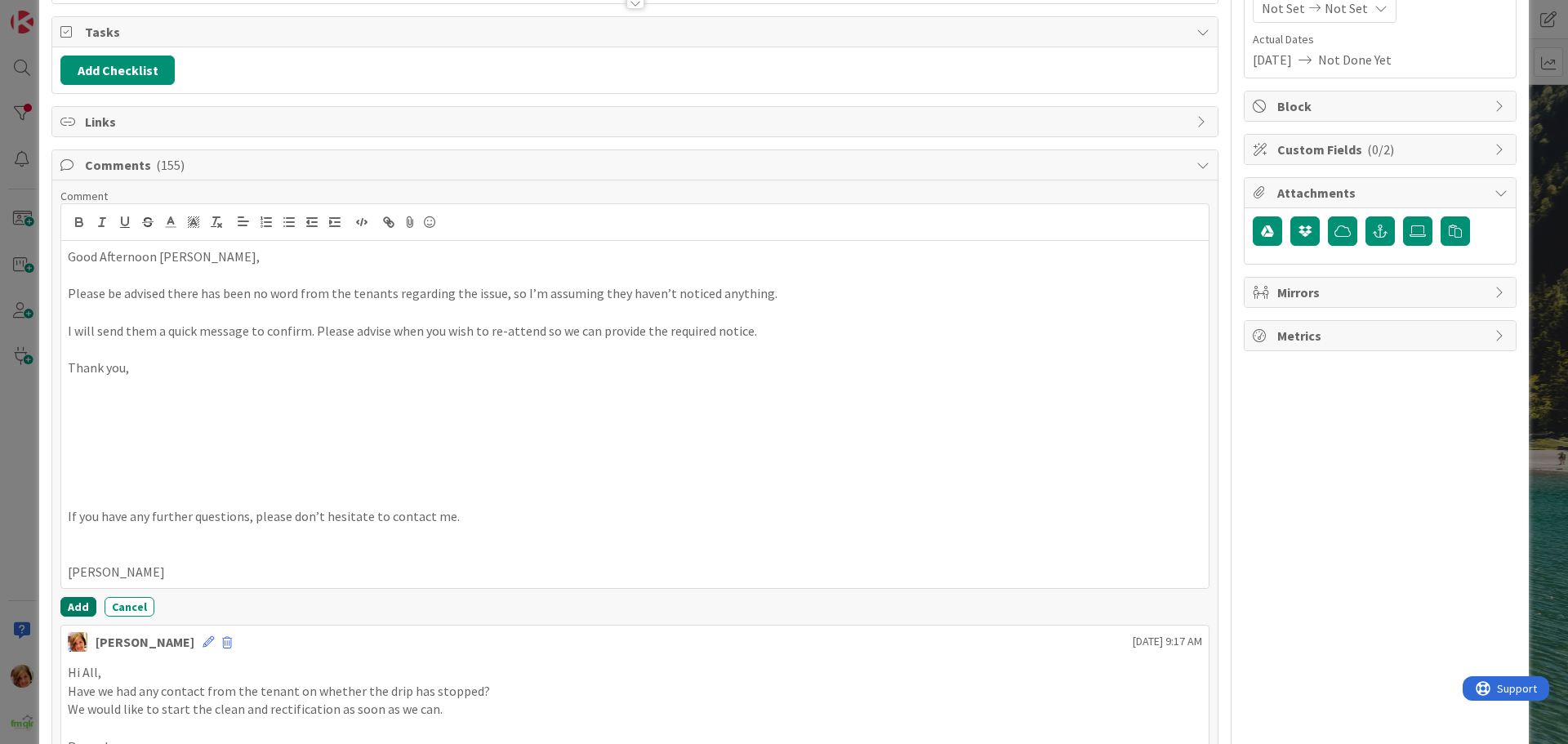
click at [71, 602] on button "Add" at bounding box center [78, 606] width 36 height 19
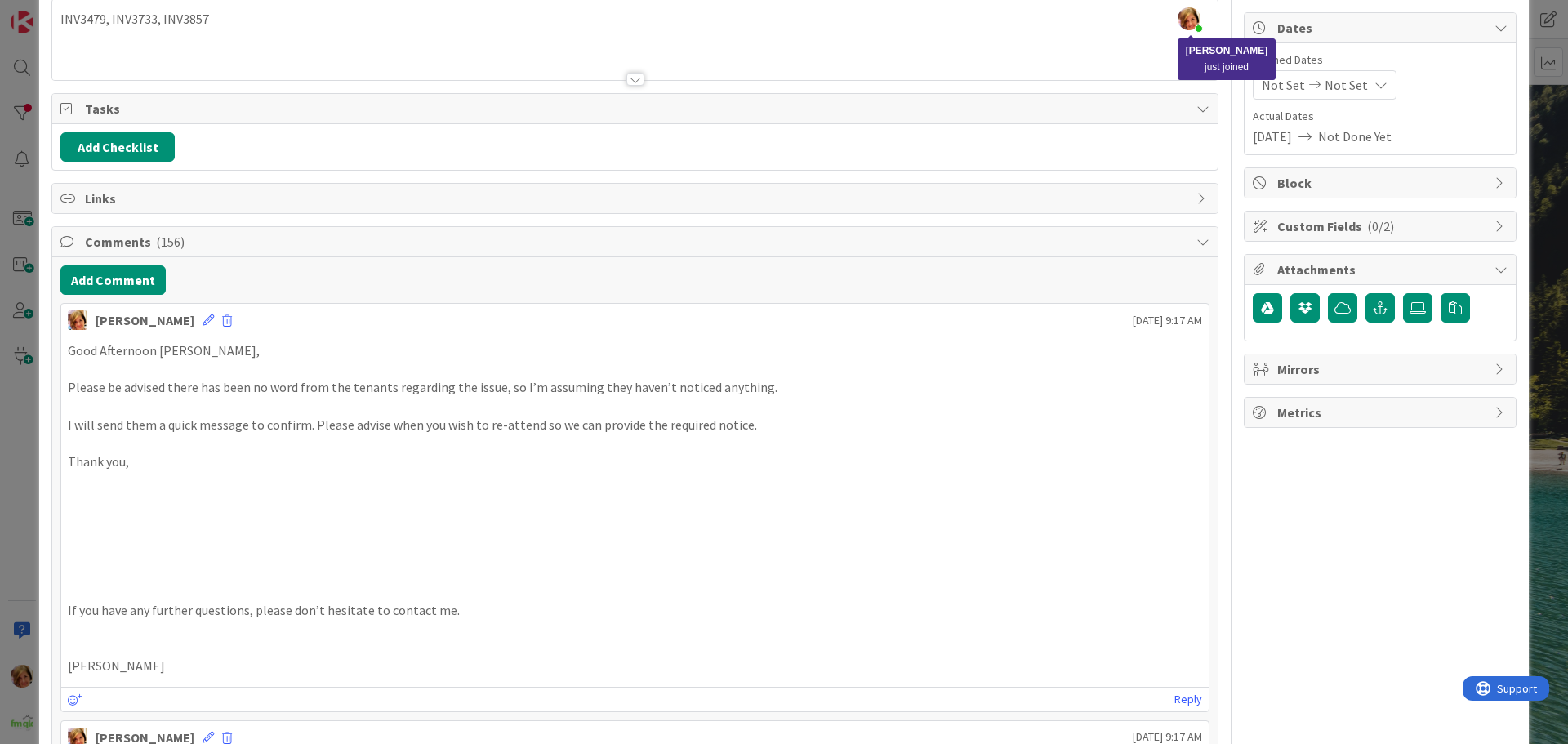
scroll to position [0, 0]
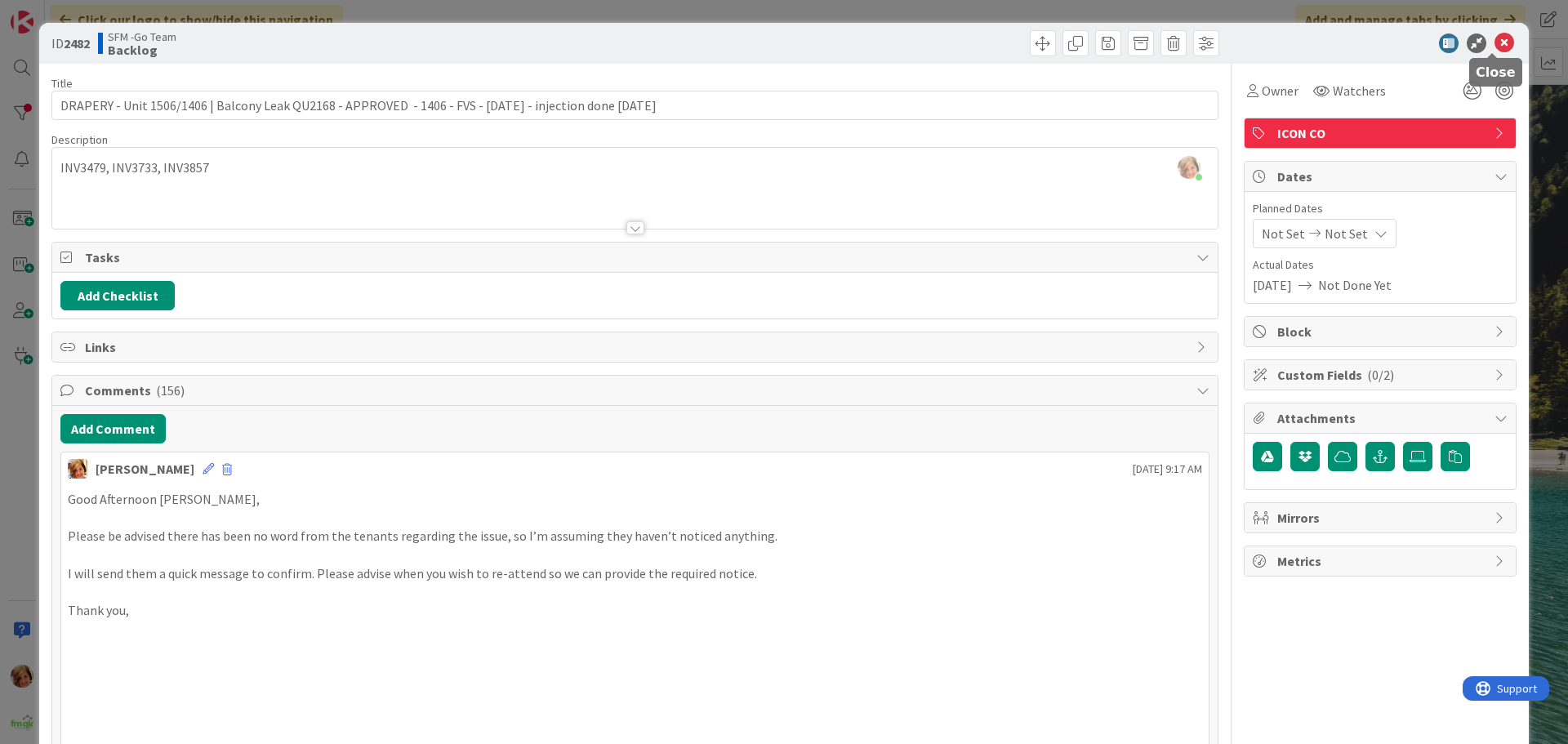
click at [1495, 44] on icon at bounding box center [1504, 43] width 19 height 19
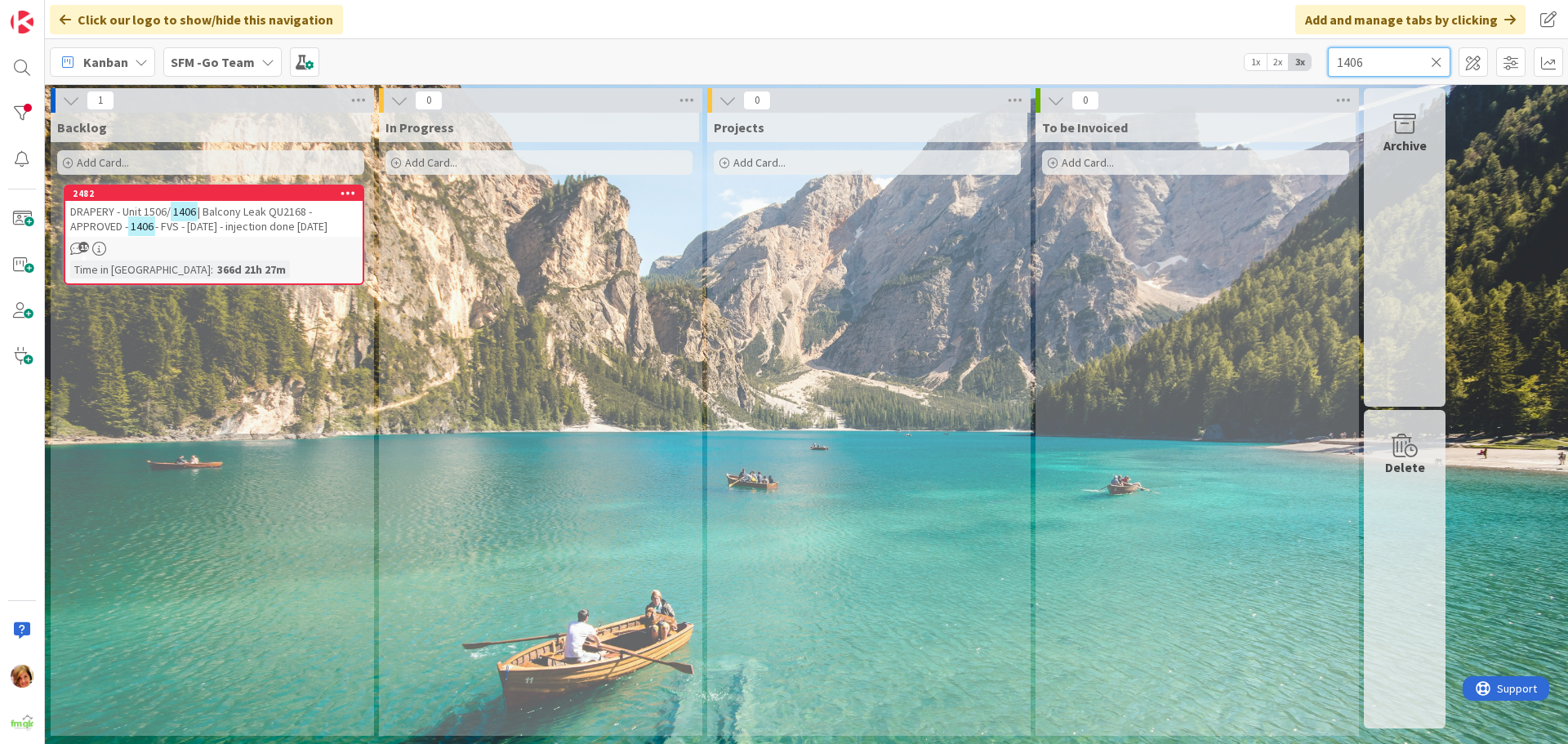
click at [1409, 61] on input "1406" at bounding box center [1389, 62] width 123 height 29
type input "1"
type input "fortitude"
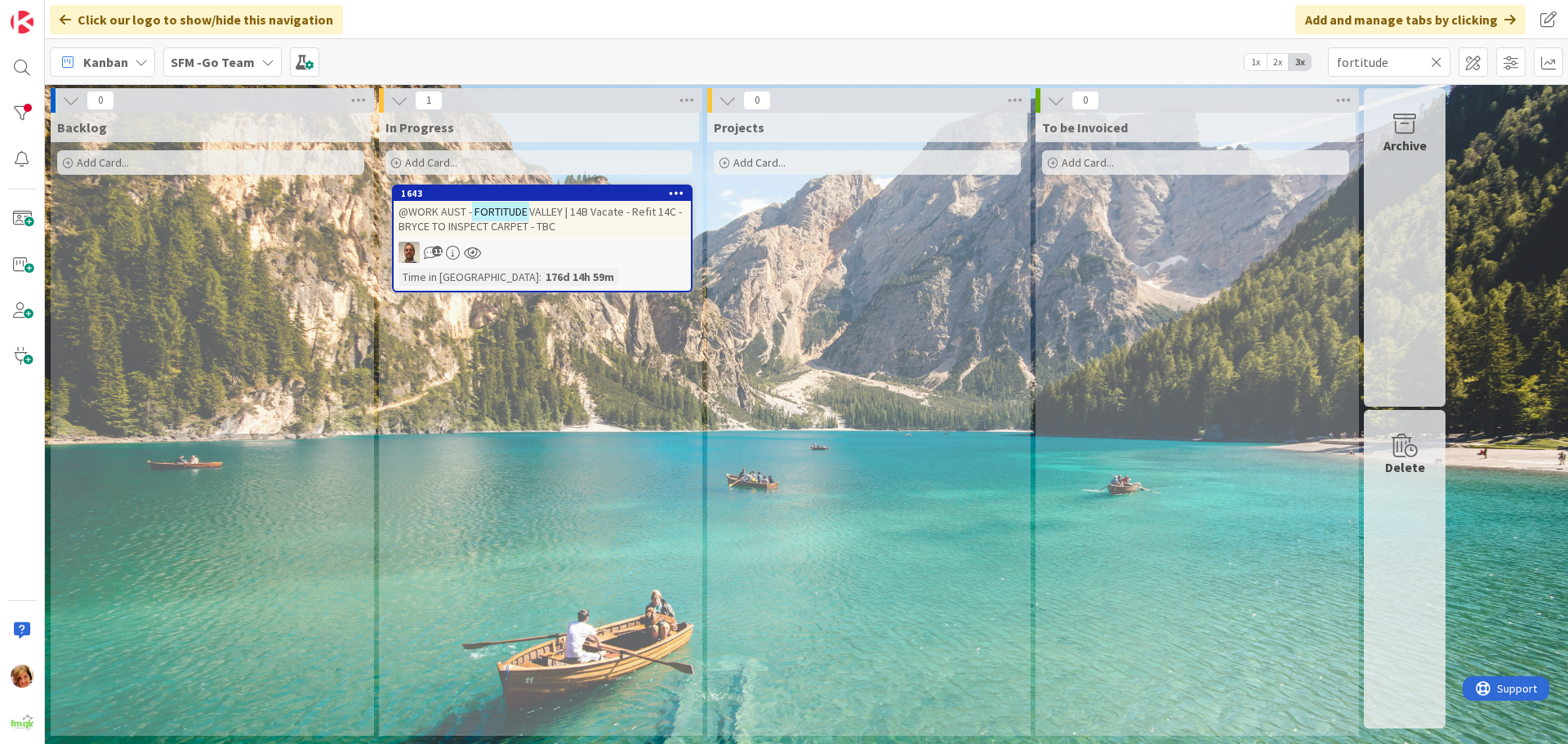
click at [593, 219] on div "@WORK AUST - [GEOGRAPHIC_DATA] | 14B Vacate - Refit 14C - [GEOGRAPHIC_DATA] TO …" at bounding box center [542, 219] width 297 height 36
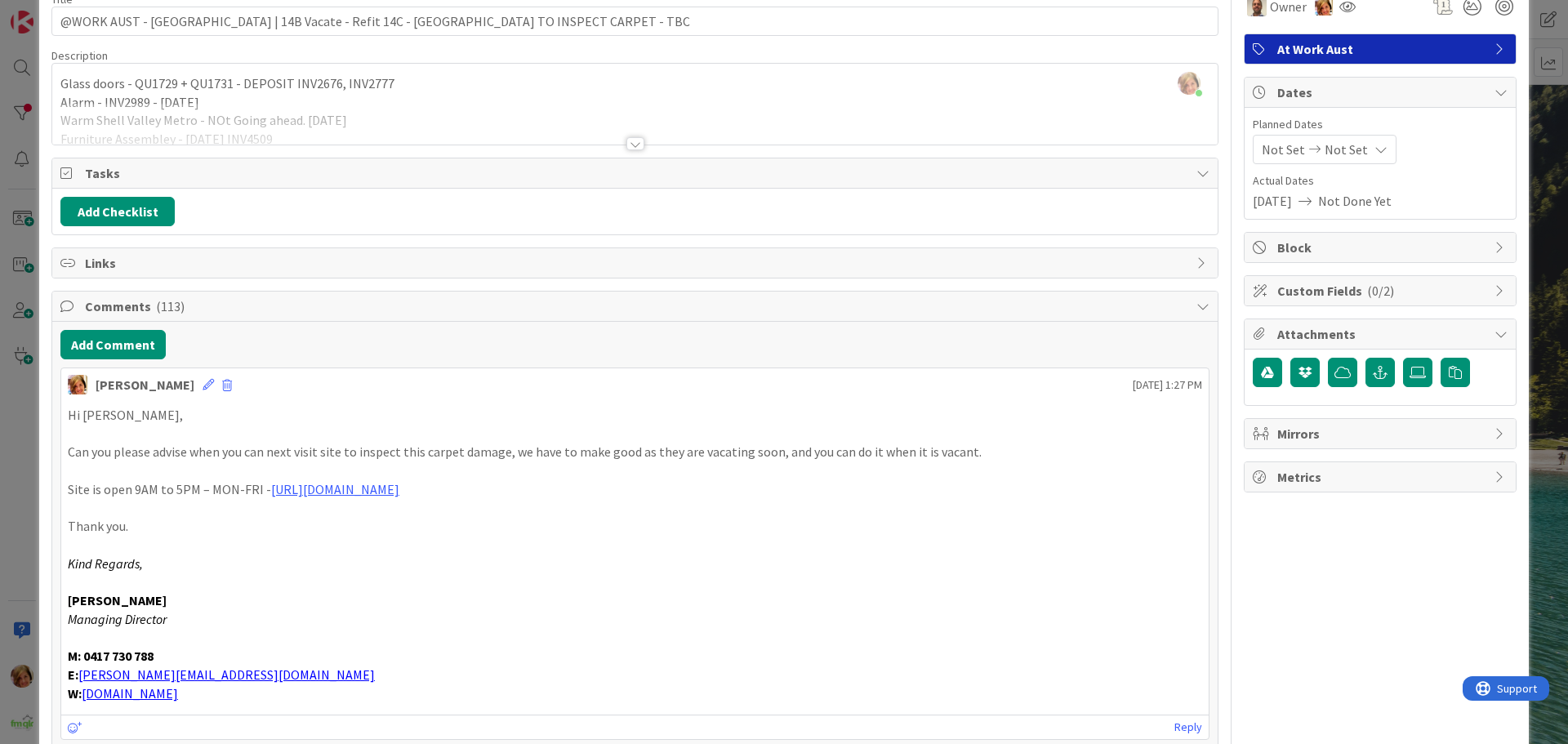
scroll to position [82, 0]
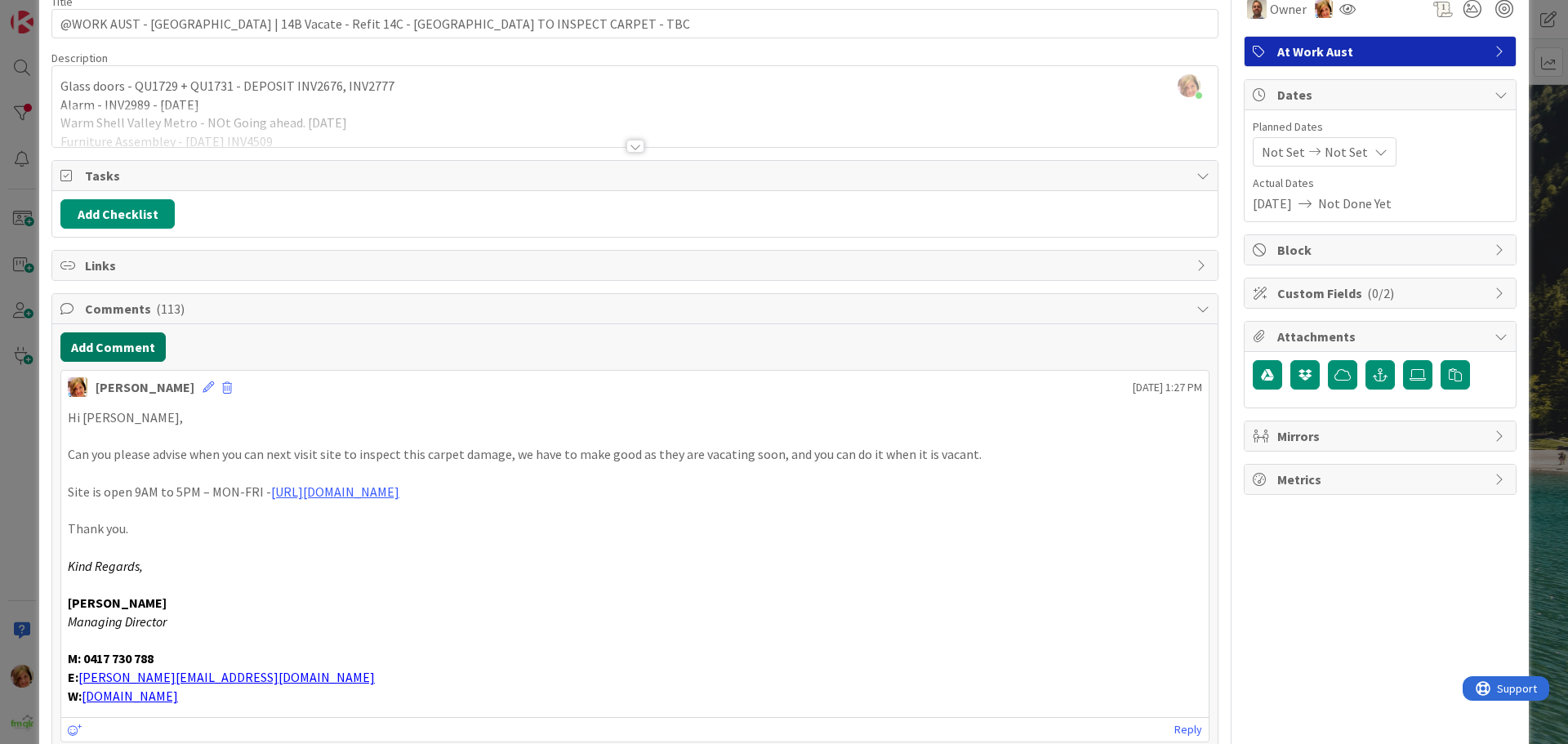
click at [108, 345] on button "Add Comment" at bounding box center [113, 346] width 105 height 29
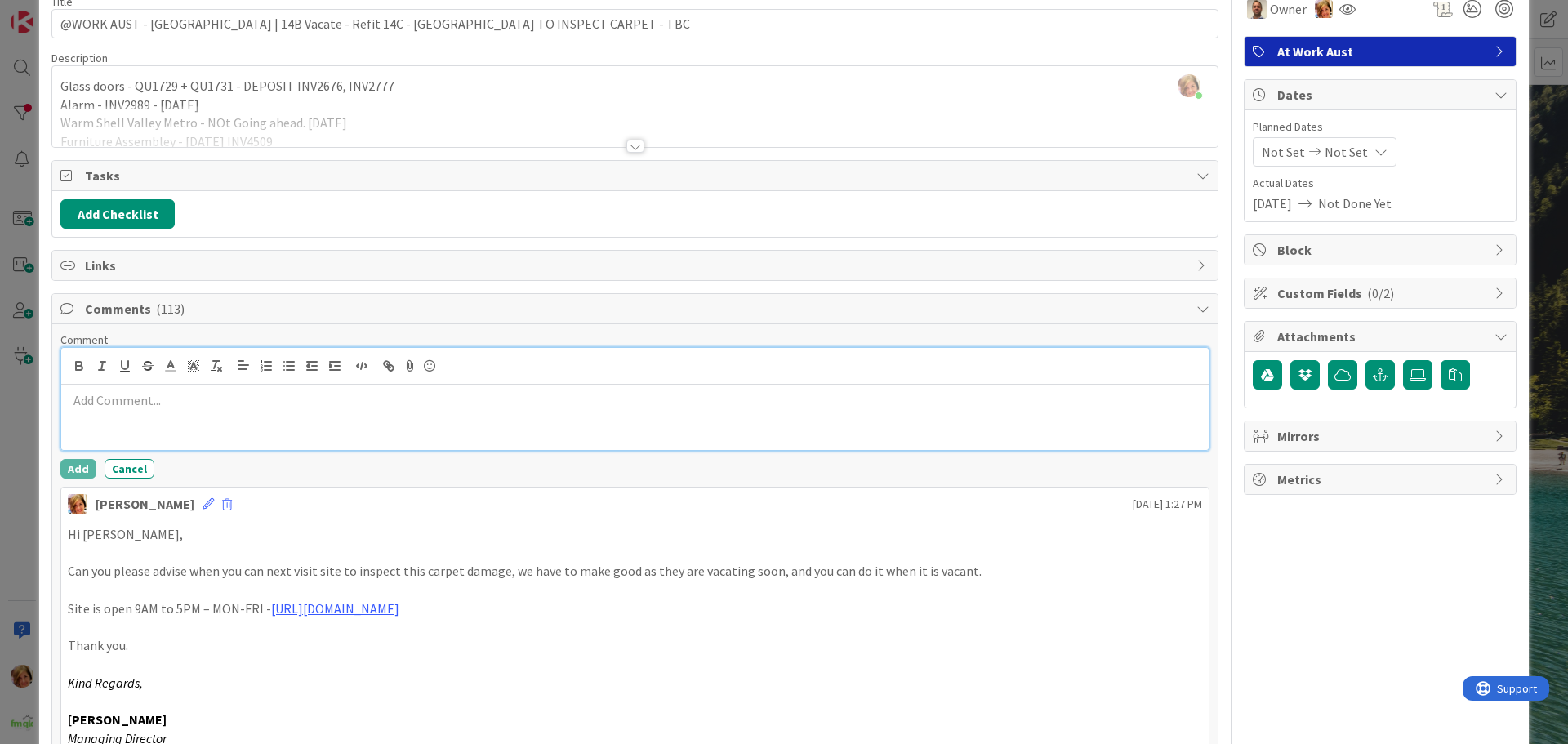
click at [131, 428] on div at bounding box center [634, 417] width 1147 height 65
paste div
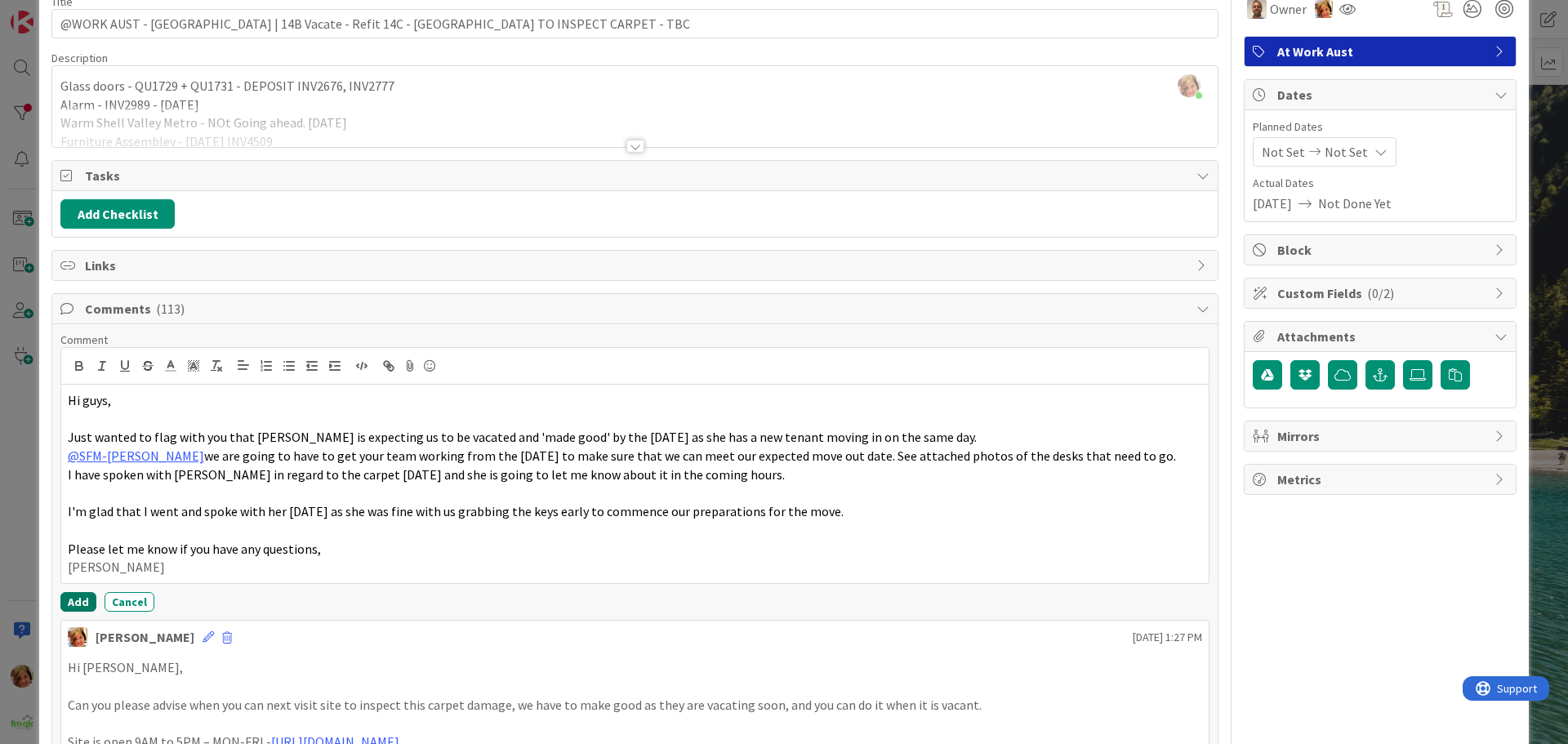
click at [78, 600] on button "Add" at bounding box center [78, 601] width 36 height 19
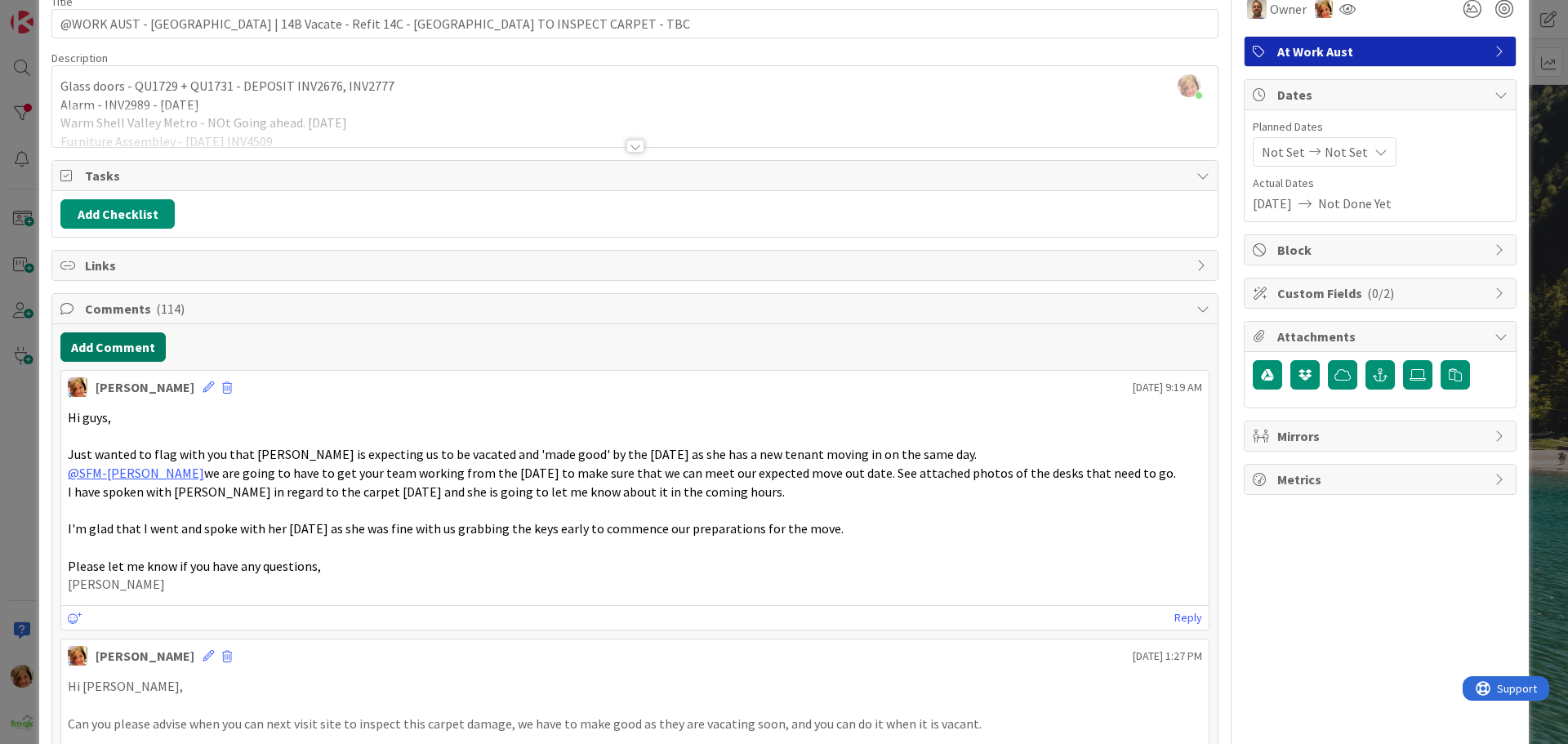
click at [111, 348] on button "Add Comment" at bounding box center [113, 346] width 105 height 29
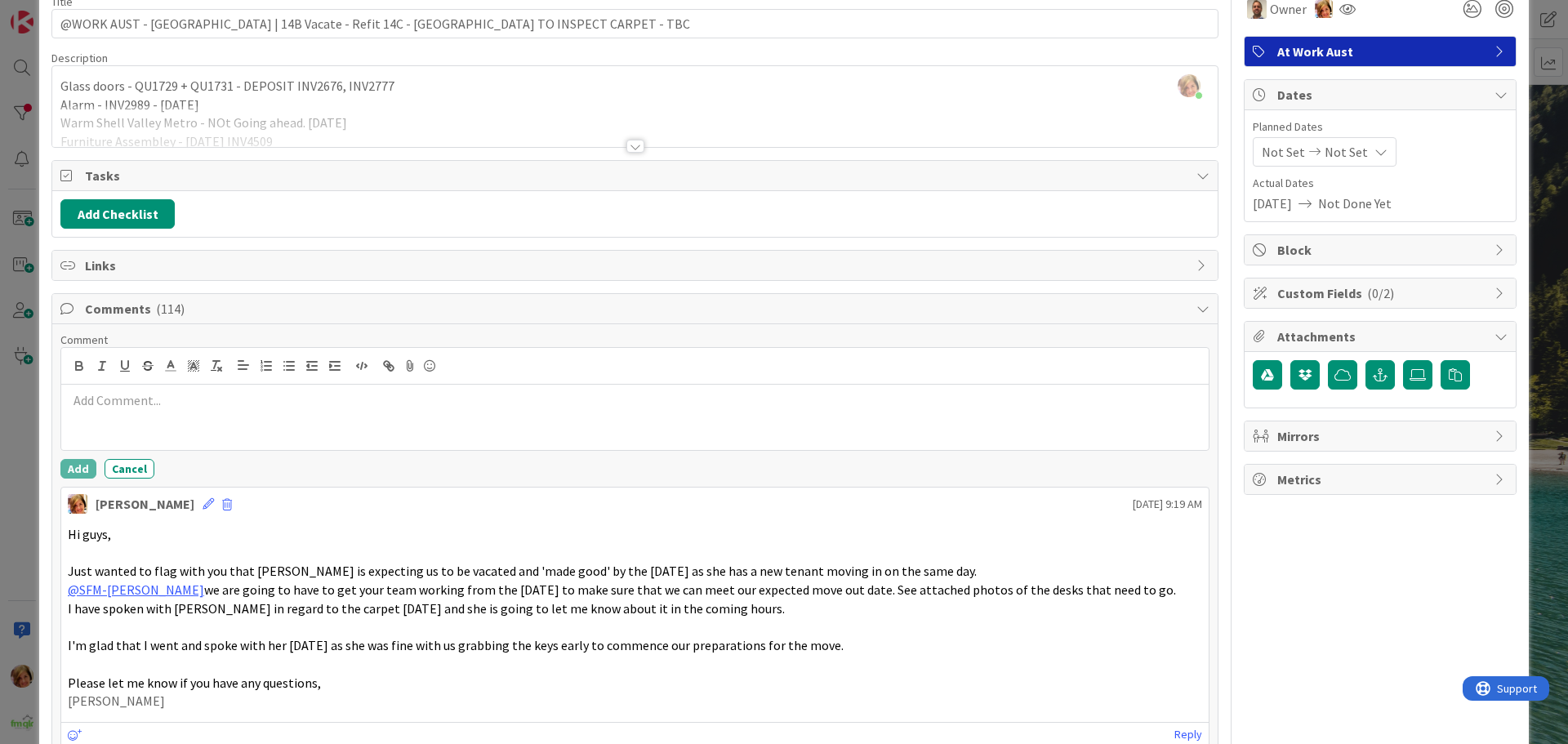
click at [154, 395] on p at bounding box center [635, 400] width 1135 height 19
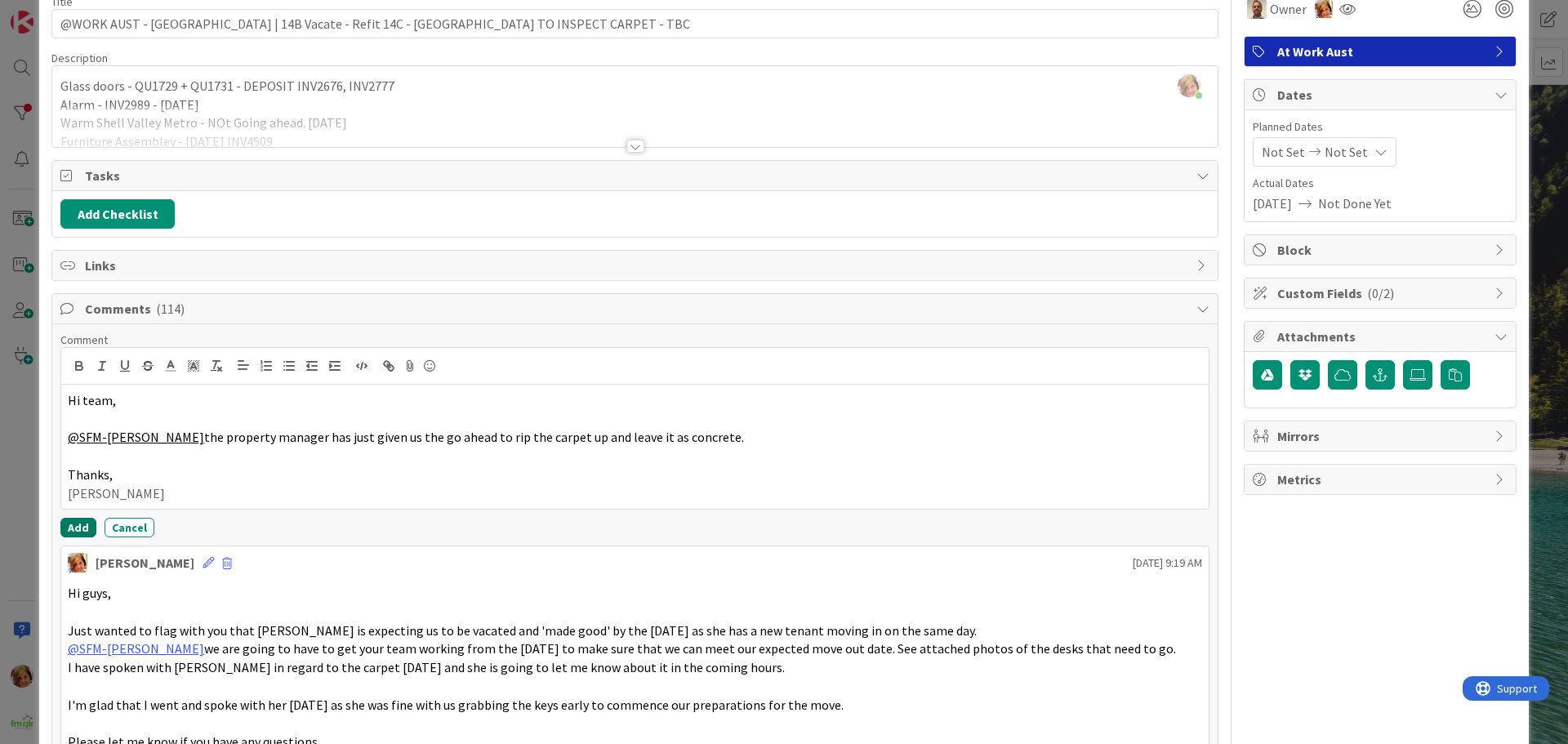
drag, startPoint x: 80, startPoint y: 524, endPoint x: 15, endPoint y: 515, distance: 65.6
click at [80, 523] on button "Add" at bounding box center [78, 527] width 36 height 19
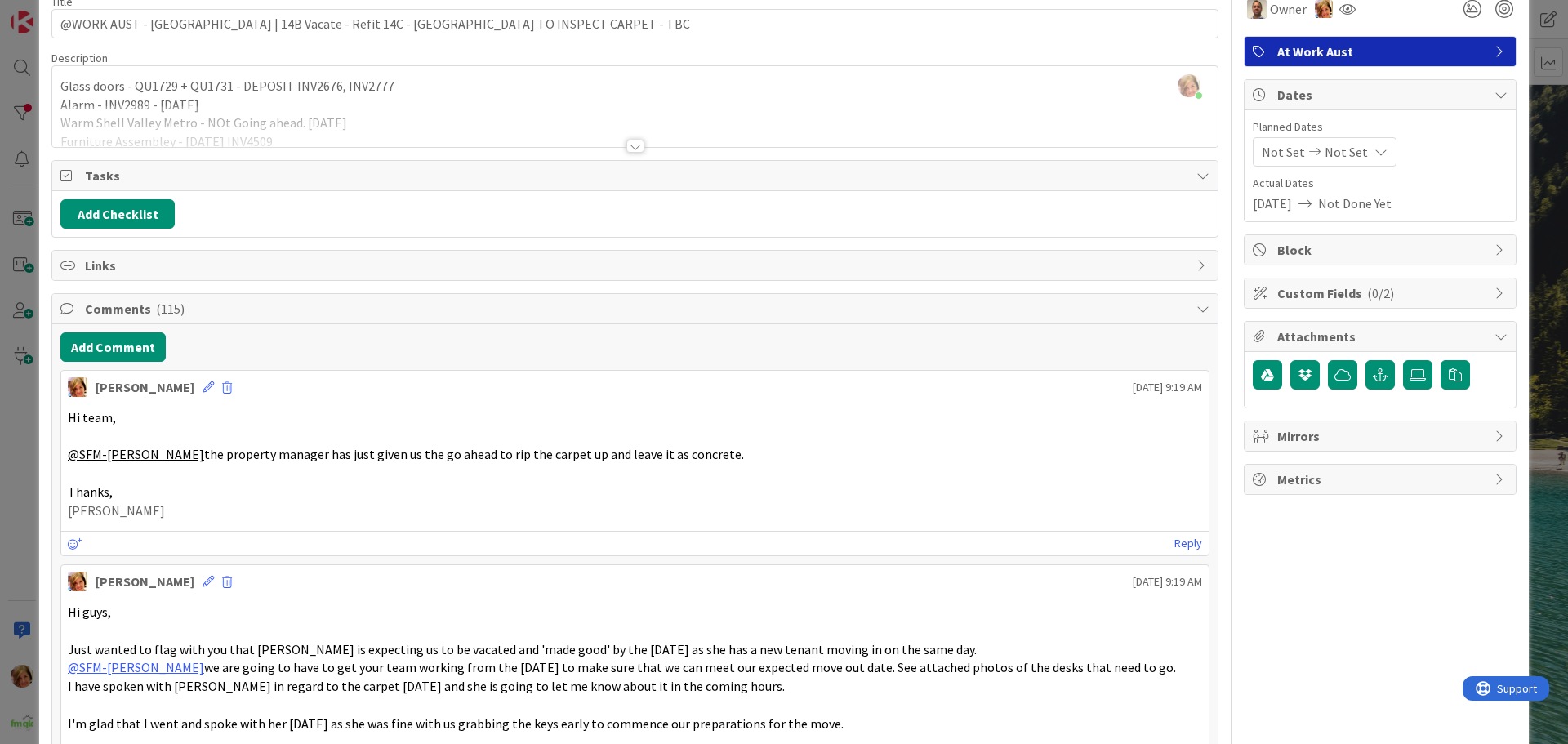
scroll to position [0, 0]
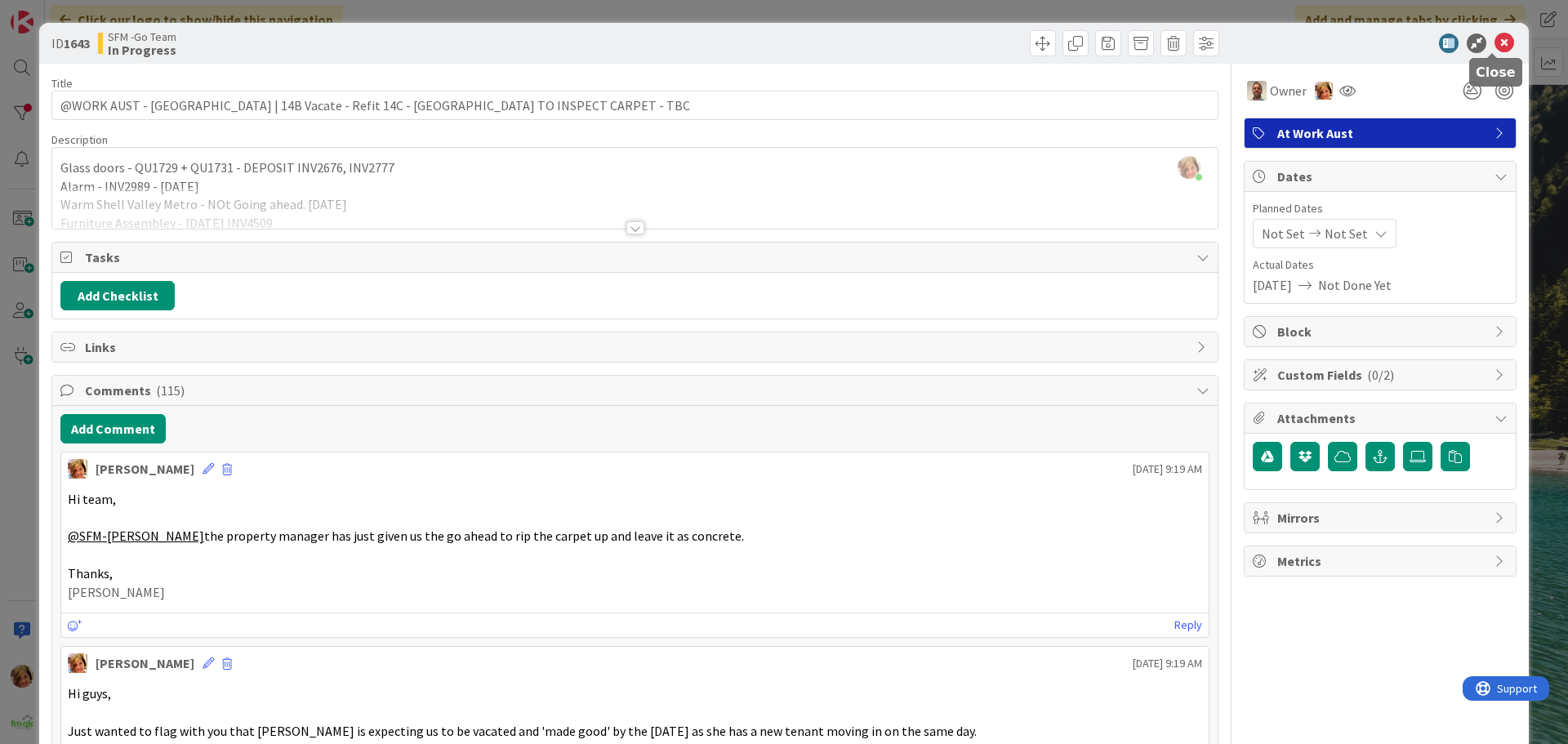
click at [1495, 41] on icon at bounding box center [1504, 43] width 19 height 19
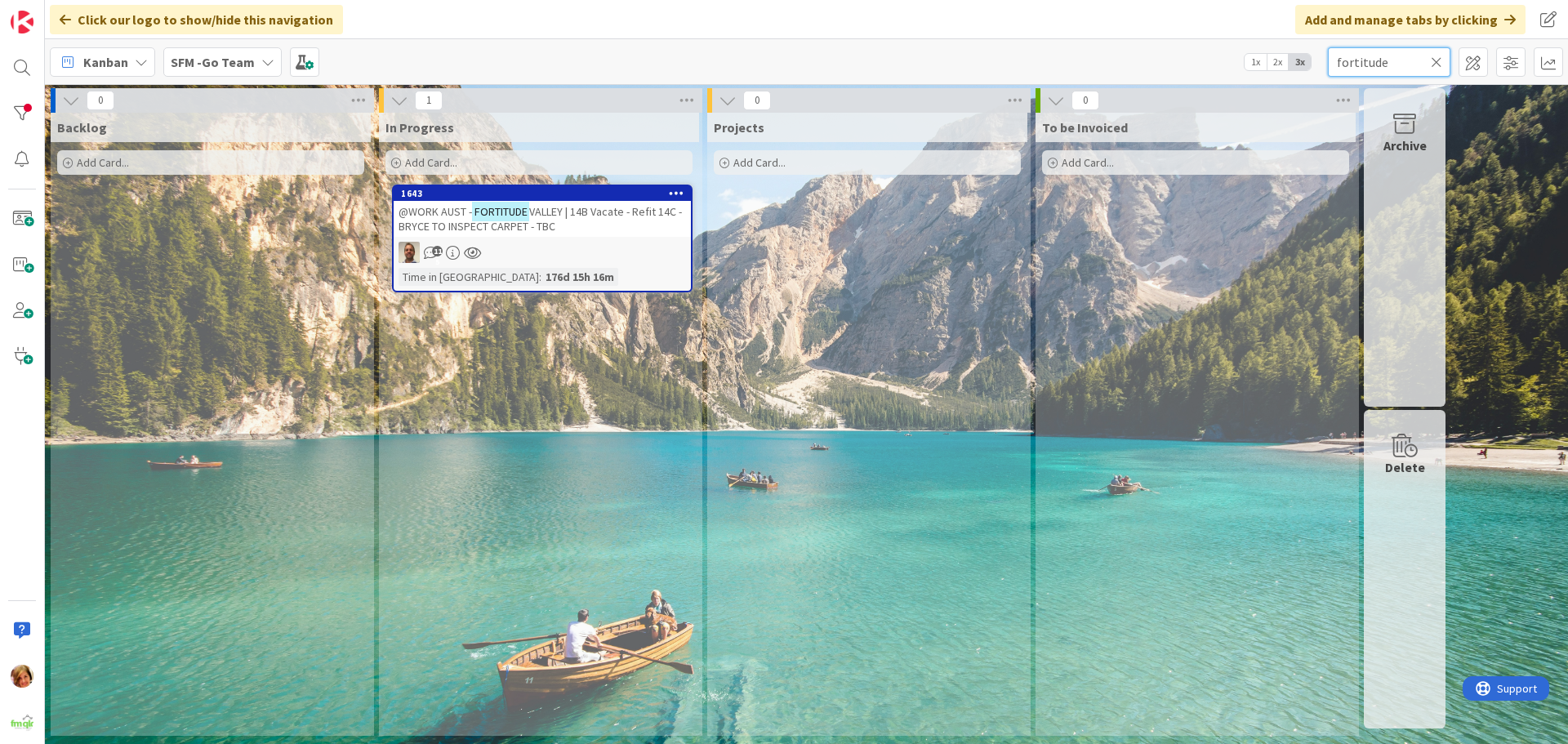
click at [1358, 61] on input "fortitude" at bounding box center [1389, 62] width 123 height 29
click at [1434, 58] on icon at bounding box center [1437, 63] width 12 height 15
click at [1434, 58] on input "text" at bounding box center [1389, 62] width 123 height 29
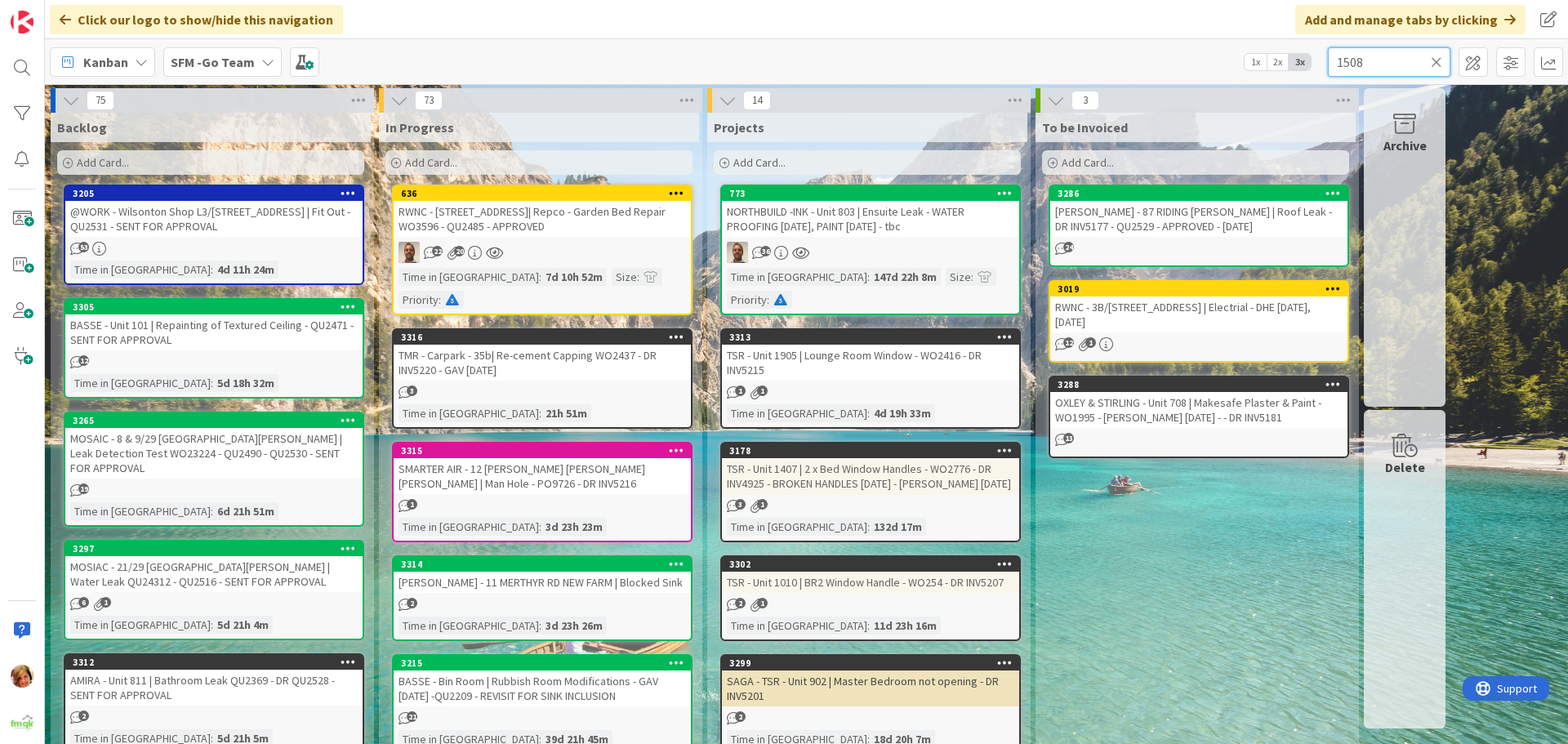
type input "1508"
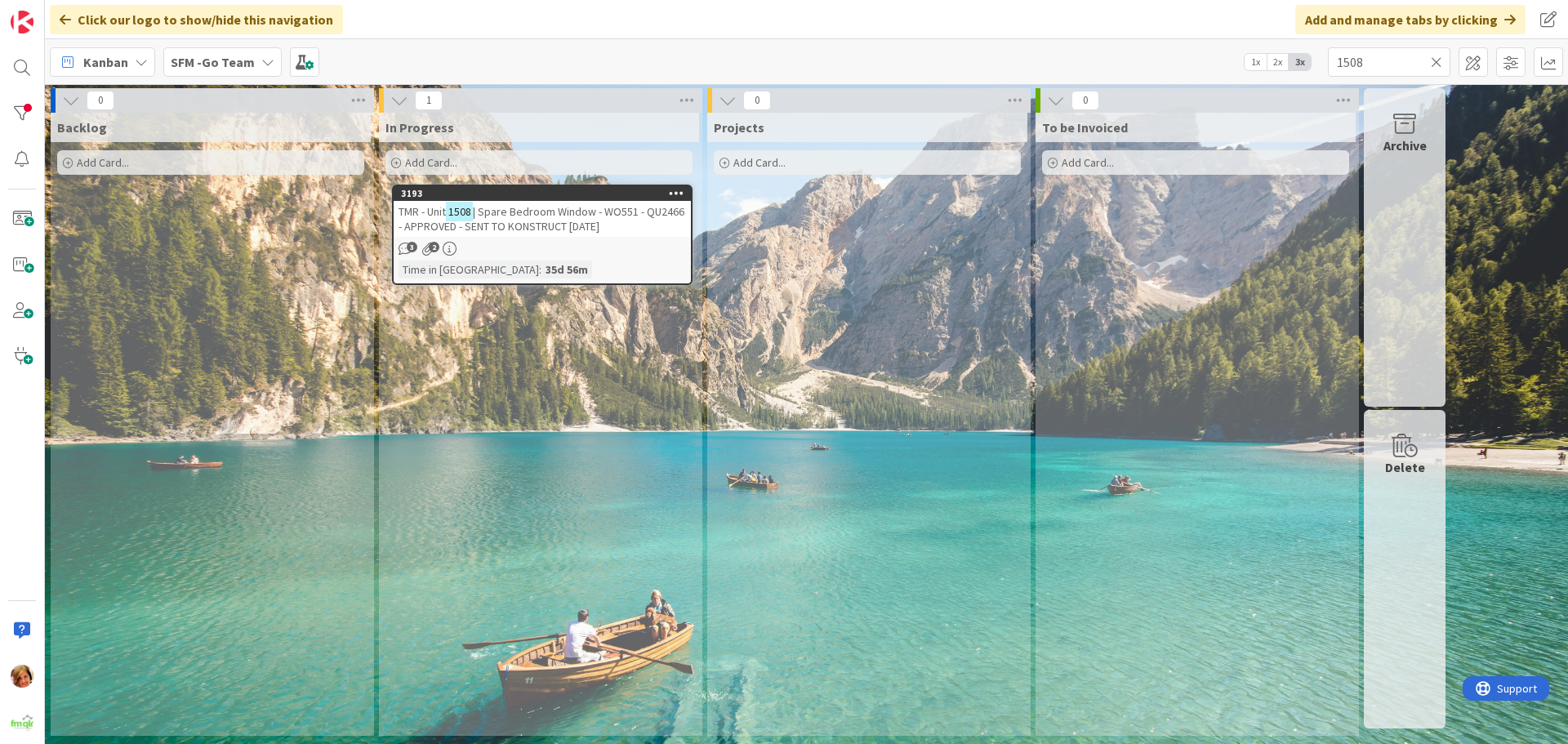
click at [552, 214] on span "| Spare Bedroom Window - WO551 - QU2466 - APPROVED - SENT TO KONSTRUCT [DATE]" at bounding box center [542, 219] width 286 height 29
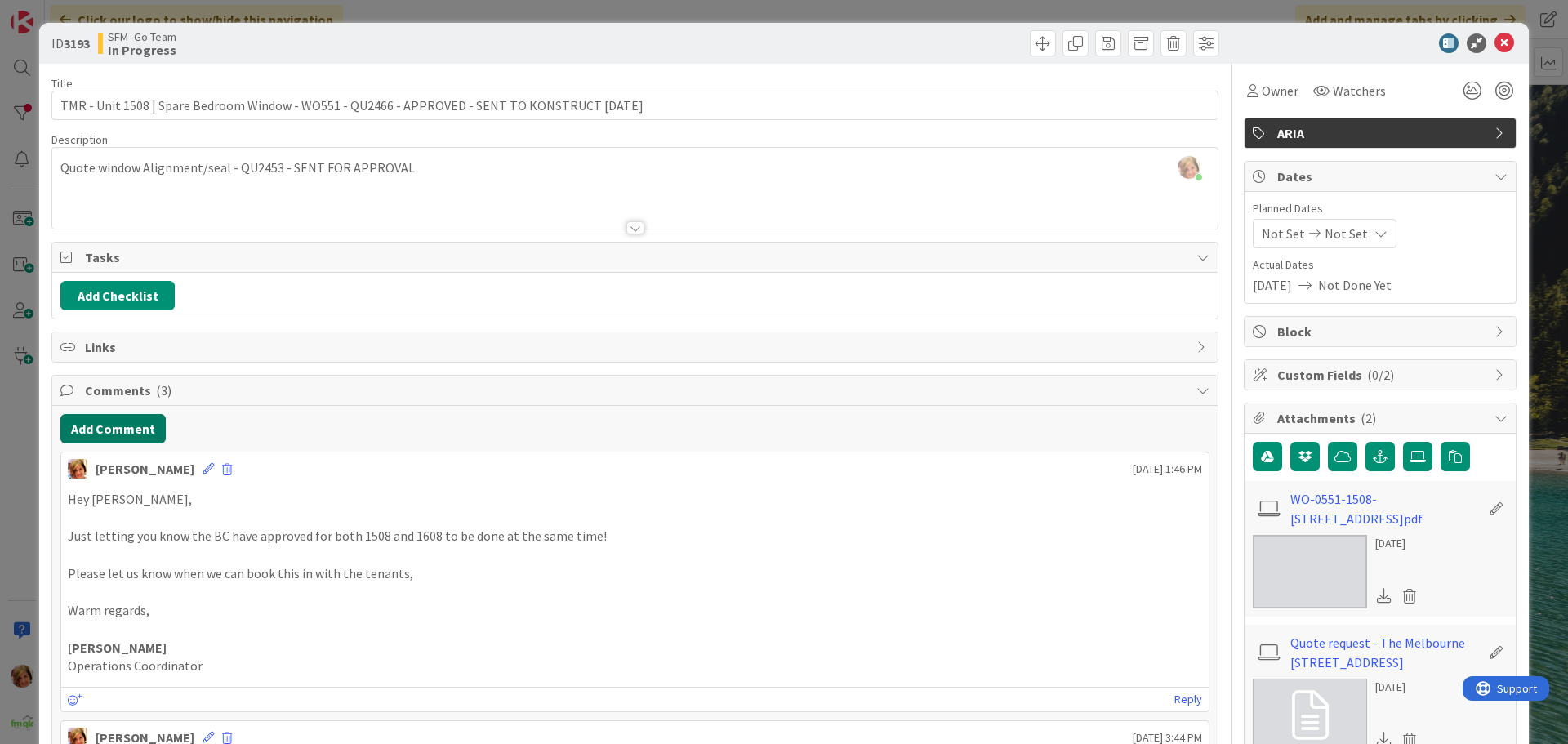
click at [118, 427] on button "Add Comment" at bounding box center [113, 428] width 105 height 29
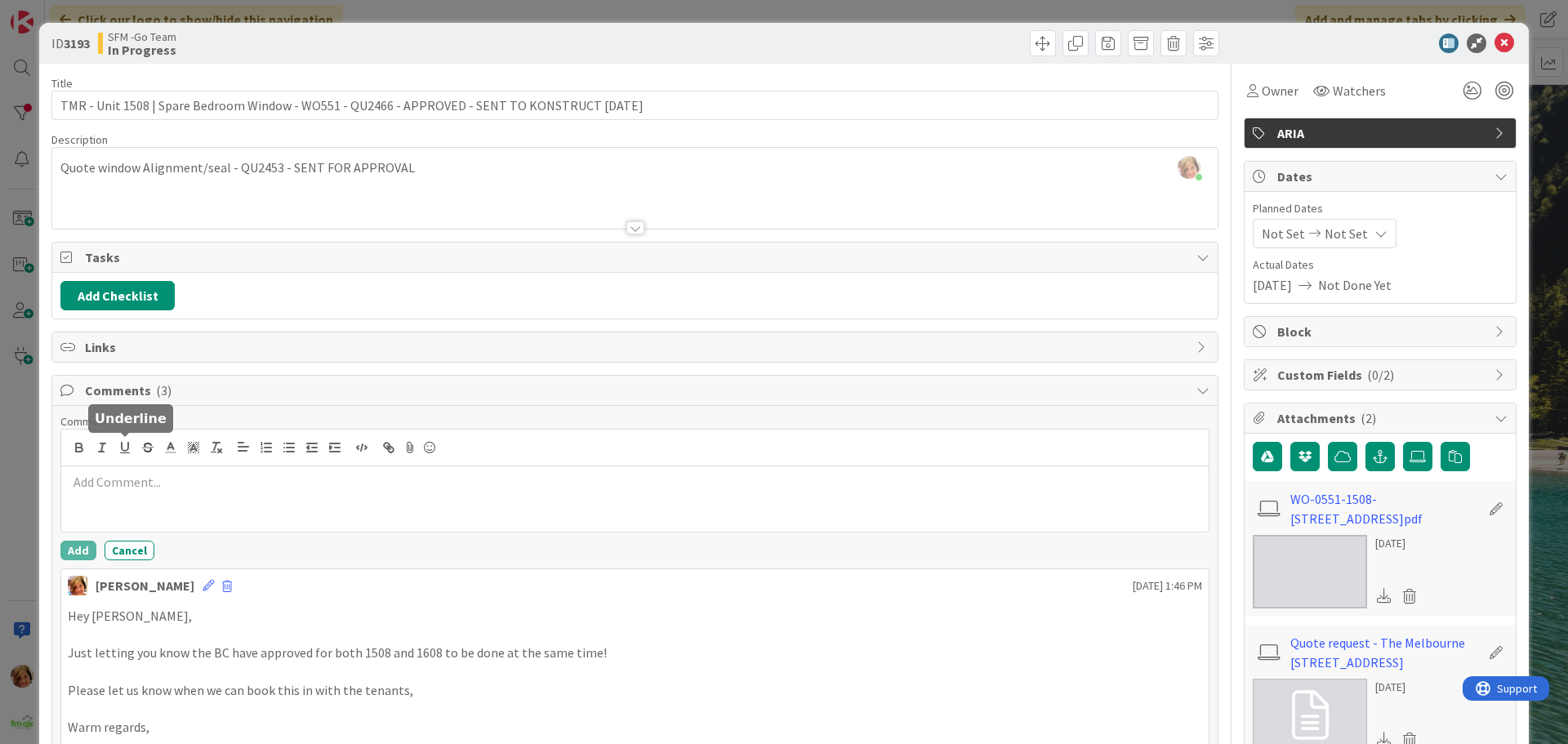
click at [139, 474] on p at bounding box center [635, 482] width 1135 height 19
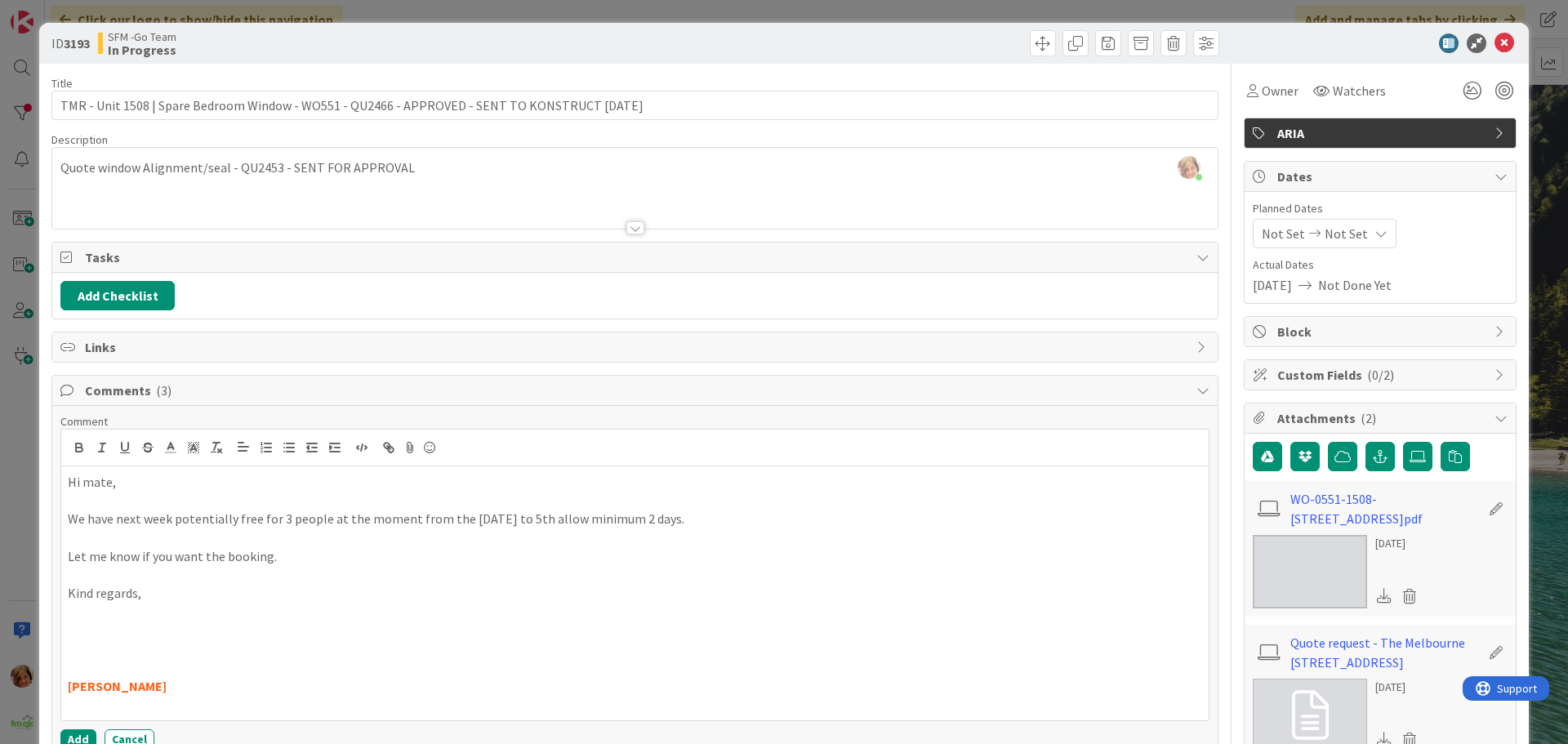
scroll to position [82, 0]
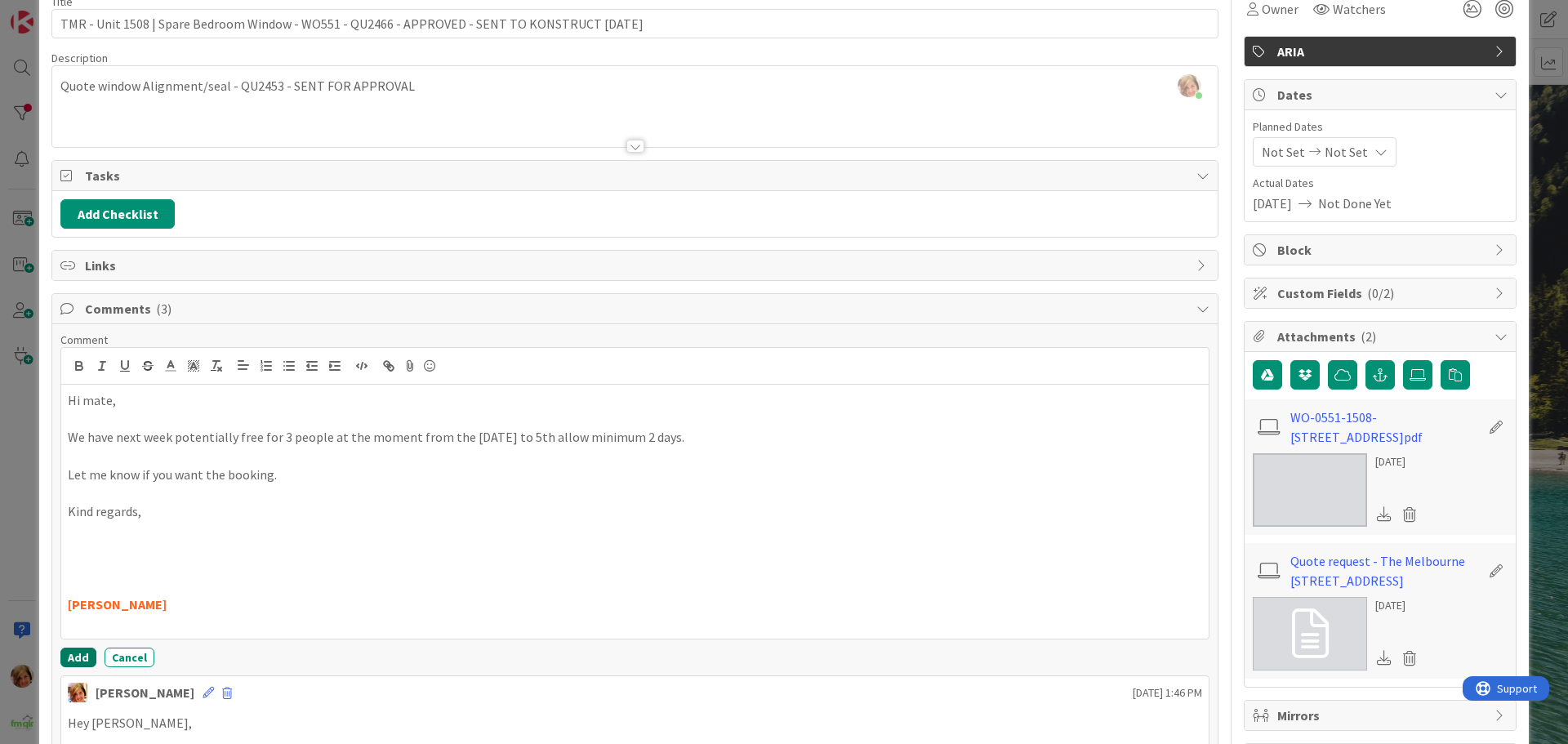
click at [70, 656] on button "Add" at bounding box center [78, 656] width 36 height 19
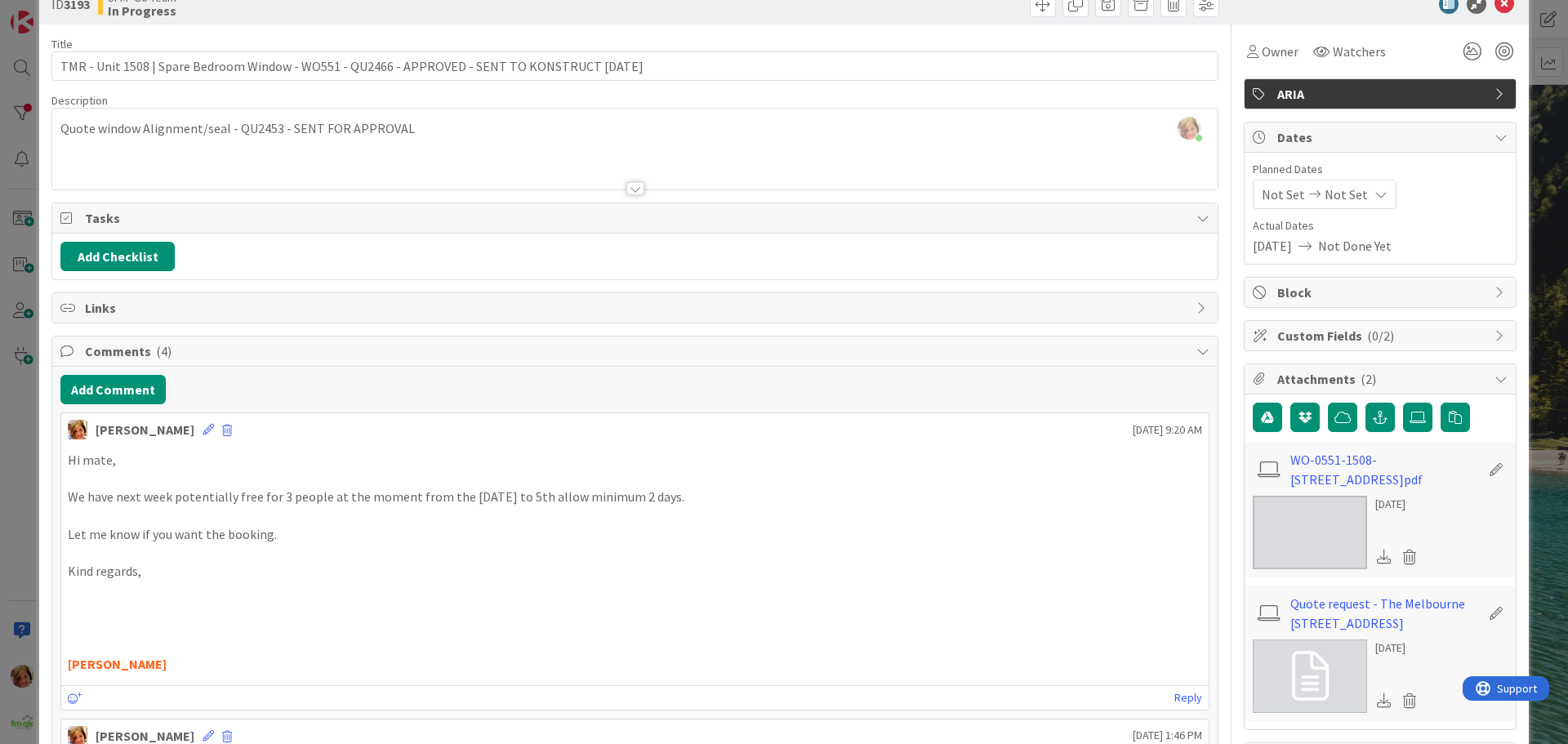
scroll to position [0, 0]
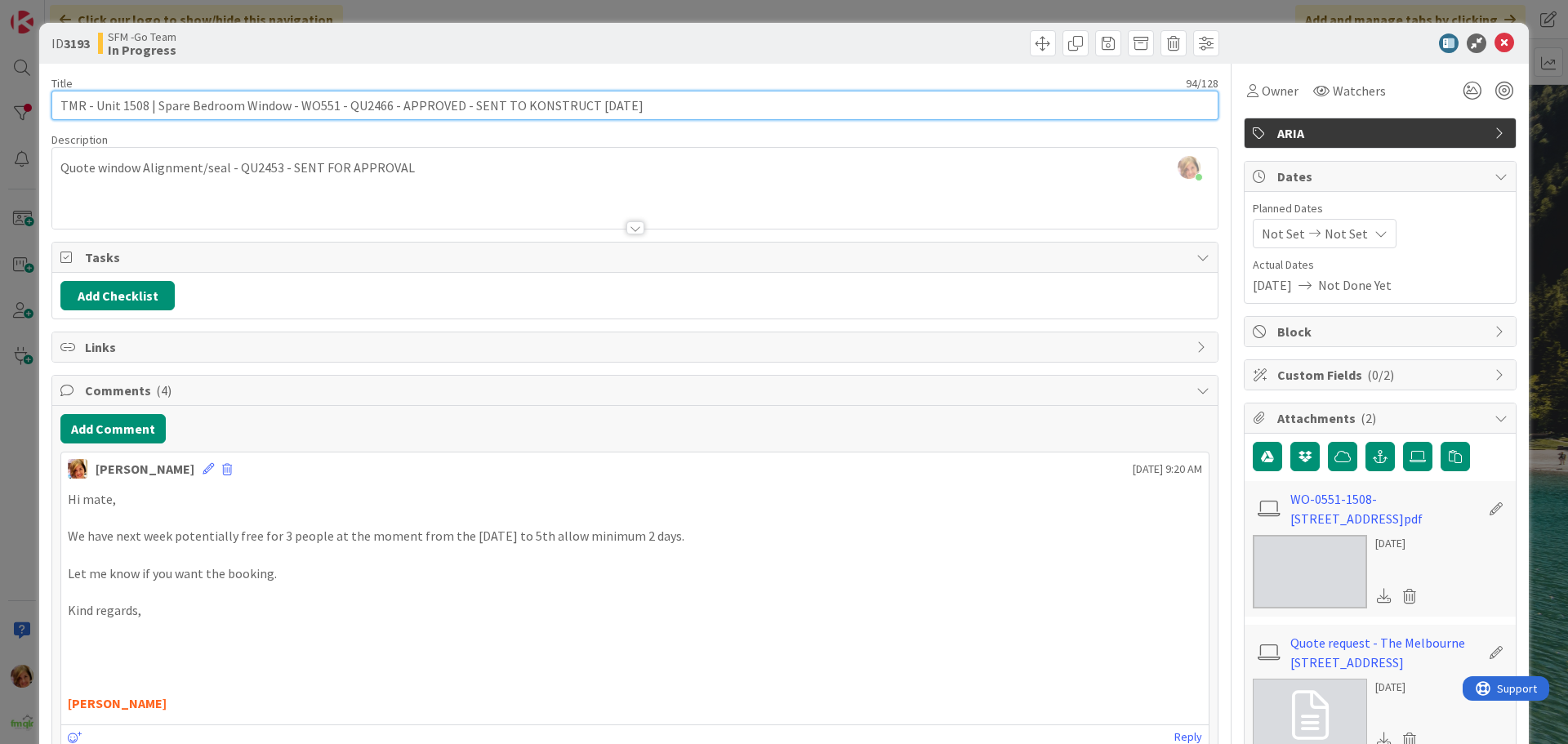
drag, startPoint x: 650, startPoint y: 105, endPoint x: 466, endPoint y: 107, distance: 184.0
click at [466, 107] on input "TMR - Unit 1508 | Spare Bedroom Window - WO551 - QU2466 - APPROVED - SENT TO KO…" at bounding box center [635, 105] width 1167 height 29
type input "TMR - Unit 1508 | Spare Bedroom Window - WO551 - QU2466 - APPROVED - KONSTRUCT …"
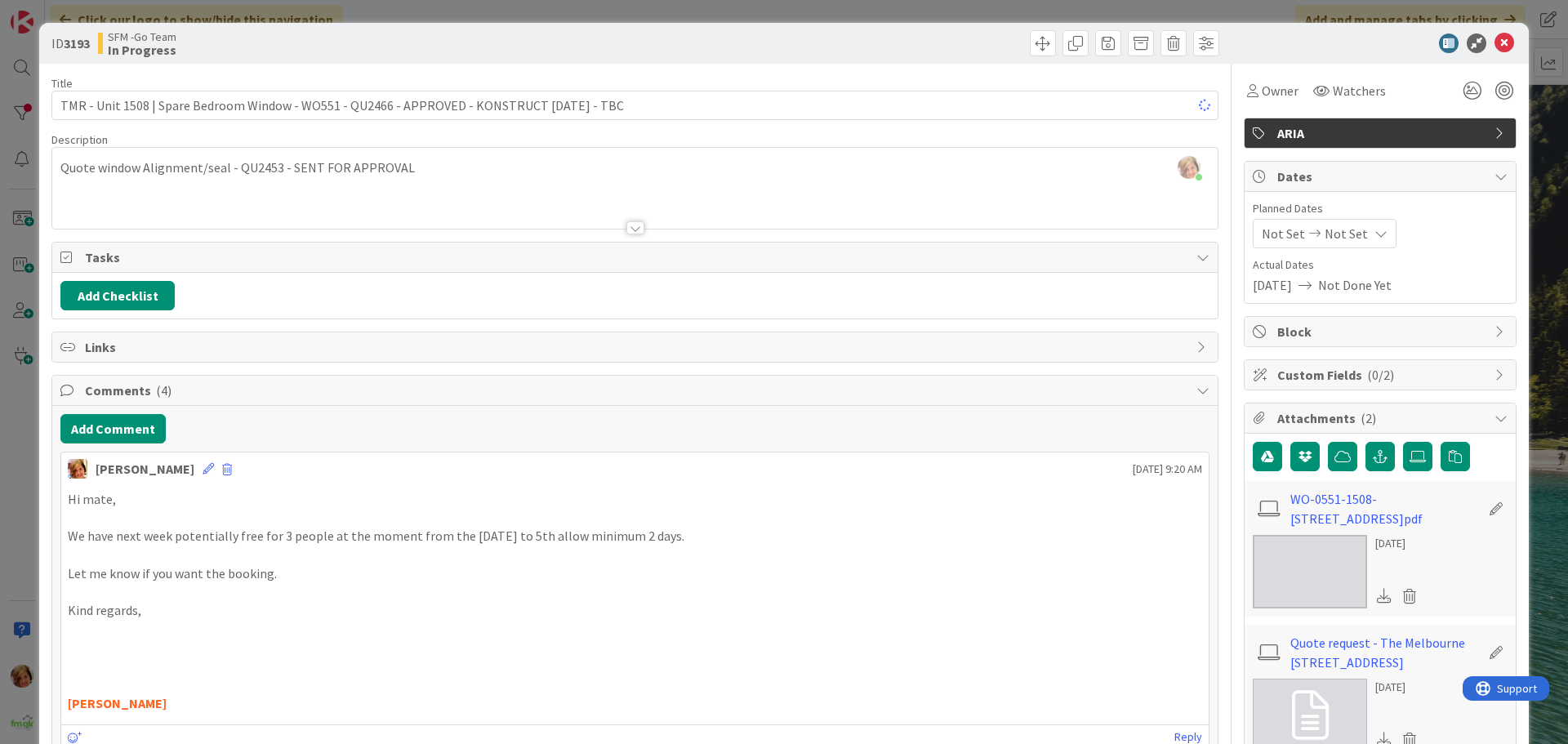
click at [671, 34] on div at bounding box center [929, 43] width 580 height 26
click at [1495, 44] on icon at bounding box center [1504, 43] width 19 height 19
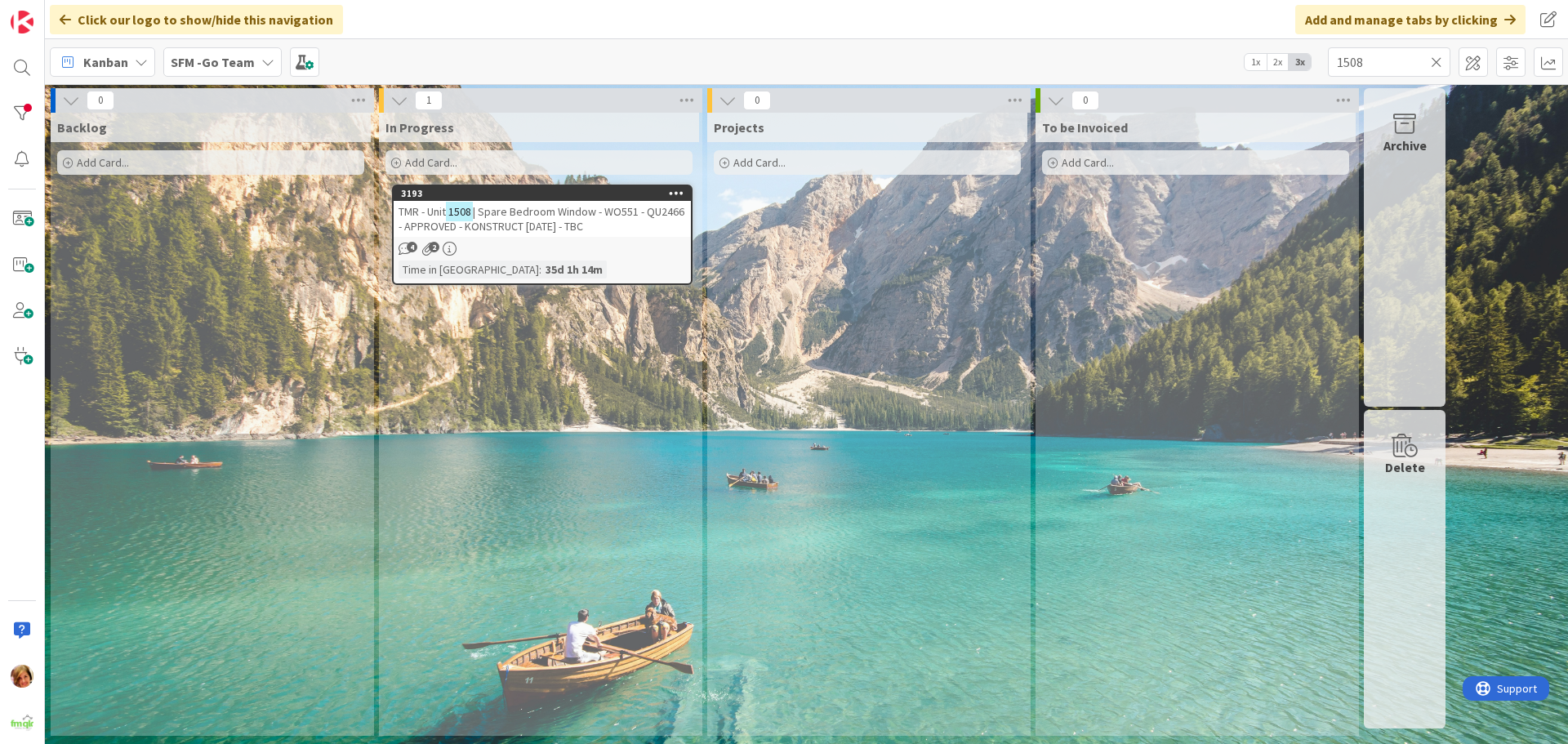
click at [1439, 59] on icon at bounding box center [1437, 63] width 12 height 15
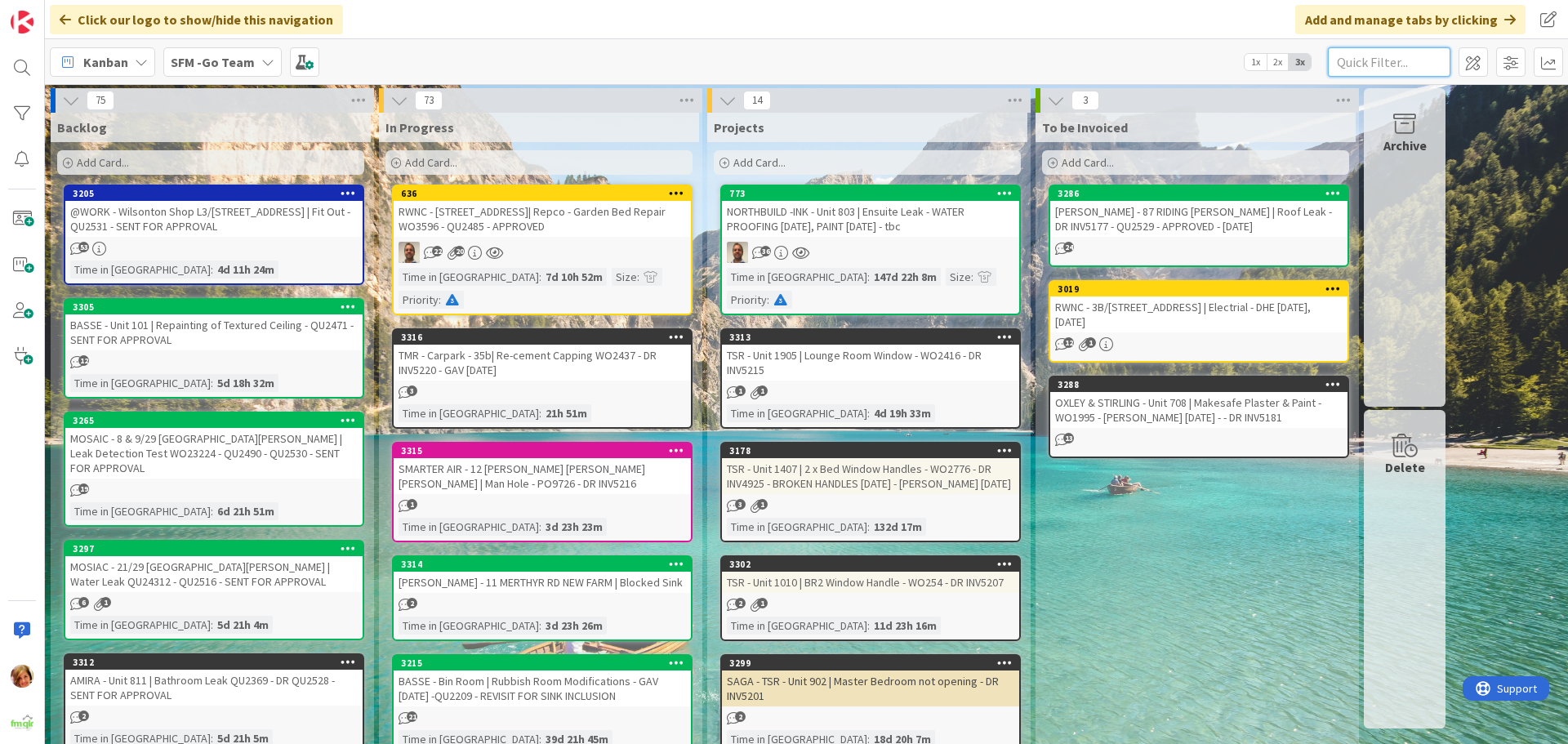
click at [1364, 63] on input "text" at bounding box center [1389, 62] width 123 height 29
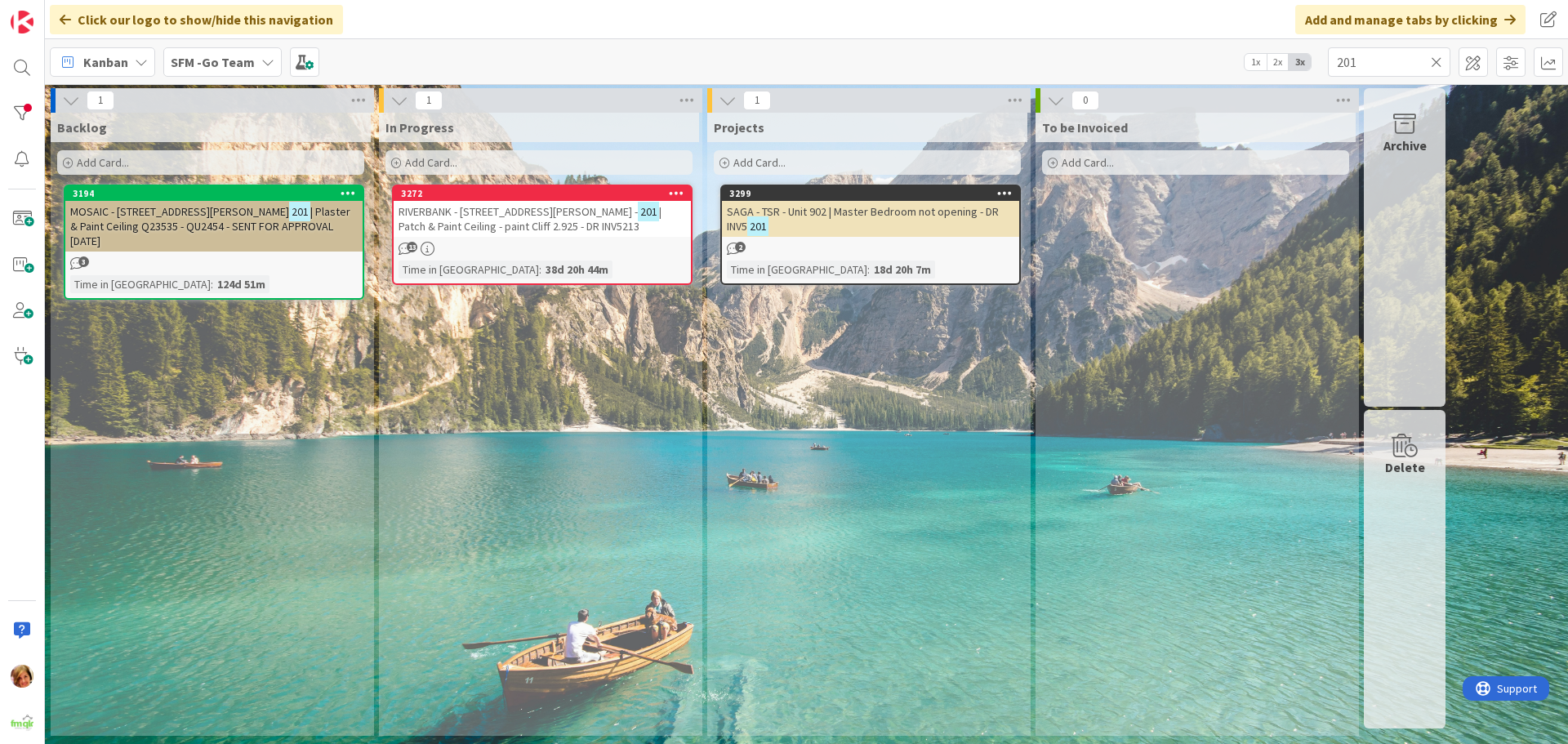
click at [470, 208] on span "RIVERBANK - [STREET_ADDRESS][PERSON_NAME] -" at bounding box center [518, 212] width 239 height 15
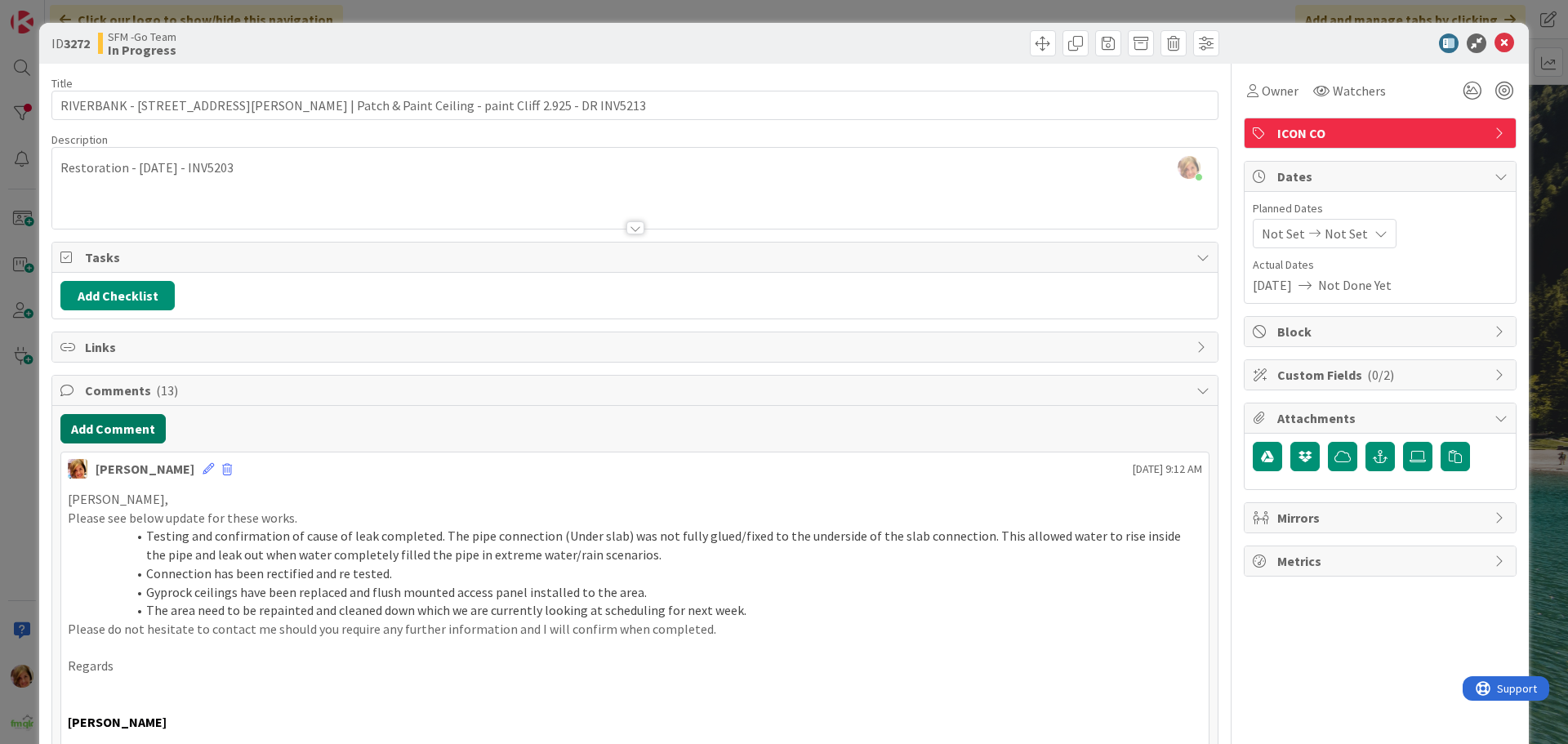
click at [93, 430] on button "Add Comment" at bounding box center [113, 428] width 105 height 29
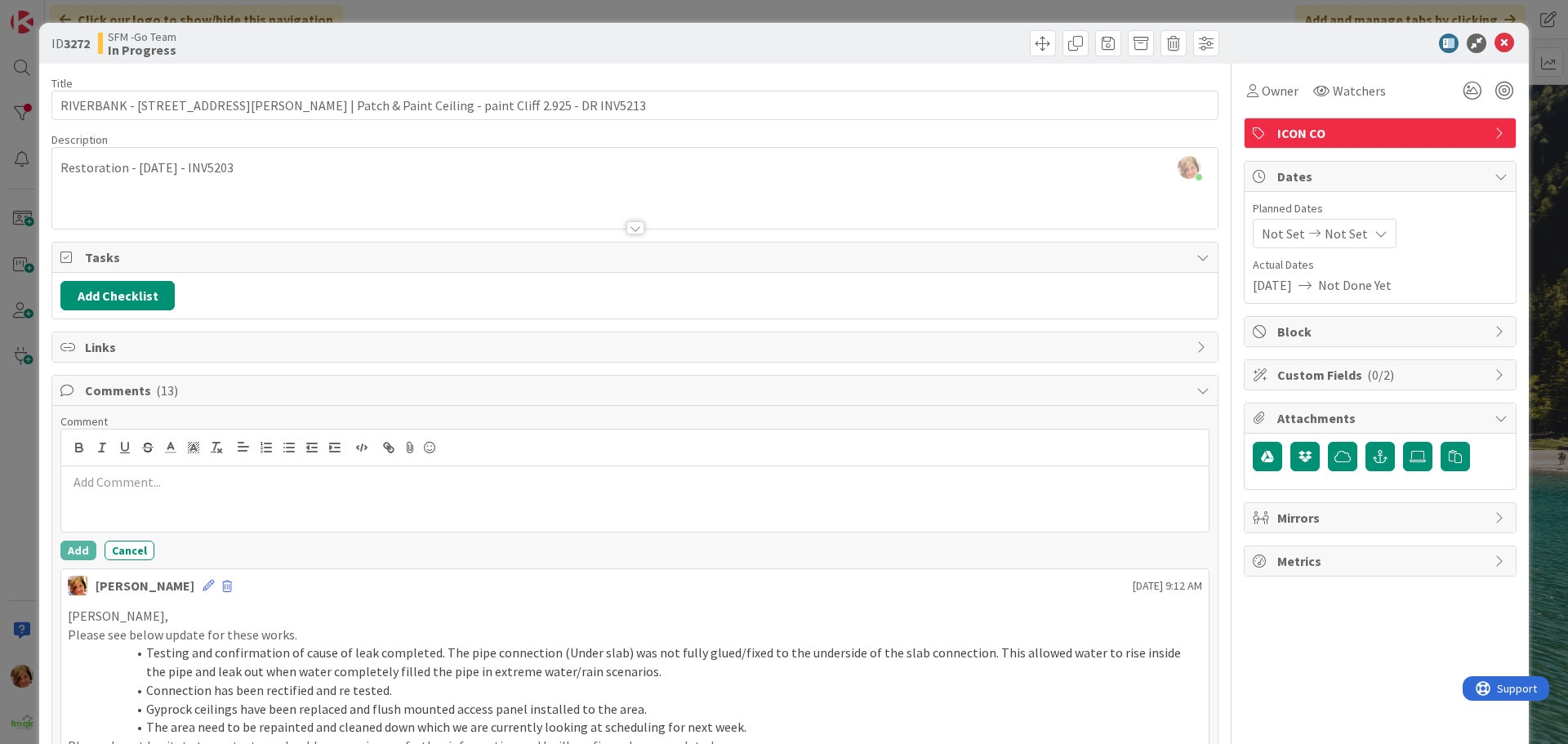
click at [136, 490] on p at bounding box center [635, 482] width 1135 height 19
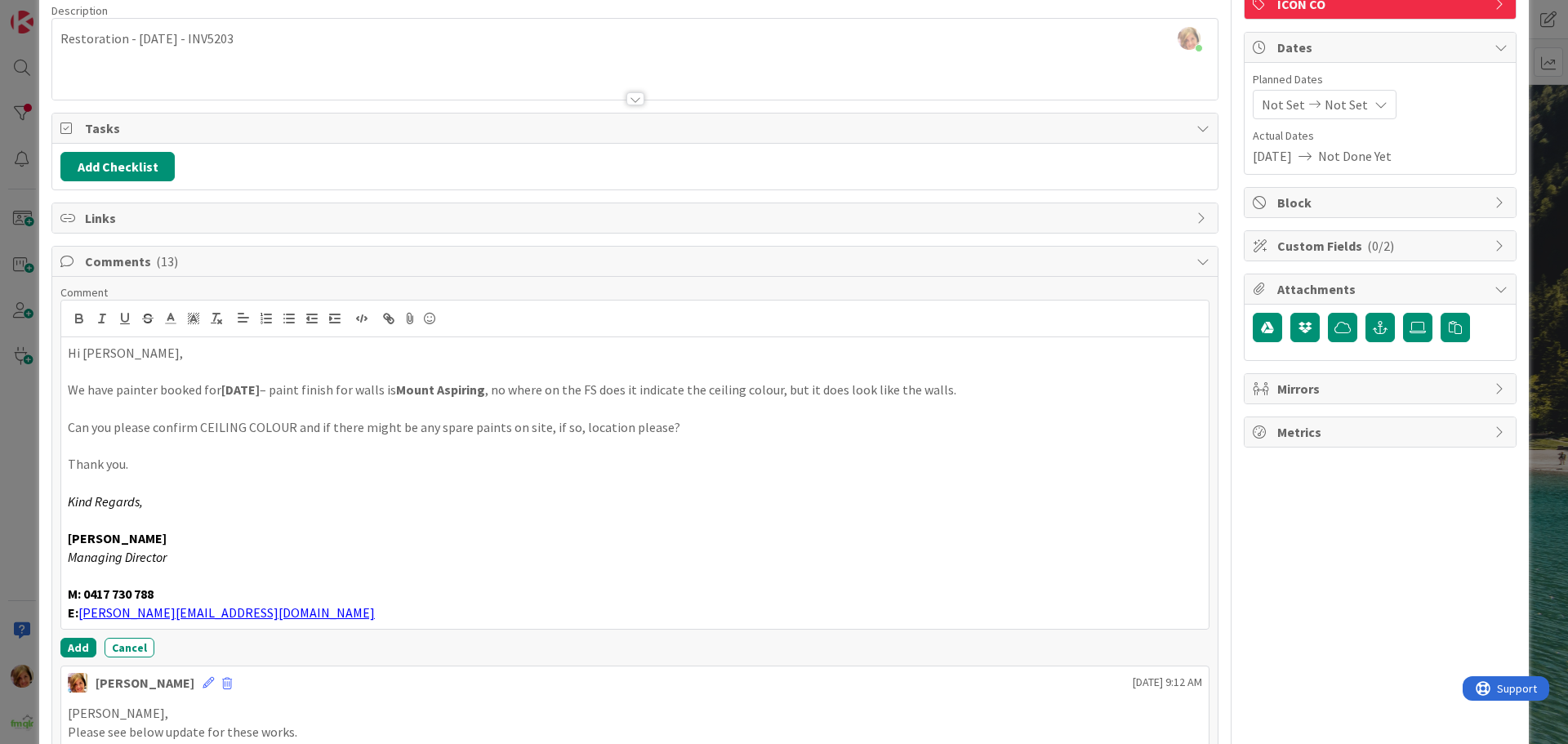
scroll to position [251, 0]
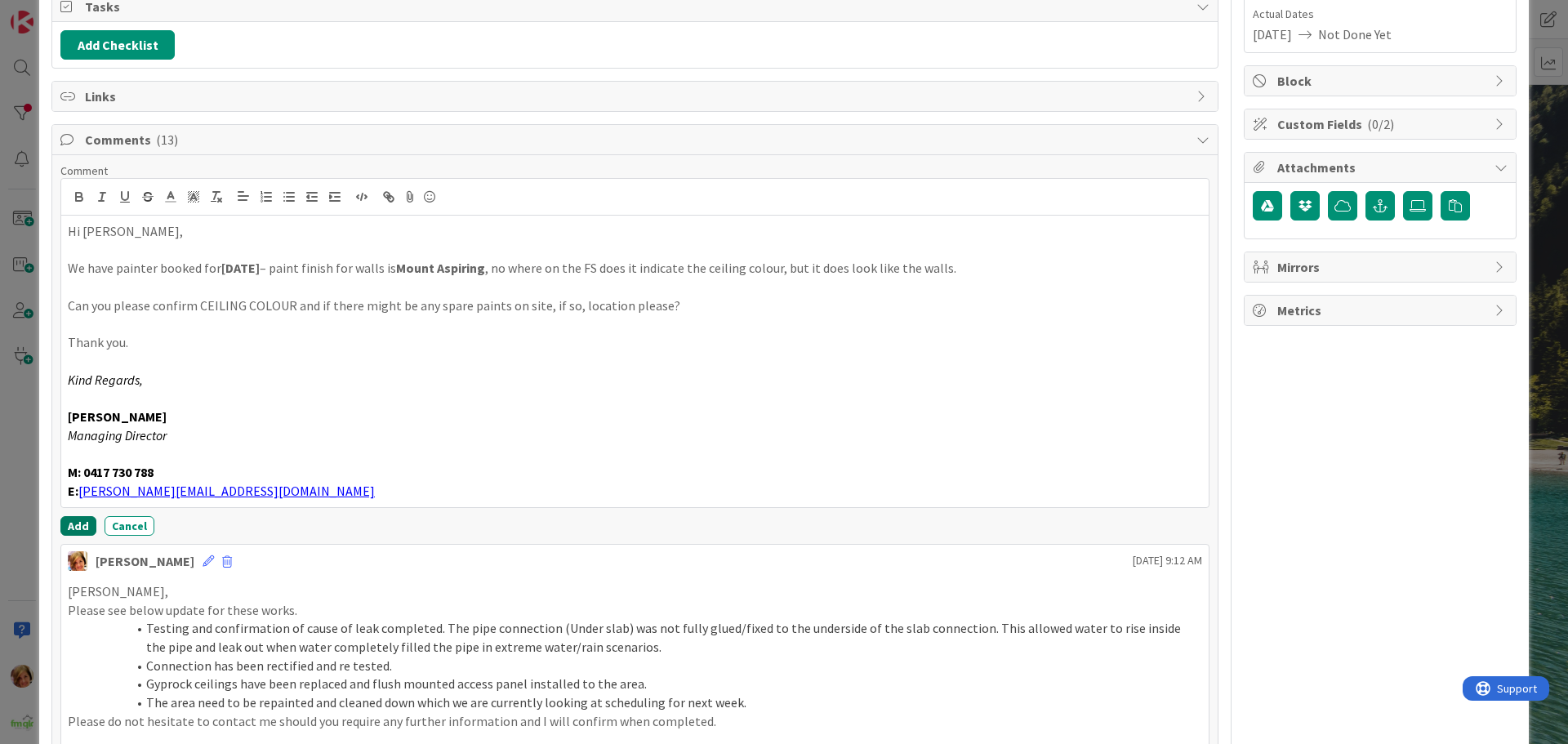
click at [72, 525] on button "Add" at bounding box center [78, 525] width 36 height 19
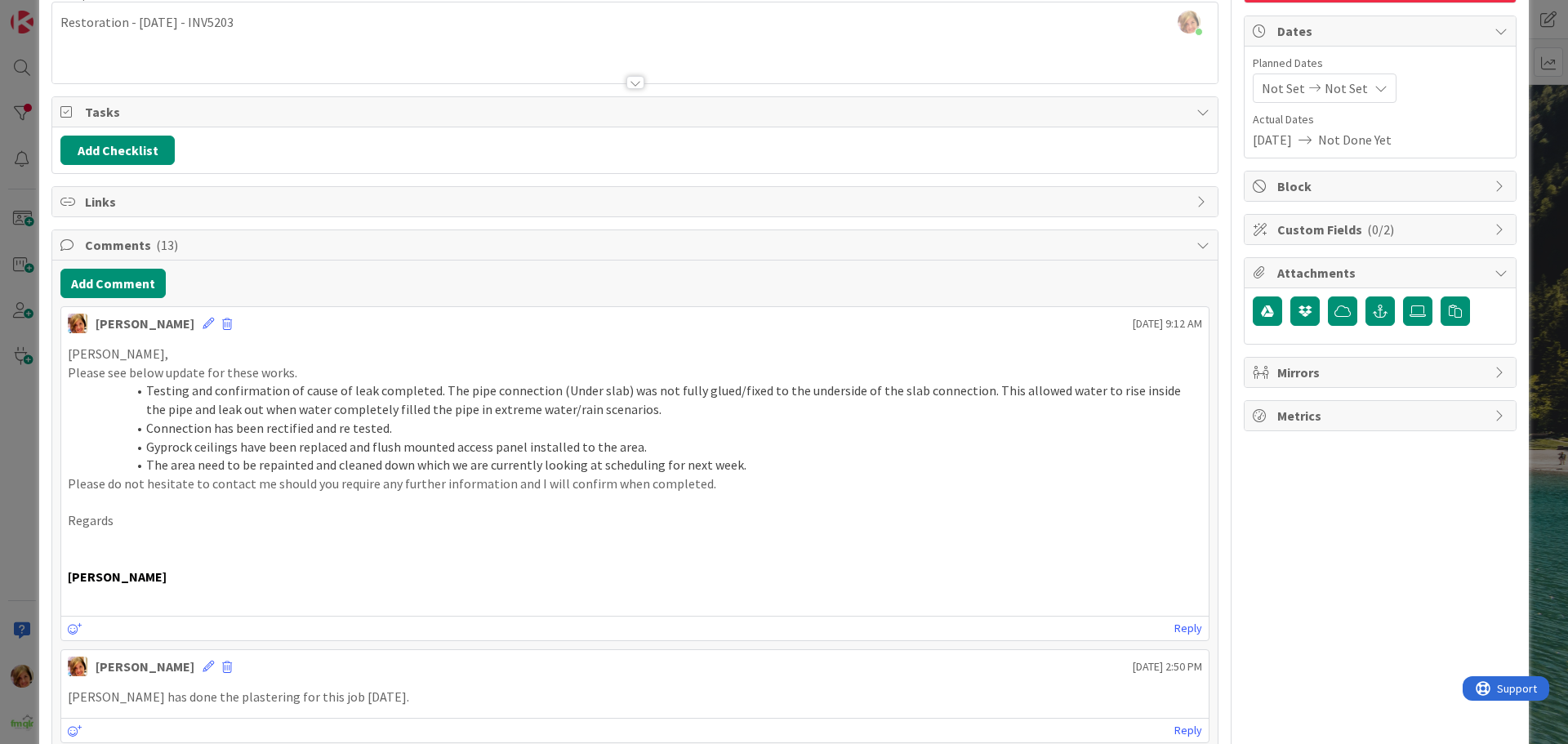
scroll to position [0, 0]
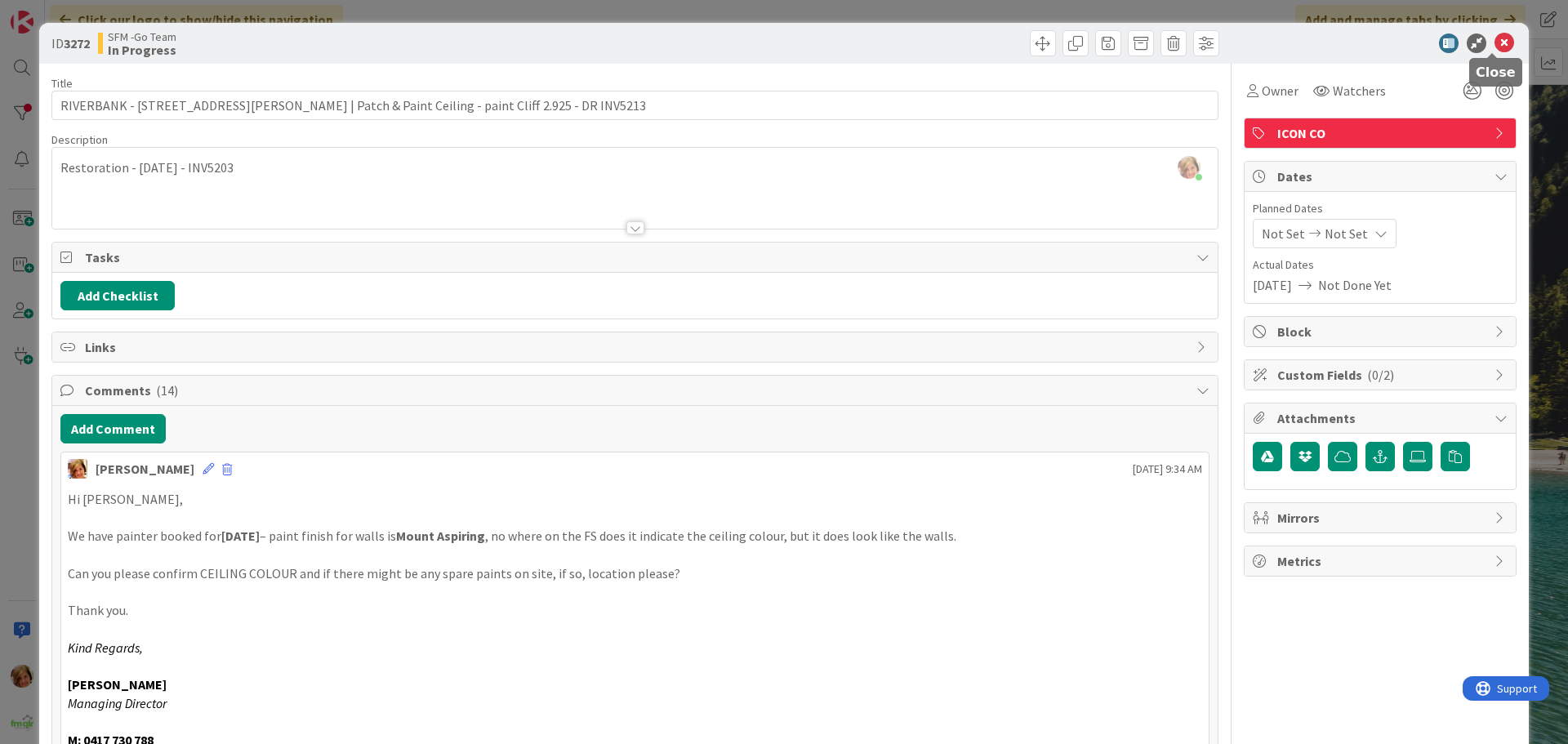
click at [1495, 43] on icon at bounding box center [1504, 43] width 19 height 19
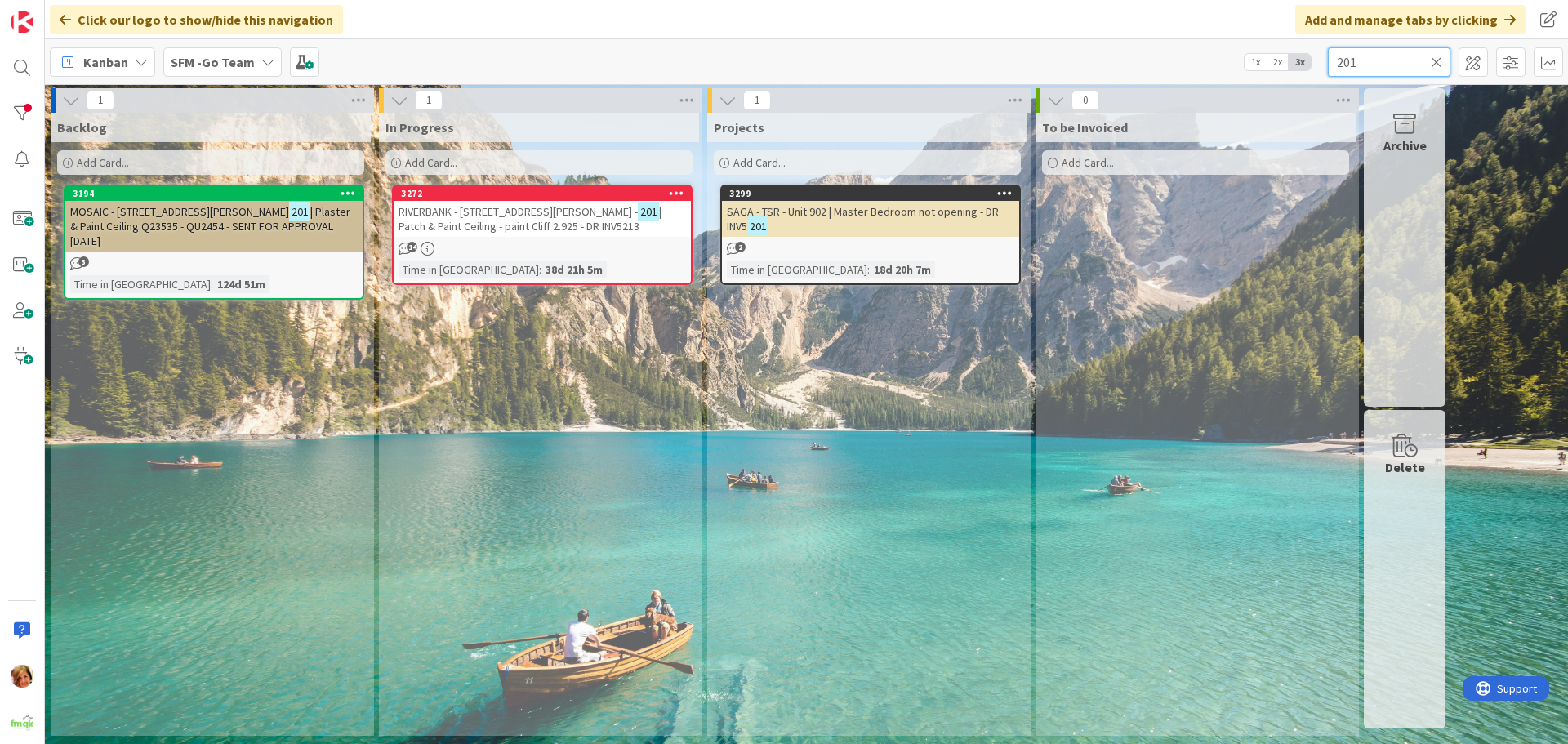
click at [1385, 63] on input "201" at bounding box center [1389, 62] width 123 height 29
type input "203"
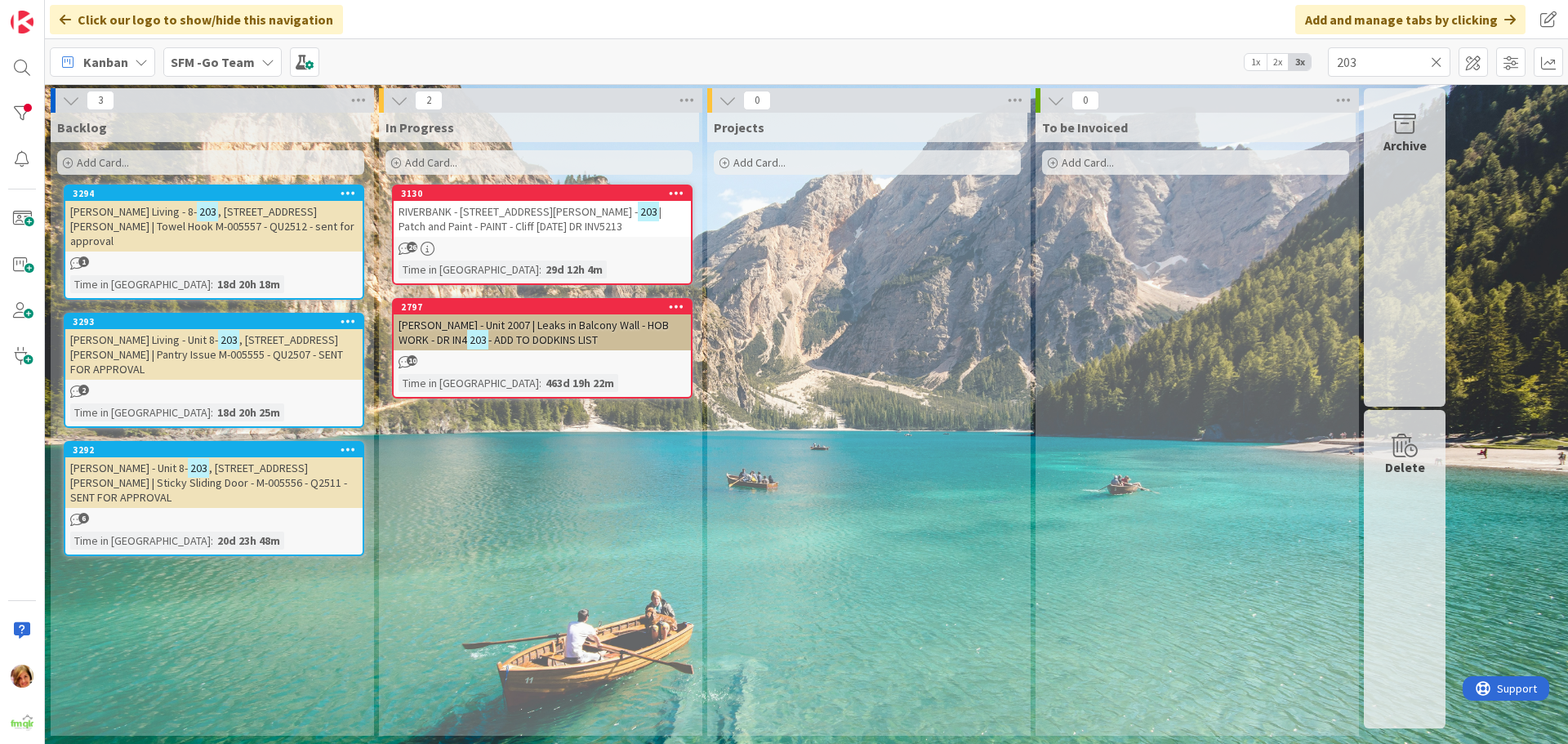
click at [574, 215] on span "| Patch and Paint - PAINT - Cliff [DATE] DR INV5213" at bounding box center [530, 219] width 263 height 29
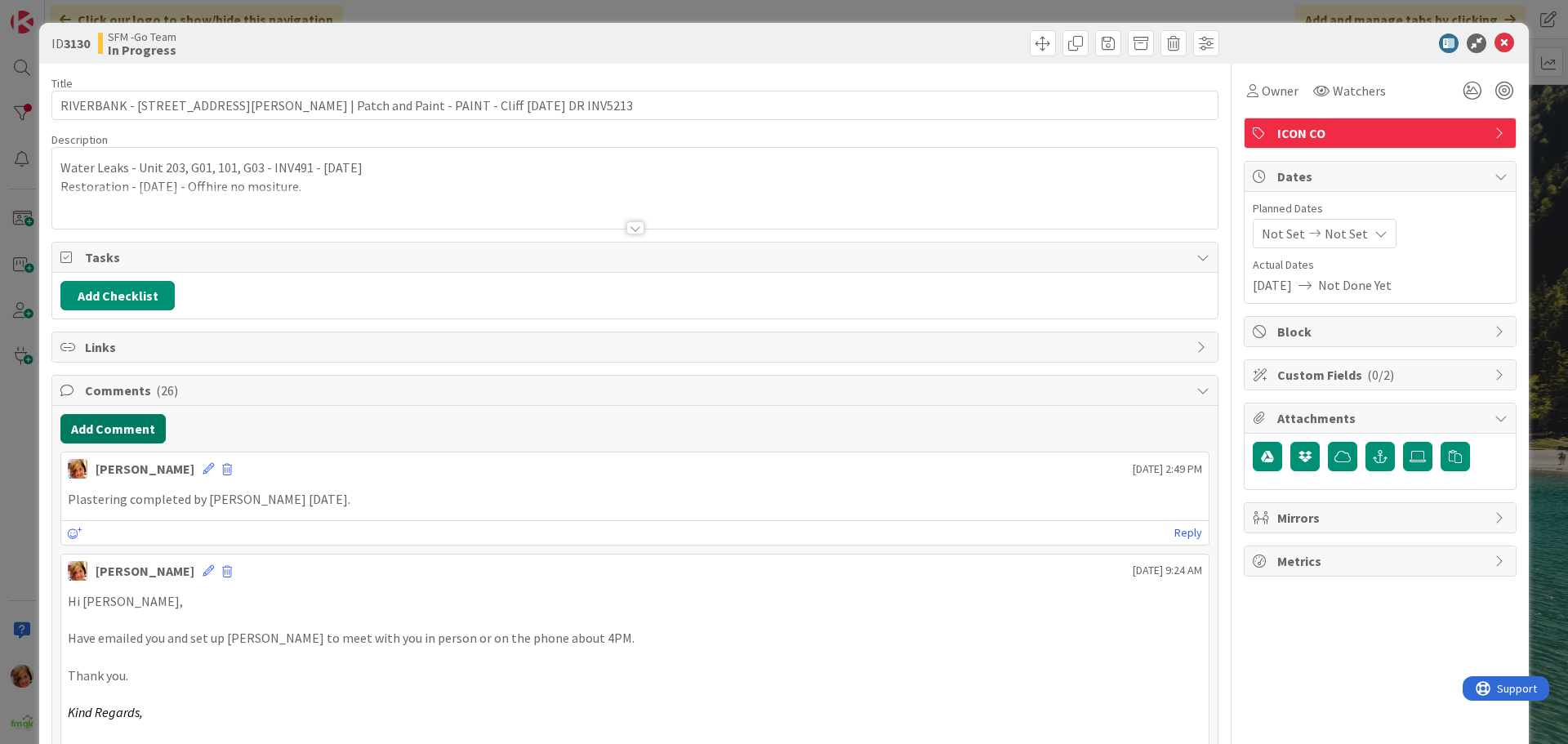
click at [103, 424] on button "Add Comment" at bounding box center [113, 428] width 105 height 29
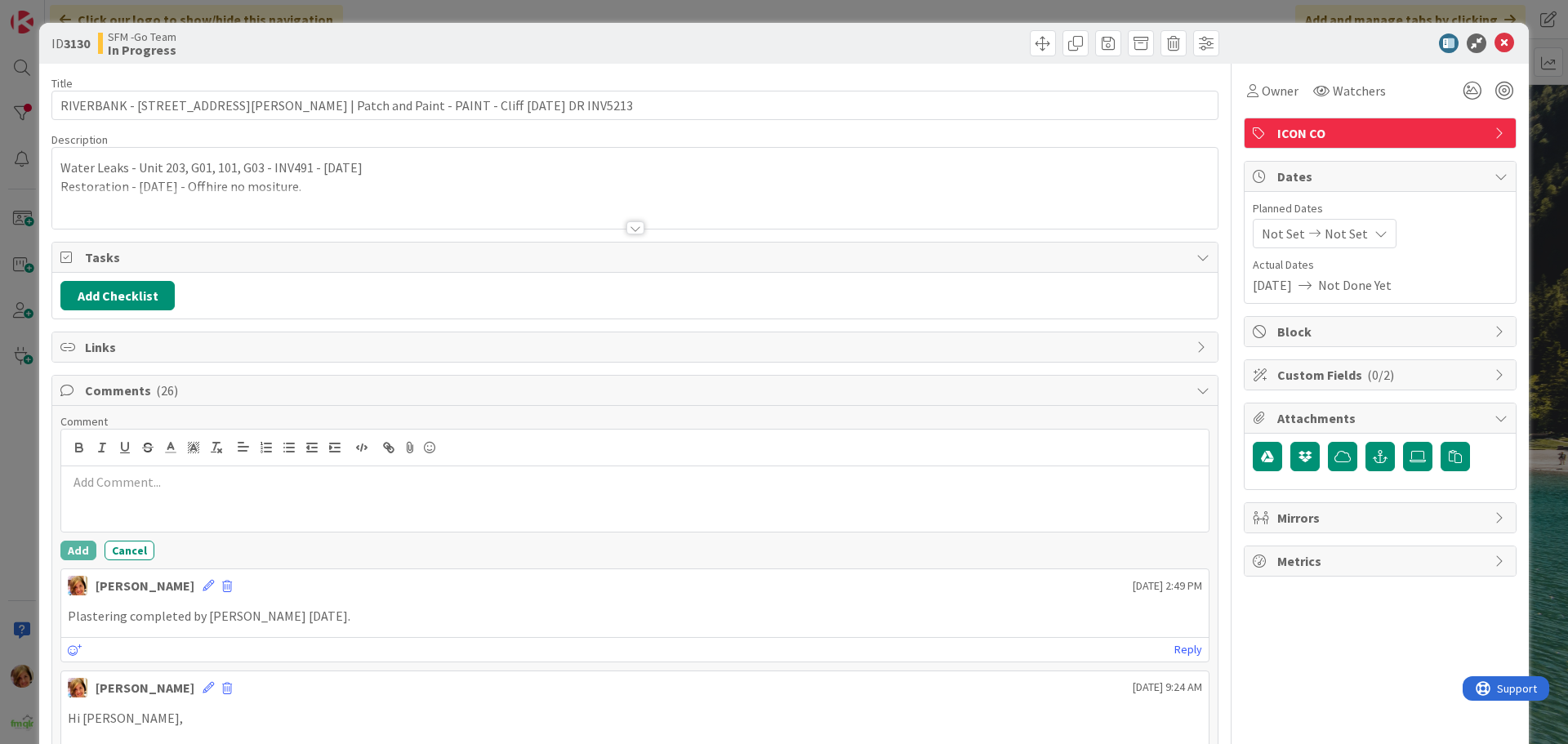
click at [110, 476] on p at bounding box center [635, 482] width 1135 height 19
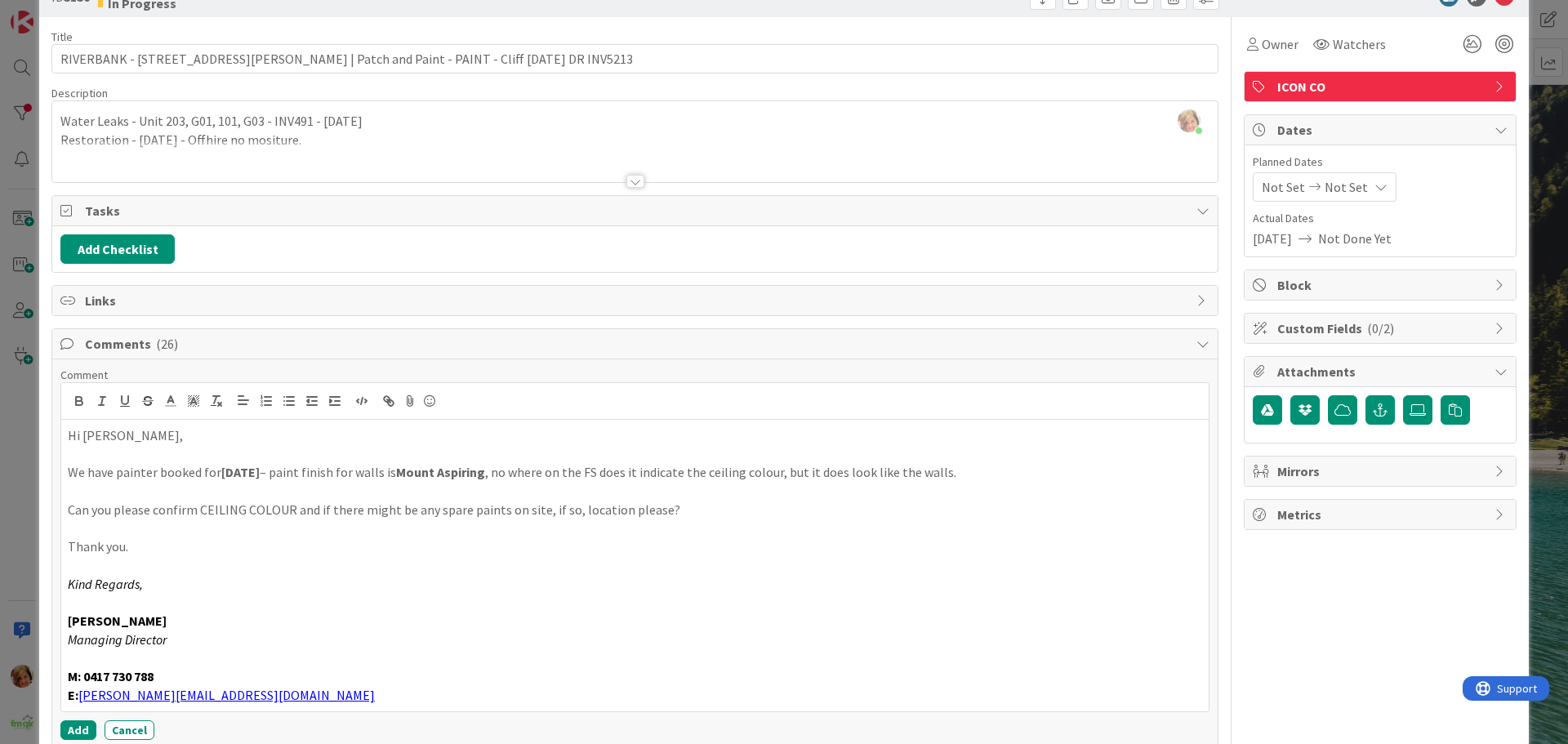
scroll to position [88, 0]
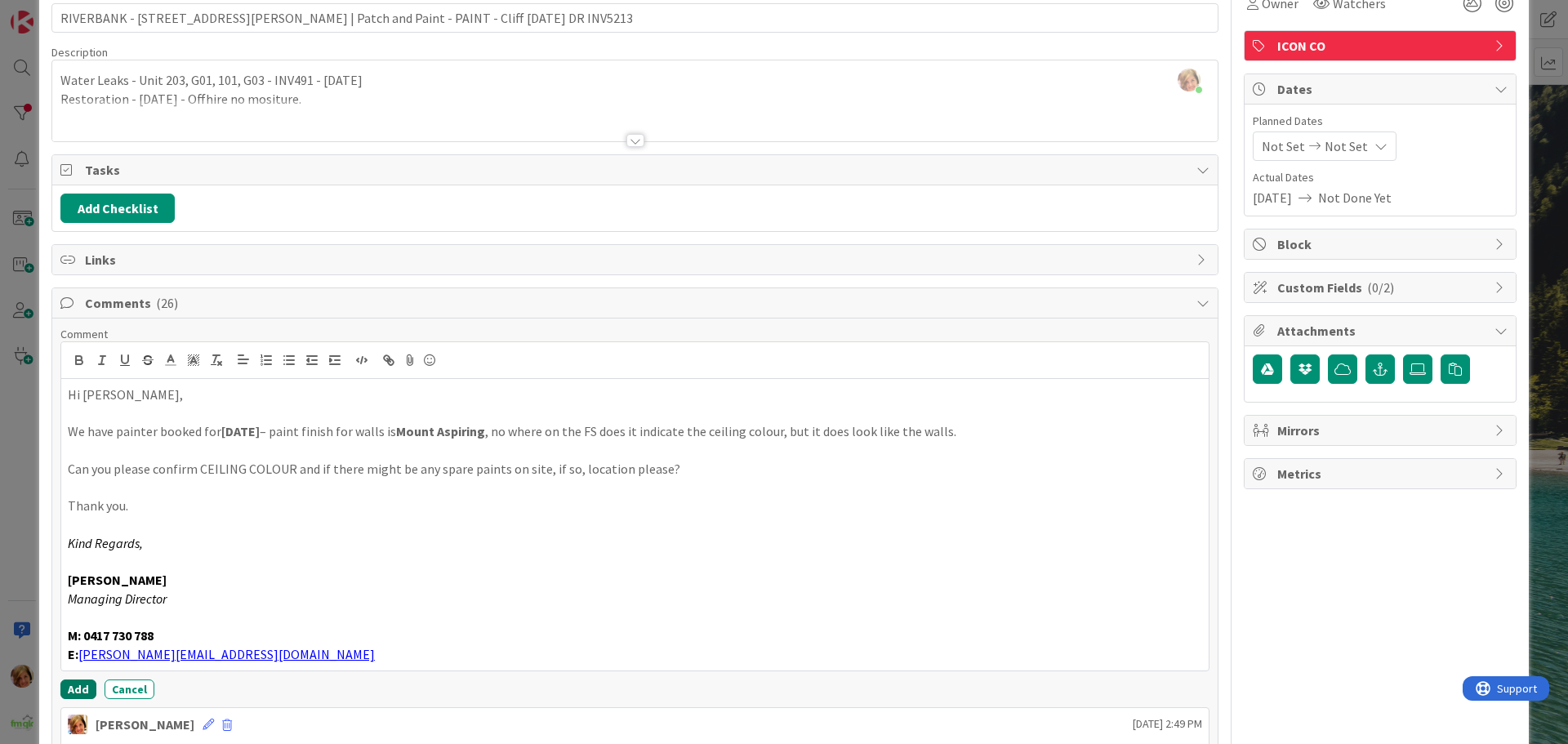
click at [78, 688] on button "Add" at bounding box center [78, 688] width 36 height 19
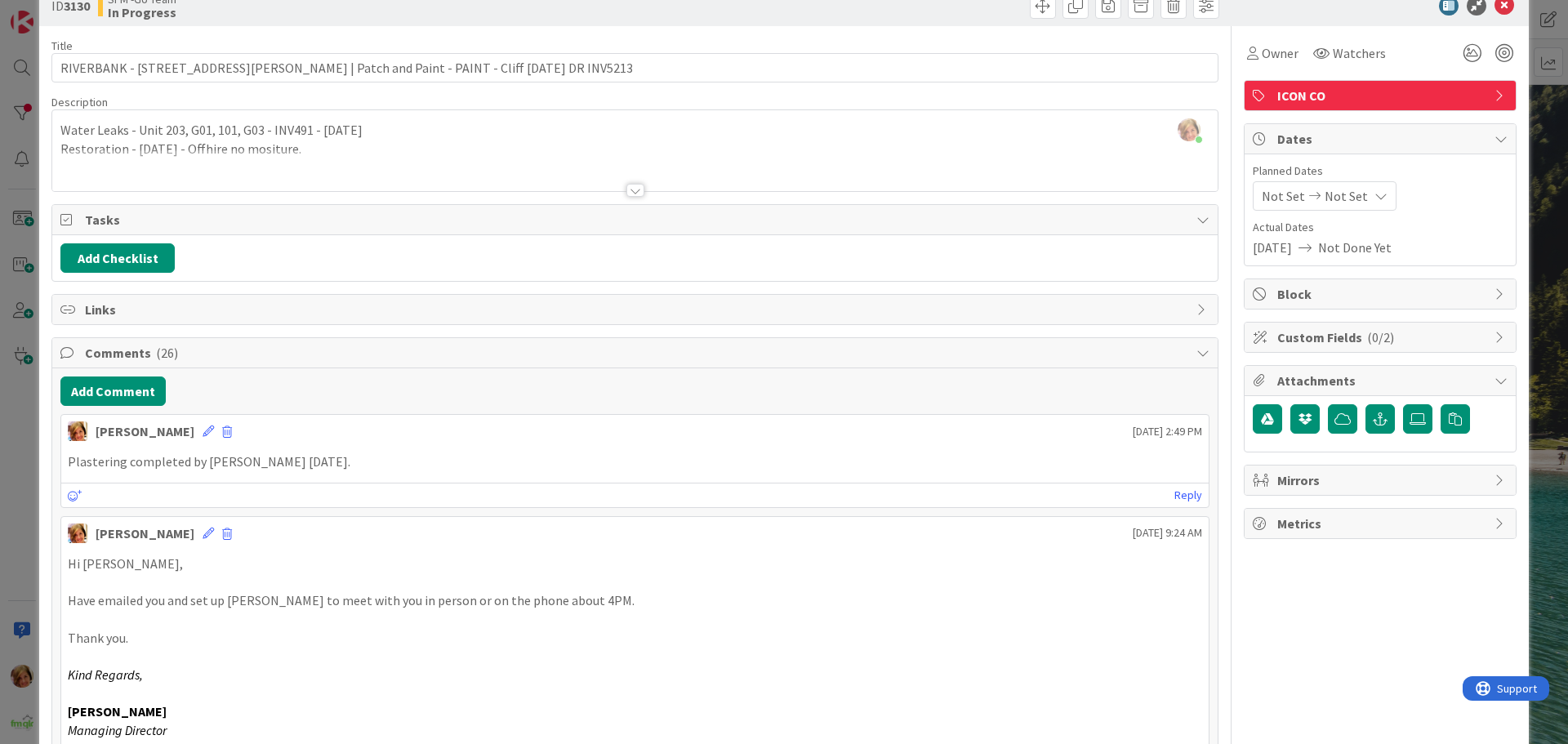
scroll to position [0, 0]
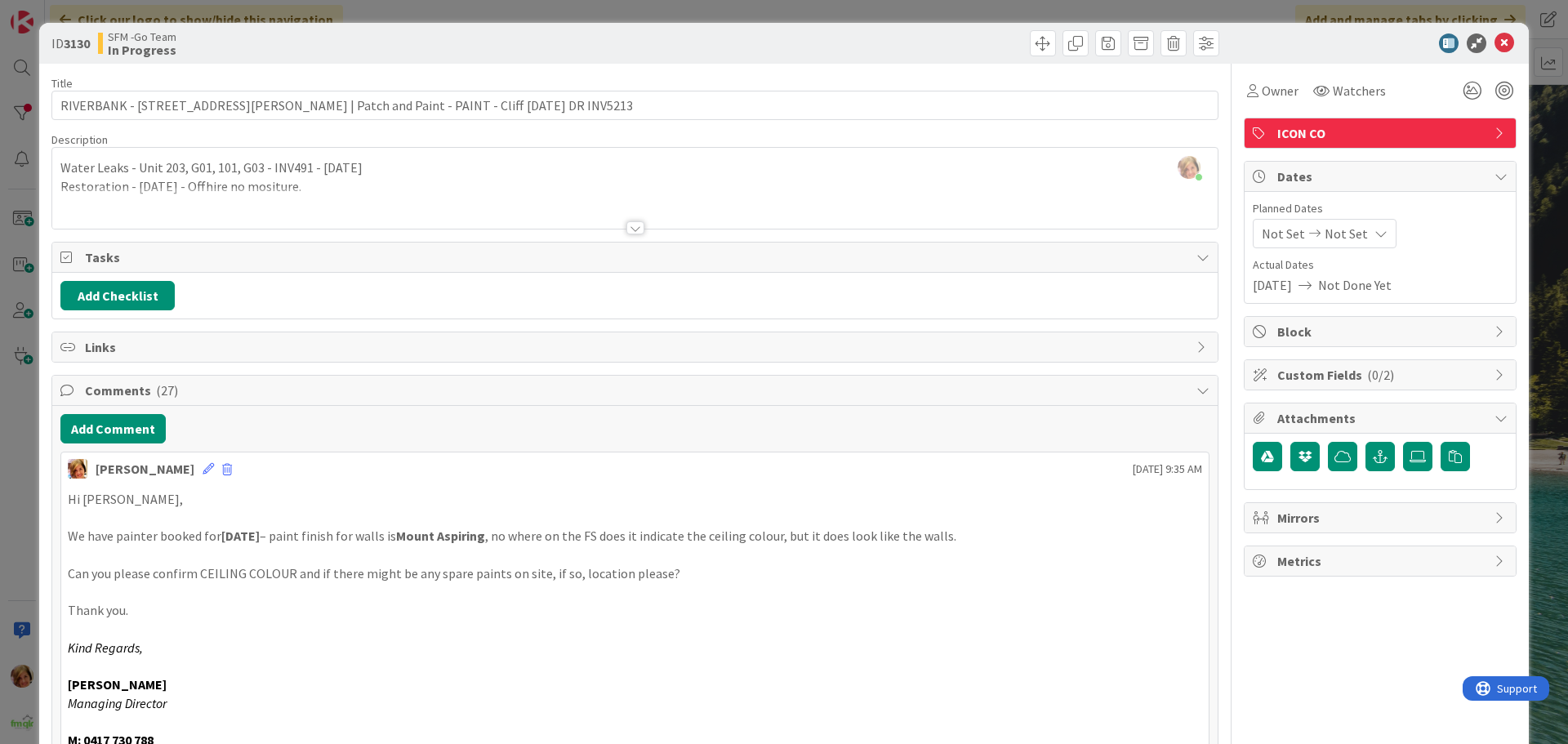
click at [875, 40] on div at bounding box center [929, 43] width 580 height 26
click at [1495, 43] on icon at bounding box center [1504, 43] width 19 height 19
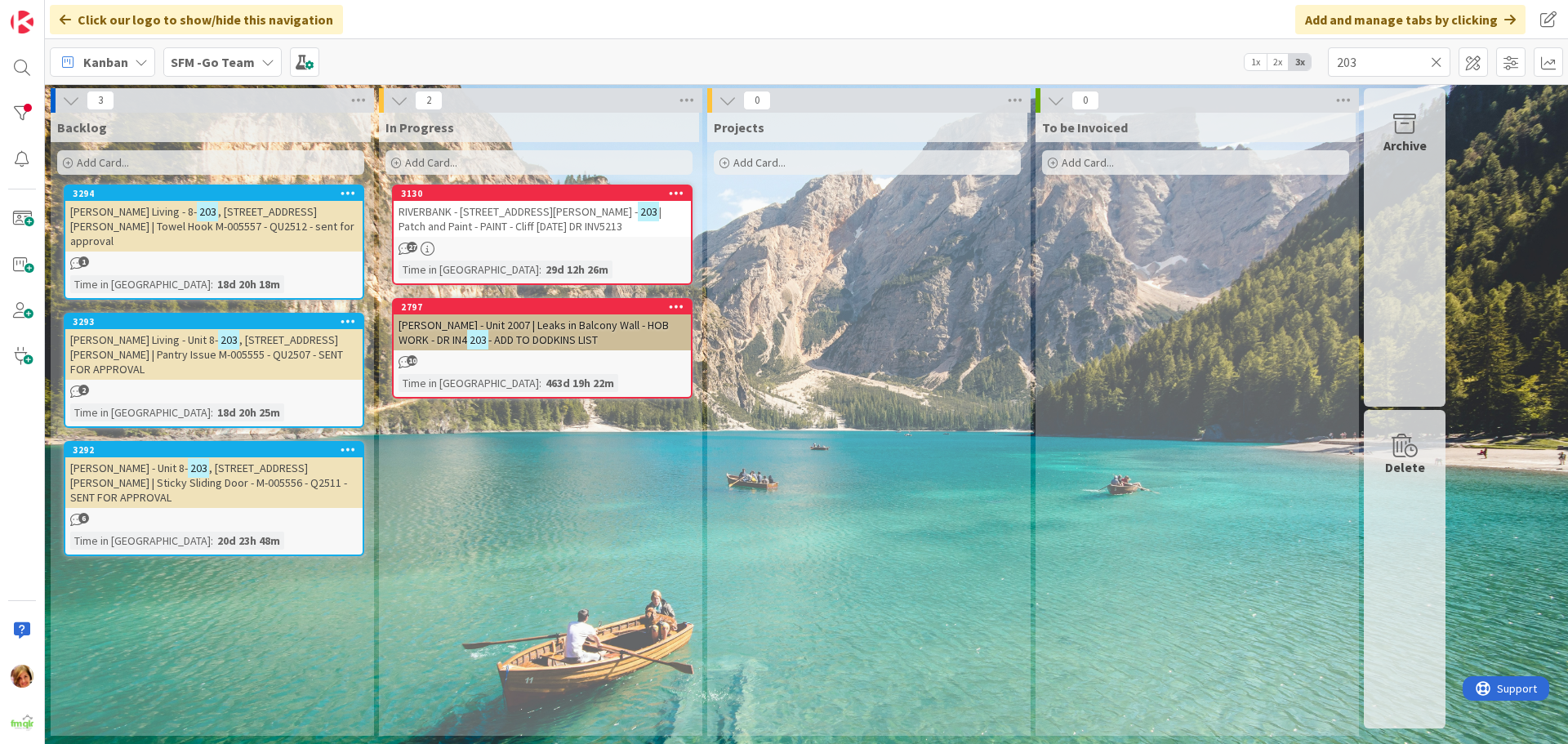
click at [1434, 63] on icon at bounding box center [1437, 63] width 12 height 15
click at [1434, 63] on input "text" at bounding box center [1389, 62] width 123 height 29
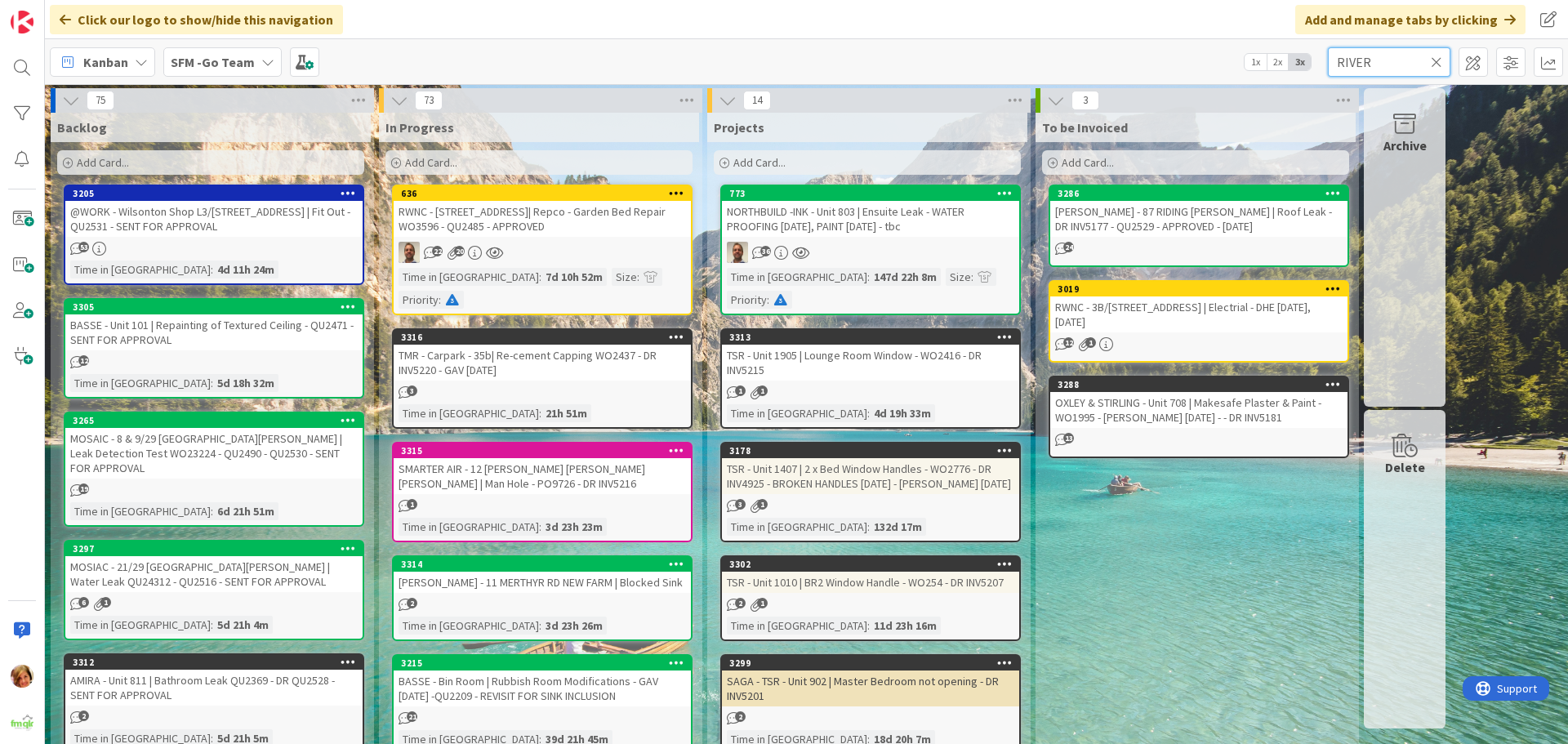
type input "RIVER"
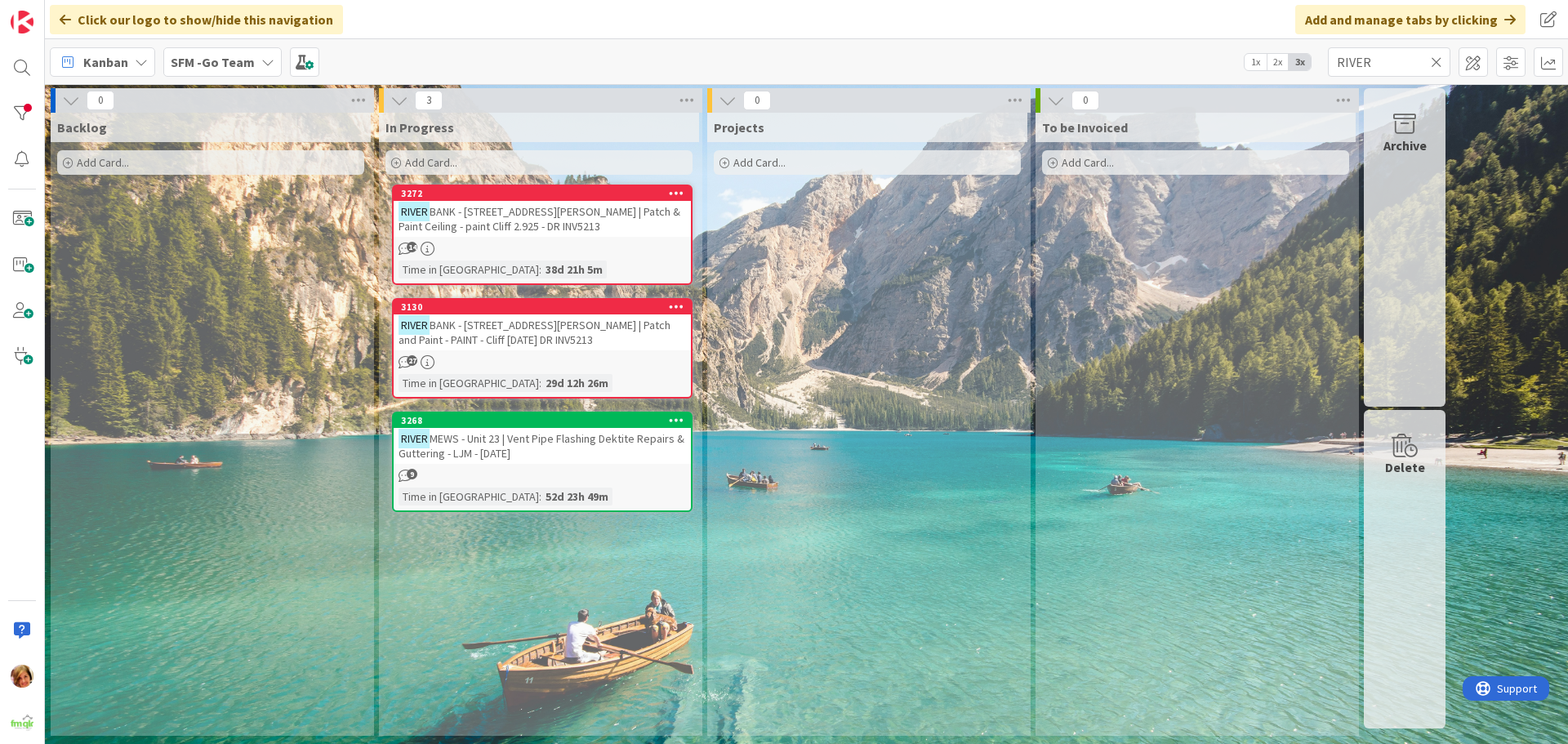
drag, startPoint x: 1437, startPoint y: 61, endPoint x: 1428, endPoint y: 63, distance: 9.2
click at [1437, 61] on icon at bounding box center [1437, 63] width 12 height 15
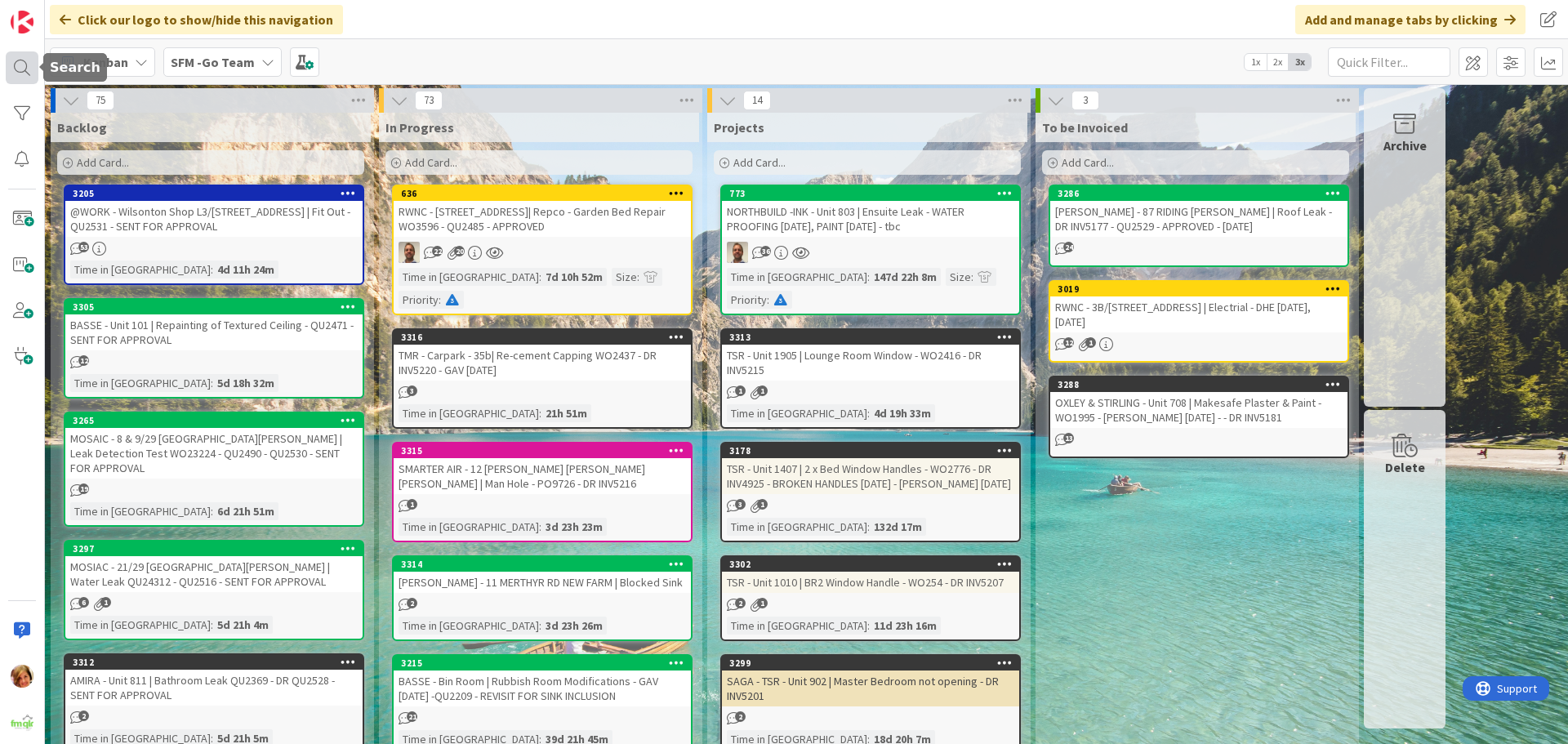
click at [23, 63] on div at bounding box center [22, 68] width 33 height 33
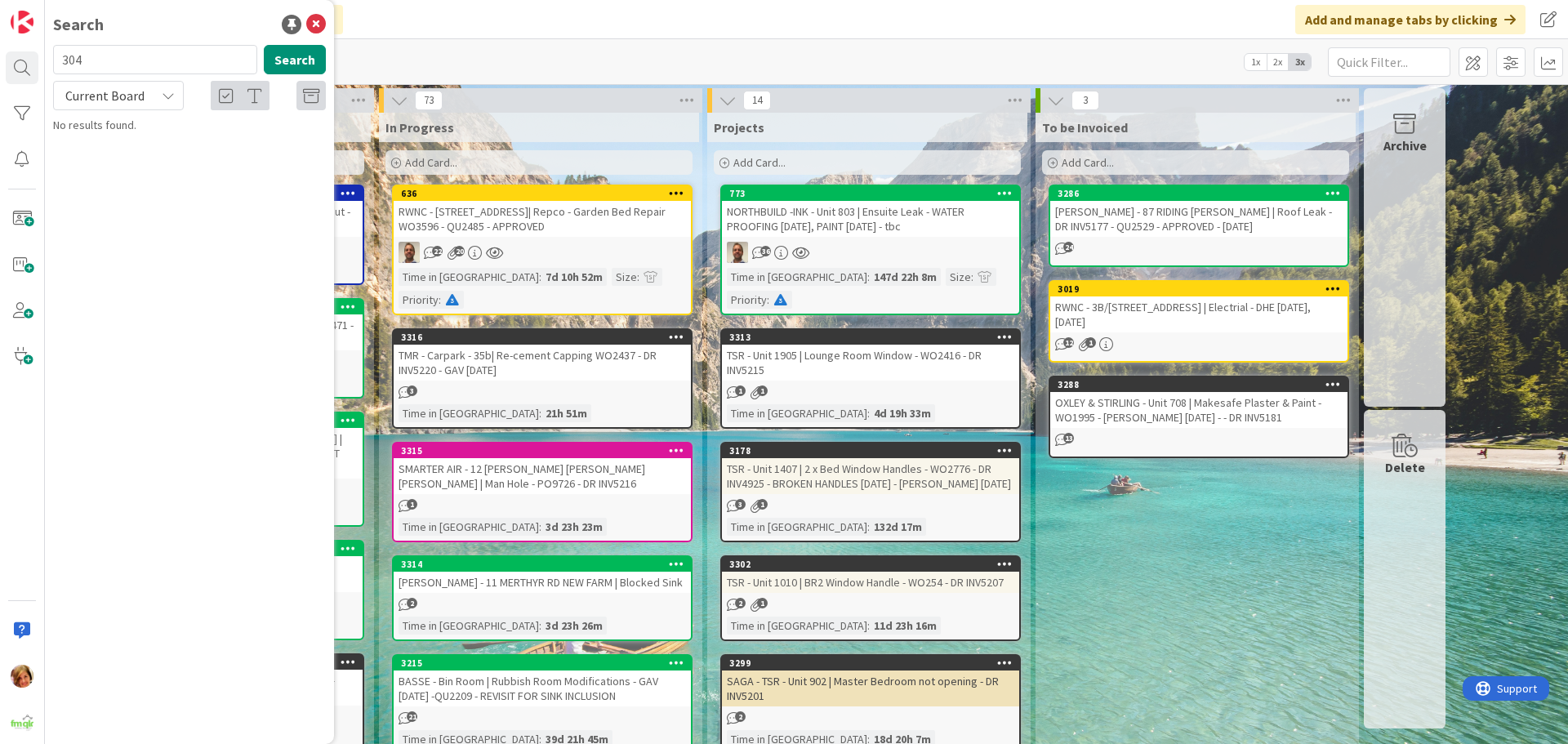
type input "304"
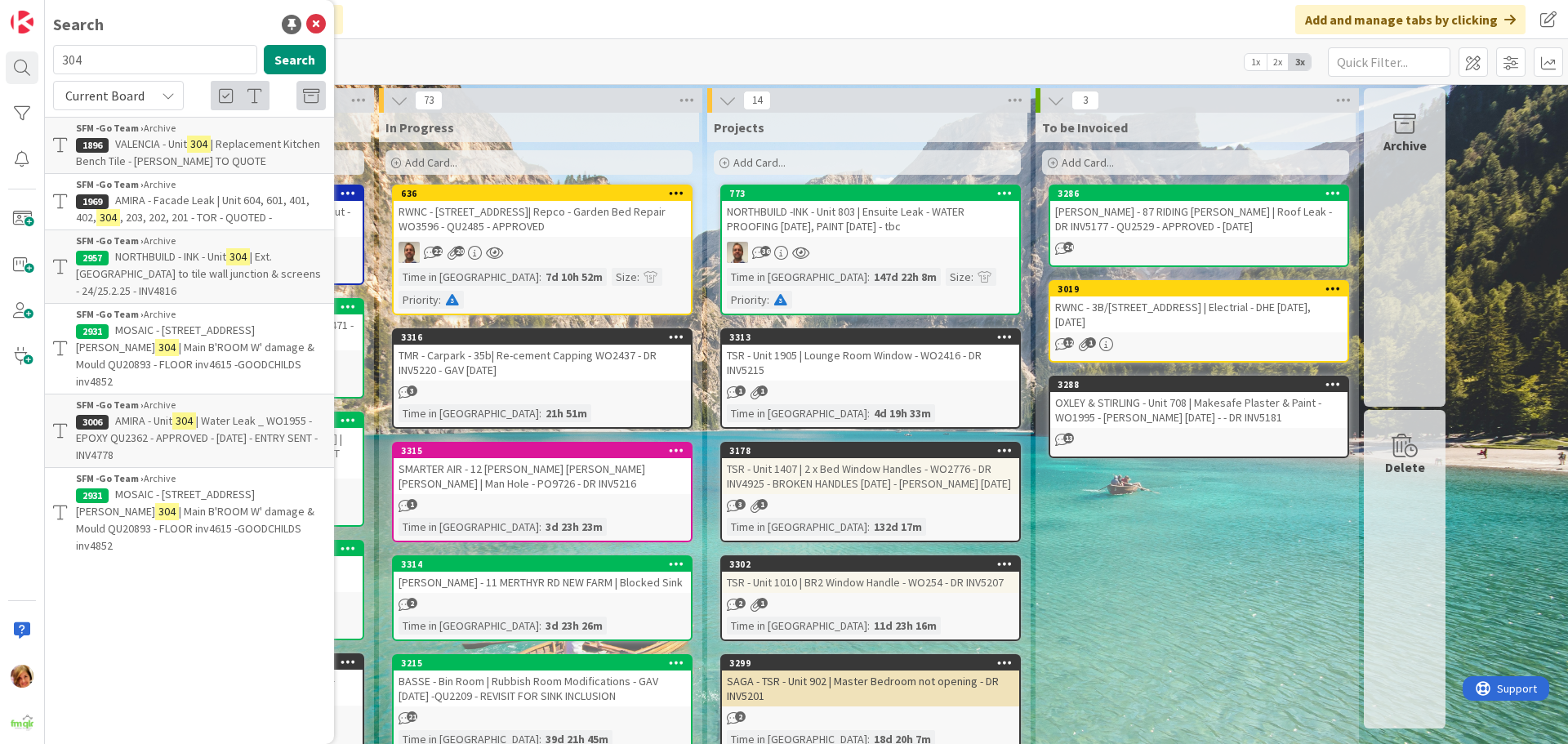
click at [150, 144] on span "VALENCIA - Unit" at bounding box center [151, 143] width 72 height 15
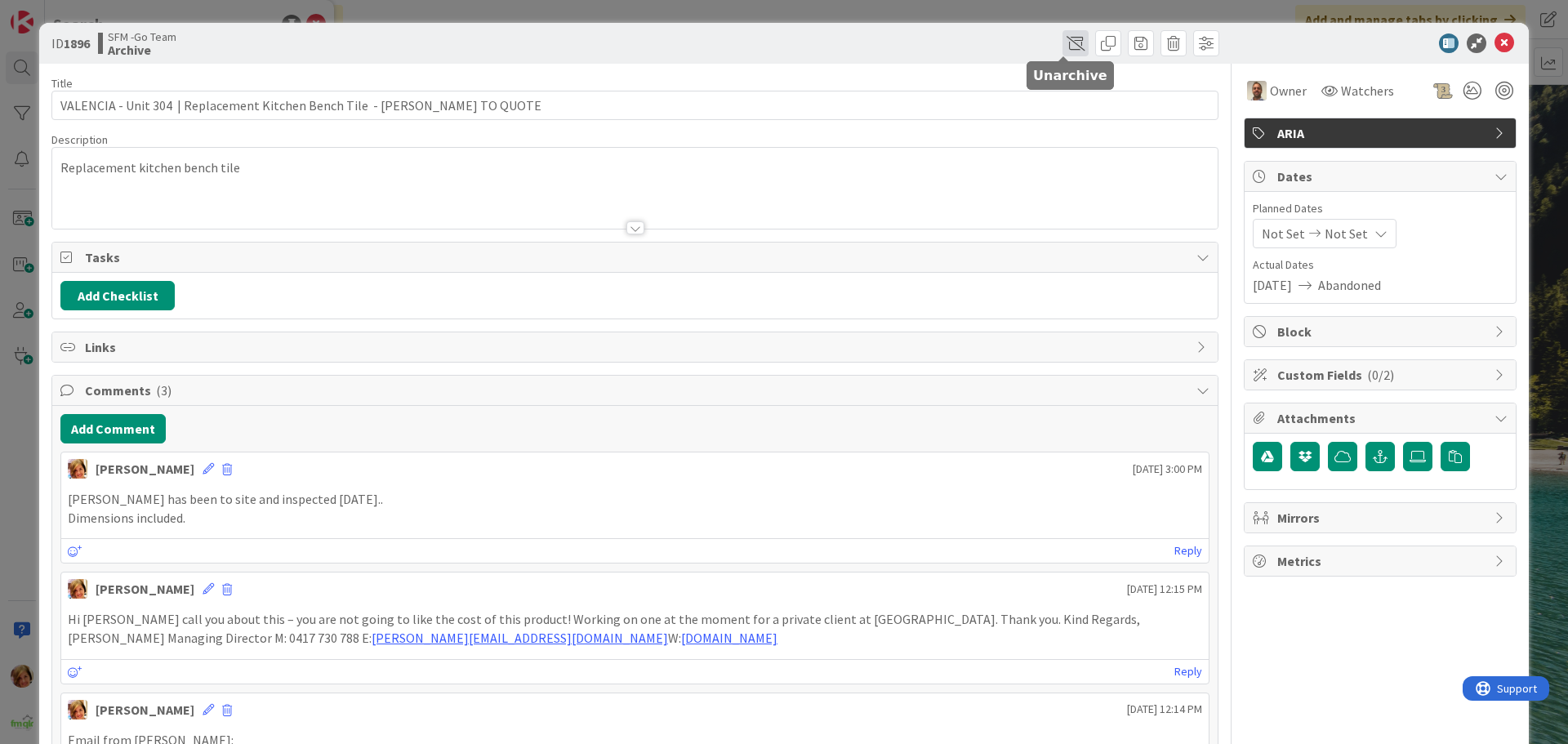
click at [1063, 43] on span at bounding box center [1076, 43] width 26 height 26
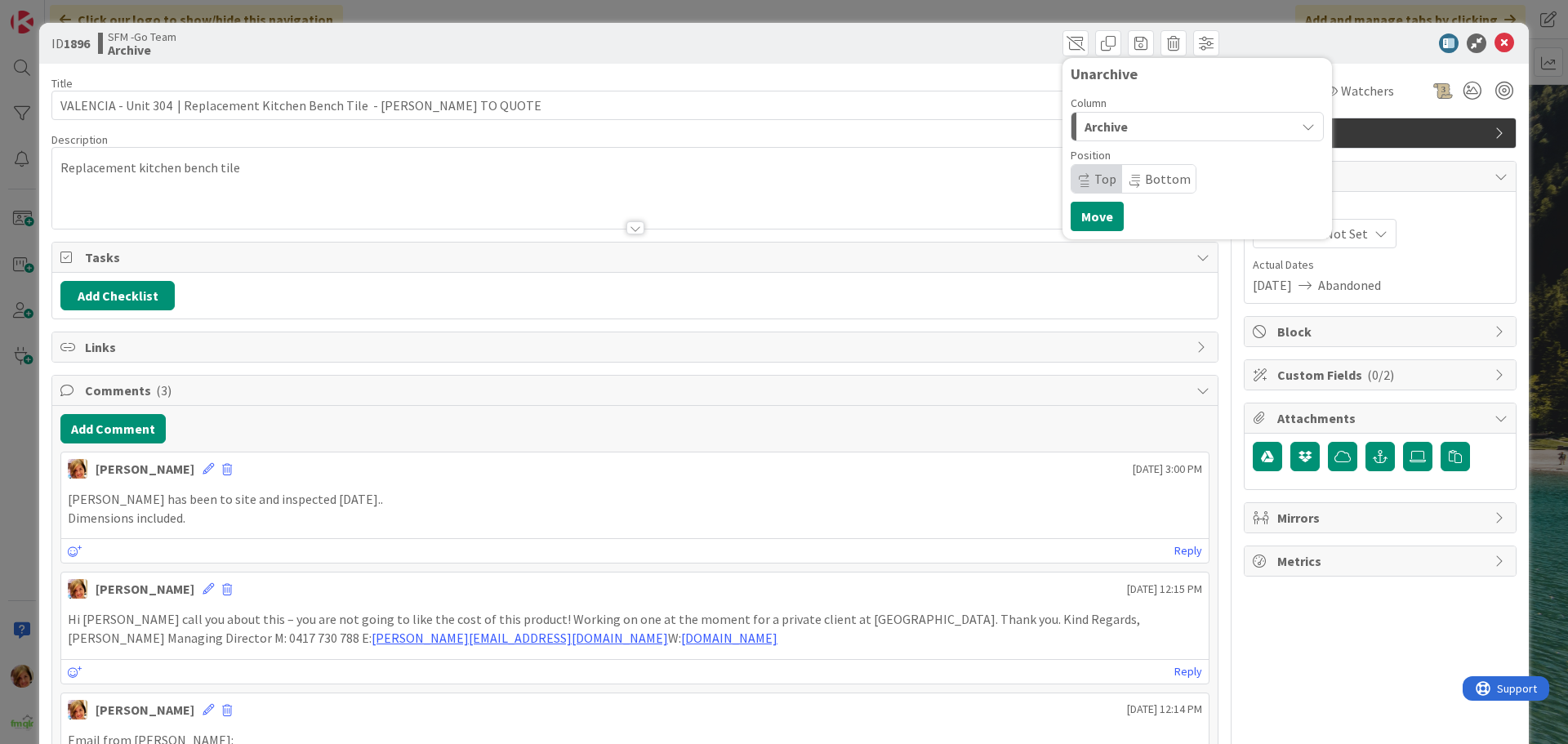
click at [1101, 127] on span "Archive" at bounding box center [1107, 126] width 43 height 21
click at [1137, 192] on span "In Progress" at bounding box center [1139, 191] width 58 height 19
click at [1089, 210] on button "Move" at bounding box center [1097, 216] width 53 height 29
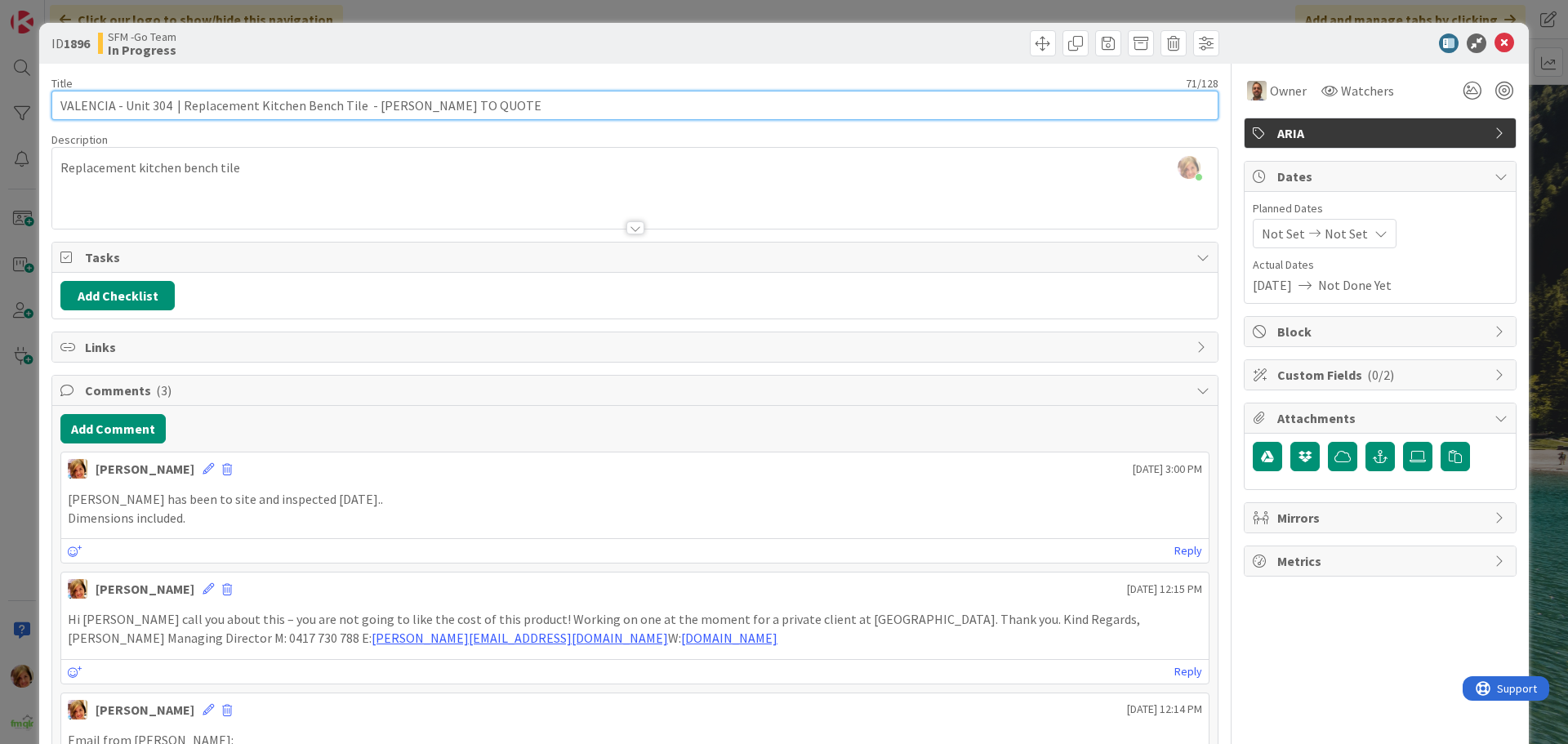
drag, startPoint x: 464, startPoint y: 107, endPoint x: 181, endPoint y: 110, distance: 283.0
click at [181, 110] on input "VALENCIA - Unit 304 | Replacement Kitchen Bench Tile - [PERSON_NAME] TO QUOTE" at bounding box center [635, 105] width 1167 height 29
type input "VALENCIA - Unit 304 | Balcony Door & Window Adjustment WO2473"
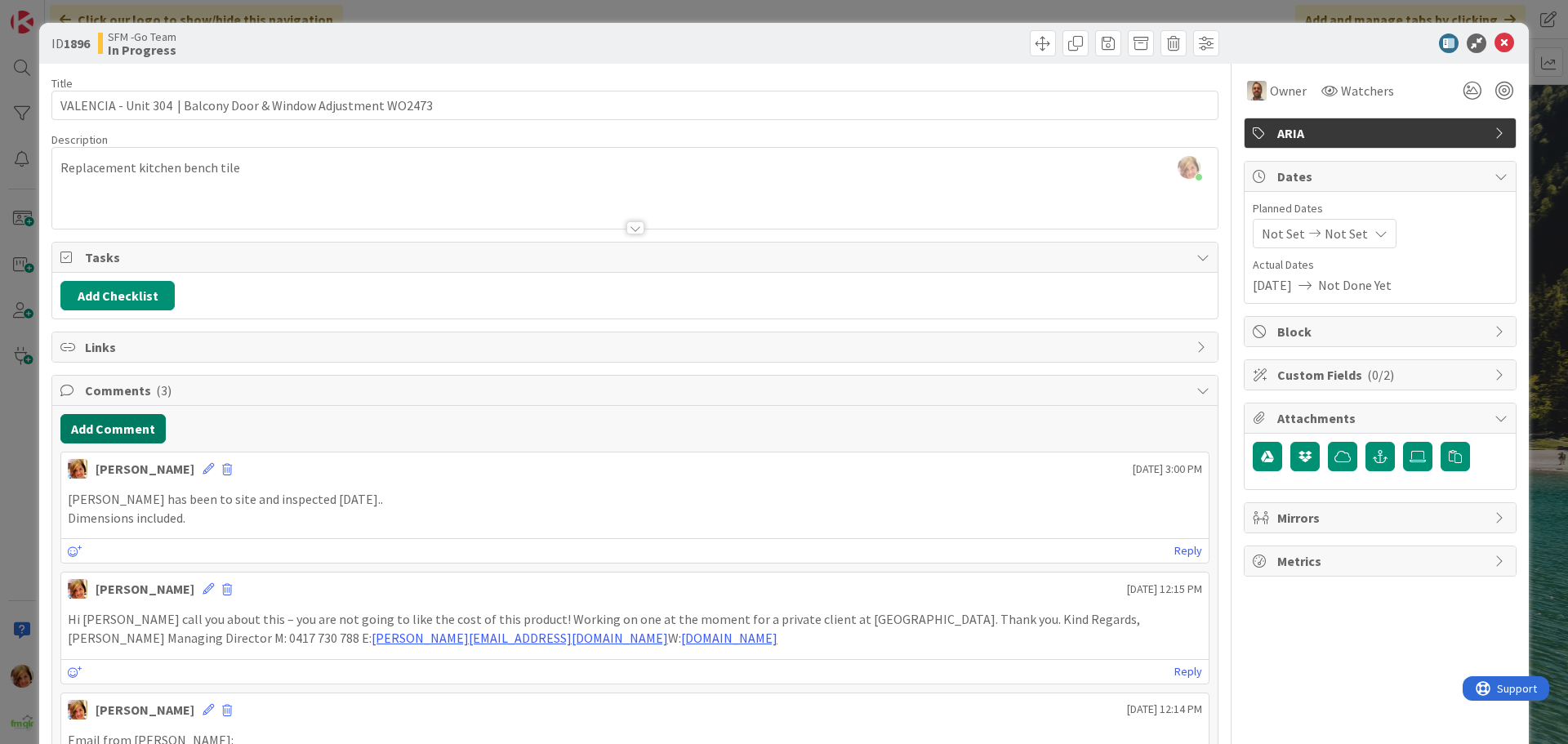
click at [104, 428] on button "Add Comment" at bounding box center [113, 428] width 105 height 29
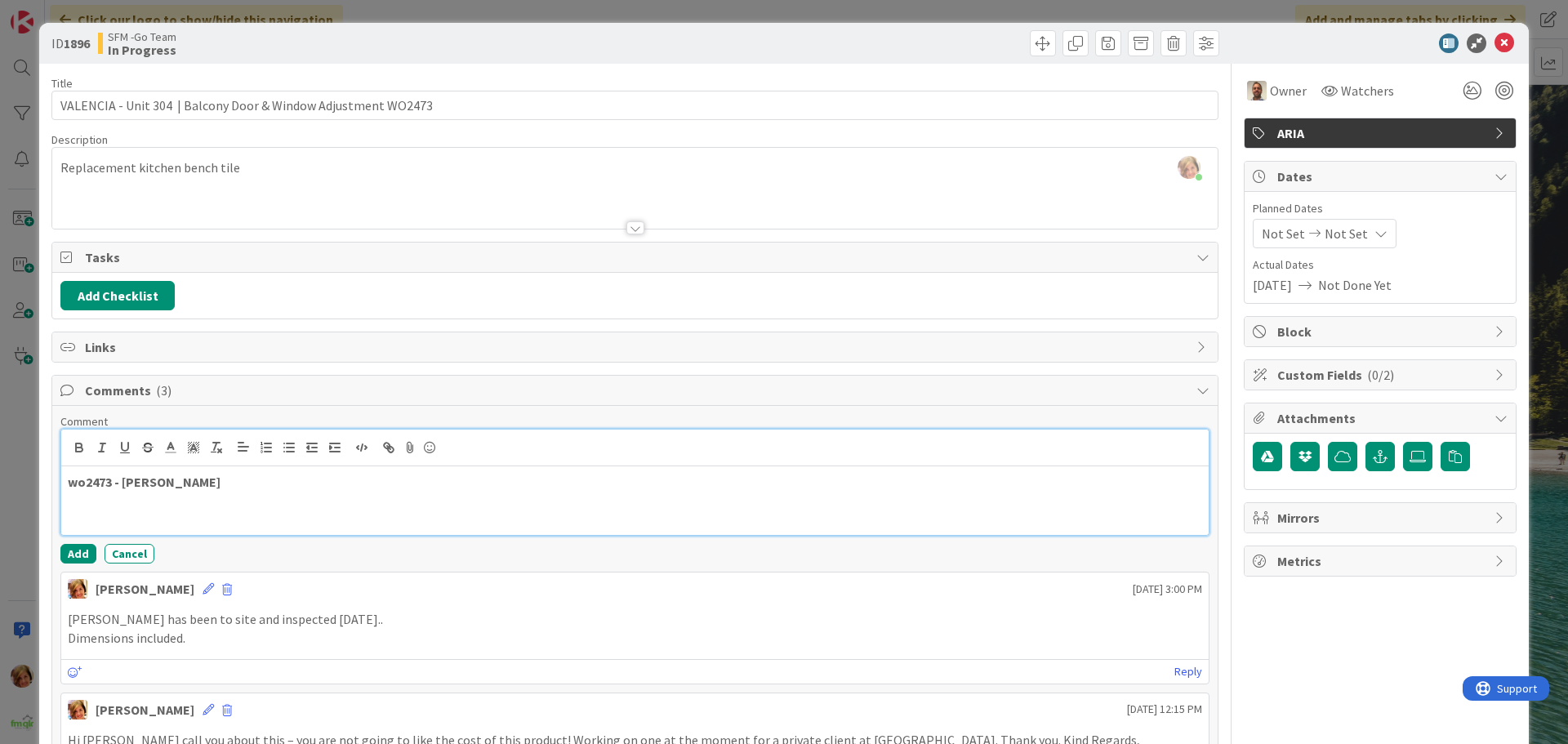
click at [268, 482] on p "wo2473 - [PERSON_NAME]" at bounding box center [635, 482] width 1135 height 19
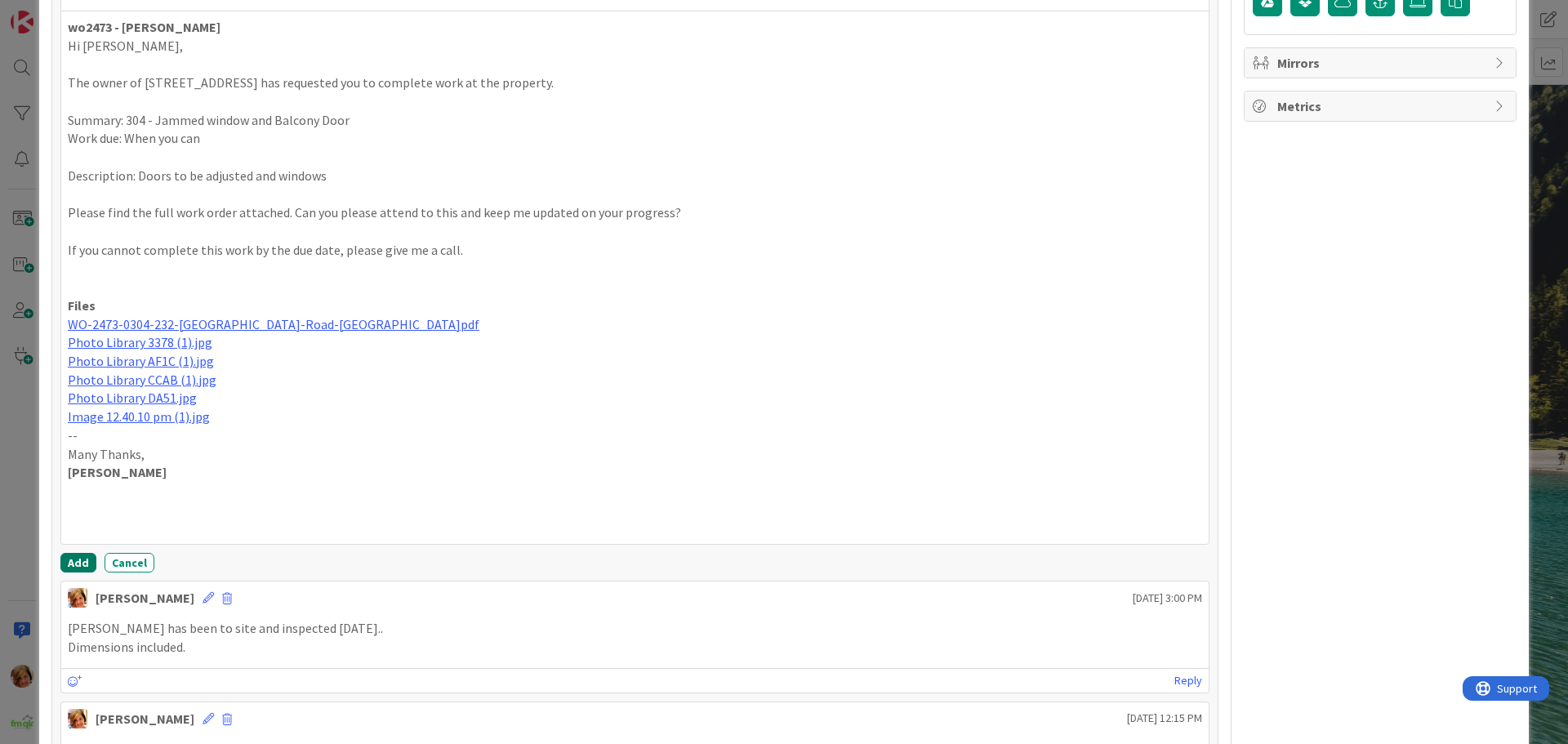
click at [63, 560] on button "Add" at bounding box center [78, 562] width 36 height 19
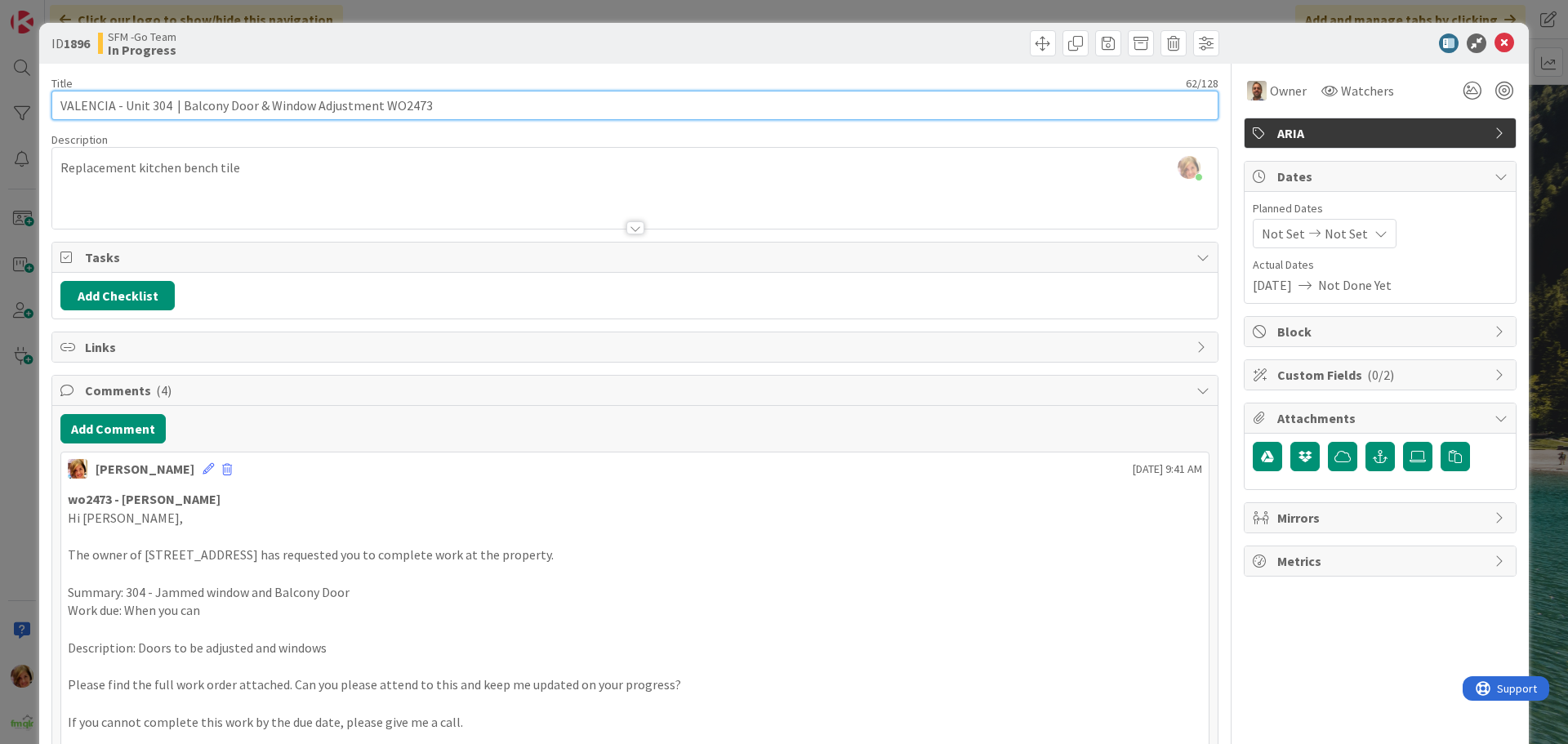
click at [497, 108] on input "VALENCIA - Unit 304 | Balcony Door & Window Adjustment WO2473" at bounding box center [635, 105] width 1167 height 29
type input "VALENCIA - Unit 304 | Balcony Door & Window Adjustment WO2473 - DR QU2532"
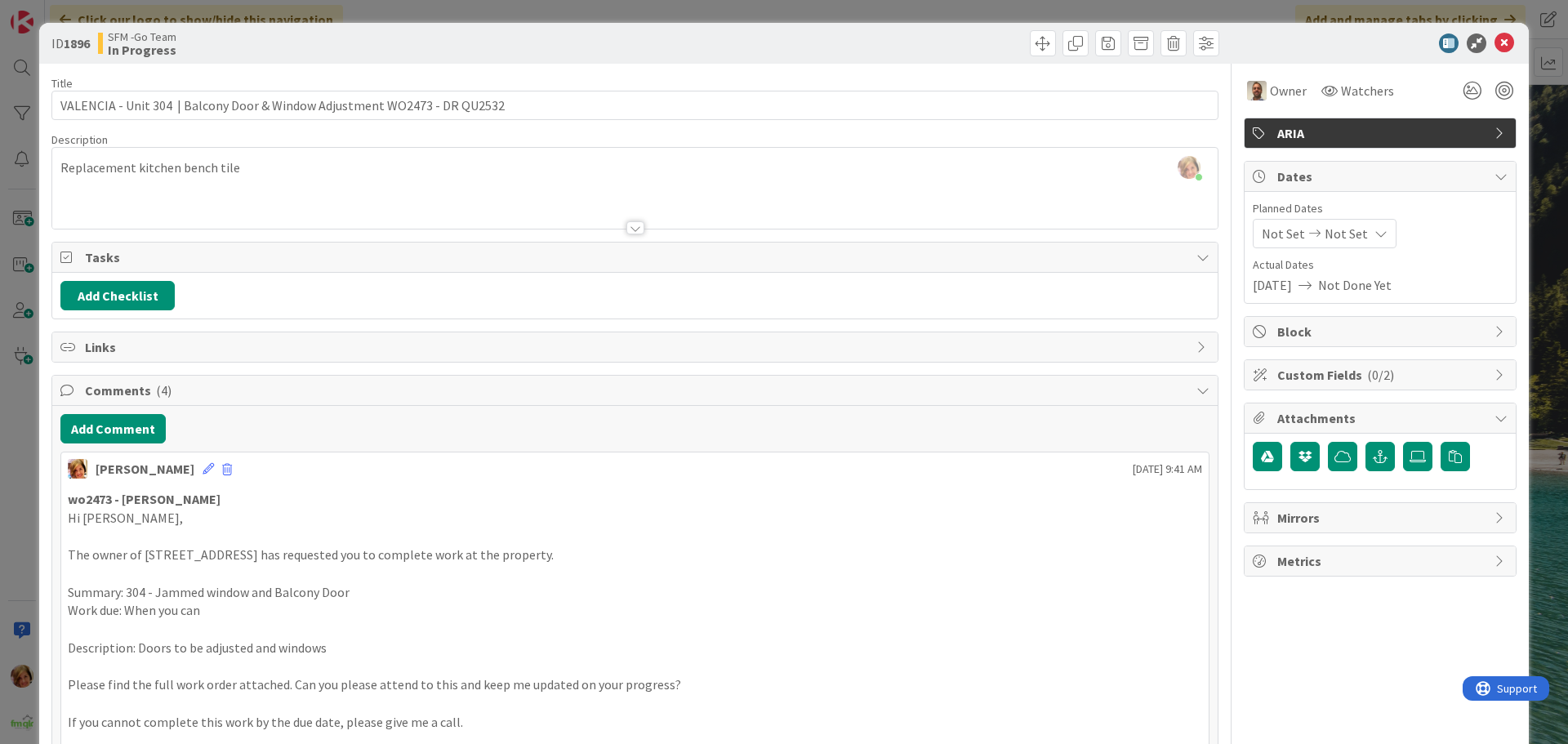
click at [777, 43] on div "Move Move" at bounding box center [929, 43] width 580 height 26
click at [1495, 48] on icon at bounding box center [1504, 43] width 19 height 19
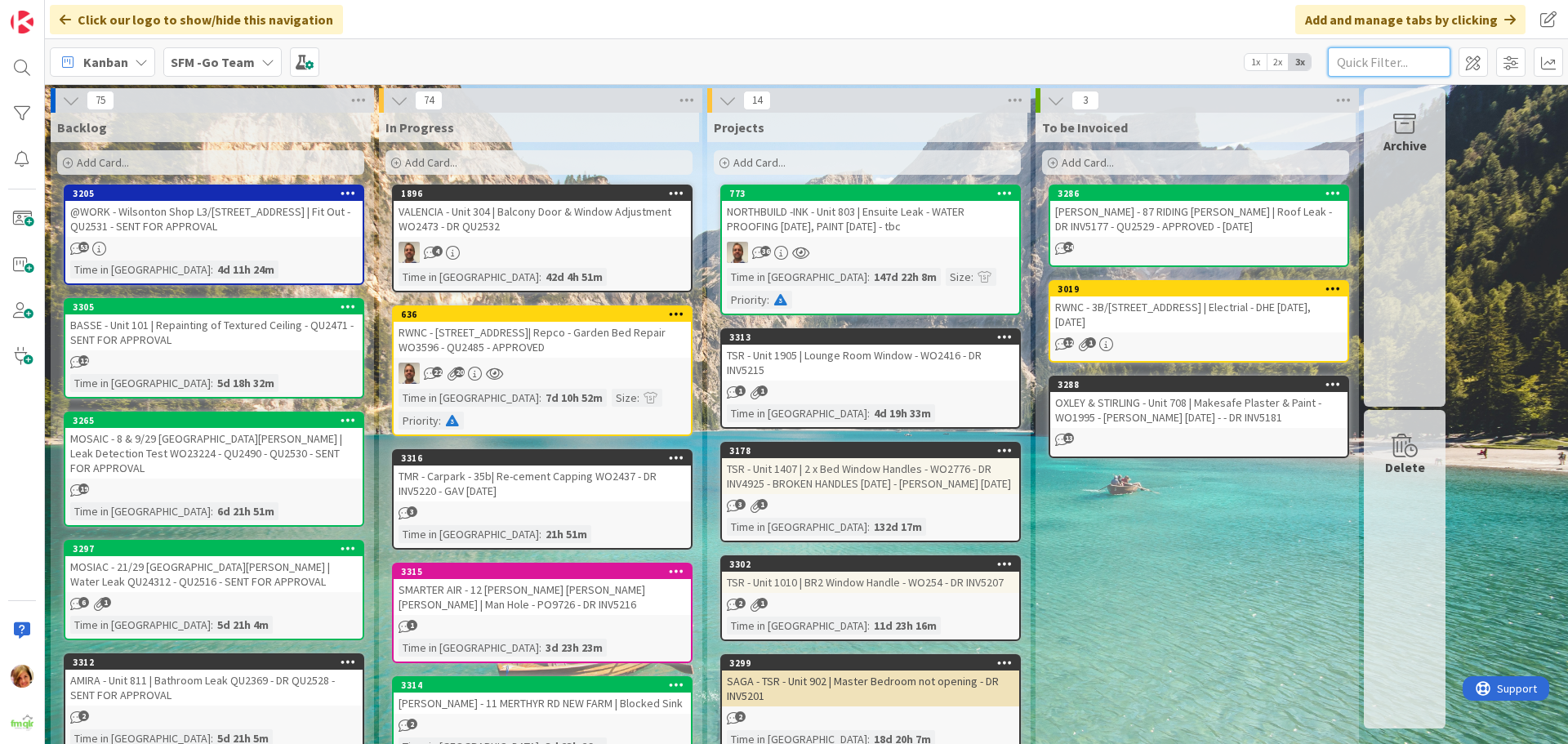
click at [1369, 64] on input "text" at bounding box center [1389, 62] width 123 height 29
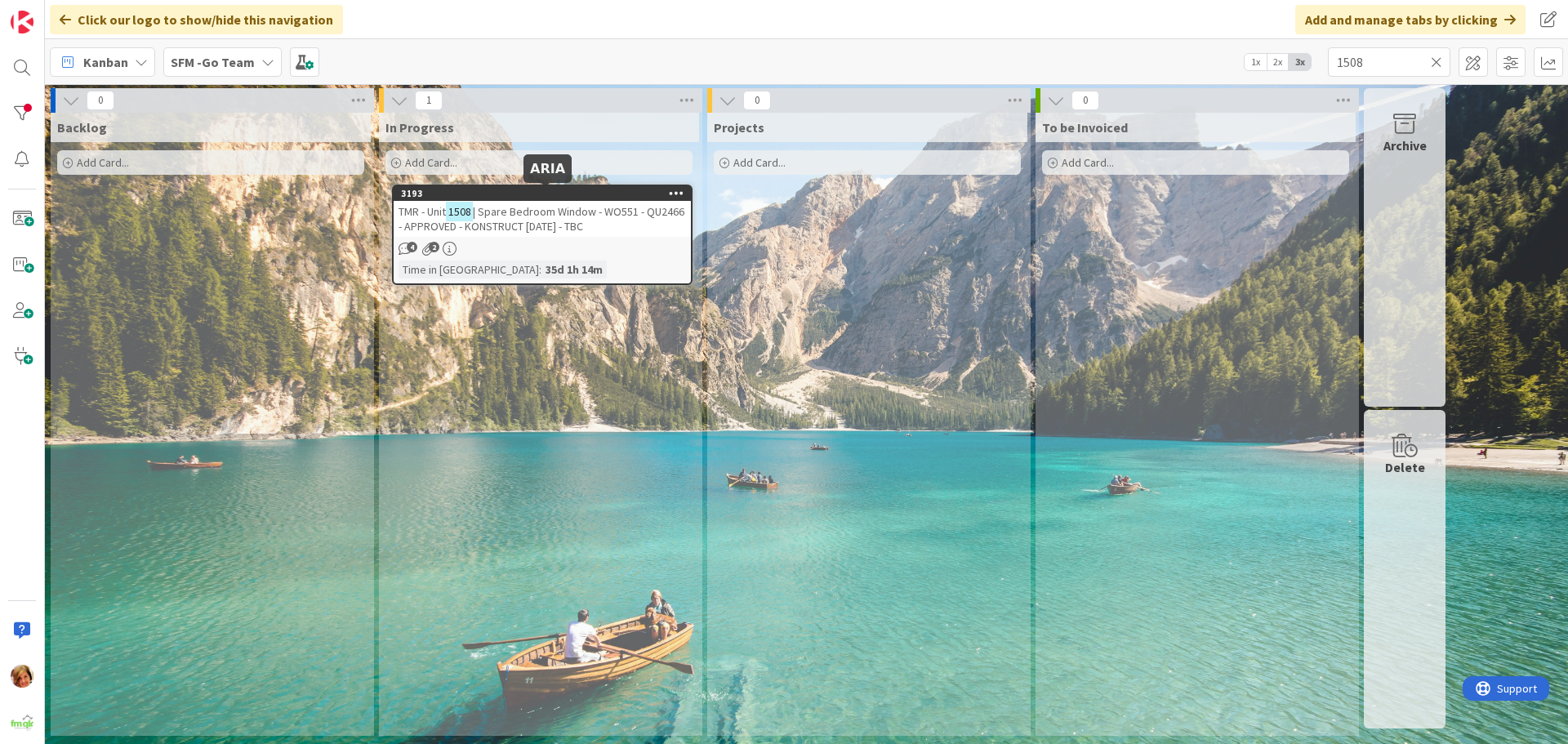
click at [551, 220] on span "| Spare Bedroom Window - WO551 - QU2466 - APPROVED - KONSTRUCT [DATE] - TBC" at bounding box center [542, 219] width 286 height 29
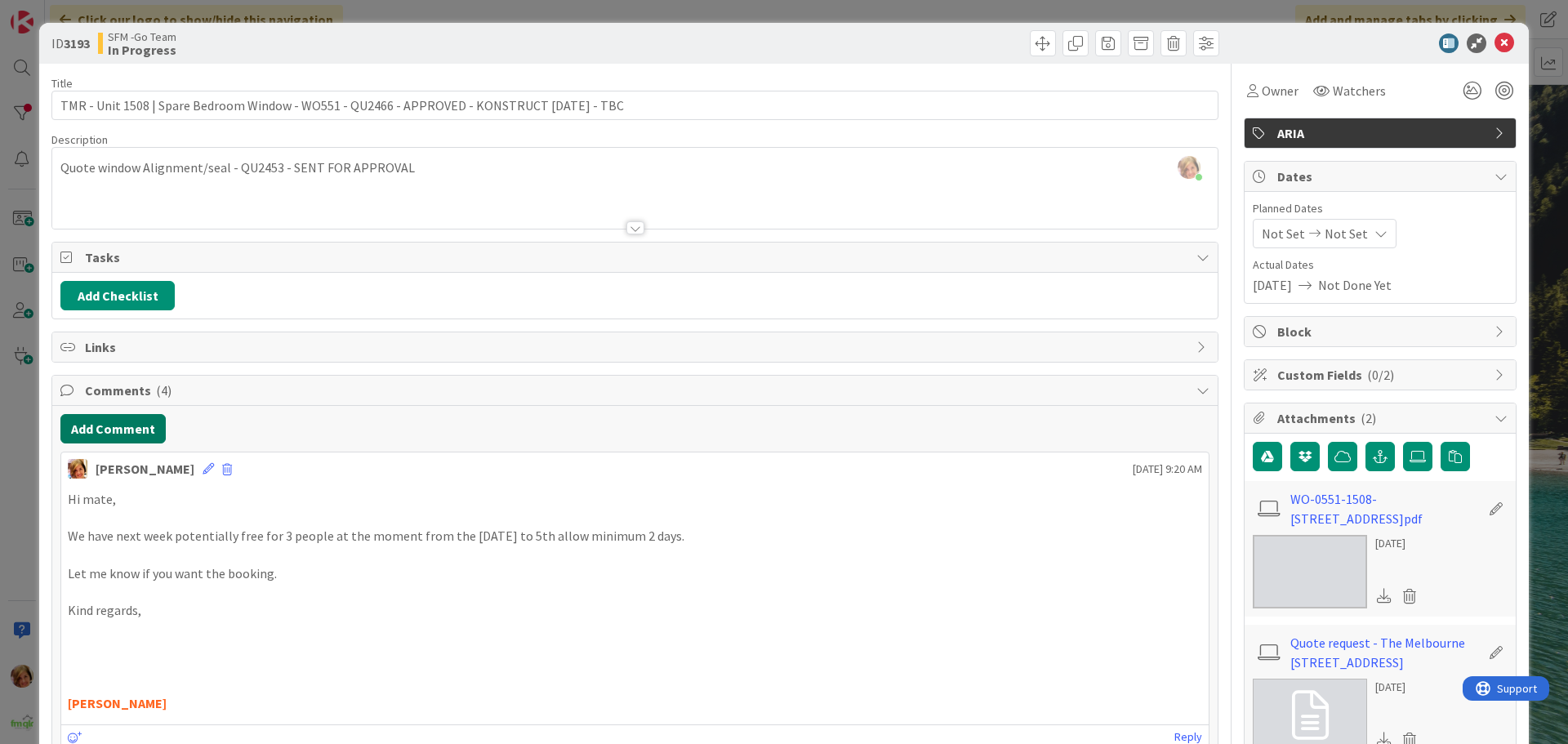
click at [133, 440] on button "Add Comment" at bounding box center [113, 428] width 105 height 29
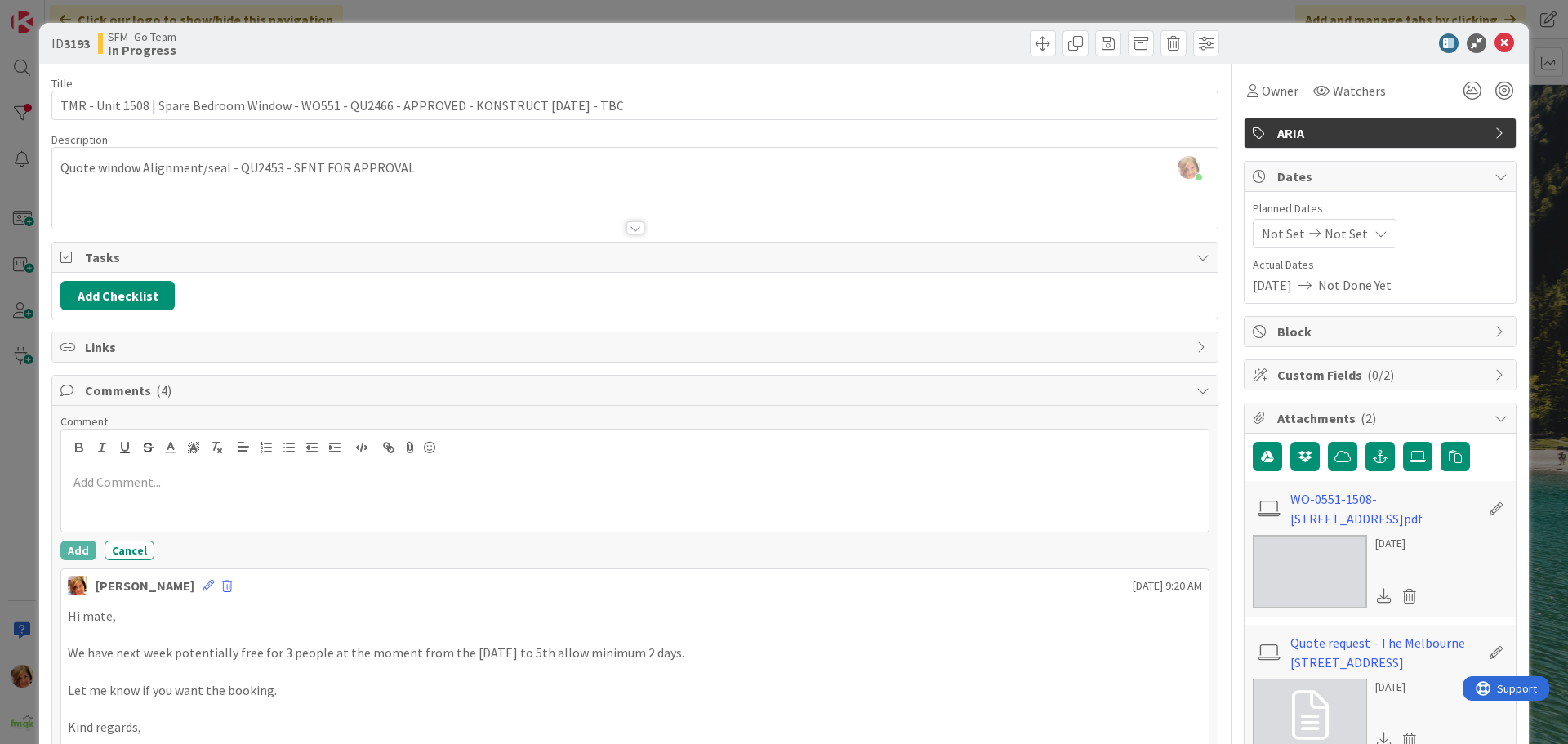
click at [174, 493] on div at bounding box center [634, 499] width 1147 height 65
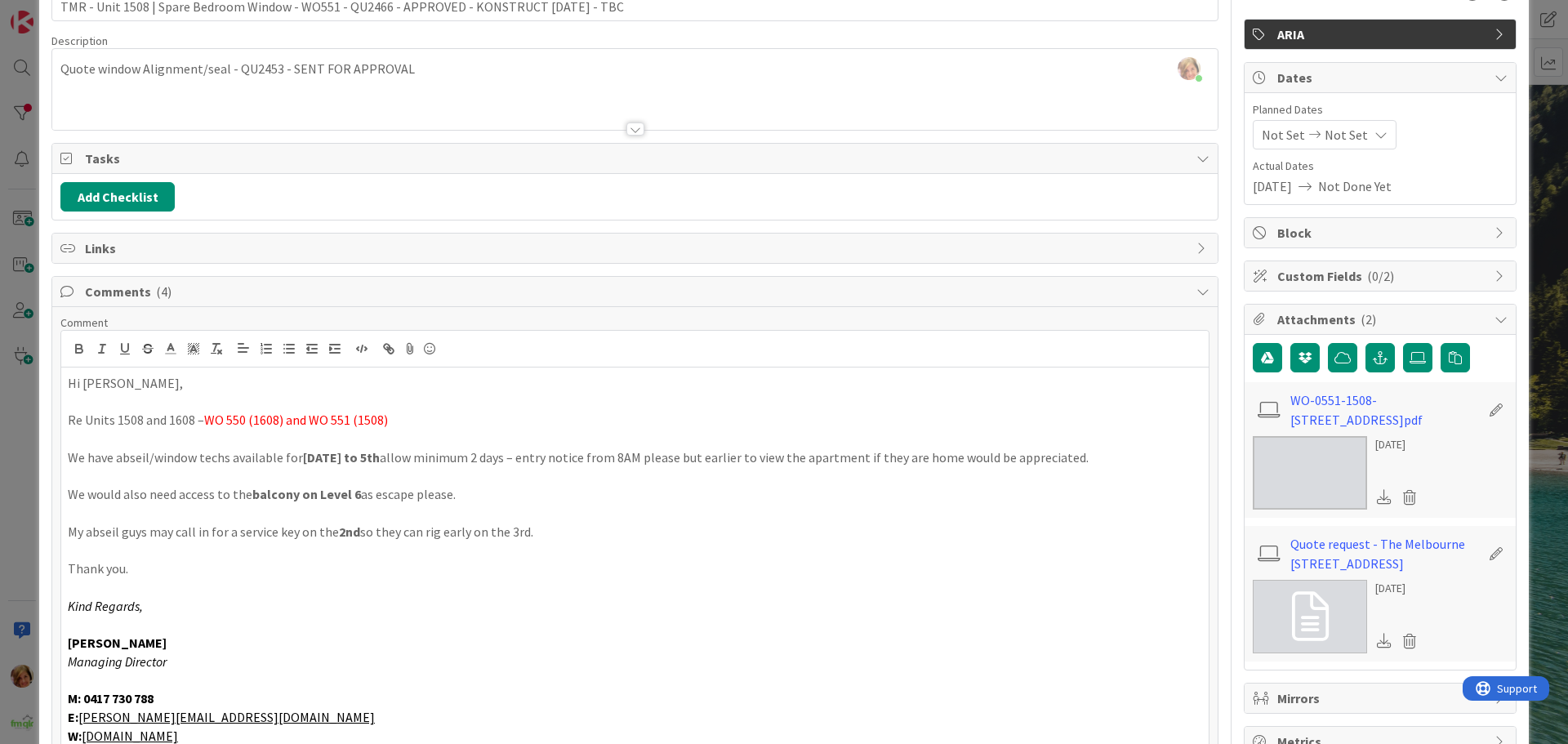
scroll to position [262, 0]
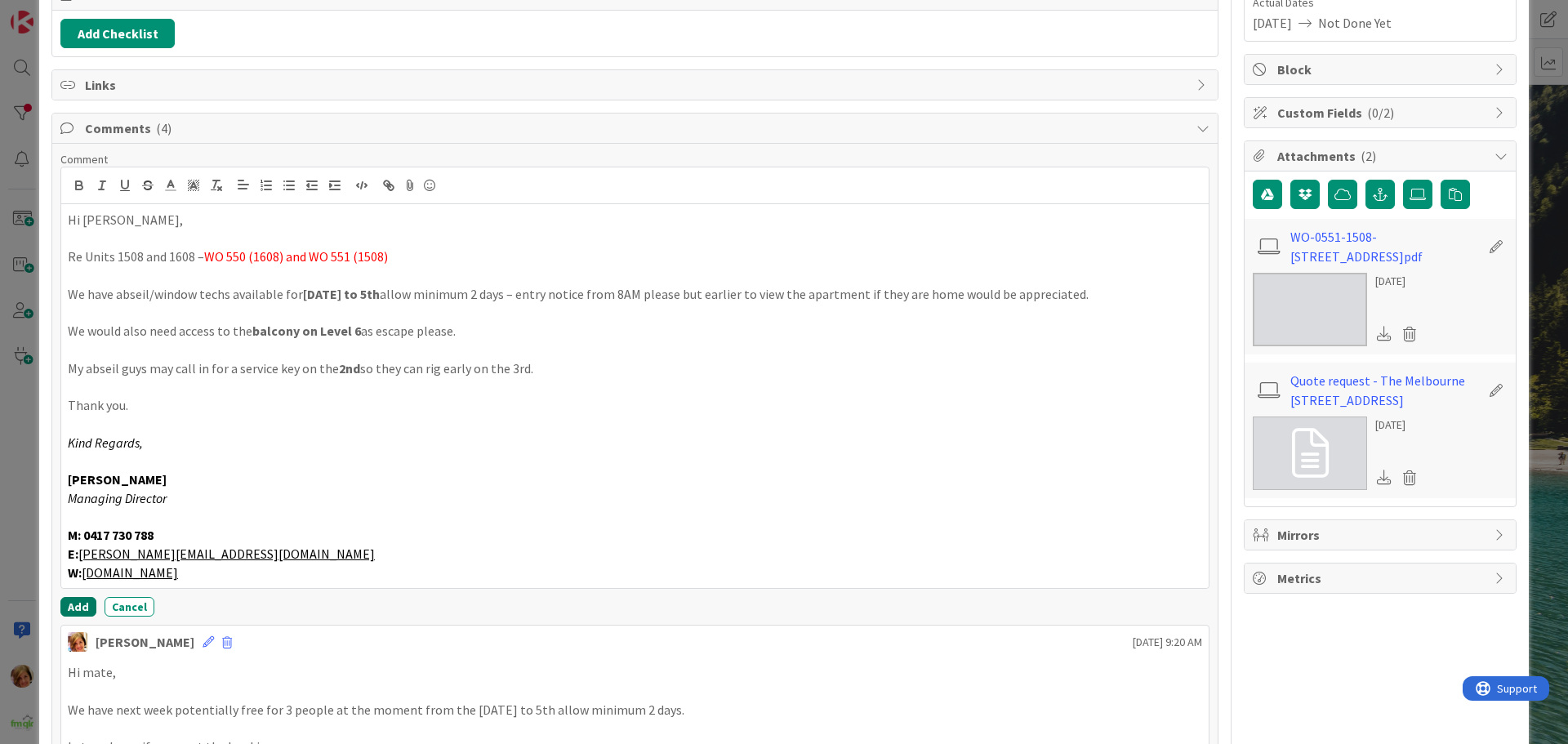
click at [69, 609] on button "Add" at bounding box center [78, 606] width 36 height 19
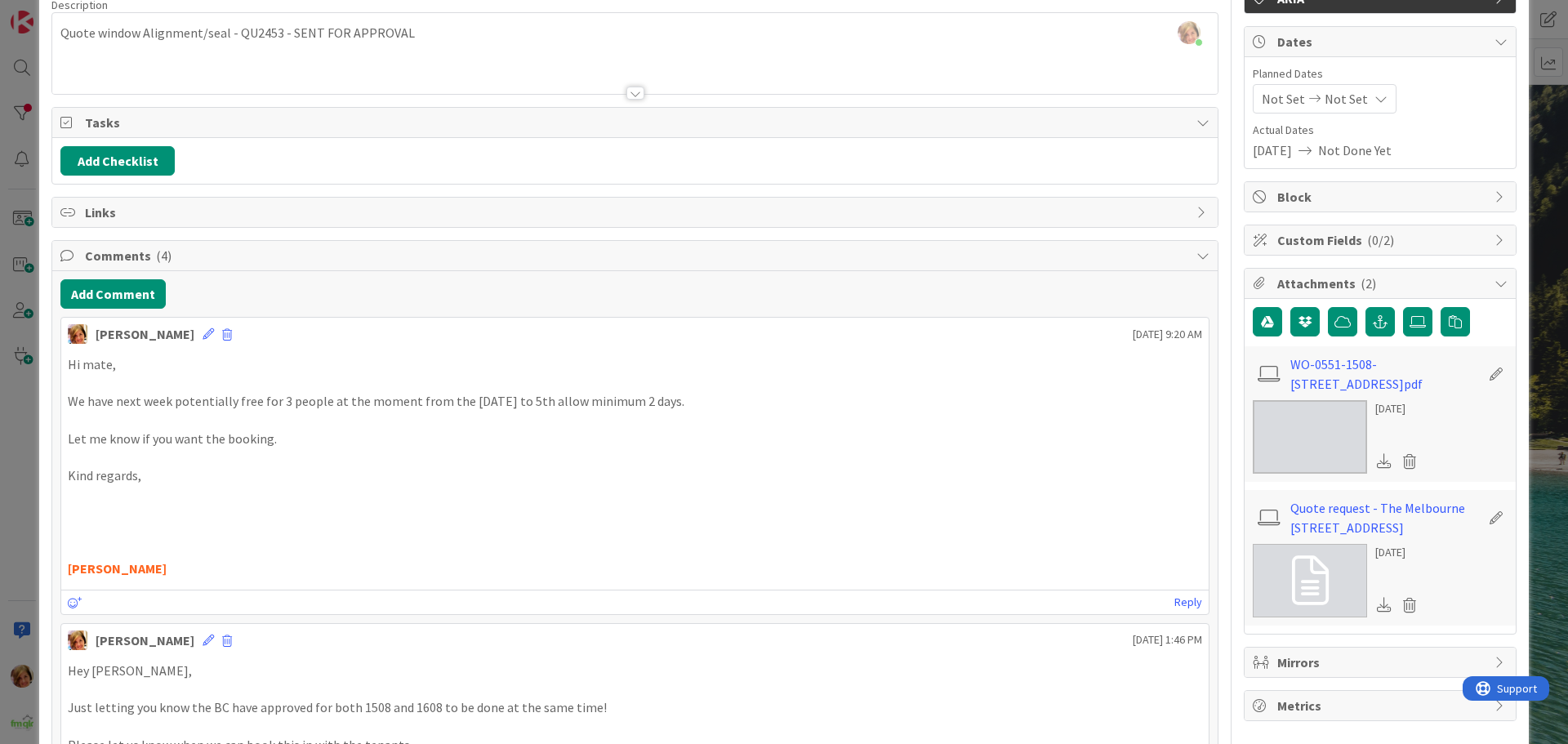
scroll to position [0, 0]
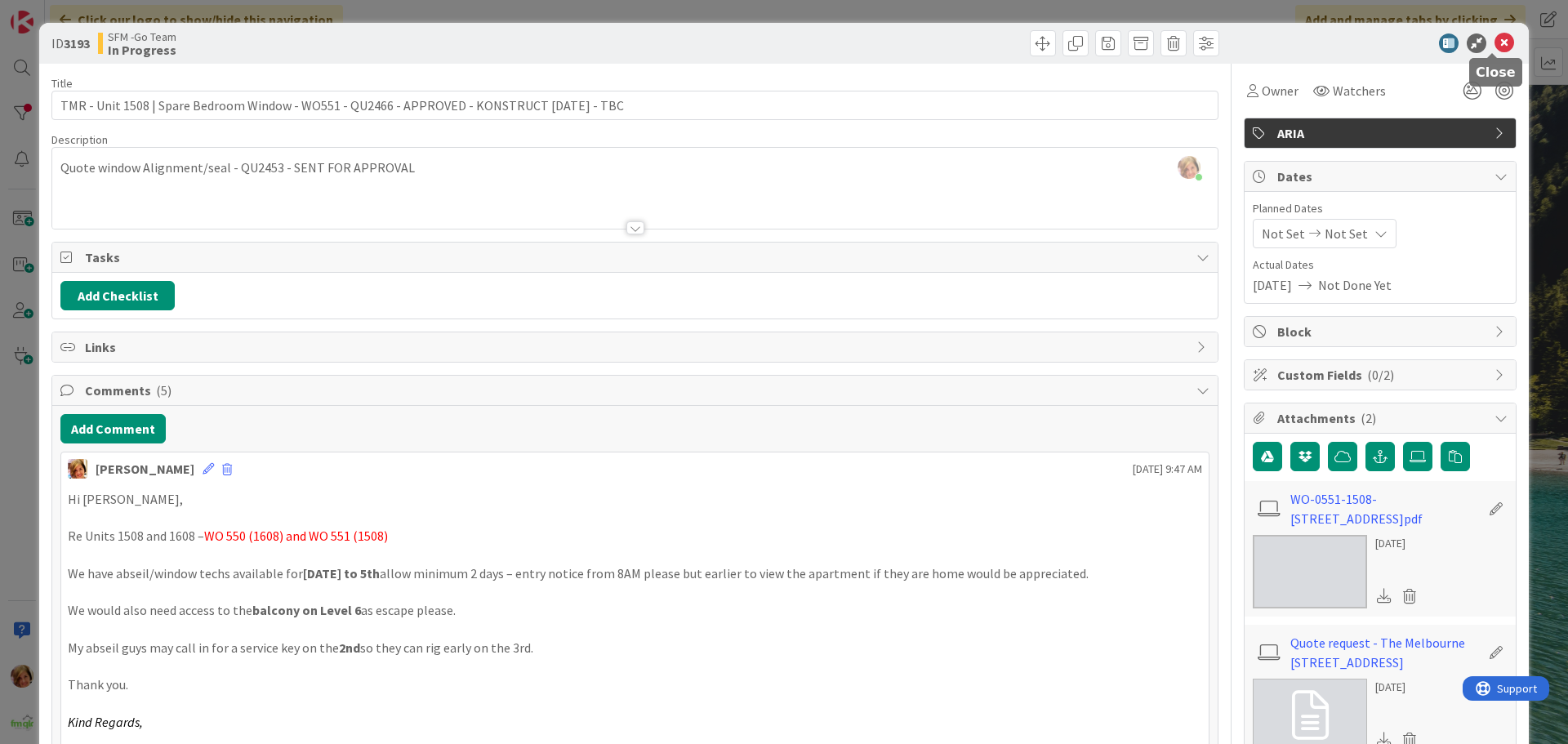
click at [1501, 45] on icon at bounding box center [1504, 43] width 19 height 19
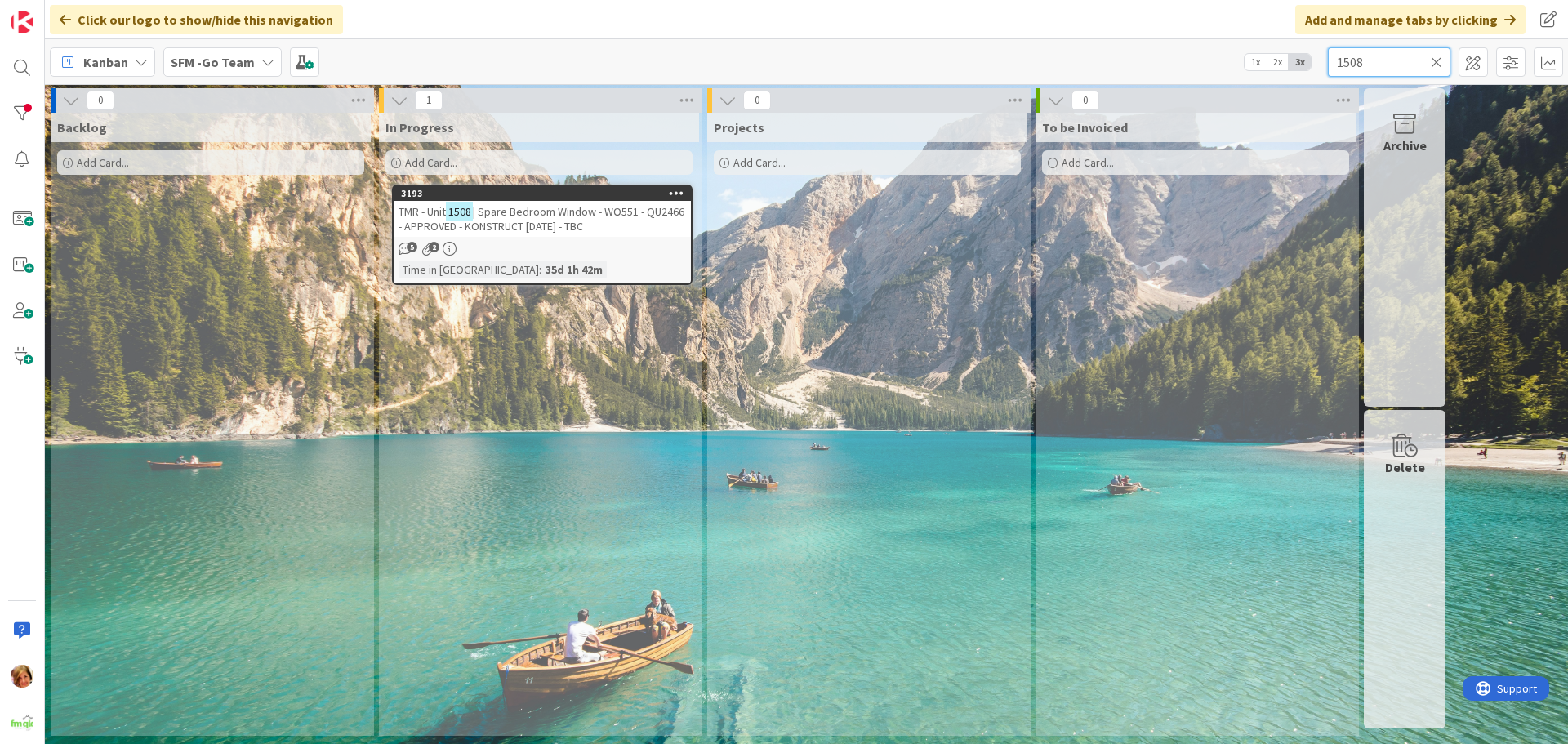
click at [1388, 62] on input "1508" at bounding box center [1389, 62] width 123 height 29
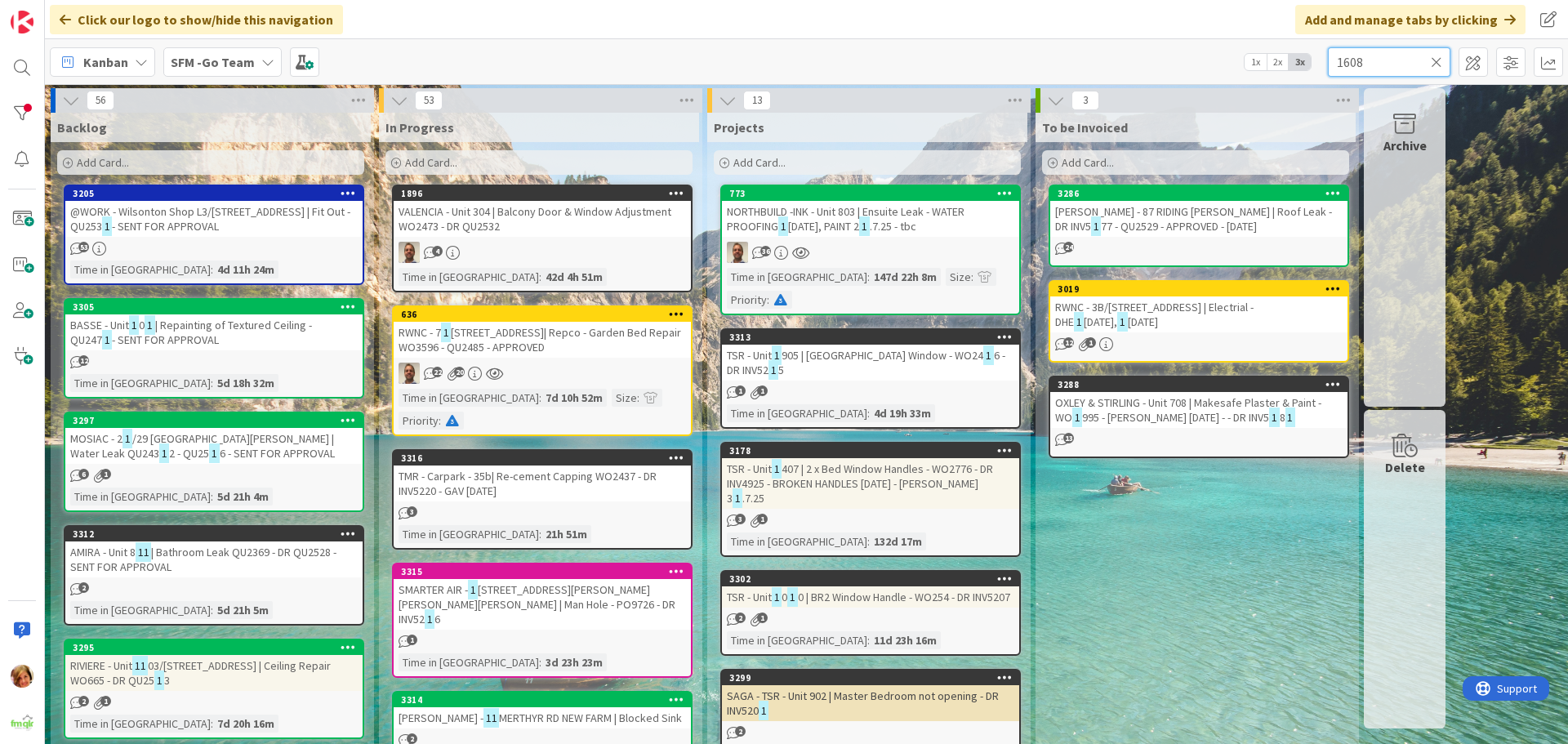
type input "1608"
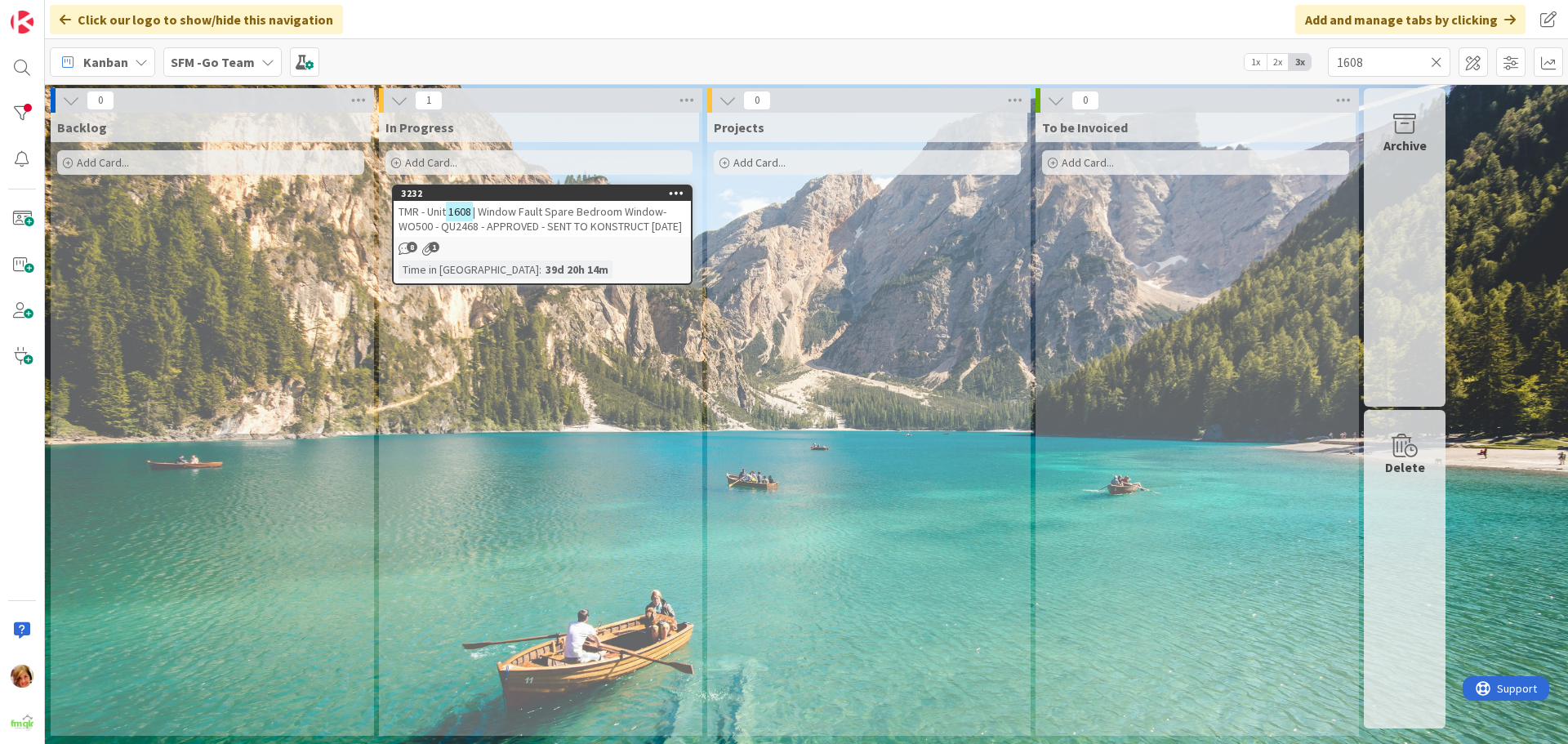
click at [549, 221] on span "| Window Fault Spare Bedroom Window- WO500 - QU2468 - APPROVED - SENT TO KONSTR…" at bounding box center [541, 219] width 284 height 29
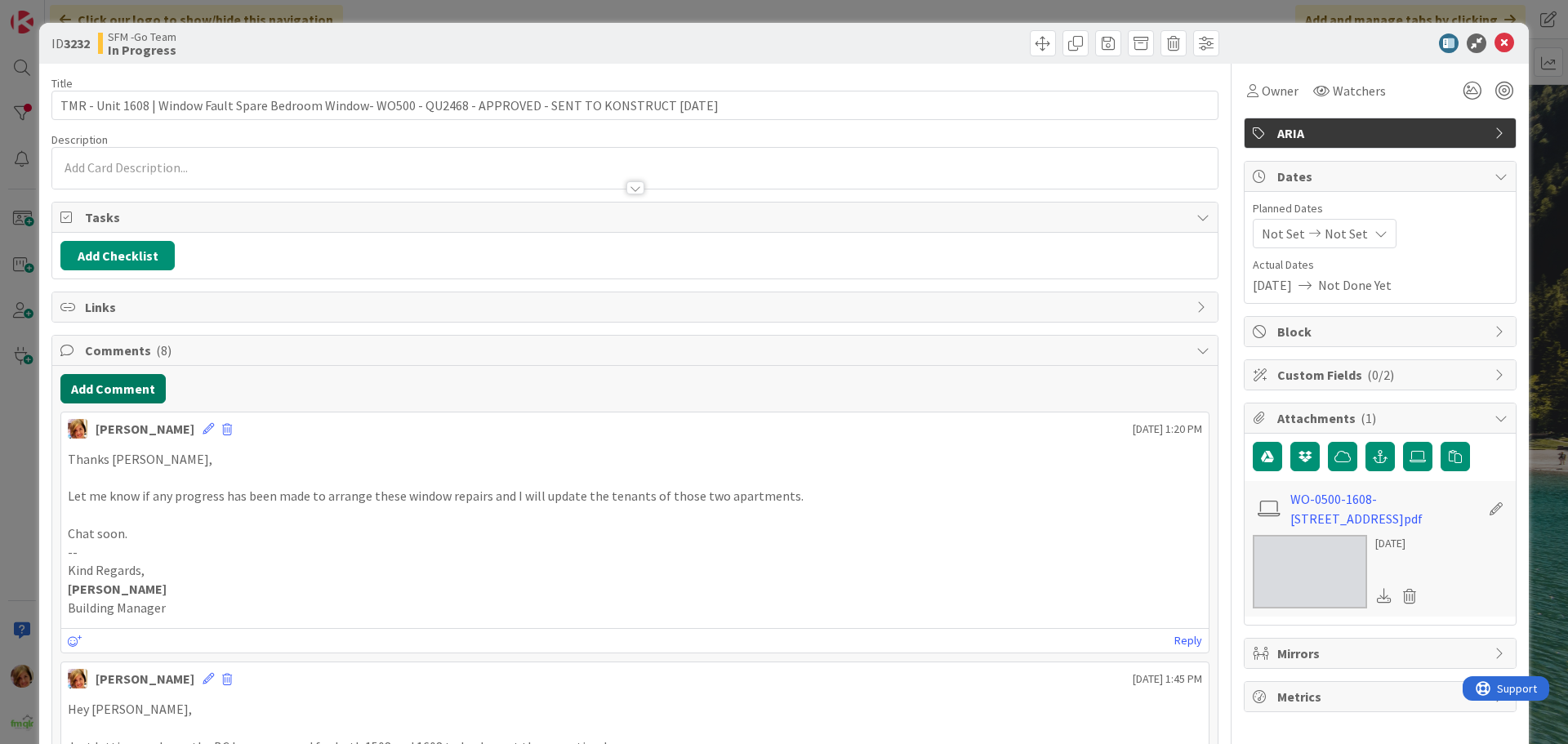
click at [119, 395] on button "Add Comment" at bounding box center [113, 388] width 105 height 29
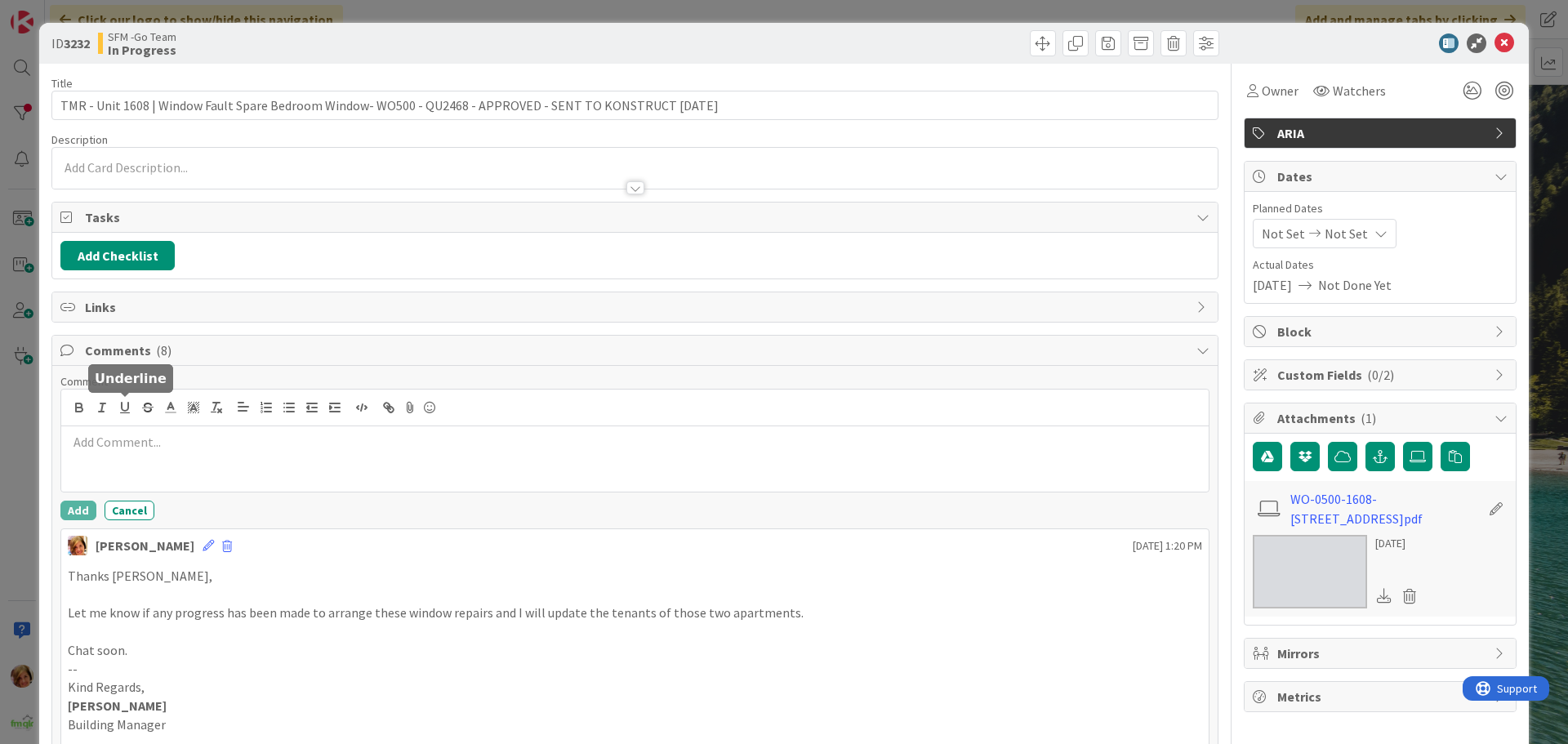
click at [143, 444] on p at bounding box center [635, 442] width 1135 height 19
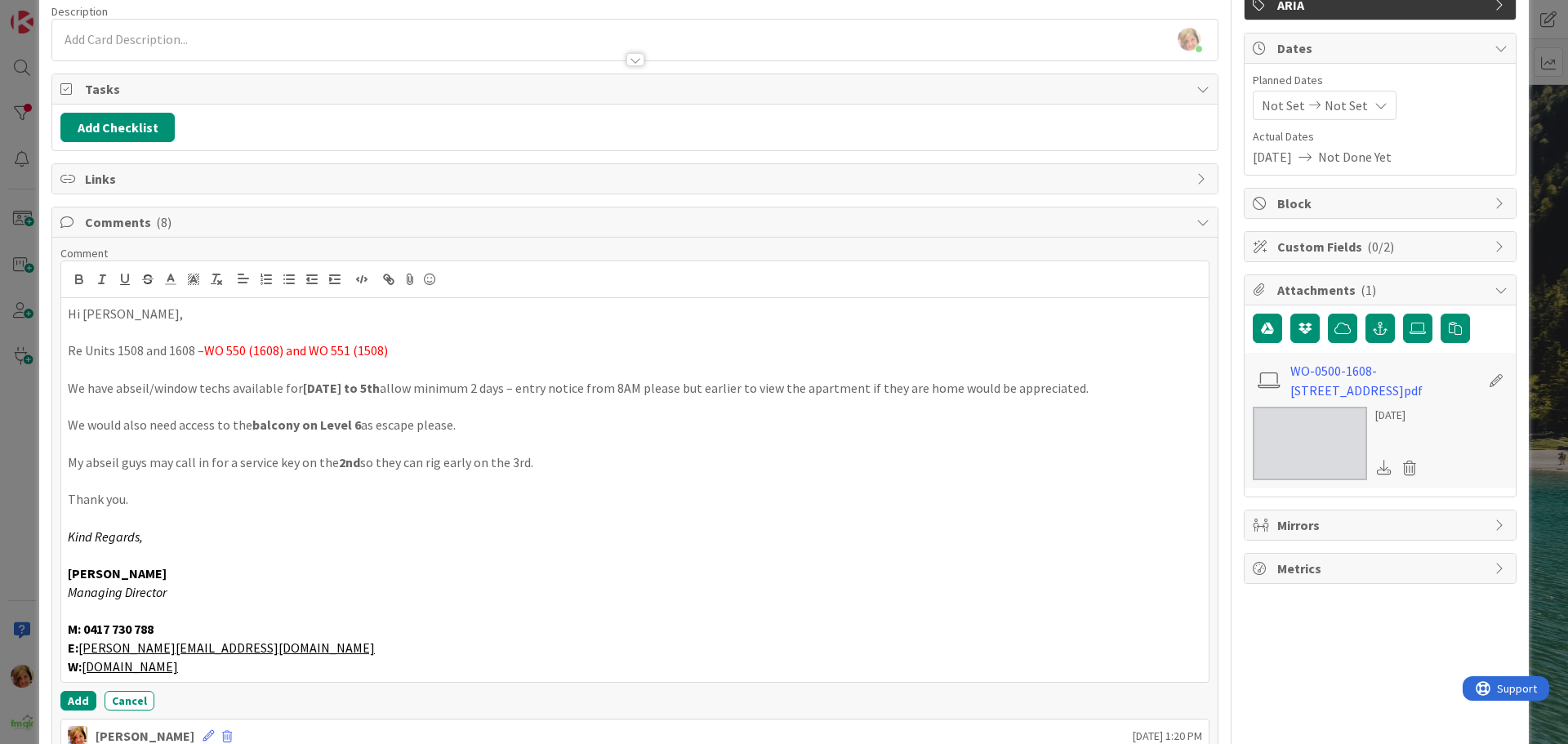
scroll to position [222, 0]
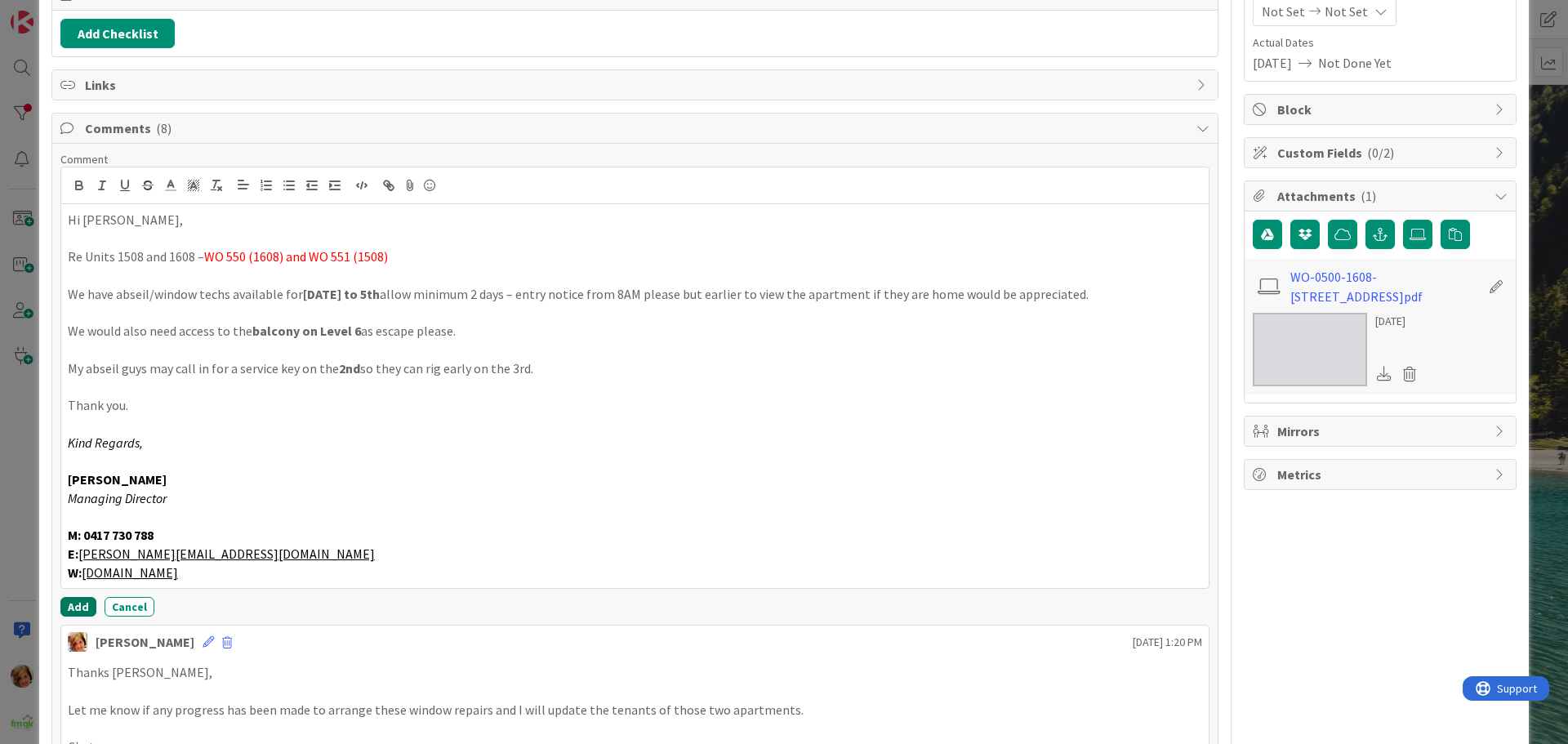
click at [78, 600] on button "Add" at bounding box center [78, 606] width 36 height 19
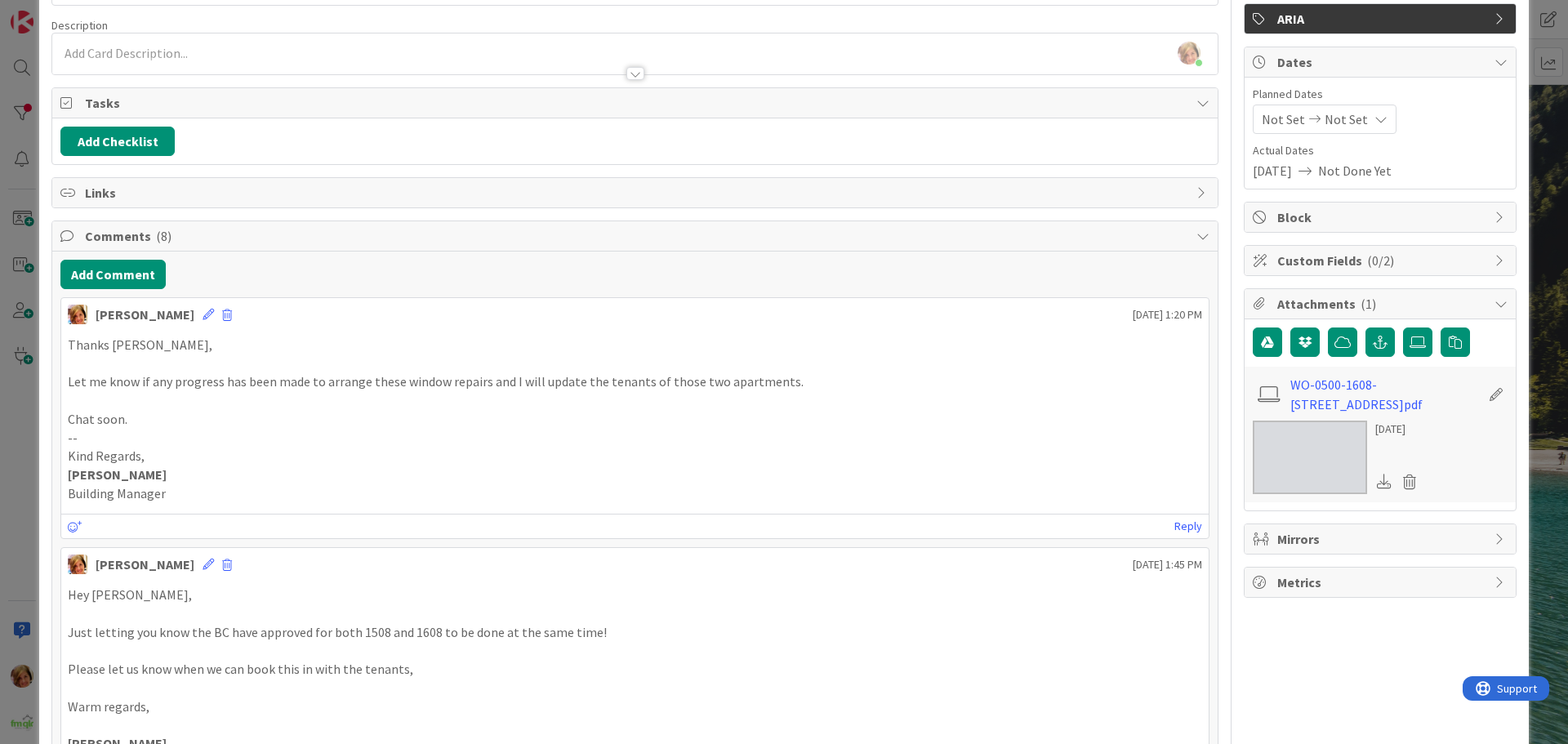
scroll to position [0, 0]
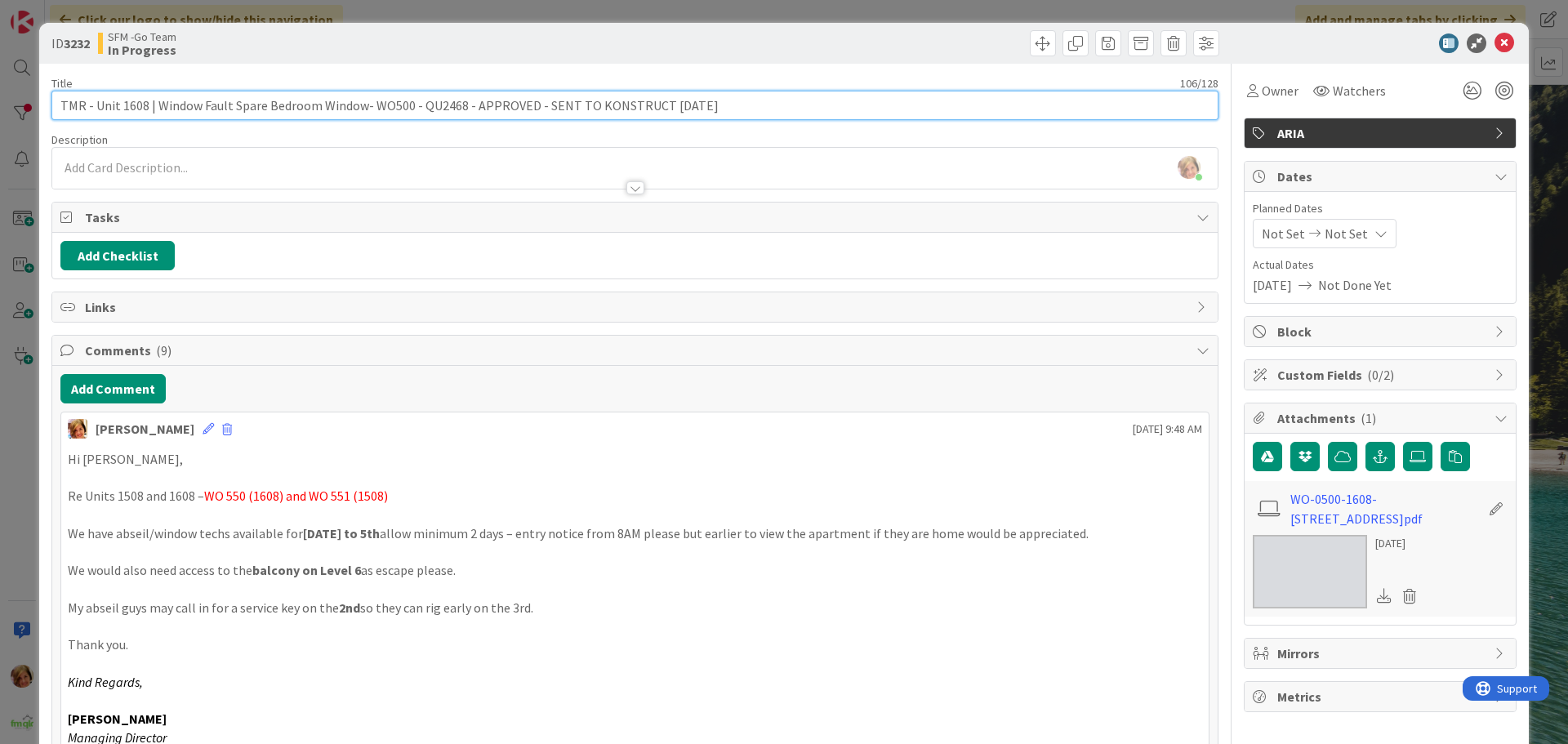
drag, startPoint x: 729, startPoint y: 106, endPoint x: 538, endPoint y: 118, distance: 191.4
click at [538, 118] on input "TMR - Unit 1608 | Window Fault Spare Bedroom Window- WO500 - QU2468 - APPROVED …" at bounding box center [635, 105] width 1167 height 29
type input "TMR - Unit 1608 | Window Fault Spare Bedroom Window- WO500 - QU2468 - APPROVED …"
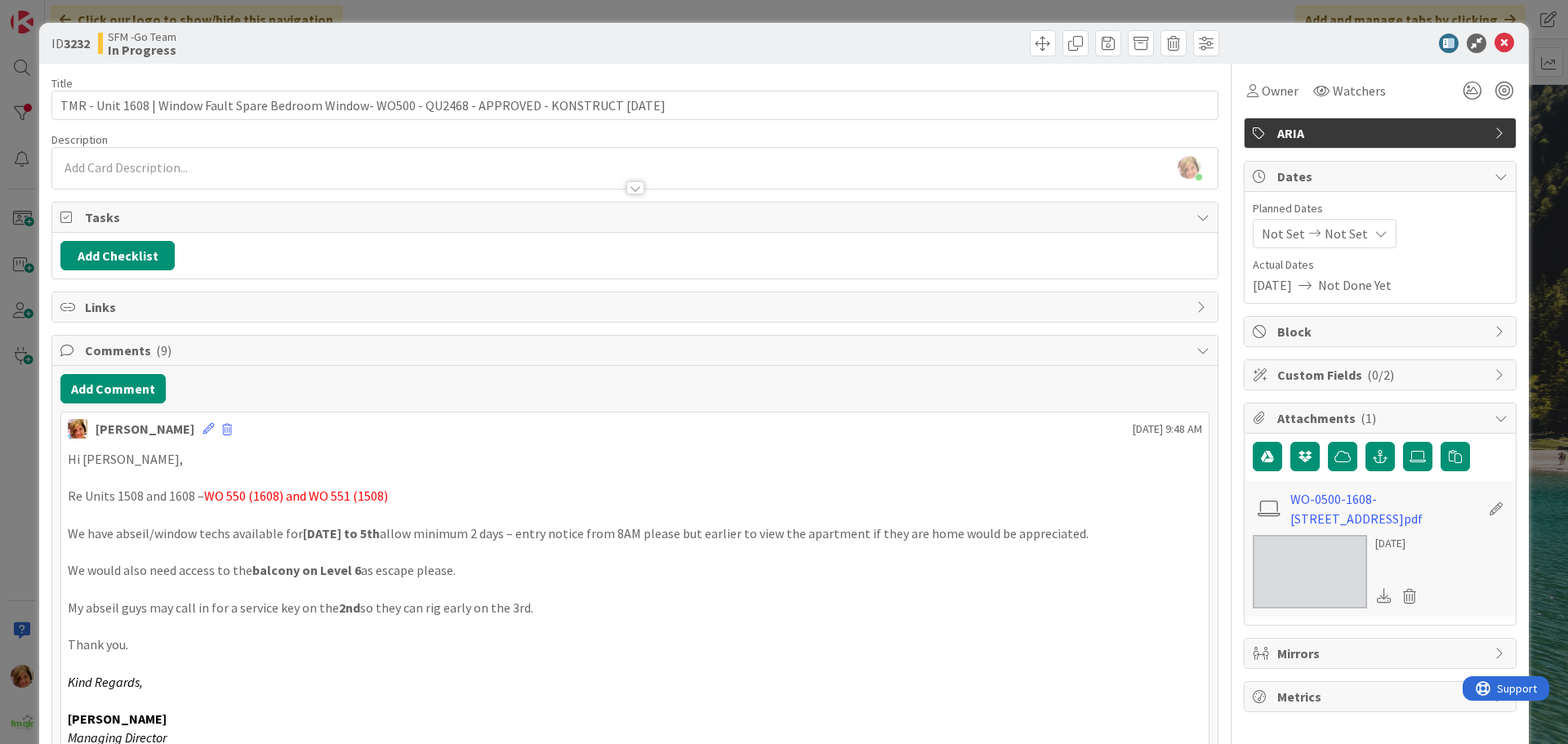
drag, startPoint x: 895, startPoint y: 44, endPoint x: 1378, endPoint y: 48, distance: 483.0
click at [895, 43] on div at bounding box center [929, 43] width 580 height 26
click at [1495, 41] on icon at bounding box center [1504, 43] width 19 height 19
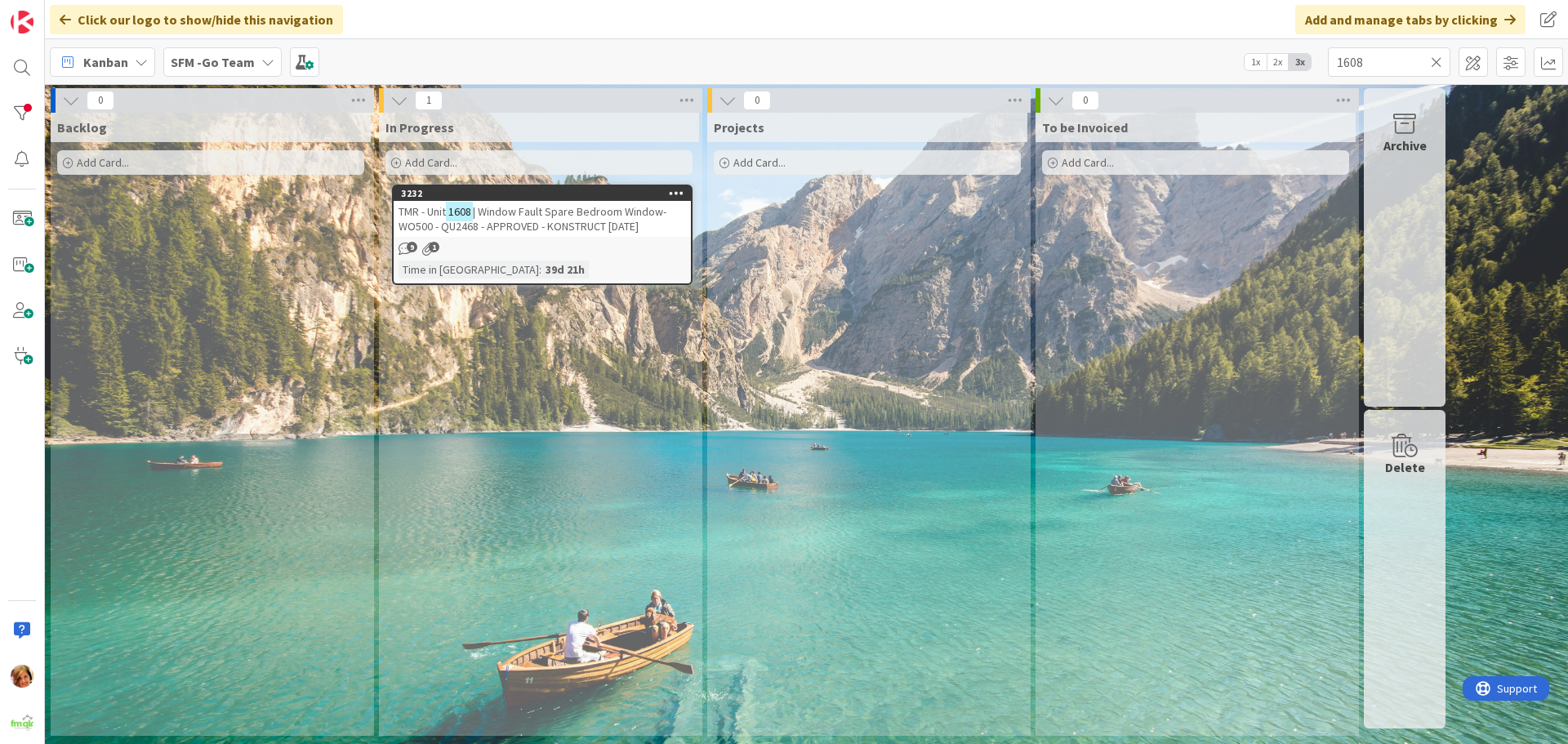
click at [1434, 58] on icon at bounding box center [1437, 63] width 12 height 15
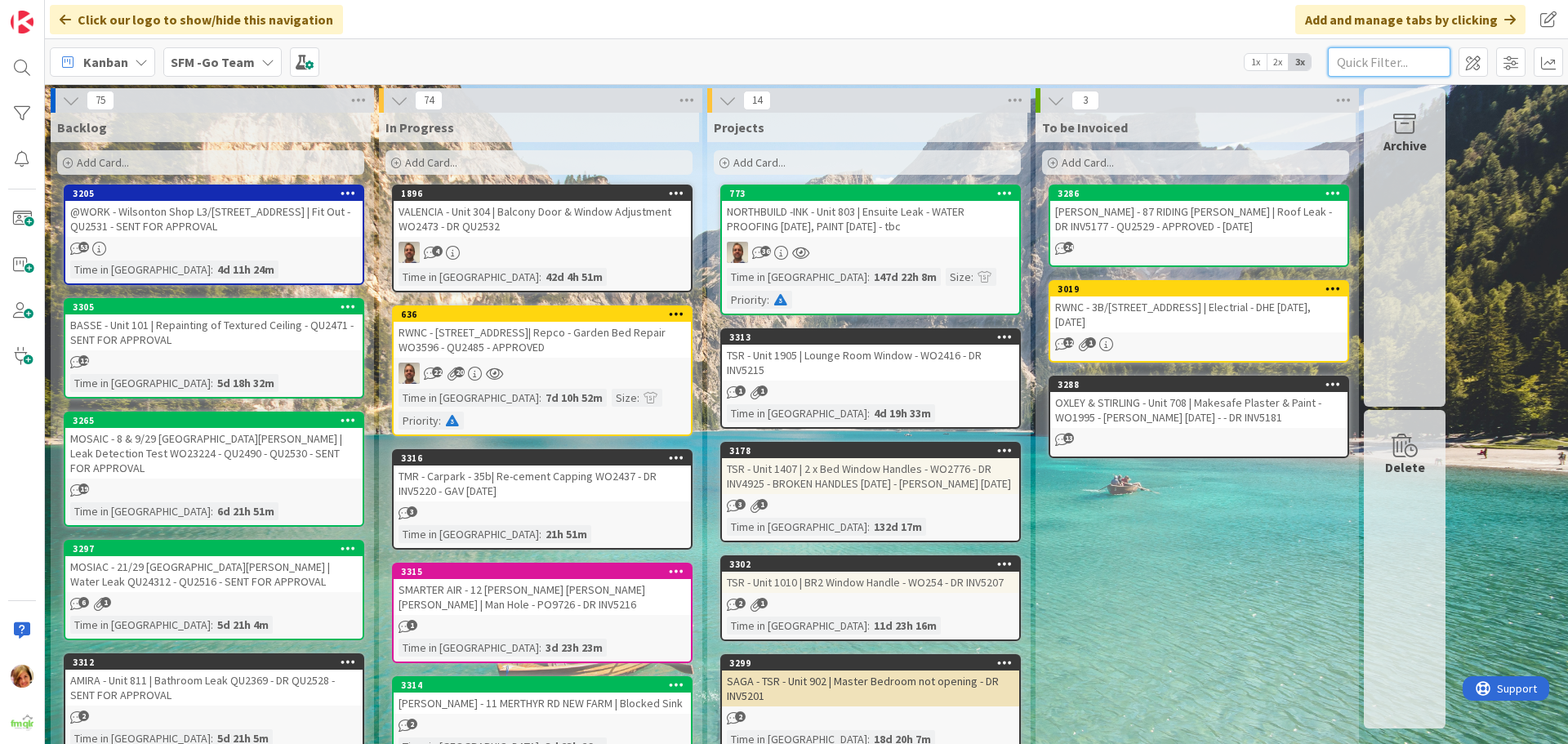
click at [1397, 58] on input "text" at bounding box center [1389, 62] width 123 height 29
type input "304"
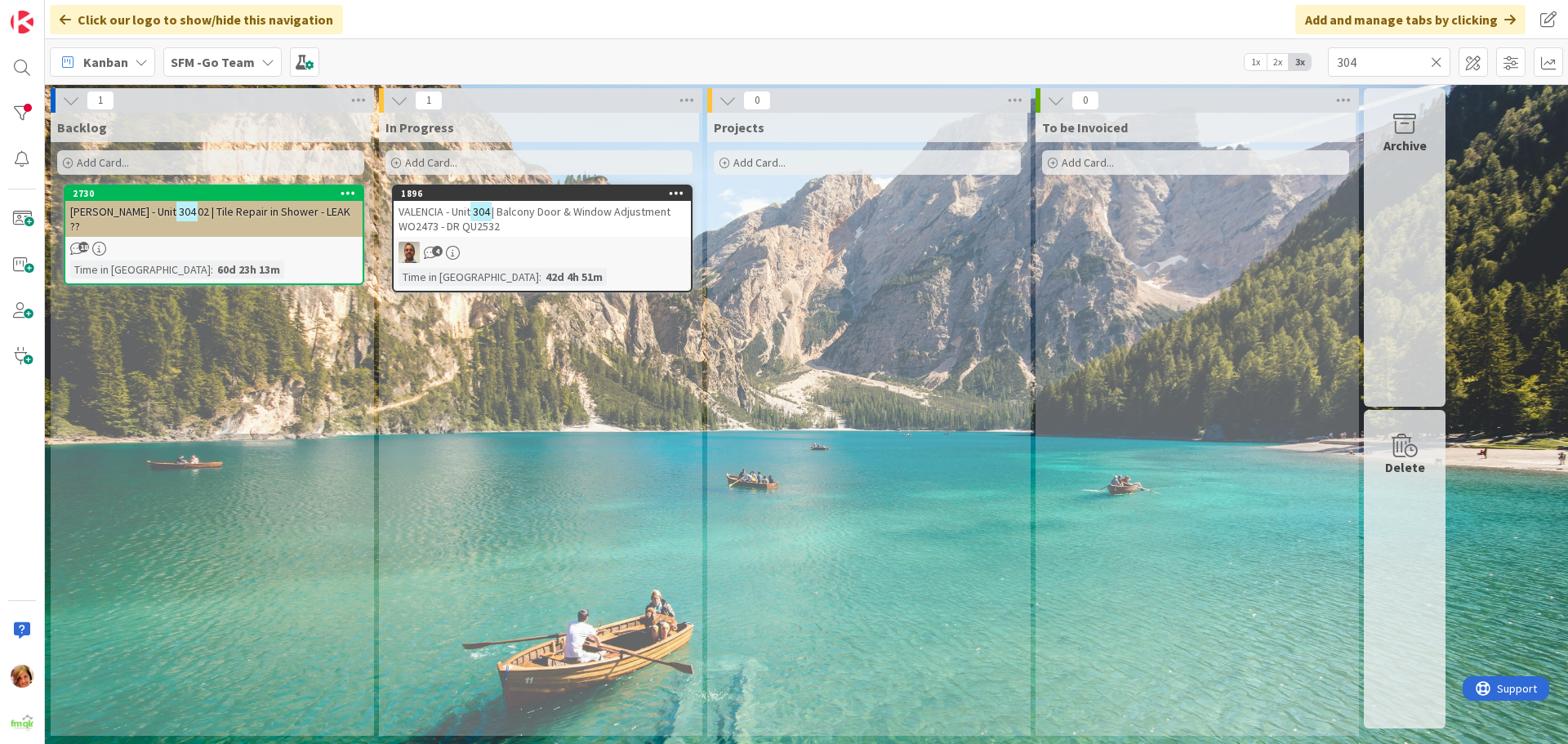
click at [574, 213] on span "| Balcony Door & Window Adjustment WO2473 - DR QU2532" at bounding box center [535, 219] width 272 height 29
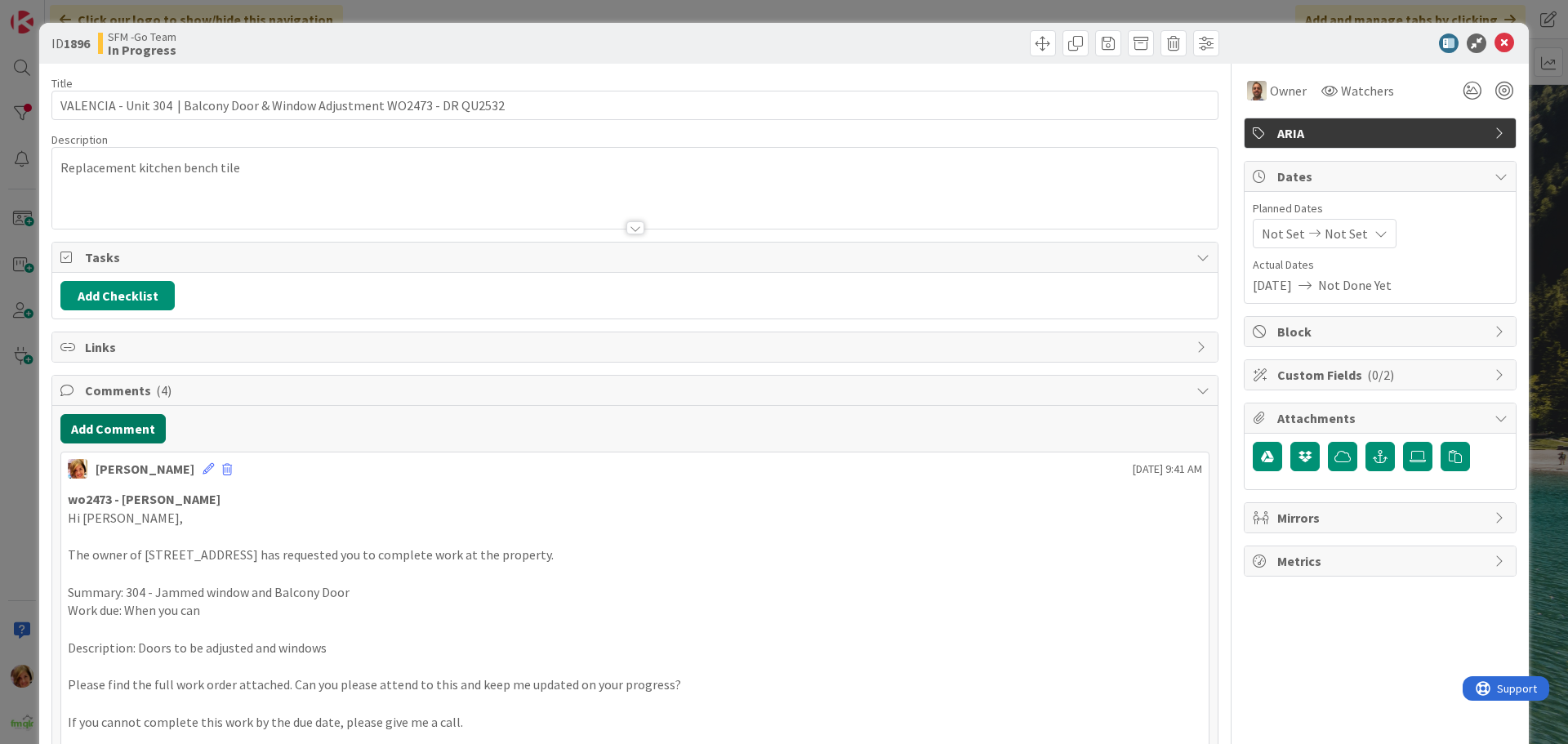
click at [111, 420] on button "Add Comment" at bounding box center [113, 428] width 105 height 29
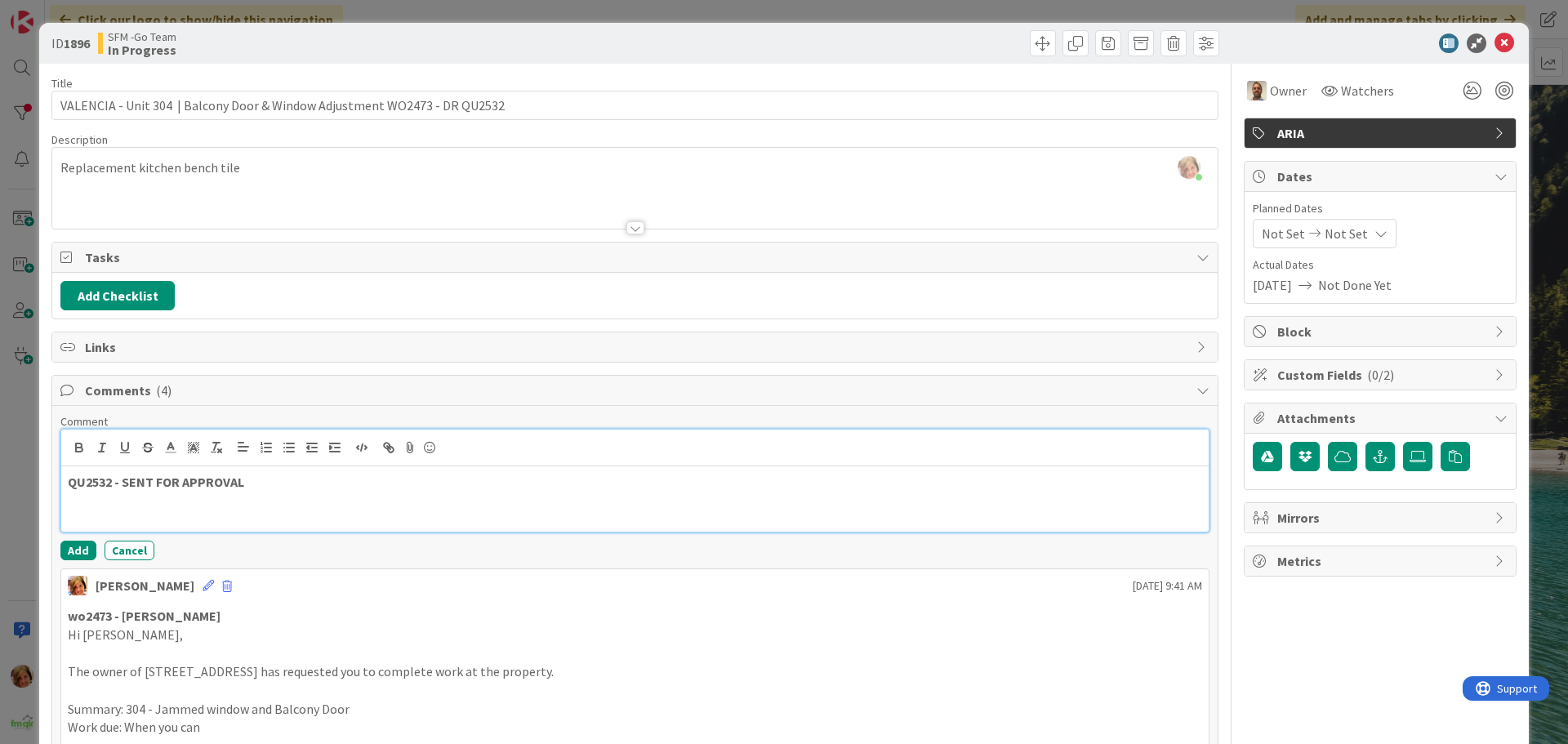
click at [326, 497] on p at bounding box center [635, 500] width 1135 height 19
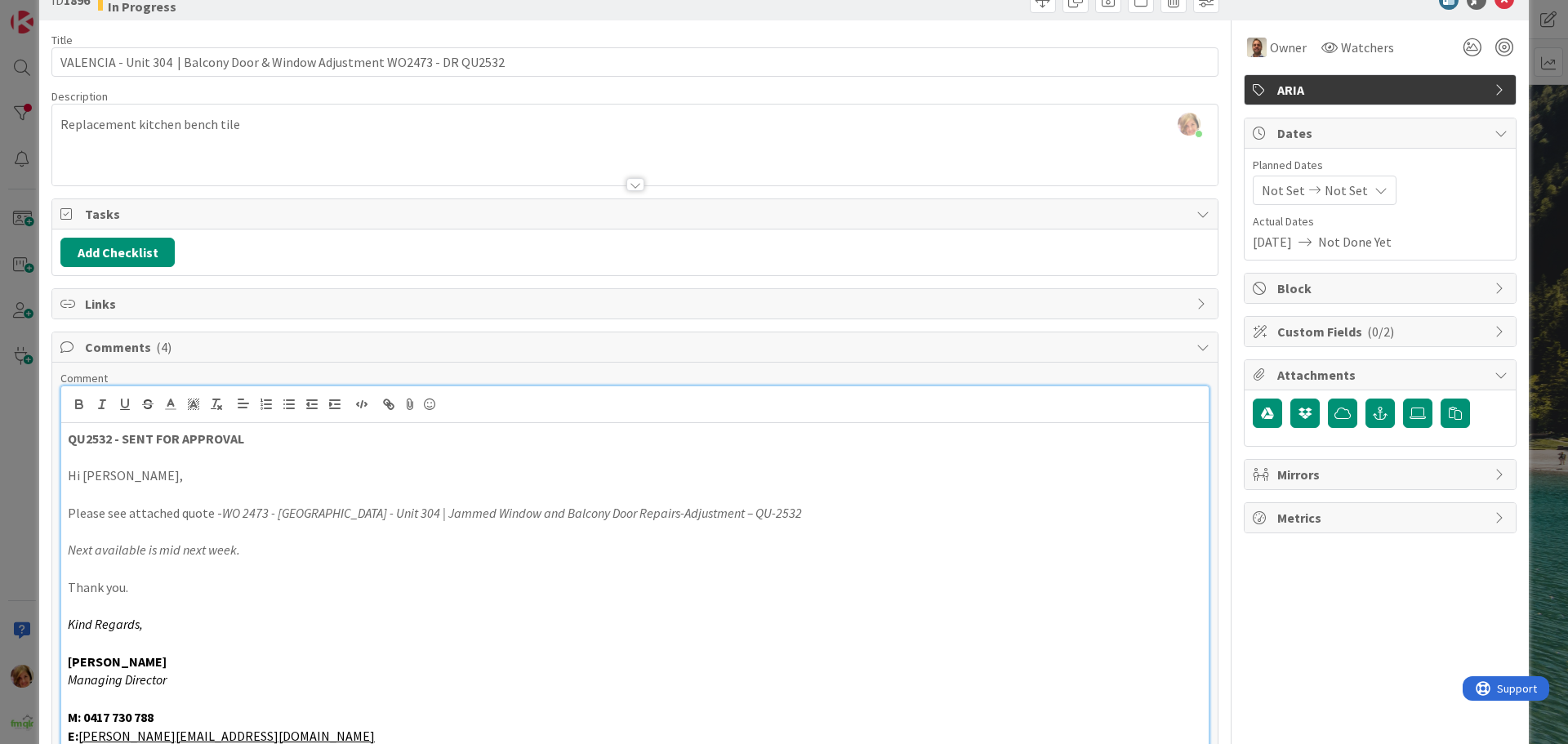
scroll to position [369, 0]
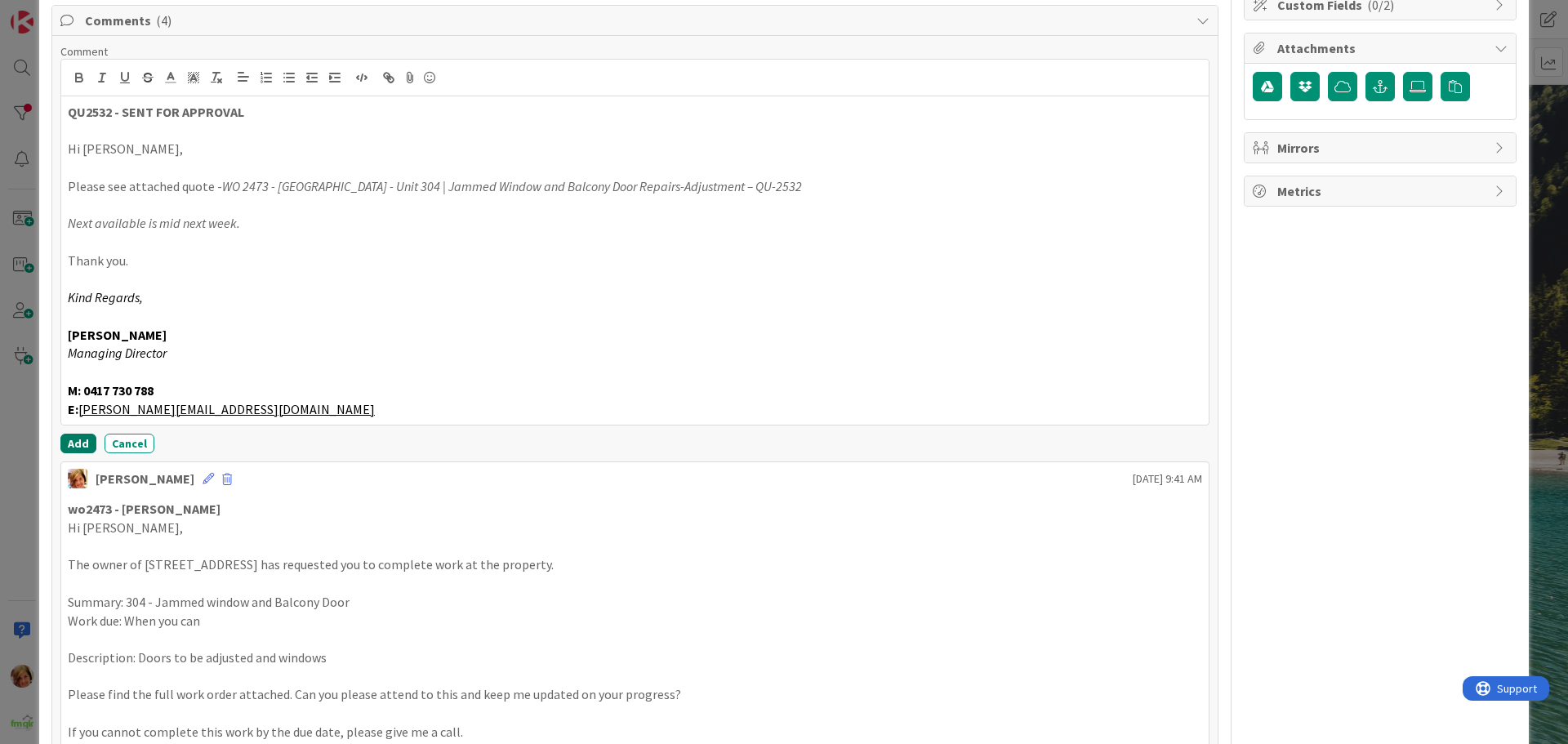
click at [80, 443] on button "Add" at bounding box center [78, 443] width 36 height 19
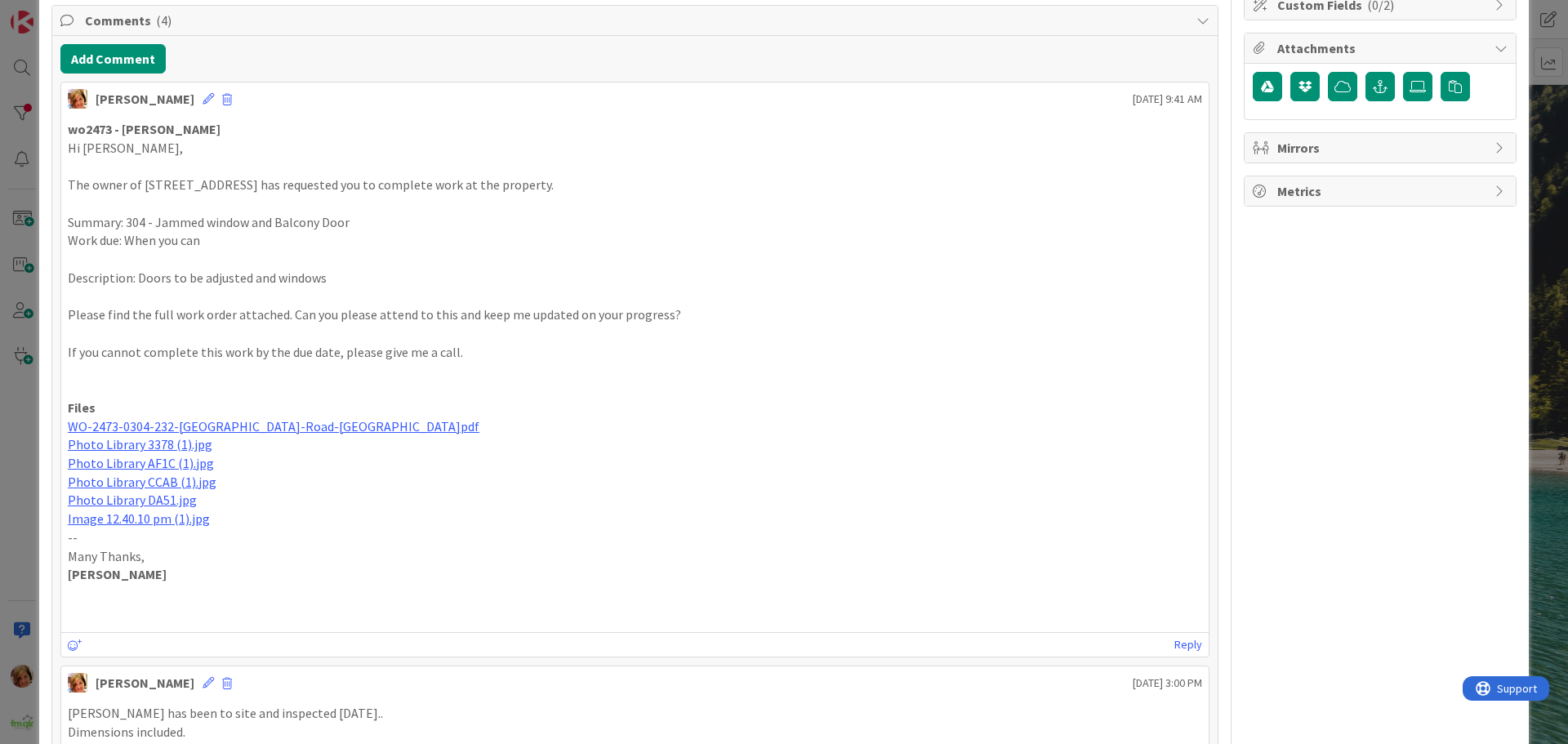
scroll to position [0, 0]
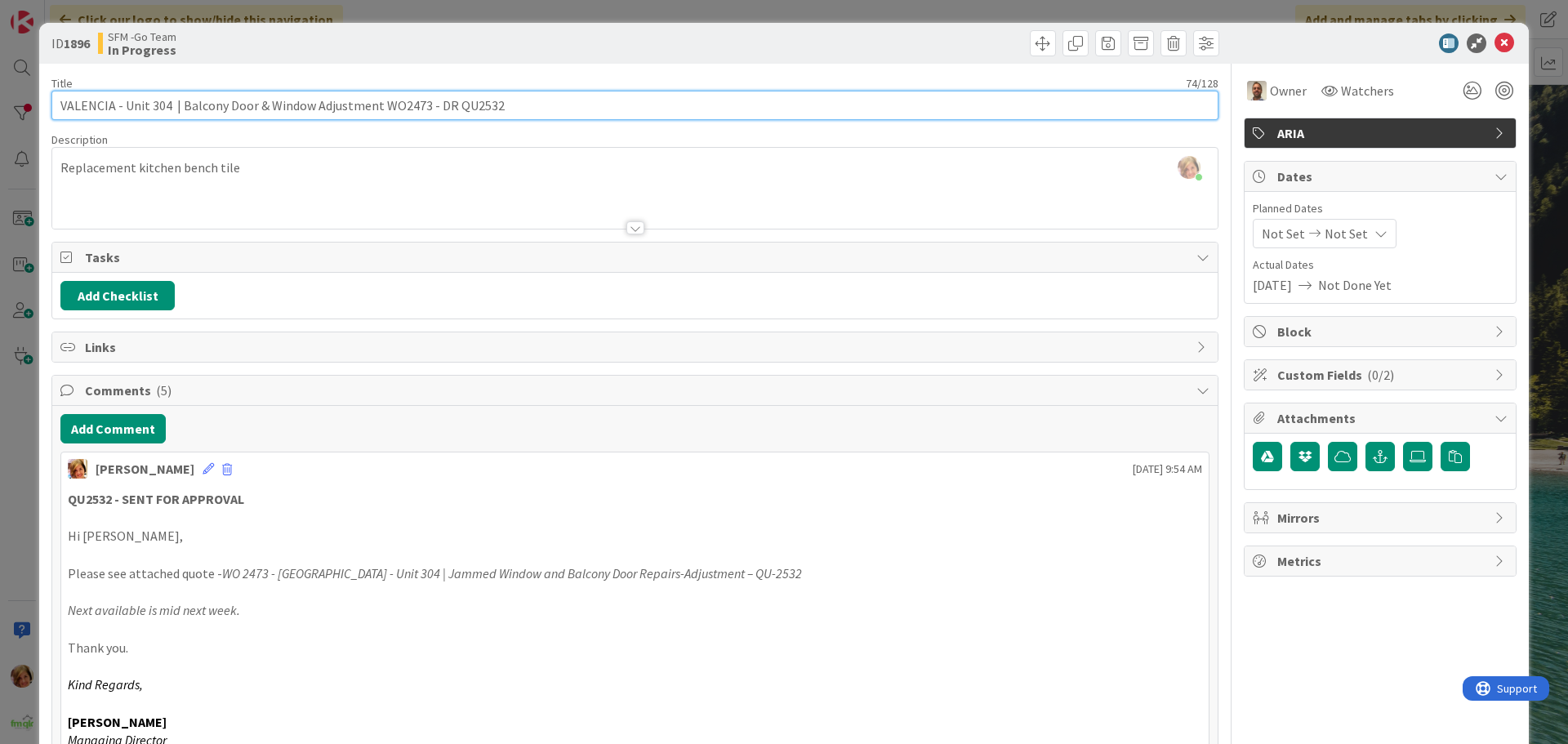
click at [551, 104] on input "VALENCIA - Unit 304 | Balcony Door & Window Adjustment WO2473 - DR QU2532" at bounding box center [635, 105] width 1167 height 29
type input "VALENCIA - Unit 304 | Balcony Door & Window Adjustment WO2473 - DR QU2532 - SEN…"
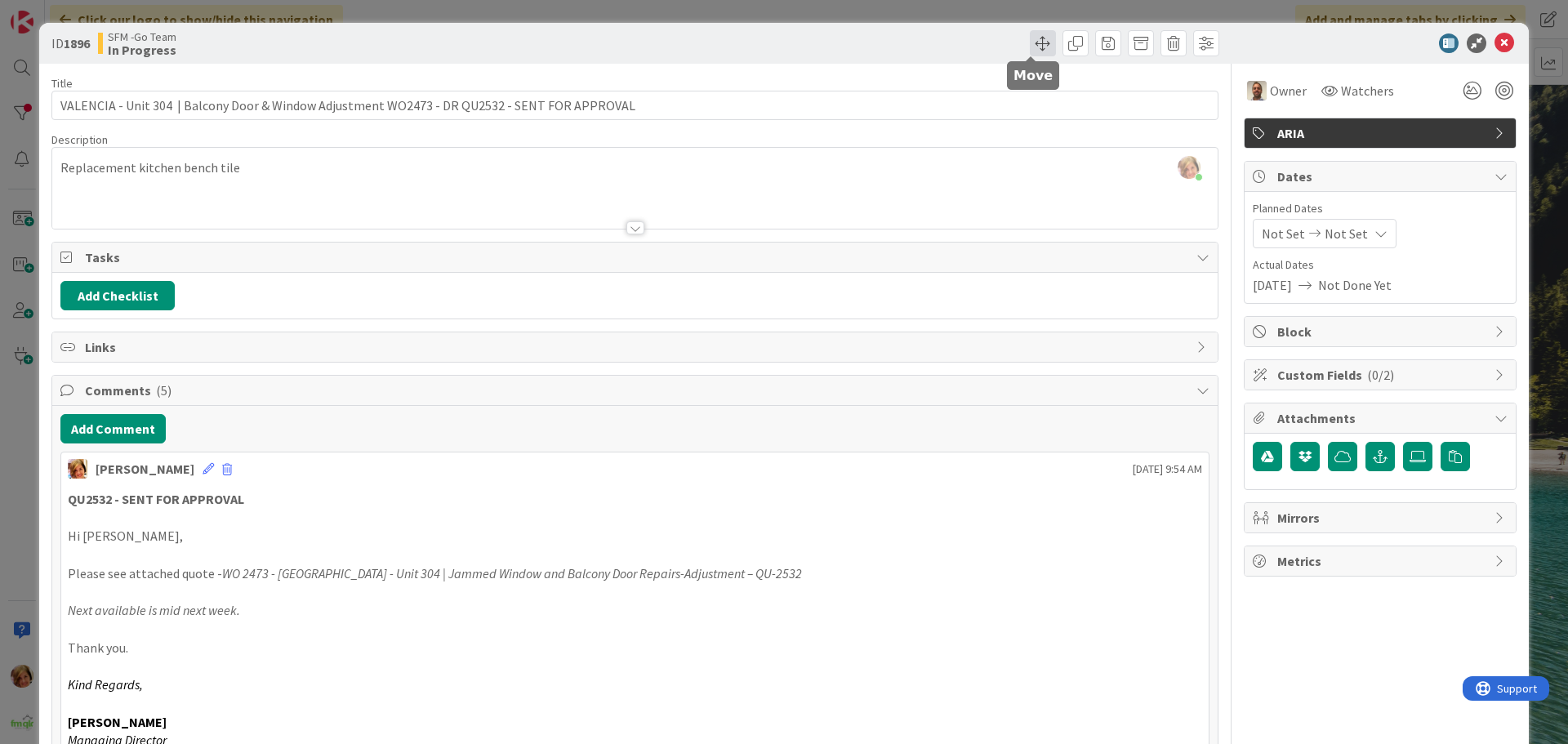
click at [1030, 38] on span at bounding box center [1042, 43] width 26 height 26
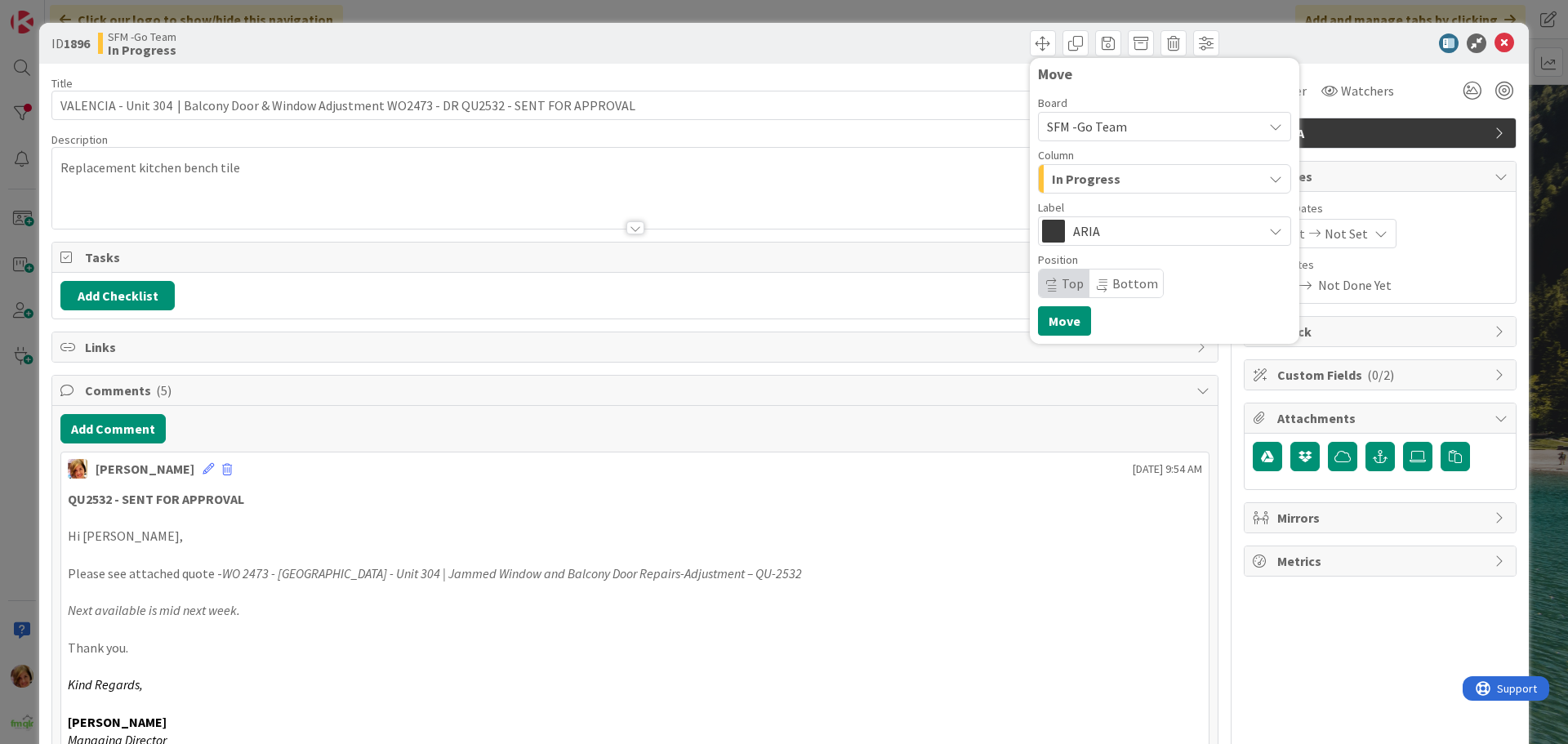
click at [1139, 178] on div "In Progress" at bounding box center [1155, 178] width 214 height 26
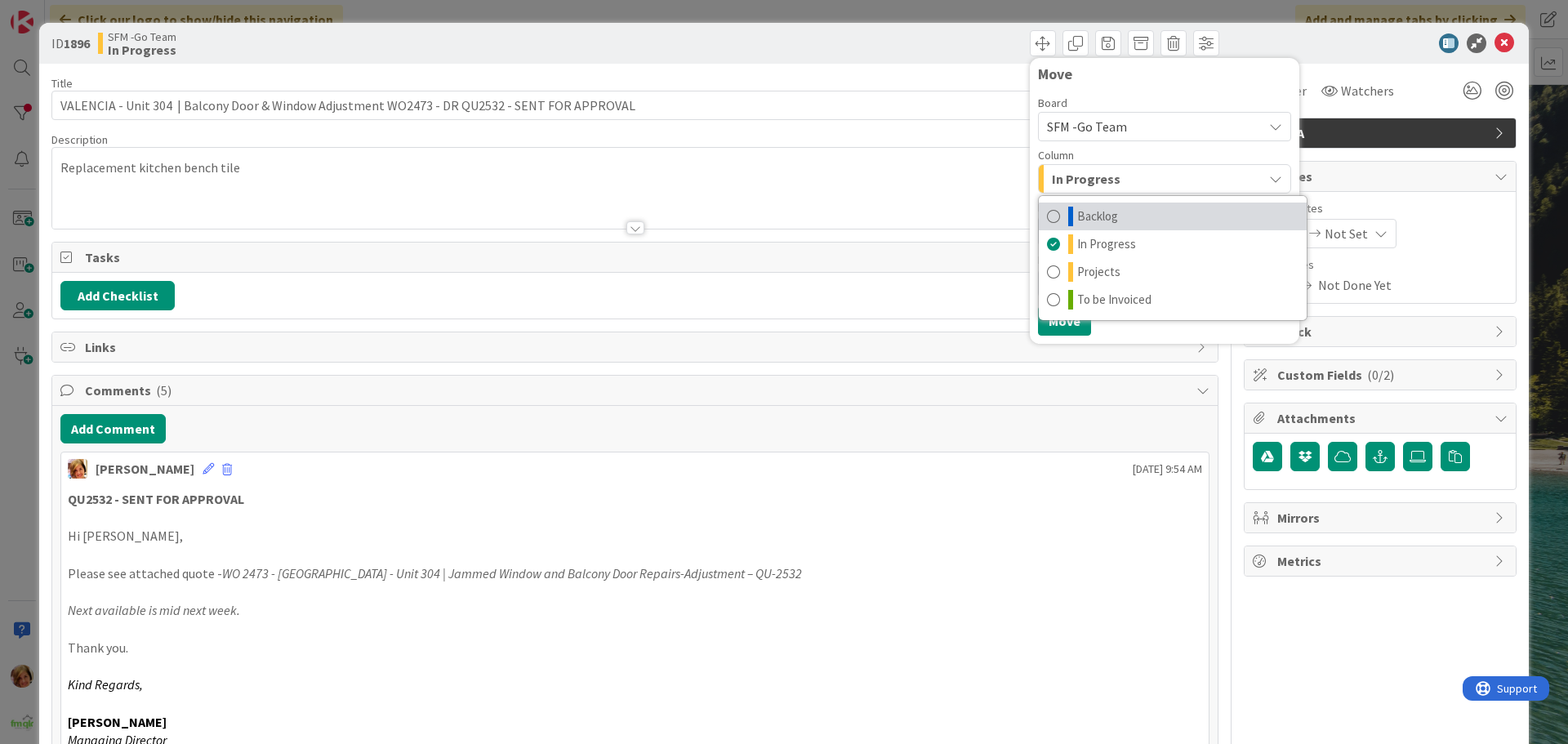
click at [1112, 220] on link "Backlog" at bounding box center [1172, 216] width 268 height 28
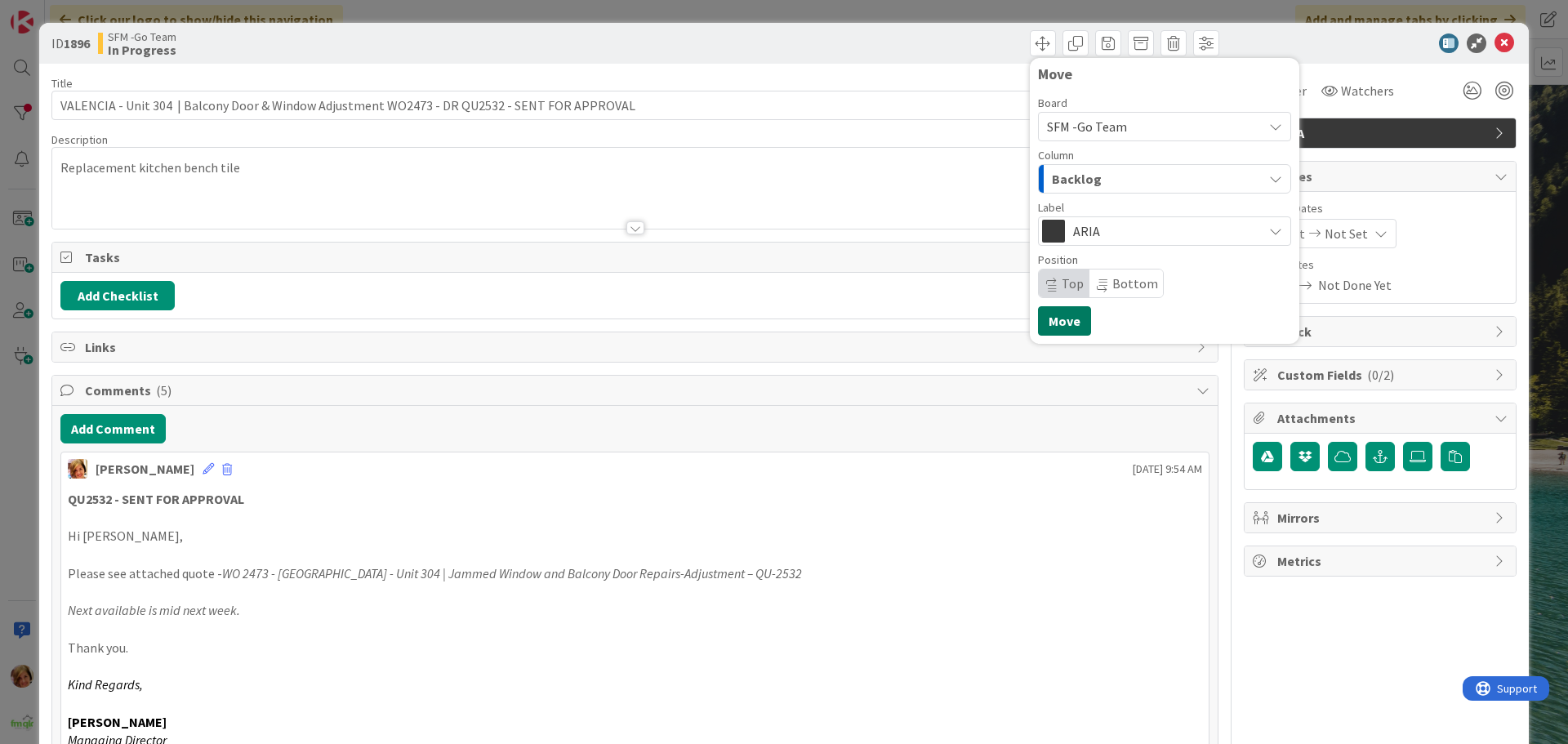
click at [1066, 316] on button "Move" at bounding box center [1065, 320] width 53 height 29
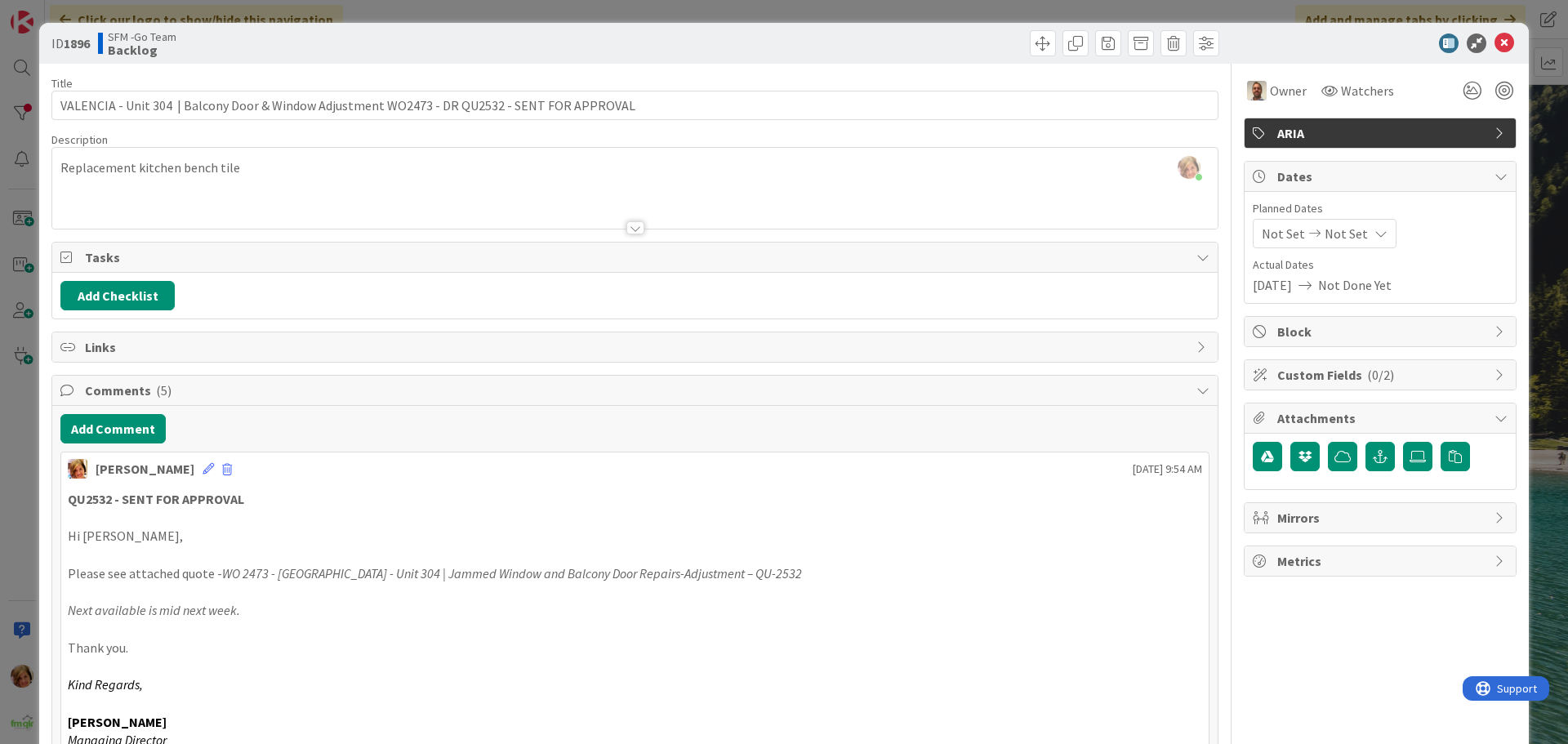
click at [878, 33] on div "Move Move" at bounding box center [929, 43] width 580 height 26
click at [1499, 43] on icon at bounding box center [1504, 43] width 19 height 19
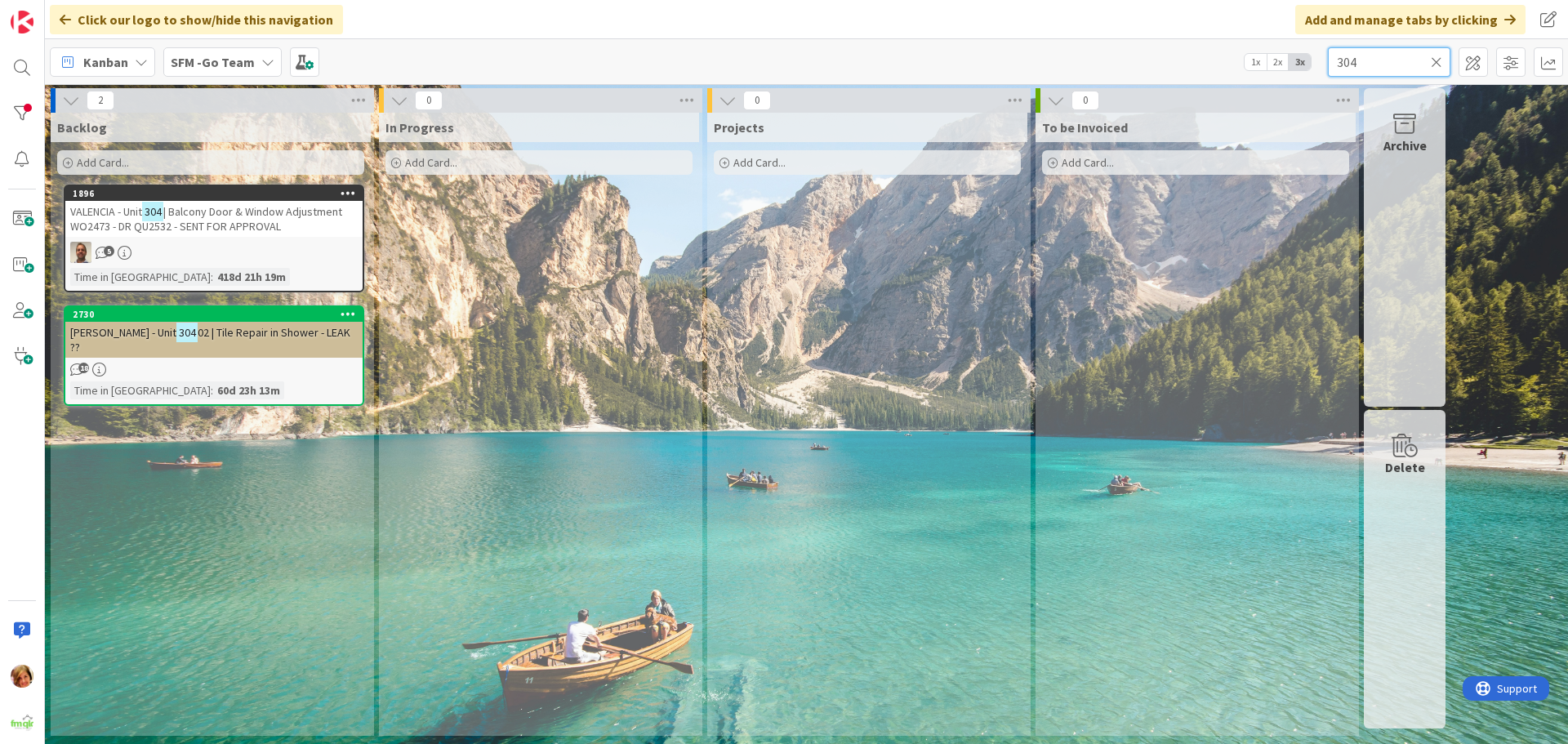
click at [1402, 65] on input "304" at bounding box center [1389, 62] width 123 height 29
type input "3"
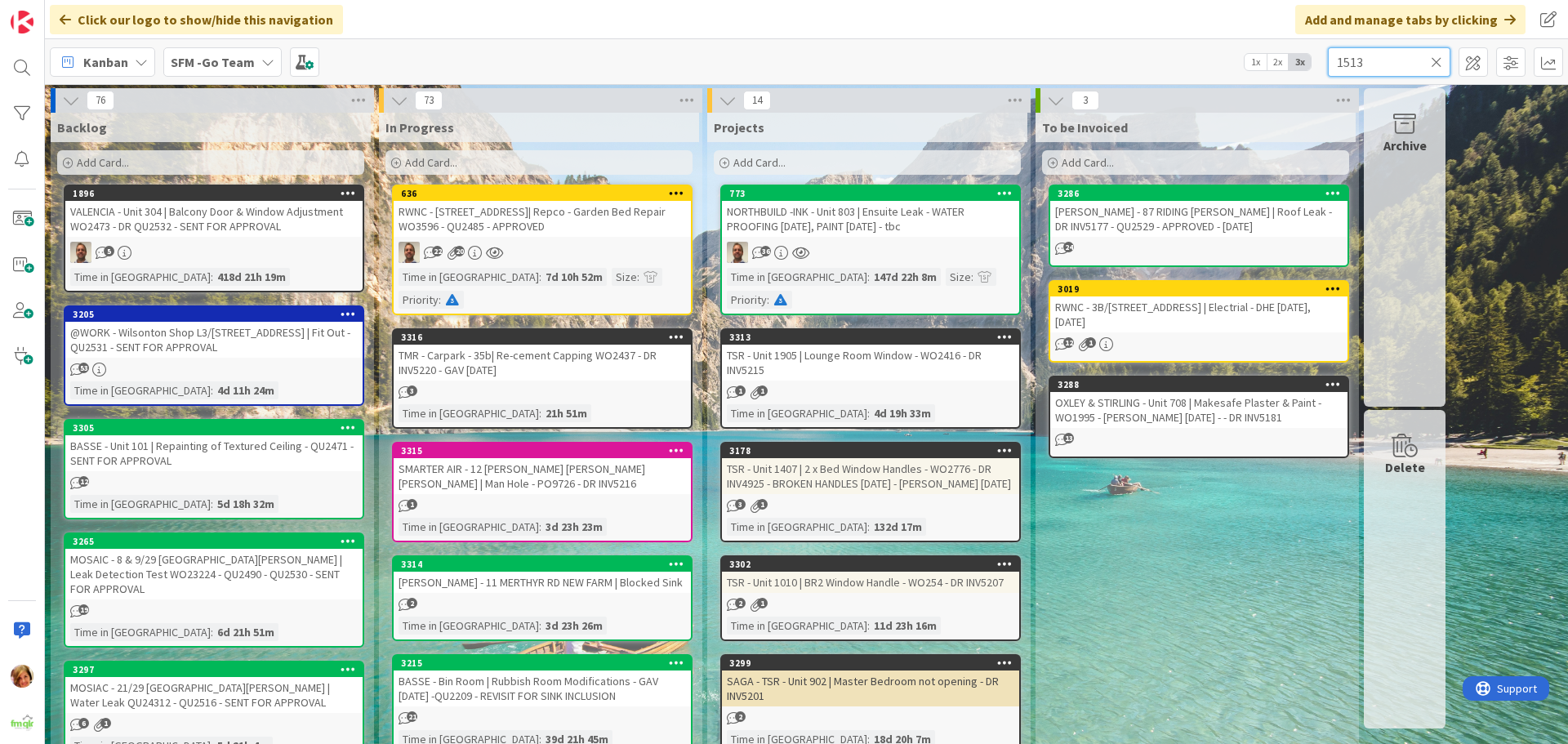
type input "1513"
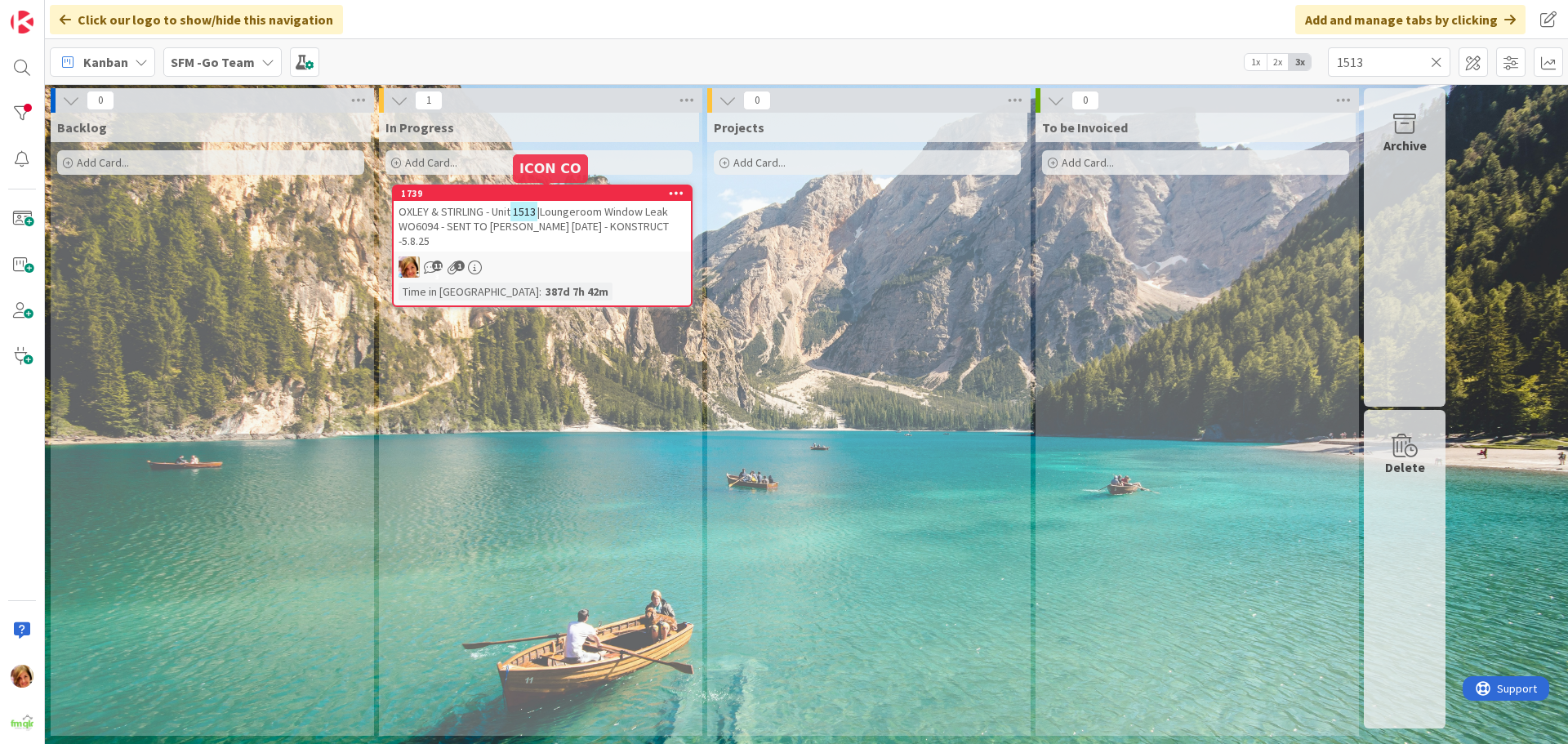
click at [566, 218] on span "|Loungeroom Window Leak WO6094 - SENT TO [PERSON_NAME] [DATE] - KONSTRUCT -5.8.…" at bounding box center [534, 226] width 270 height 44
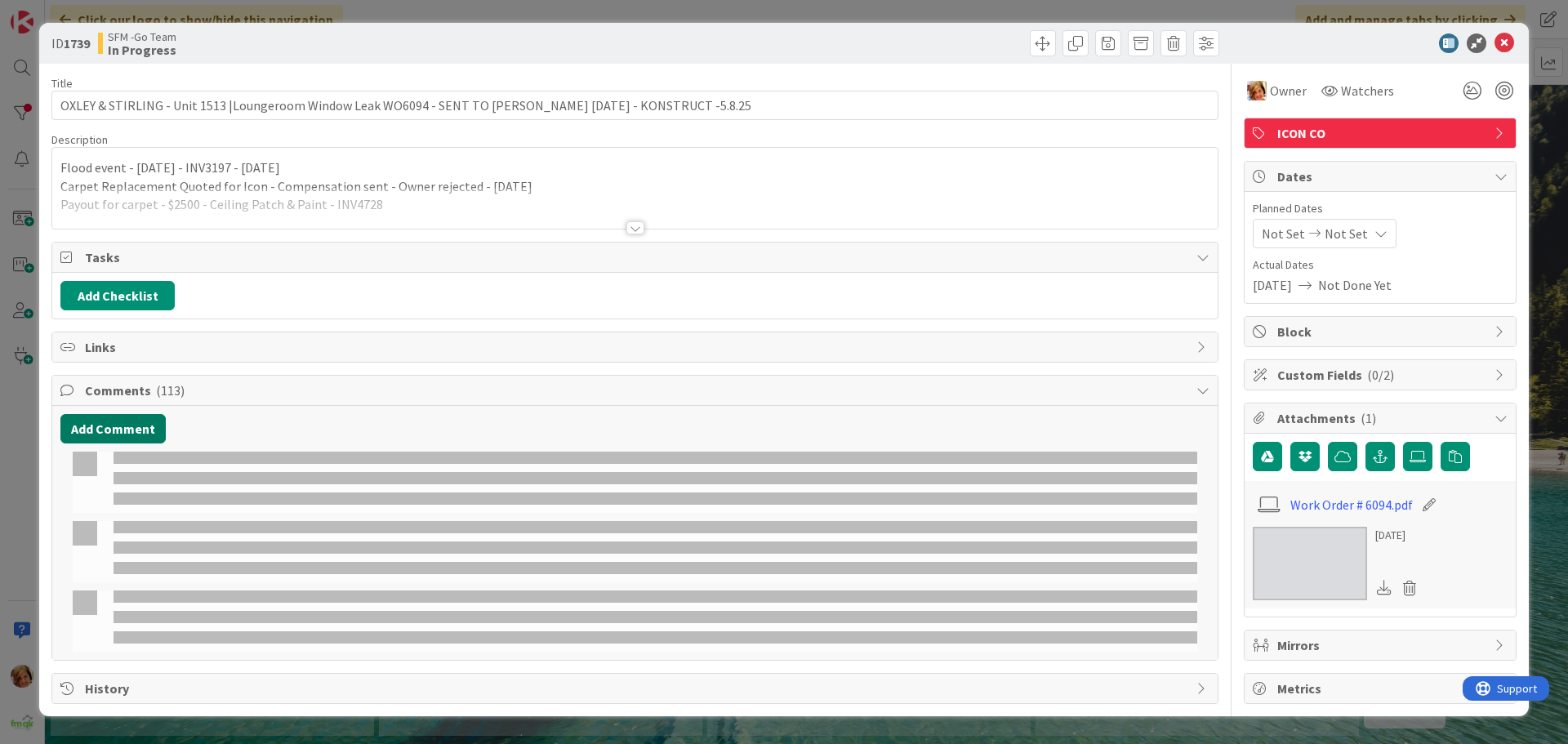
click at [122, 421] on button "Add Comment" at bounding box center [113, 428] width 105 height 29
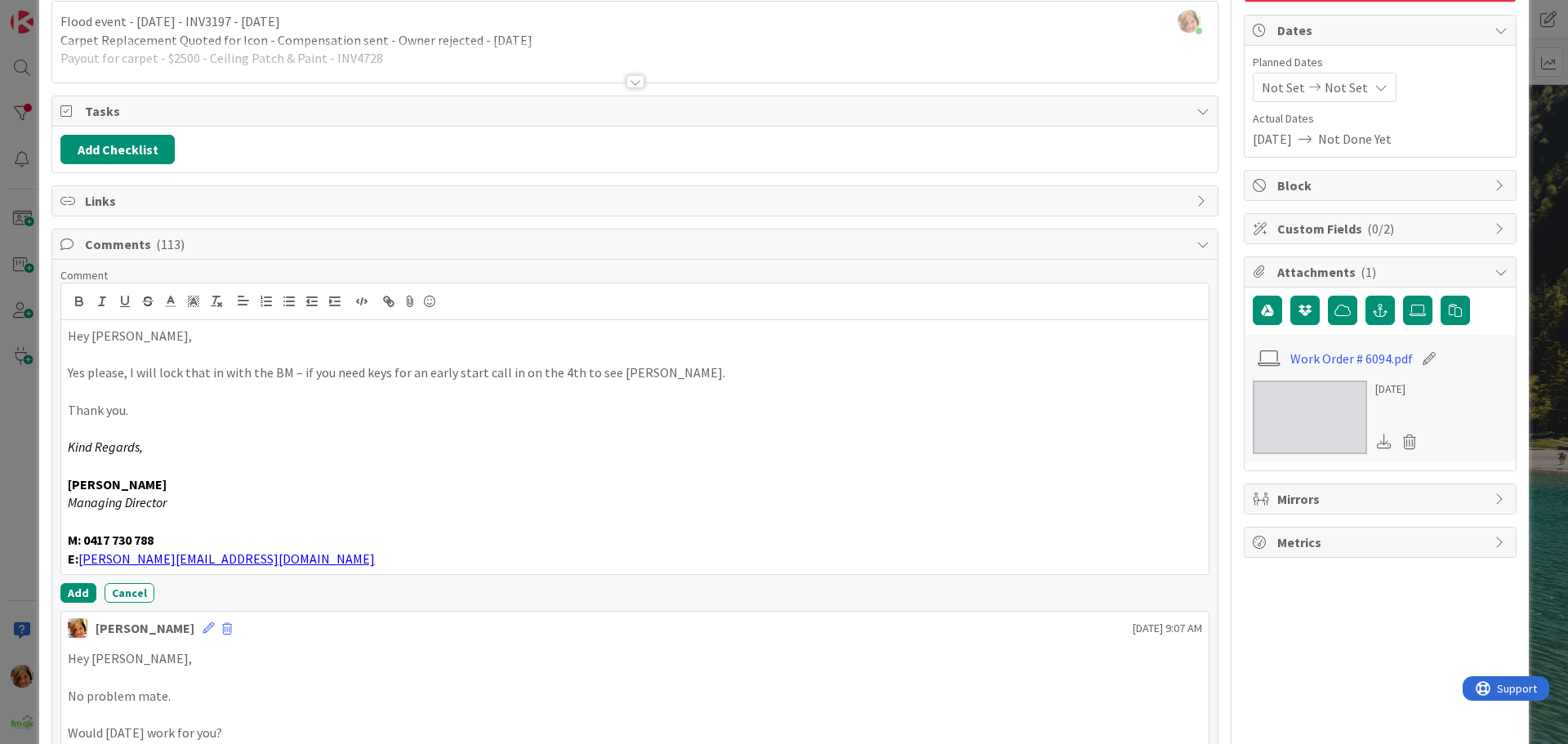
scroll to position [163, 0]
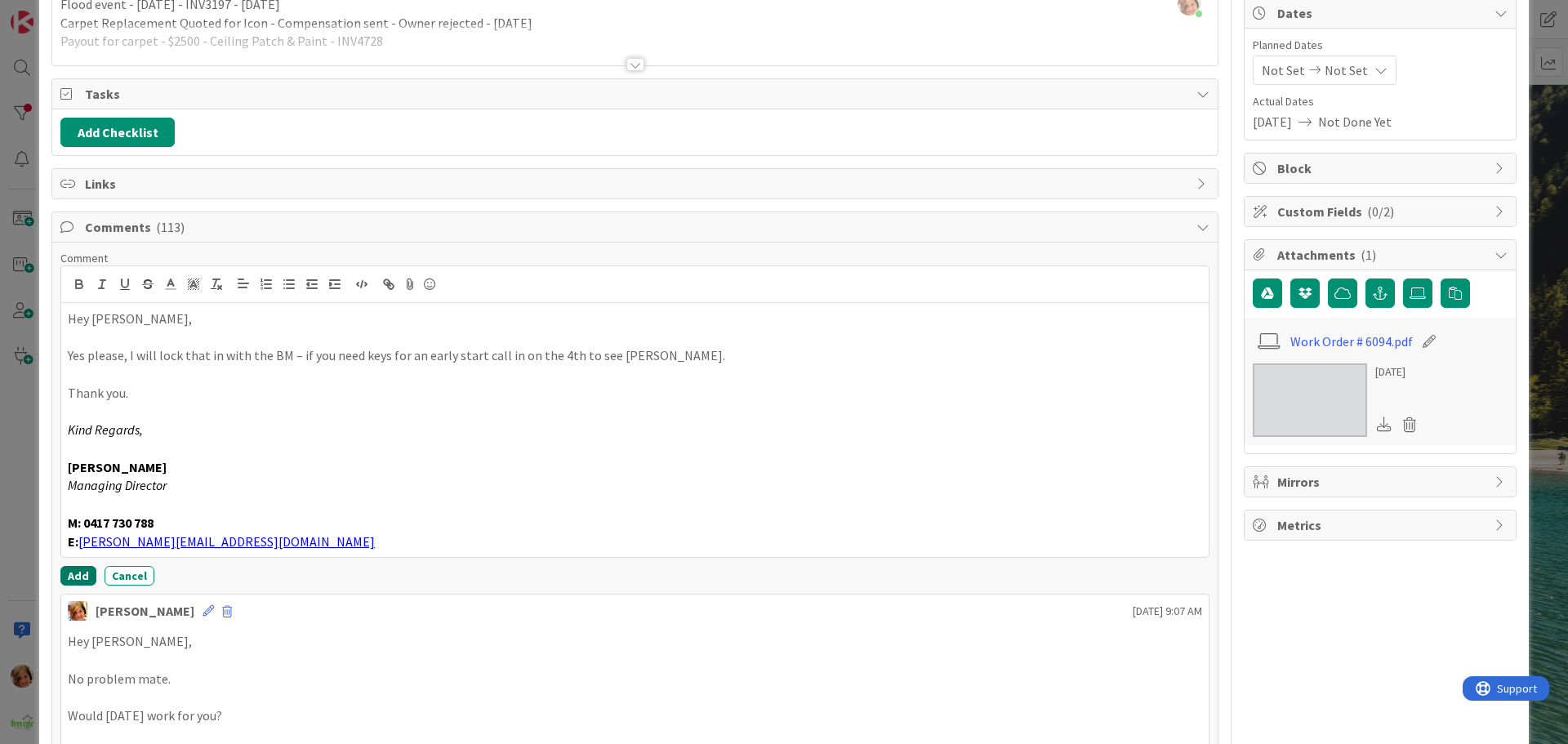
click at [69, 570] on button "Add" at bounding box center [78, 575] width 36 height 19
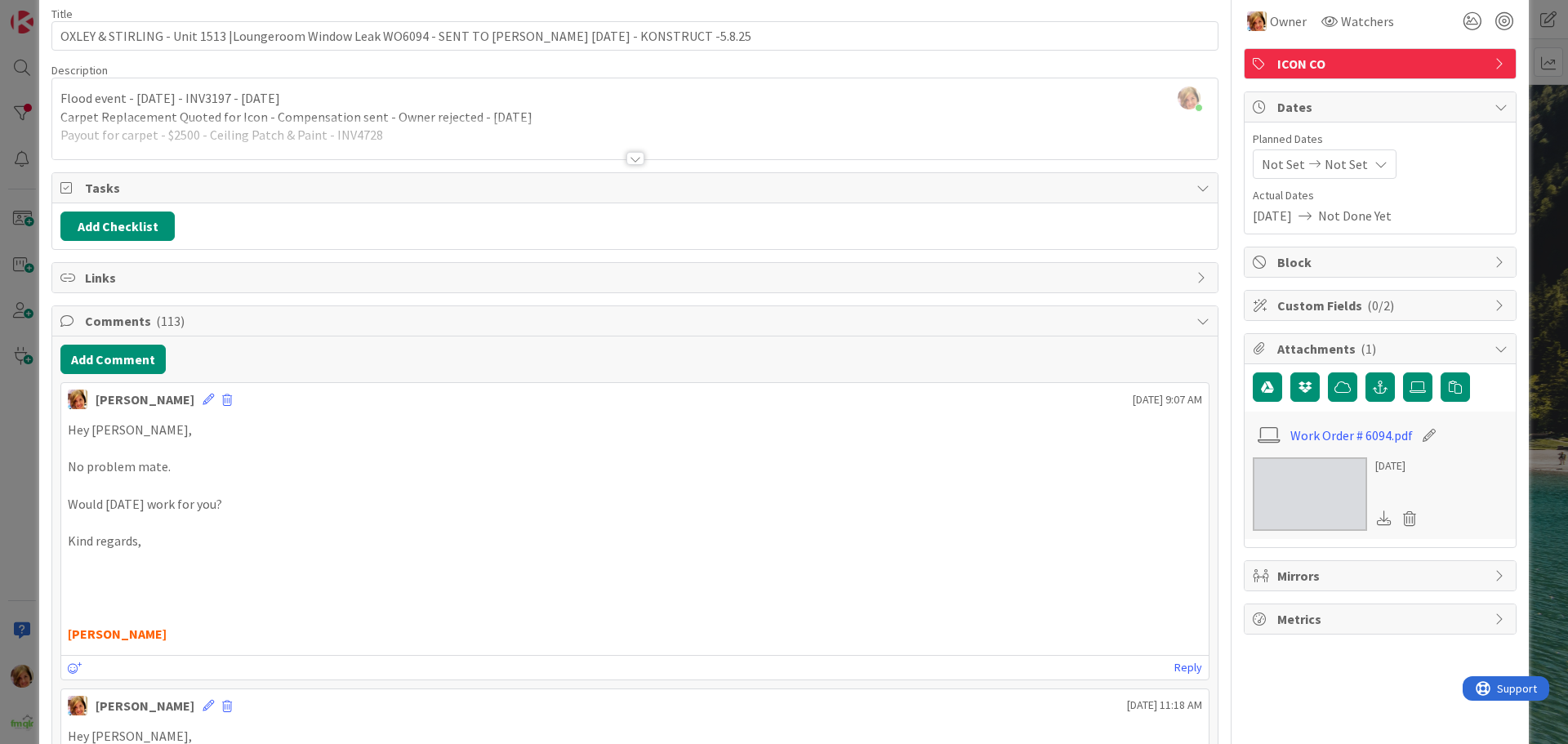
scroll to position [0, 0]
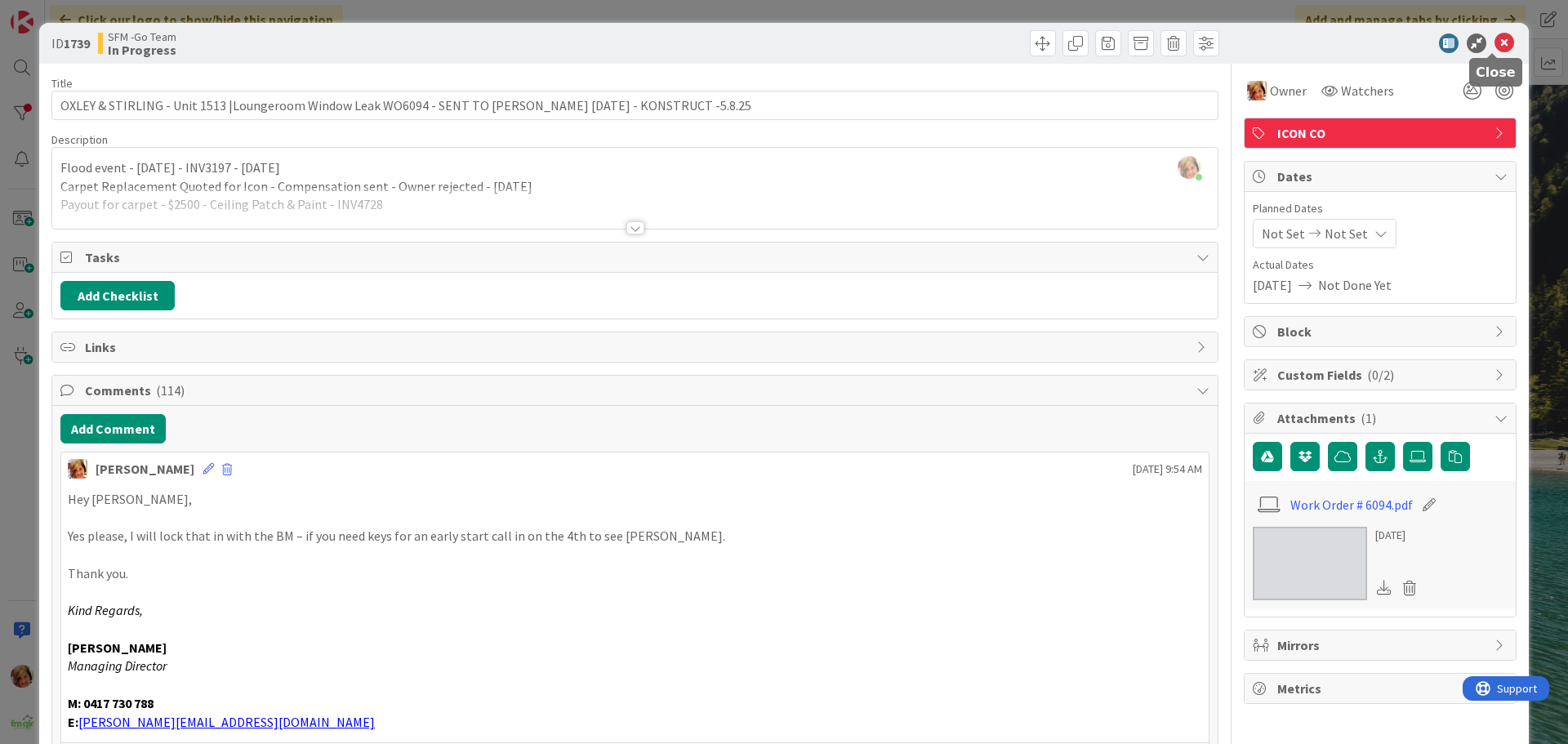
click at [1495, 42] on icon at bounding box center [1504, 43] width 19 height 19
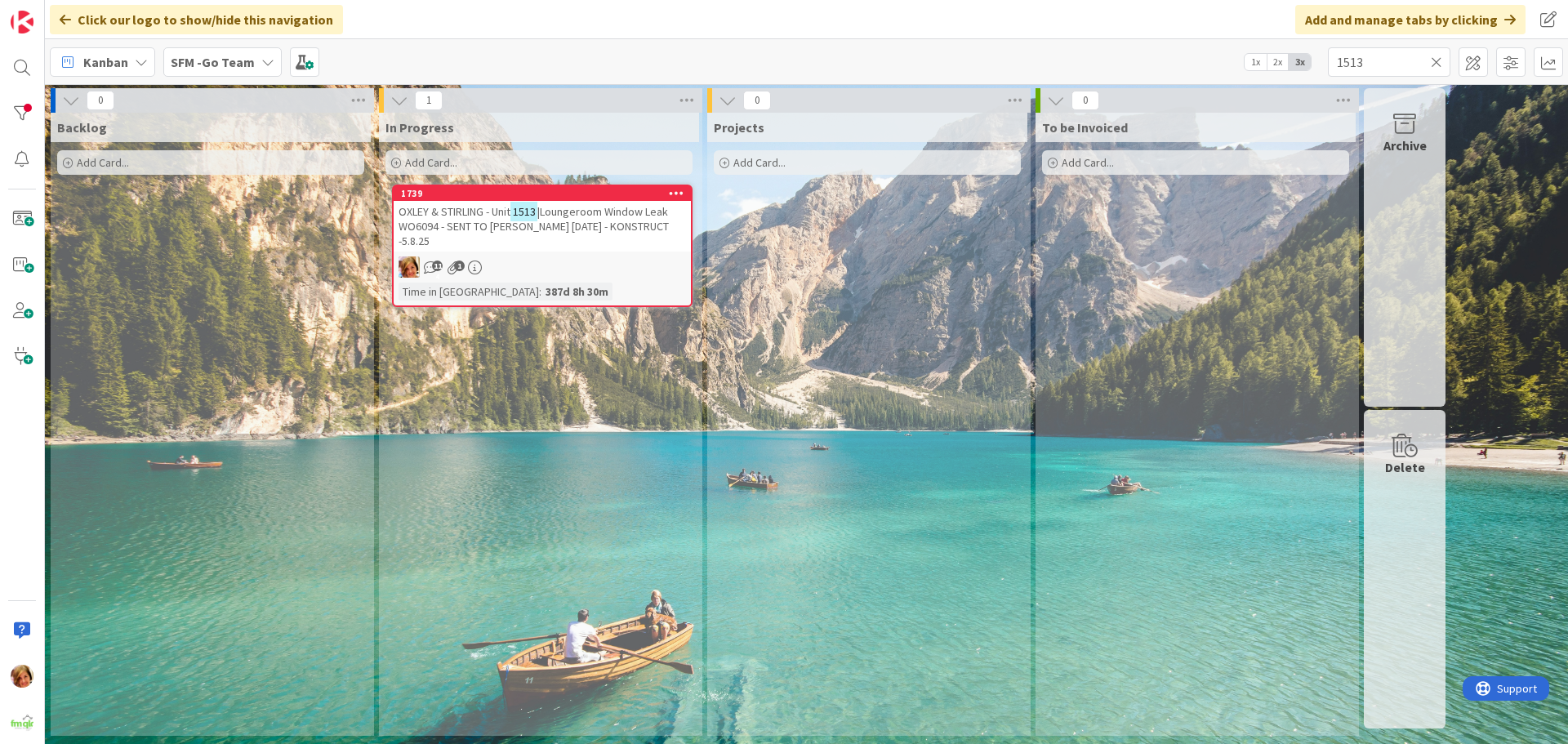
click at [589, 209] on span "|Loungeroom Window Leak WO6094 - SENT TO [PERSON_NAME] [DATE] - KONSTRUCT -5.8.…" at bounding box center [534, 226] width 270 height 44
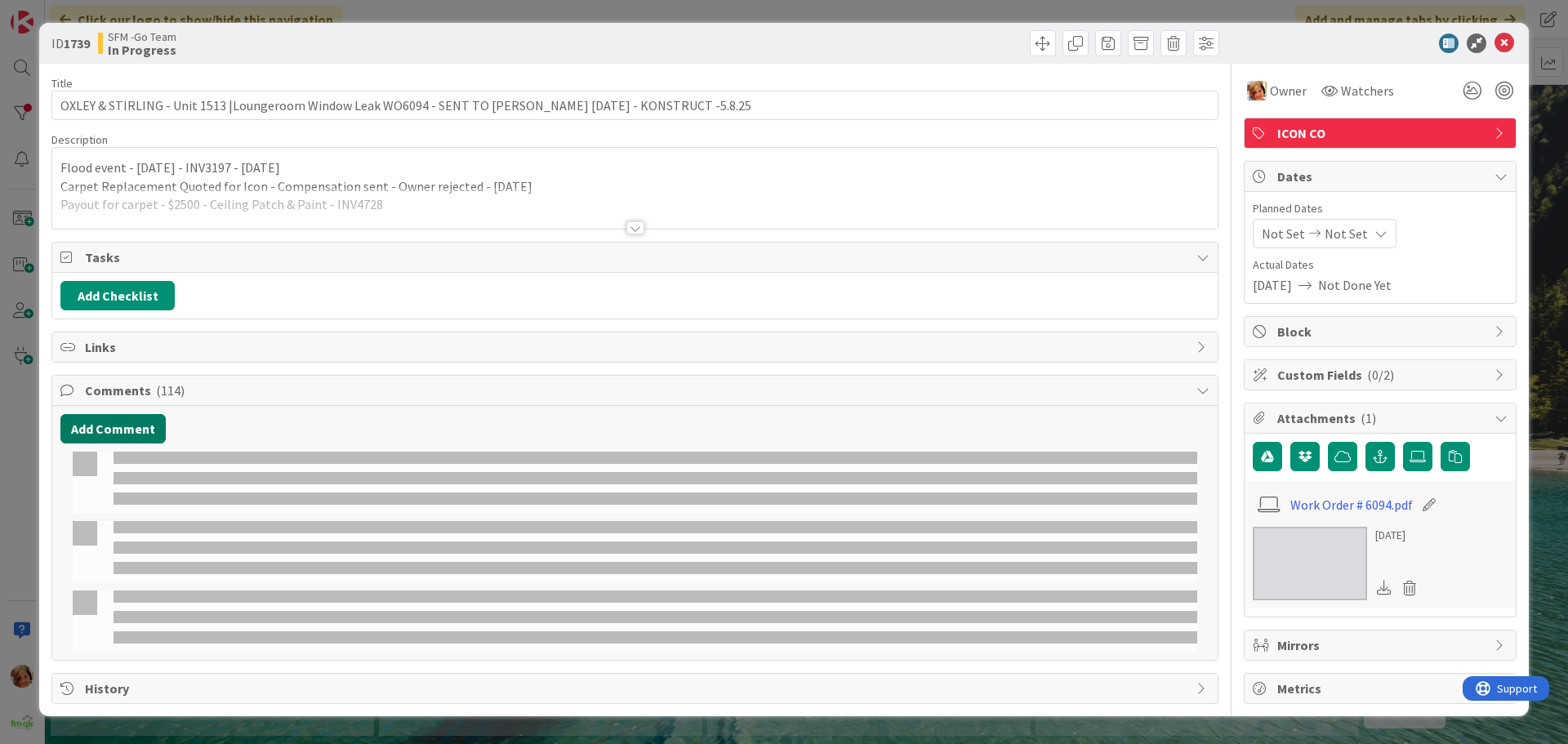
click at [103, 430] on button "Add Comment" at bounding box center [113, 428] width 105 height 29
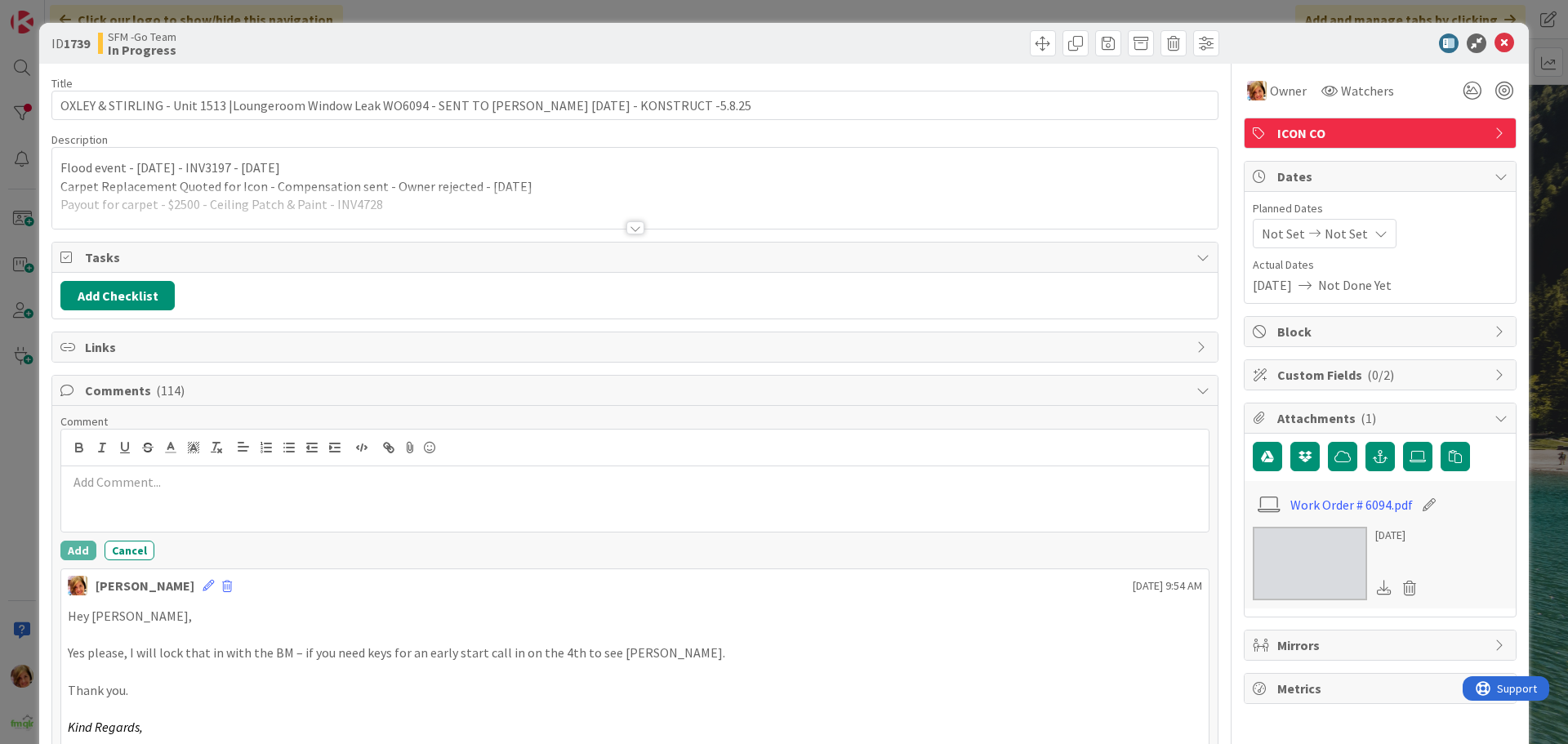
click at [126, 487] on p at bounding box center [635, 482] width 1135 height 19
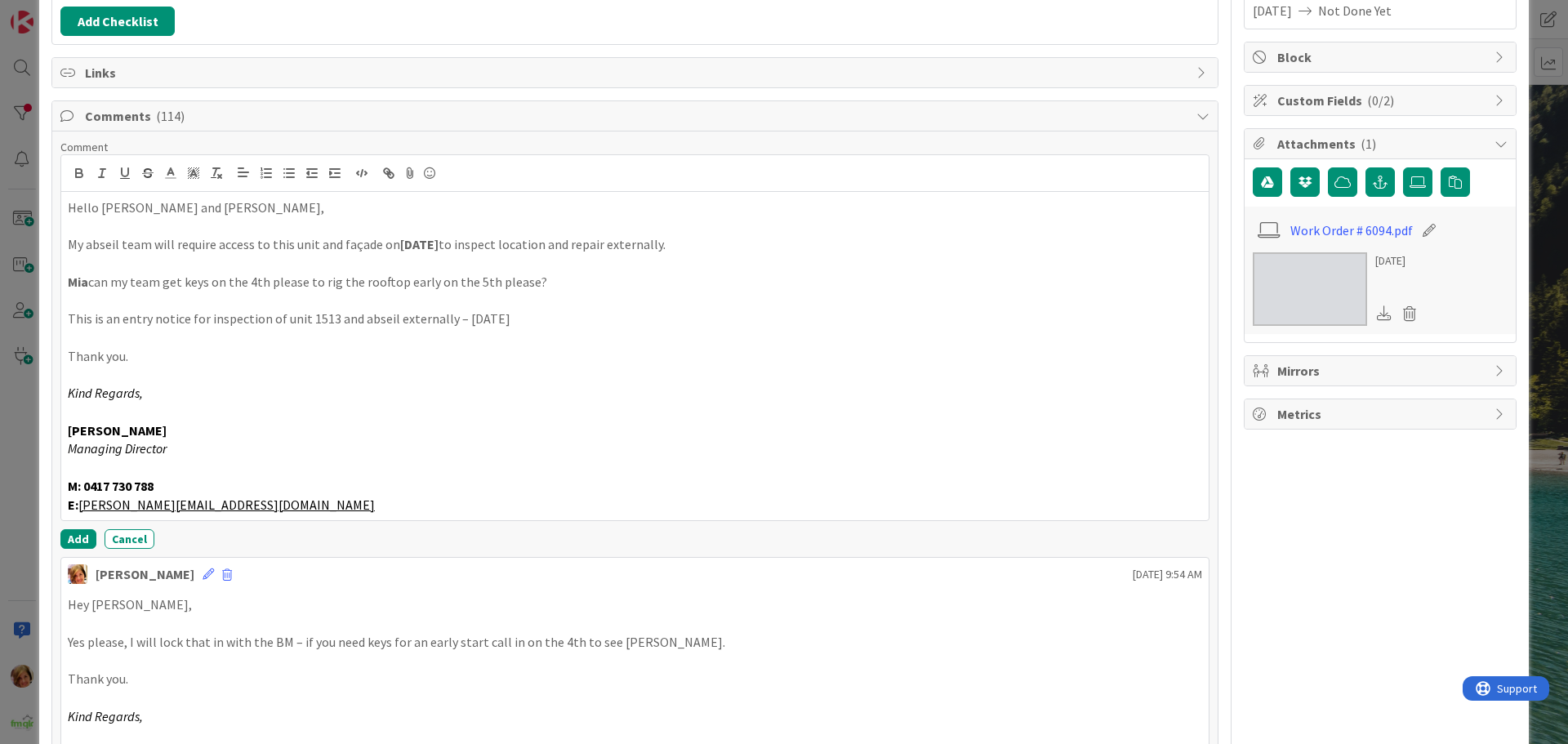
scroll to position [289, 0]
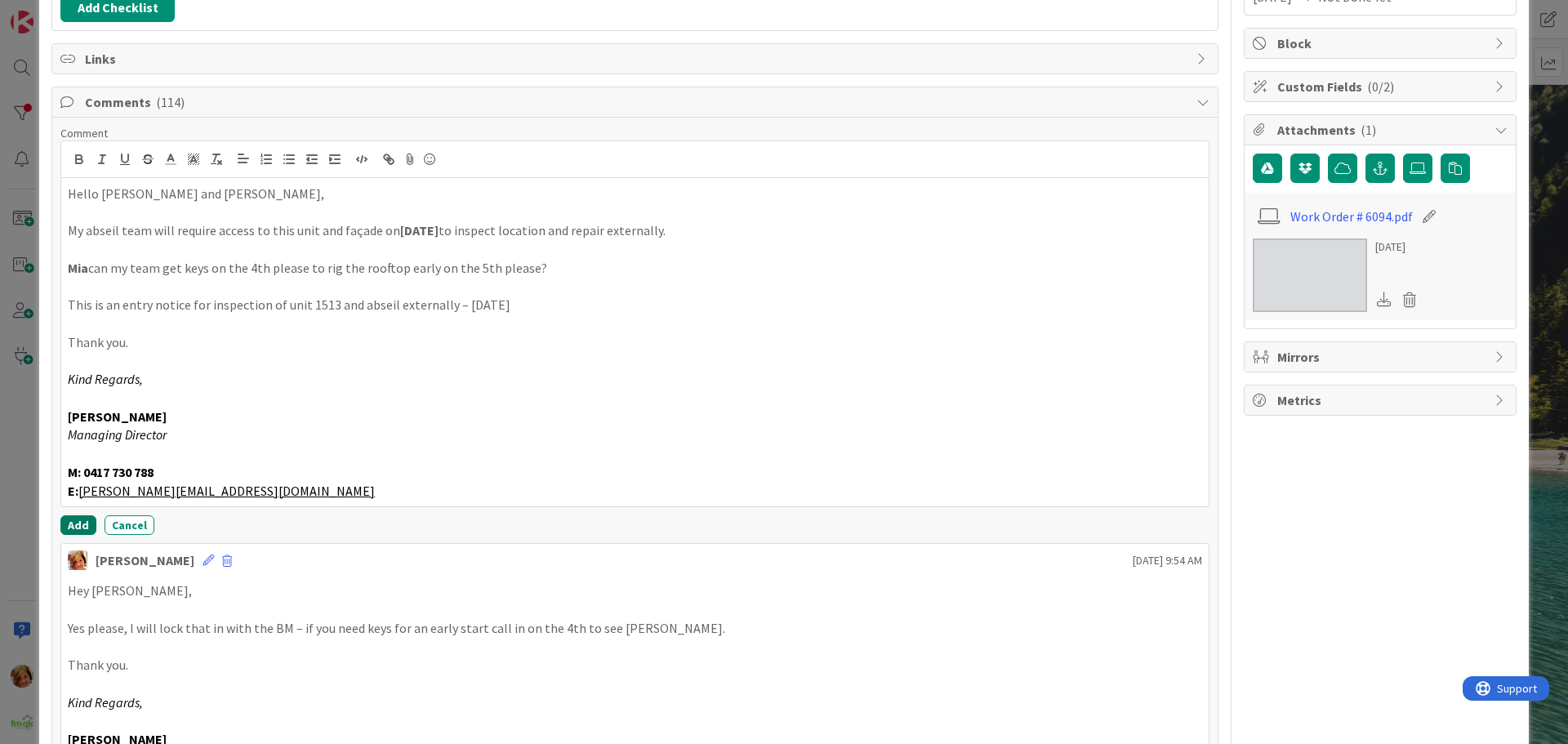
click at [77, 524] on button "Add" at bounding box center [78, 525] width 36 height 19
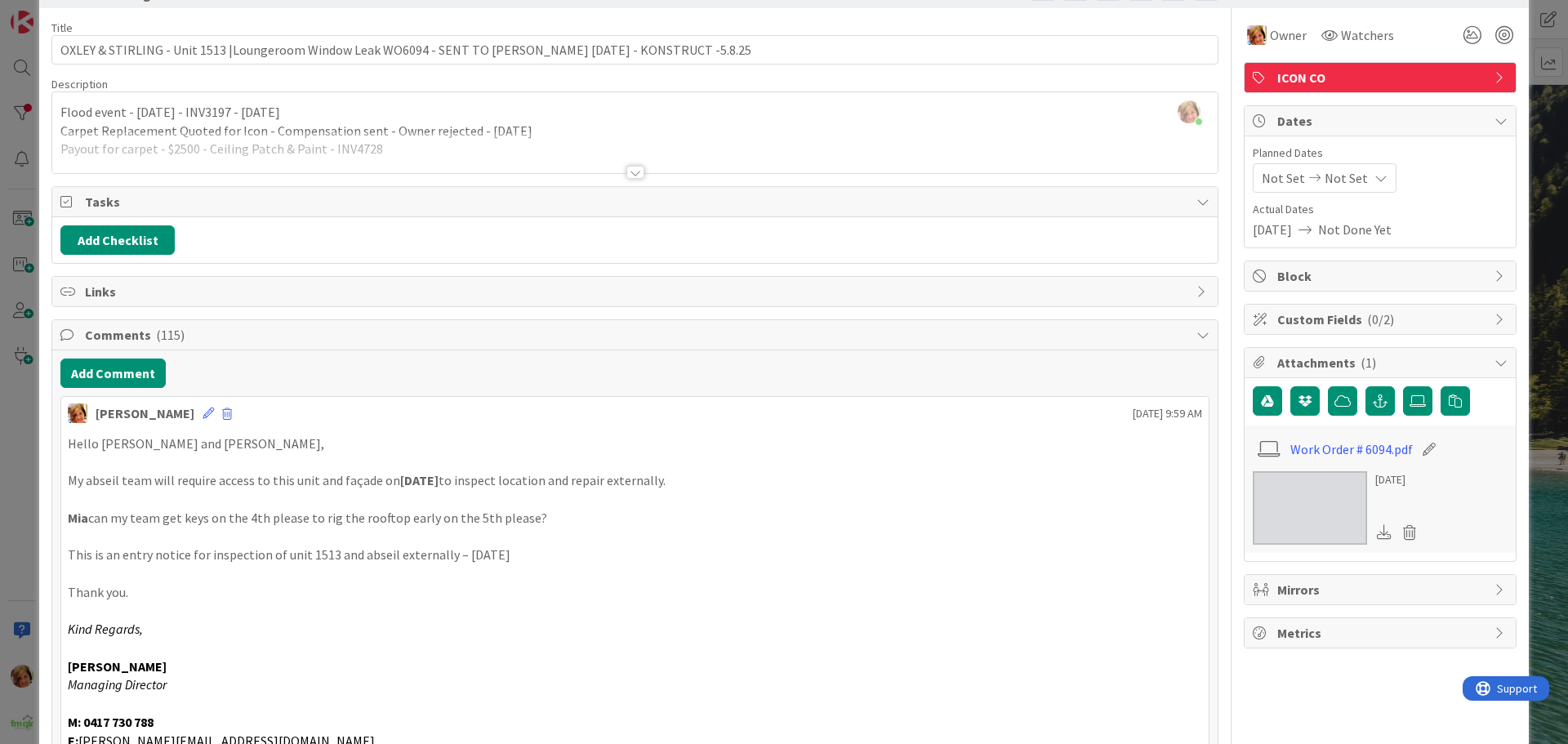
scroll to position [0, 0]
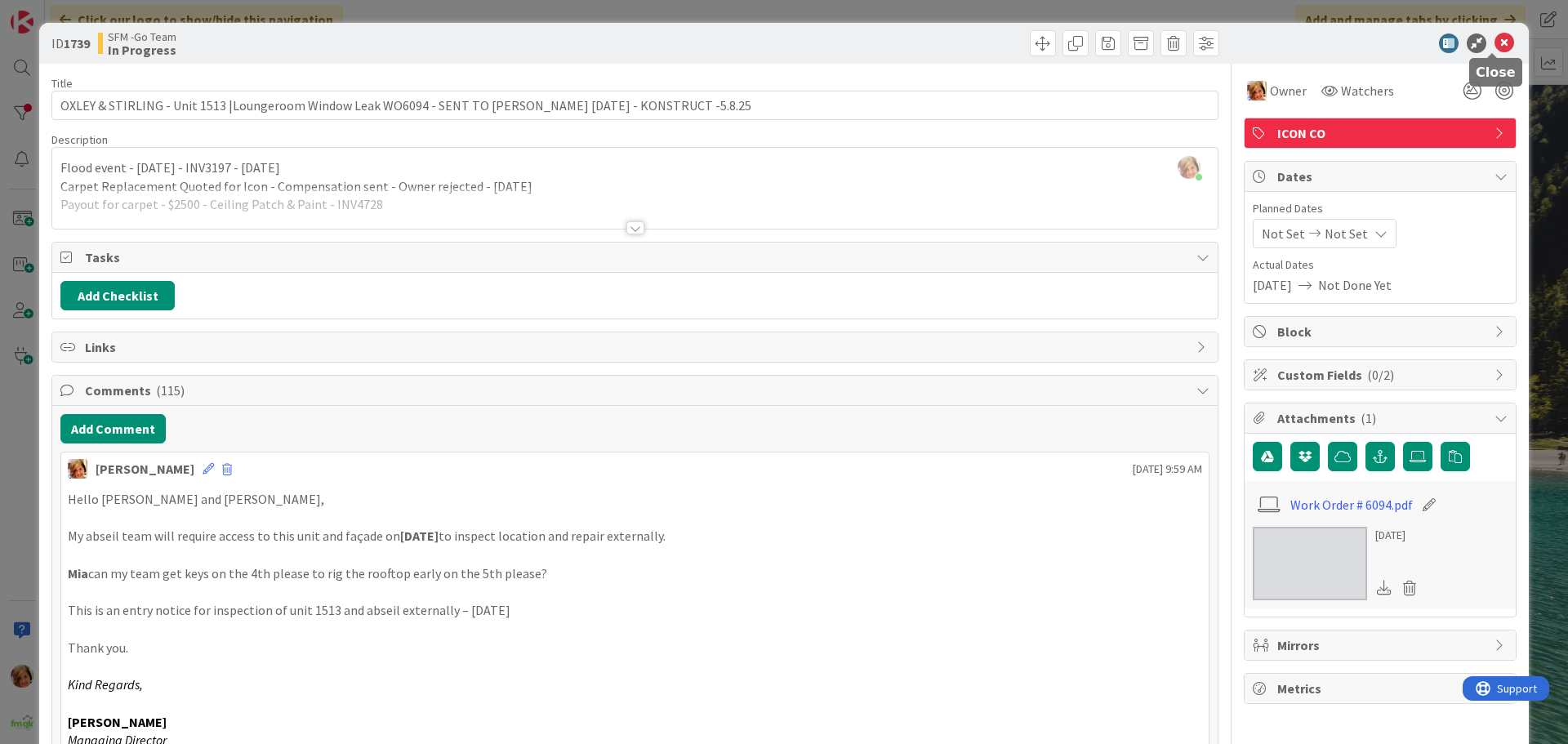
drag, startPoint x: 1493, startPoint y: 42, endPoint x: 1353, endPoint y: 162, distance: 184.4
click at [1495, 42] on icon at bounding box center [1504, 43] width 19 height 19
